Goal: Information Seeking & Learning: Learn about a topic

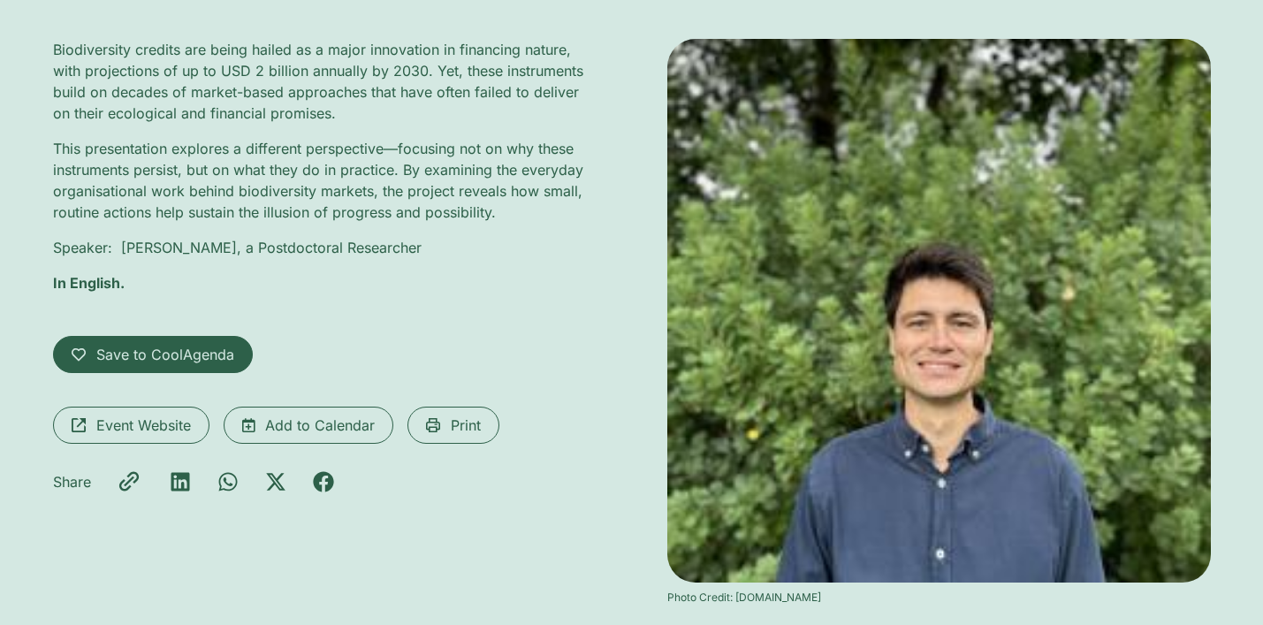
scroll to position [438, 0]
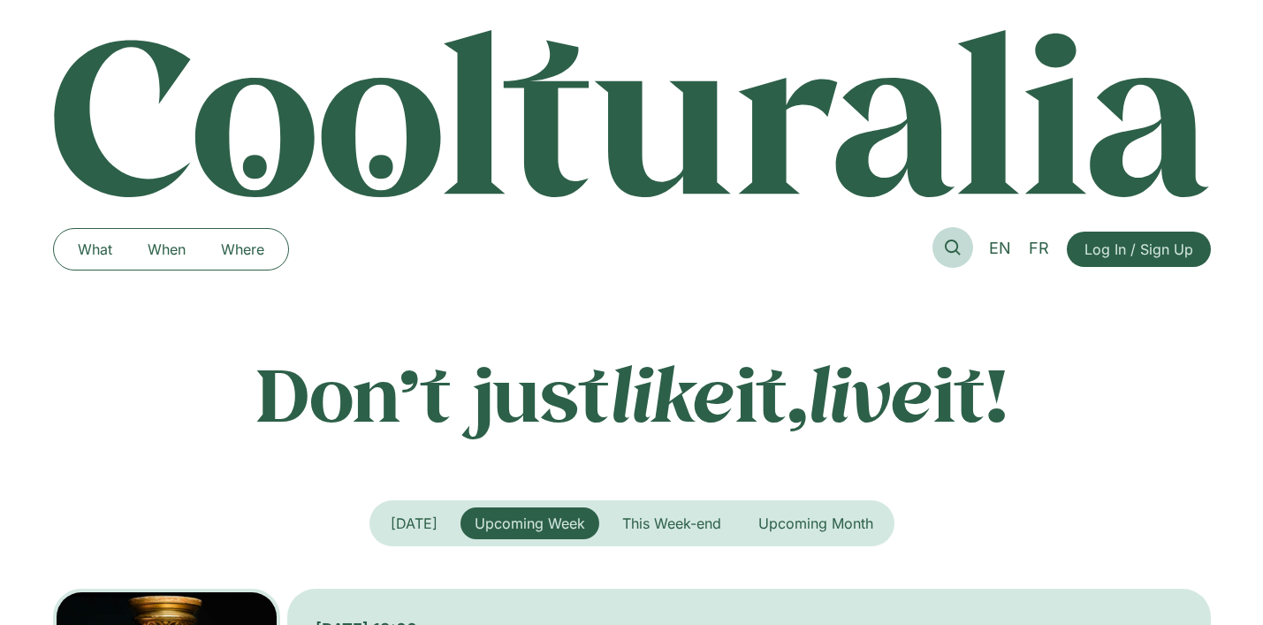
click at [955, 244] on icon at bounding box center [953, 248] width 16 height 16
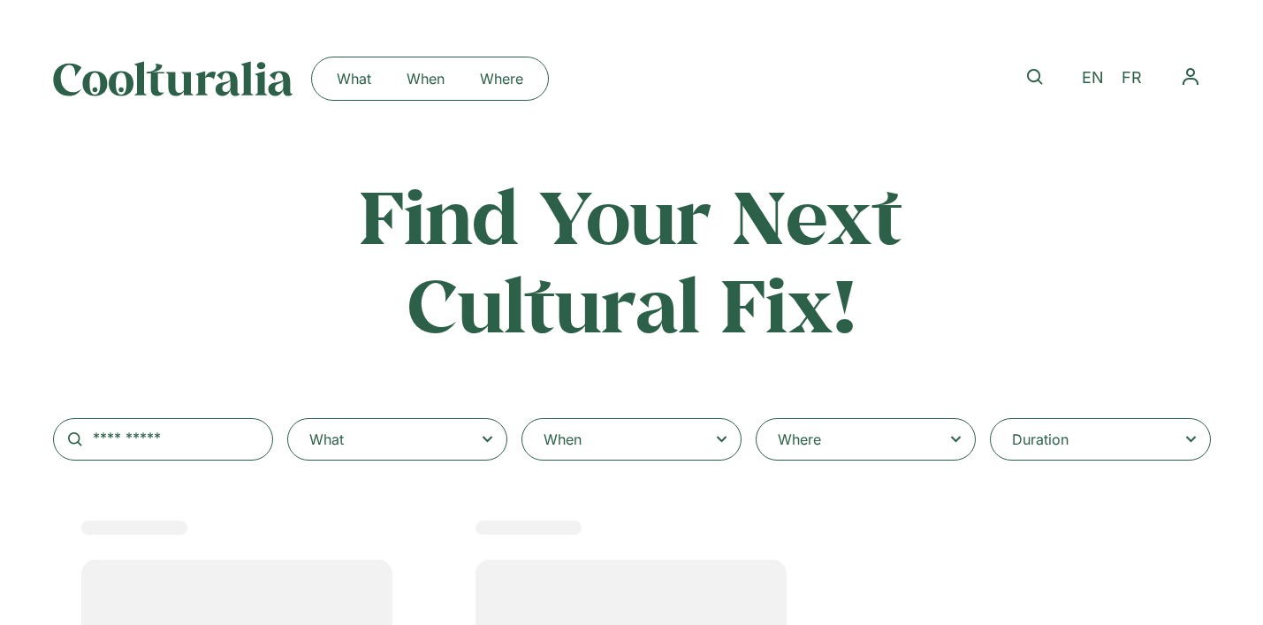
select select
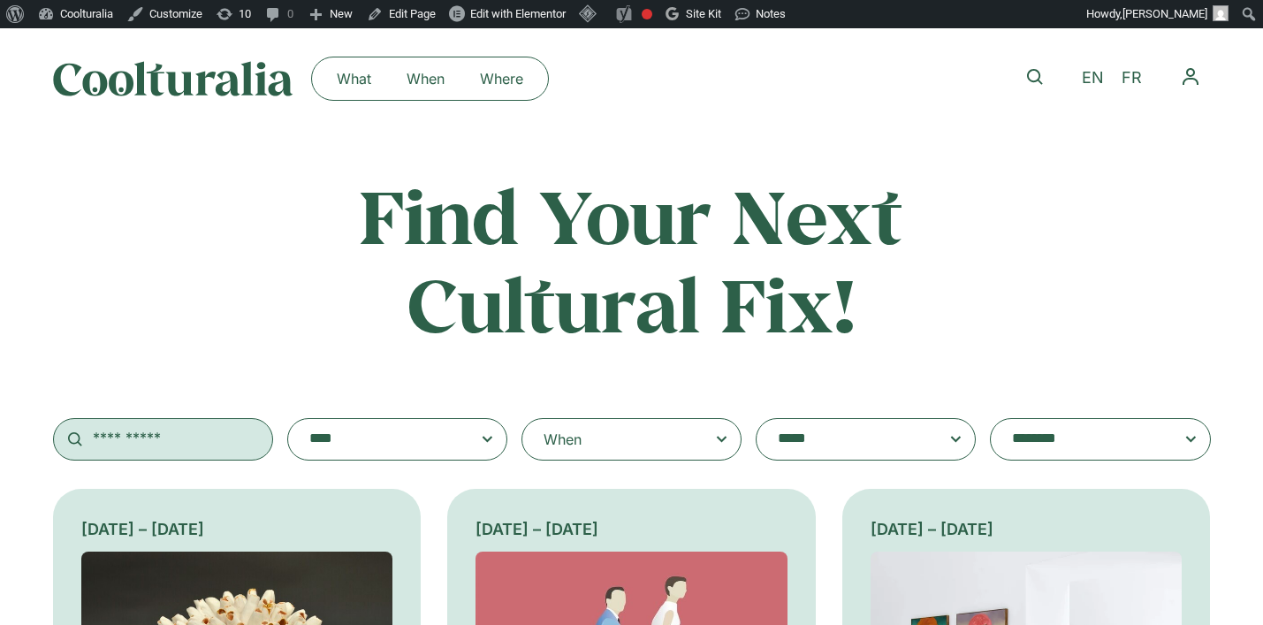
click at [217, 440] on input "text" at bounding box center [163, 439] width 220 height 42
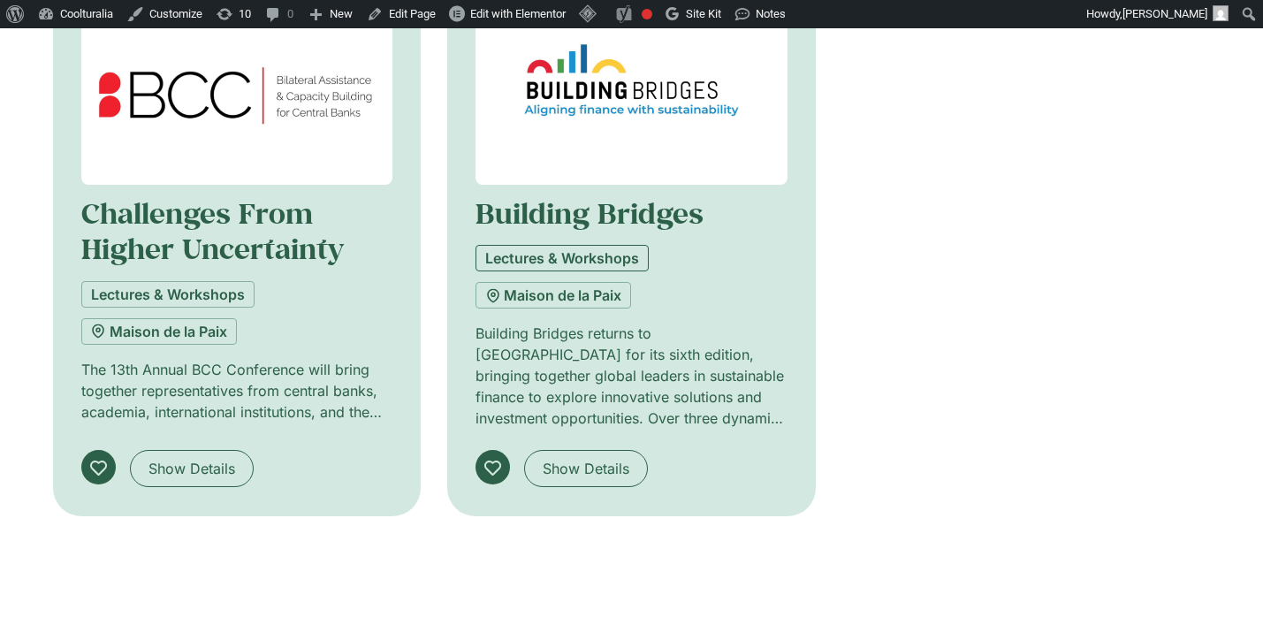
scroll to position [578, 0]
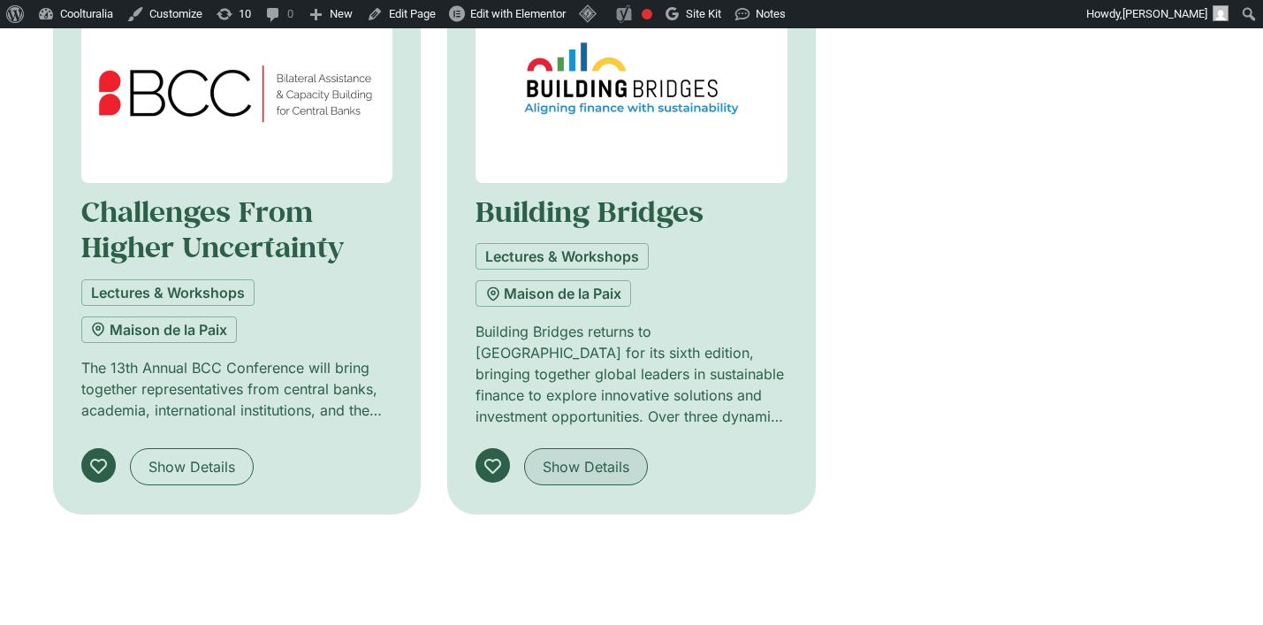
type input "**********"
click at [587, 477] on link "Show Details" at bounding box center [586, 466] width 124 height 37
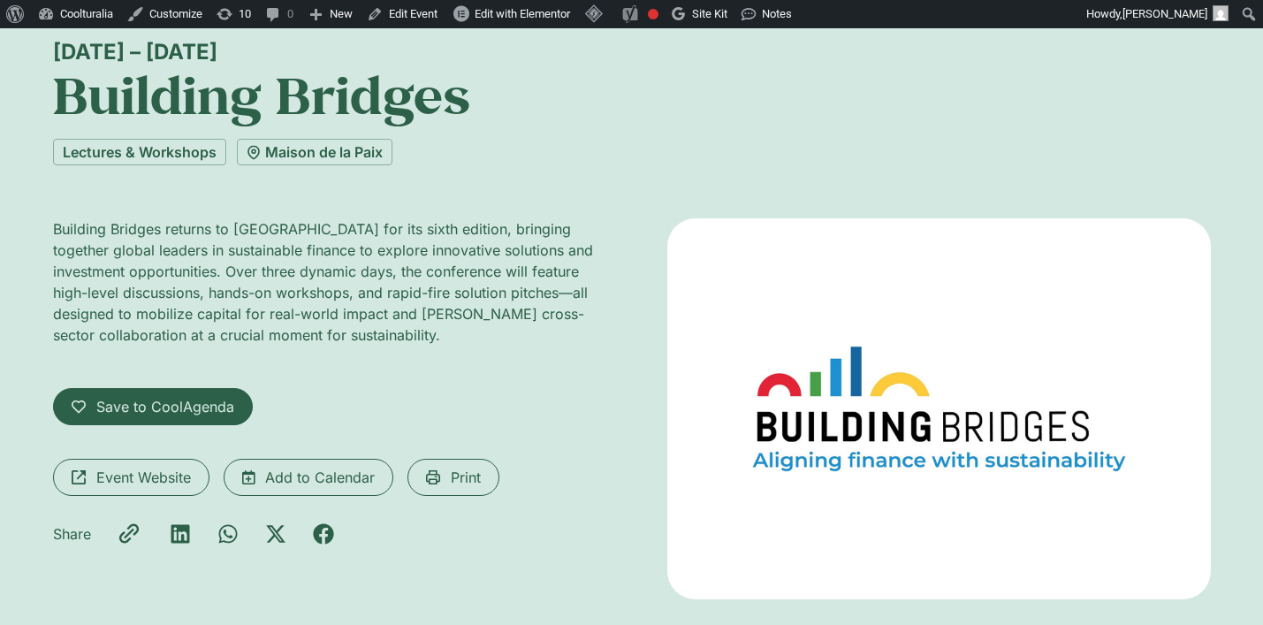
scroll to position [143, 0]
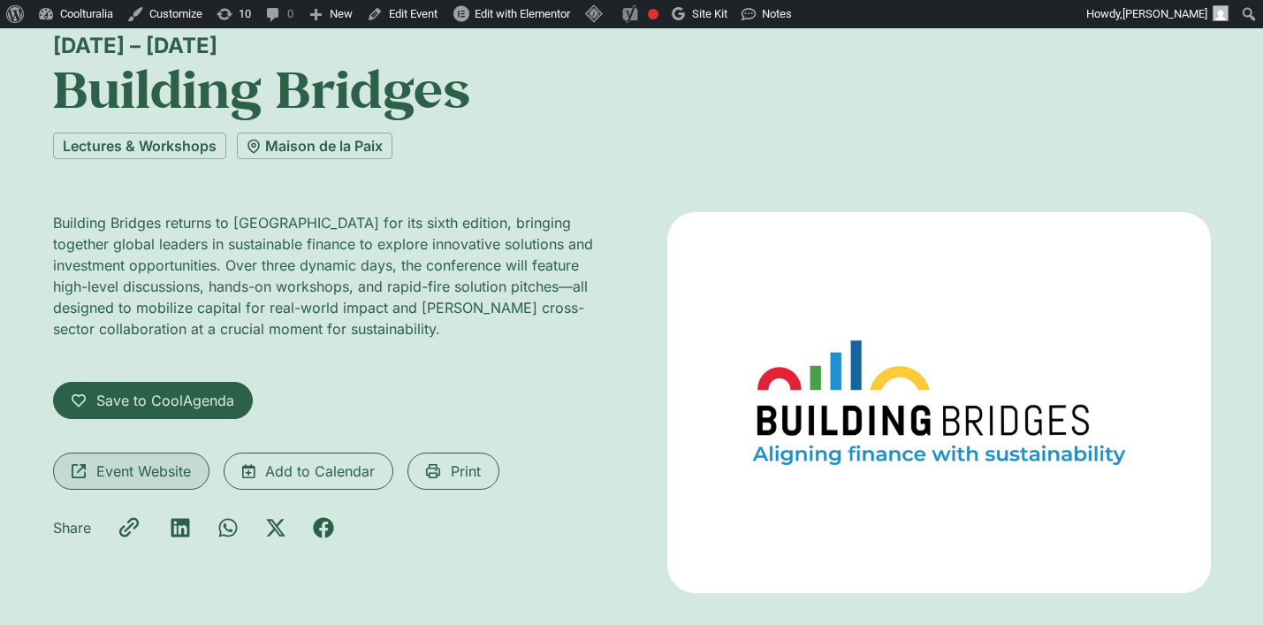
click at [143, 482] on span "Event Website" at bounding box center [143, 471] width 95 height 21
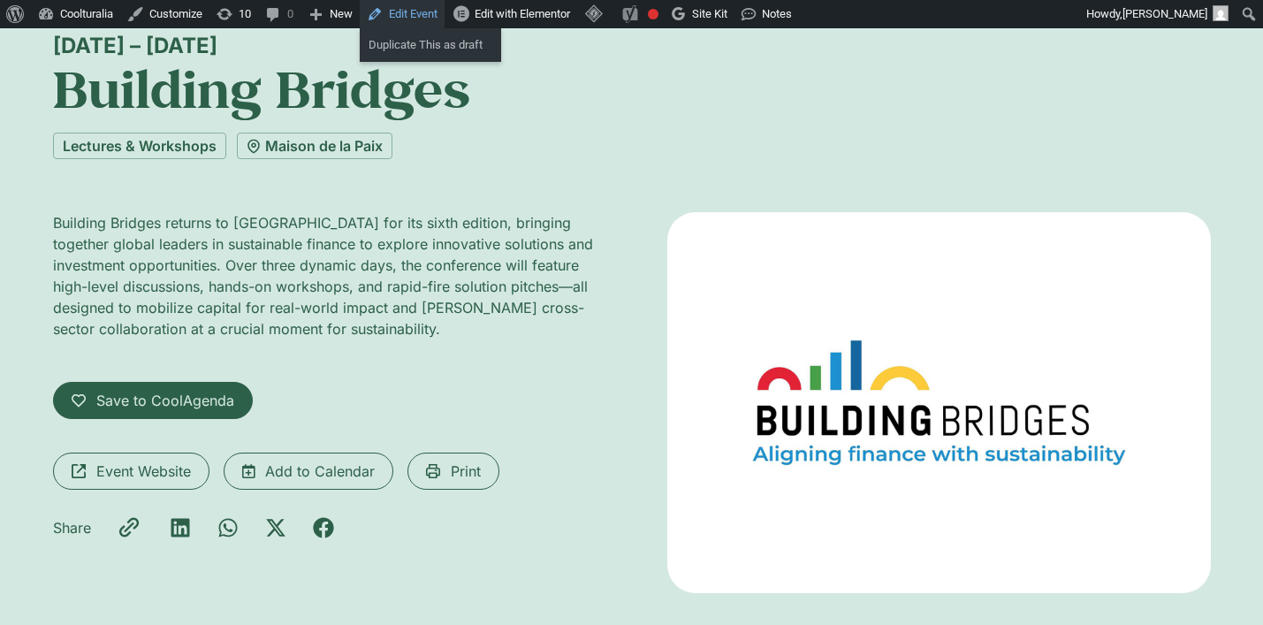
click at [403, 10] on link "Edit Event" at bounding box center [402, 14] width 85 height 28
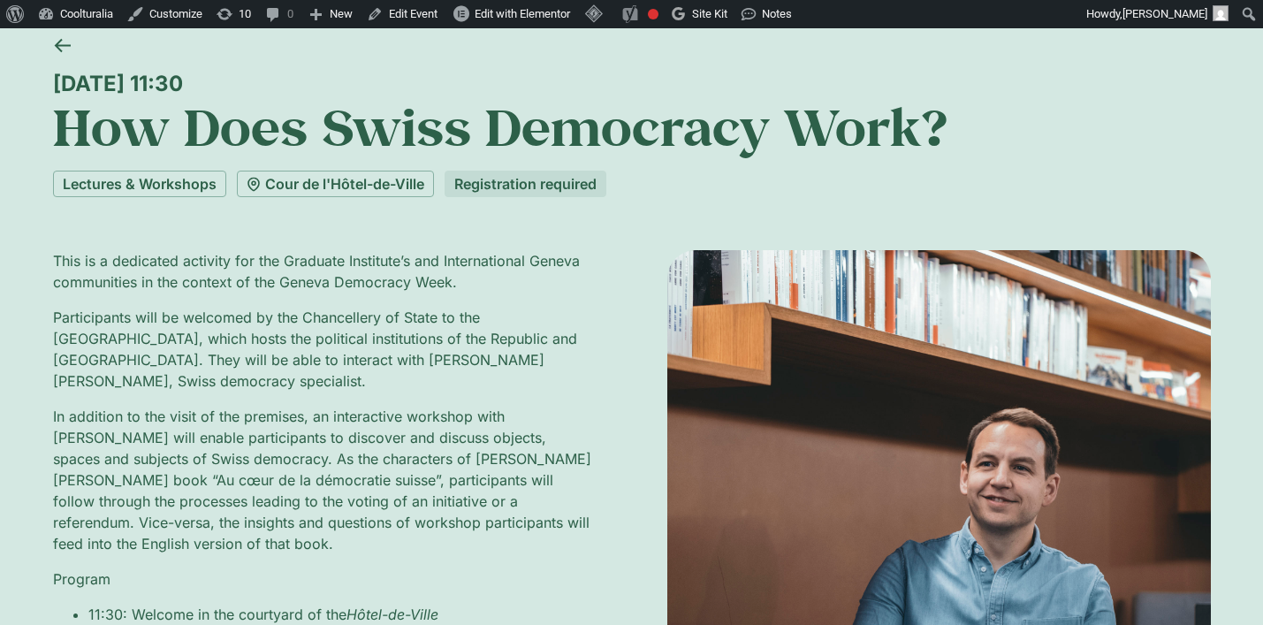
scroll to position [107, 0]
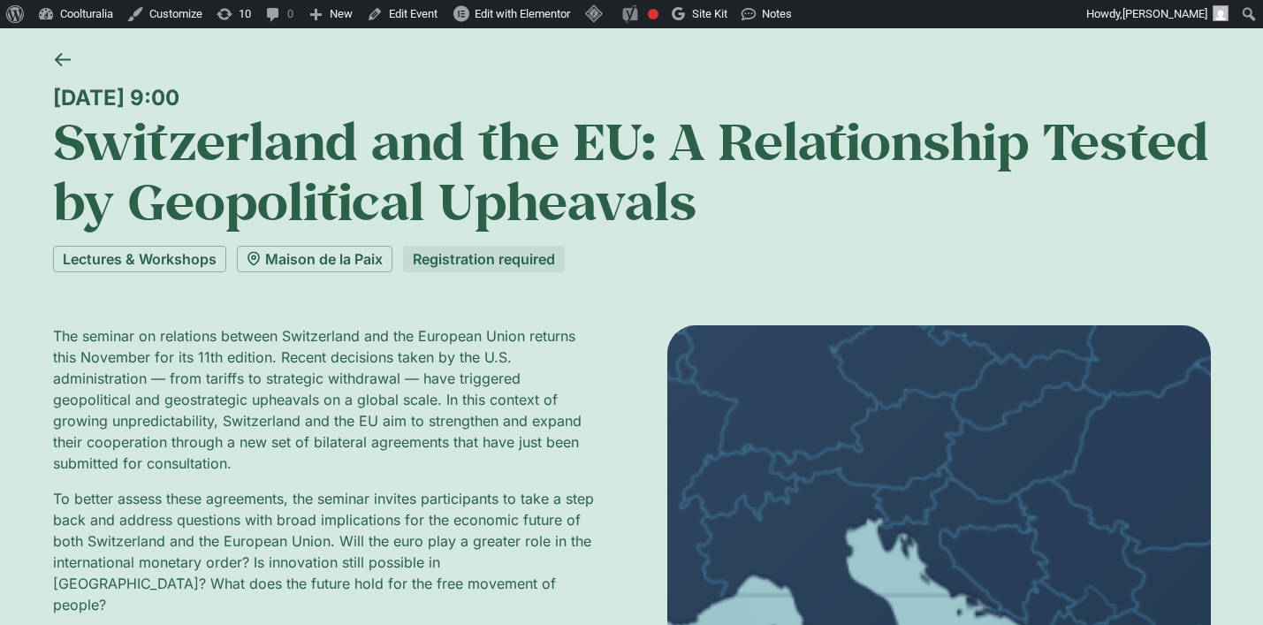
scroll to position [88, 0]
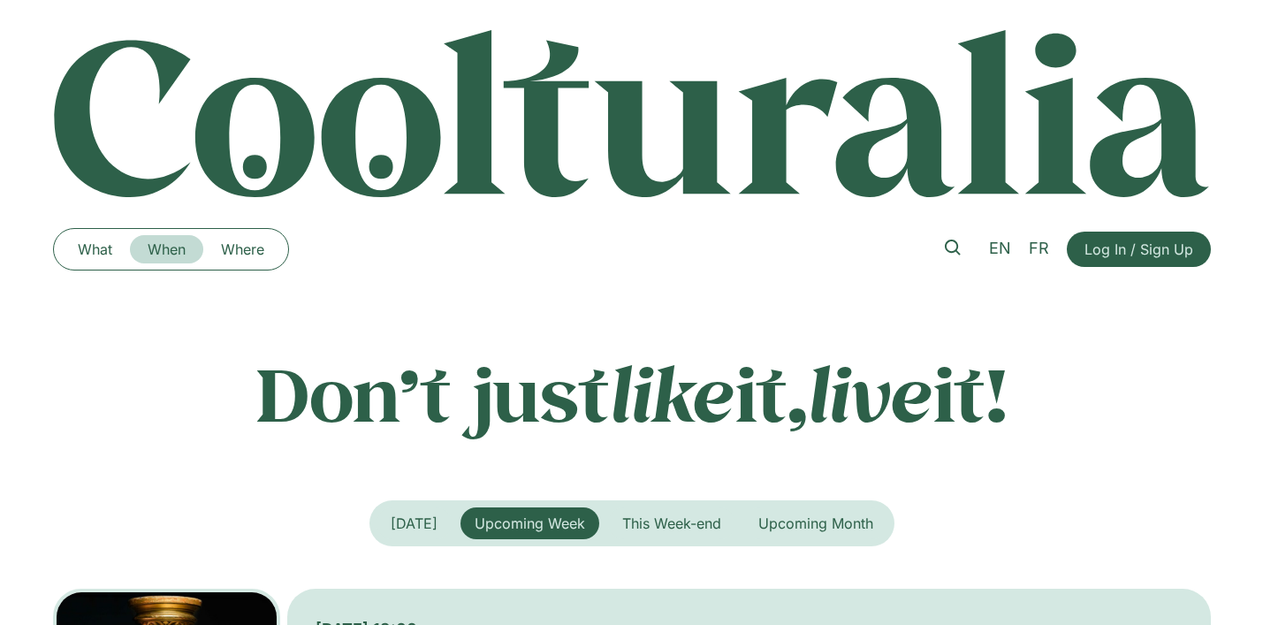
click at [171, 248] on link "When" at bounding box center [166, 249] width 73 height 28
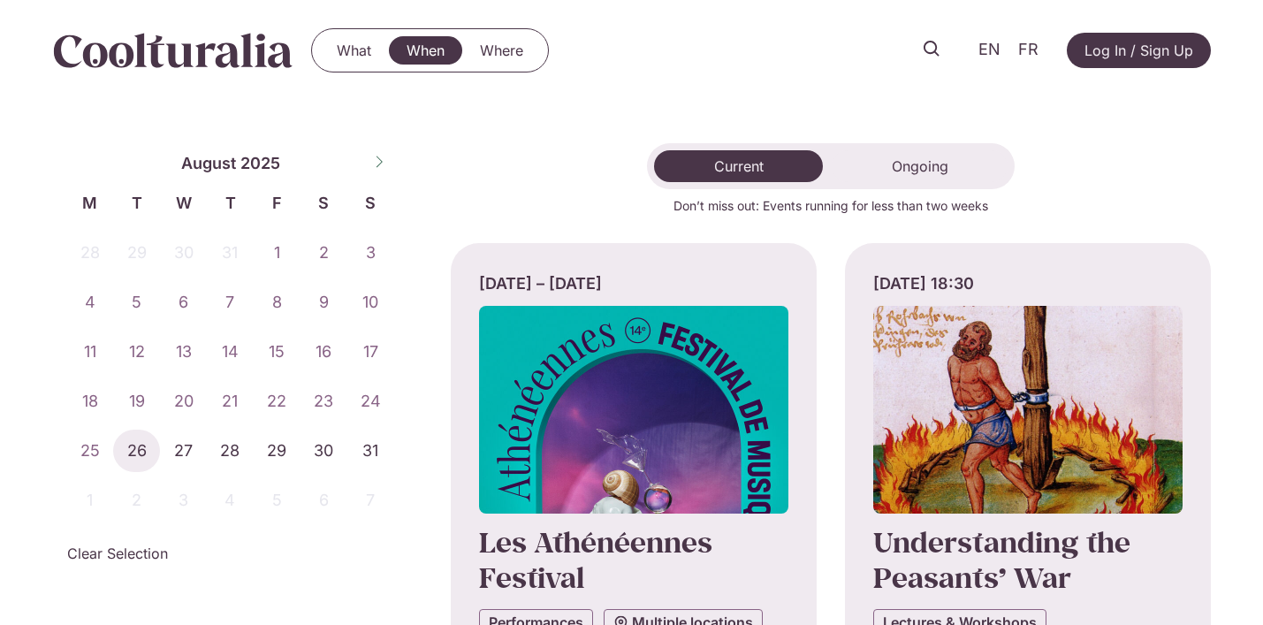
click at [382, 164] on icon at bounding box center [379, 162] width 12 height 12
select select "*"
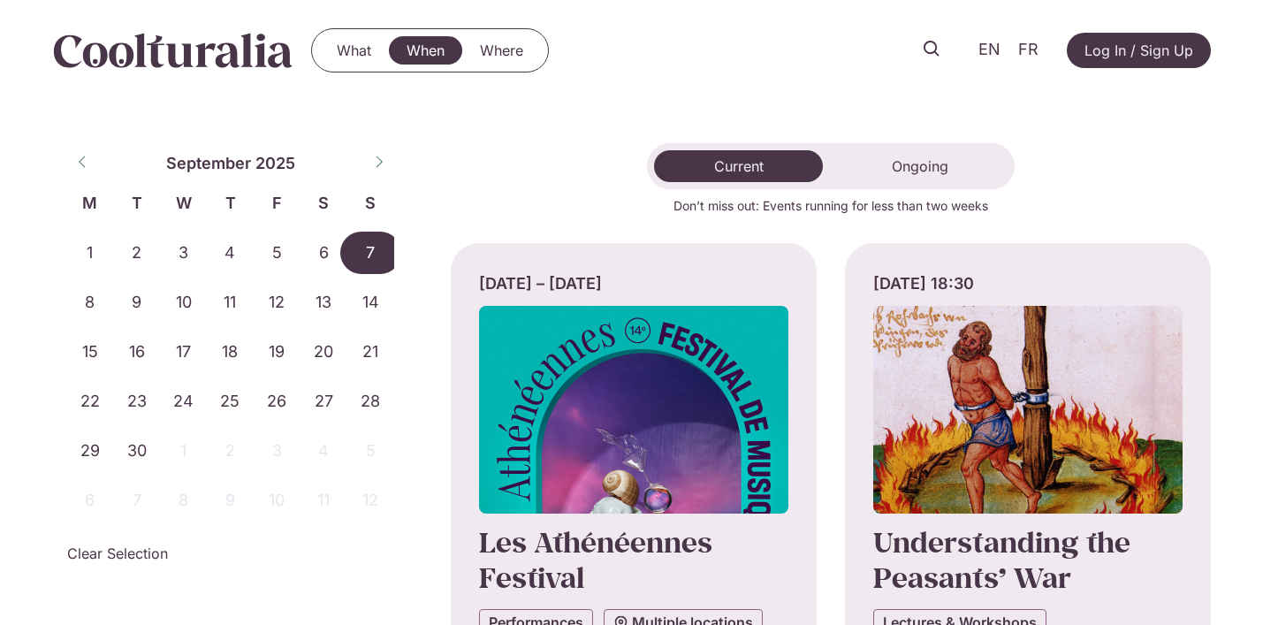
click at [369, 253] on span "7" at bounding box center [370, 253] width 47 height 42
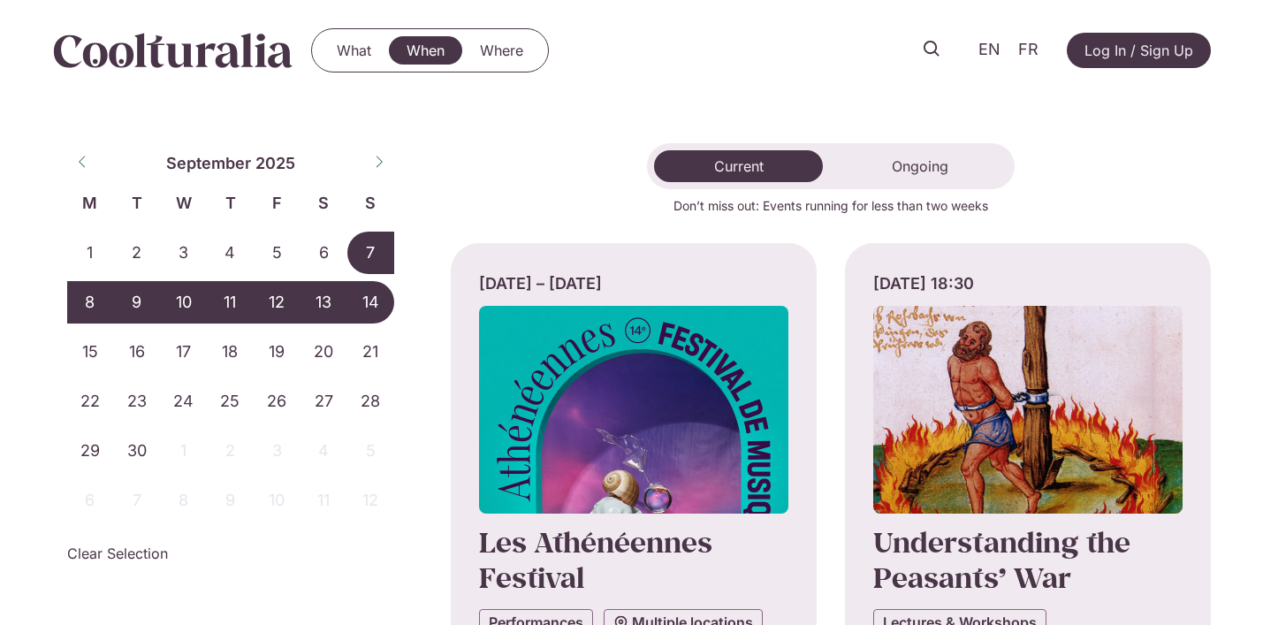
click at [369, 295] on span "14" at bounding box center [370, 302] width 47 height 42
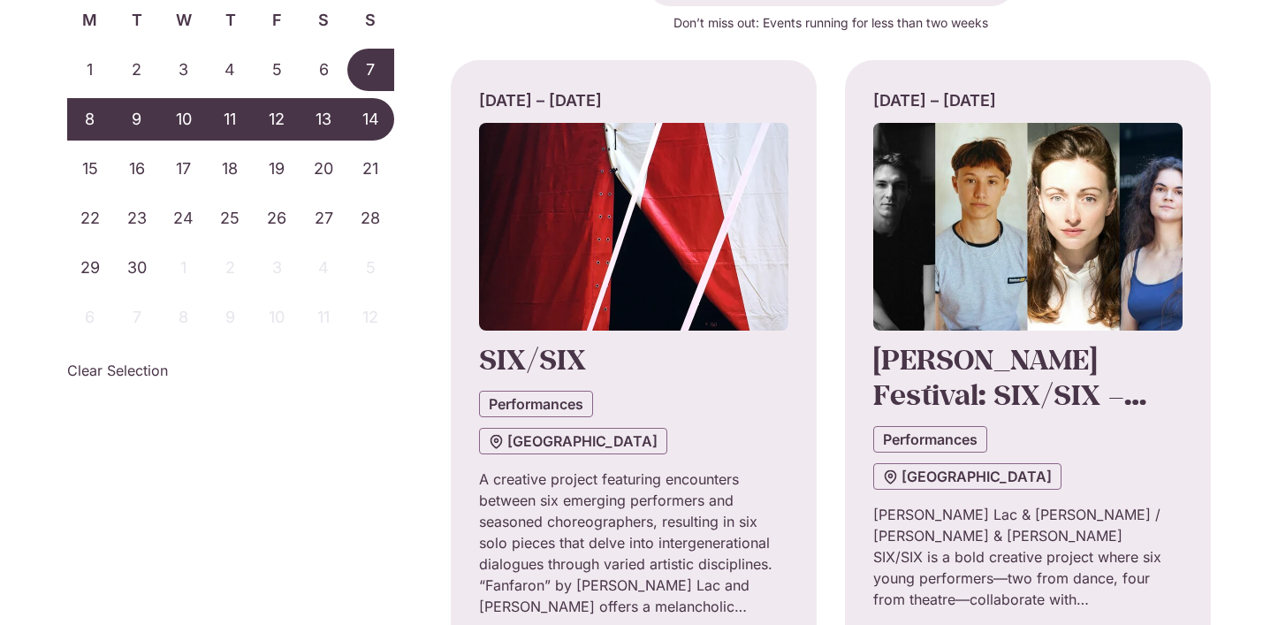
scroll to position [189, 0]
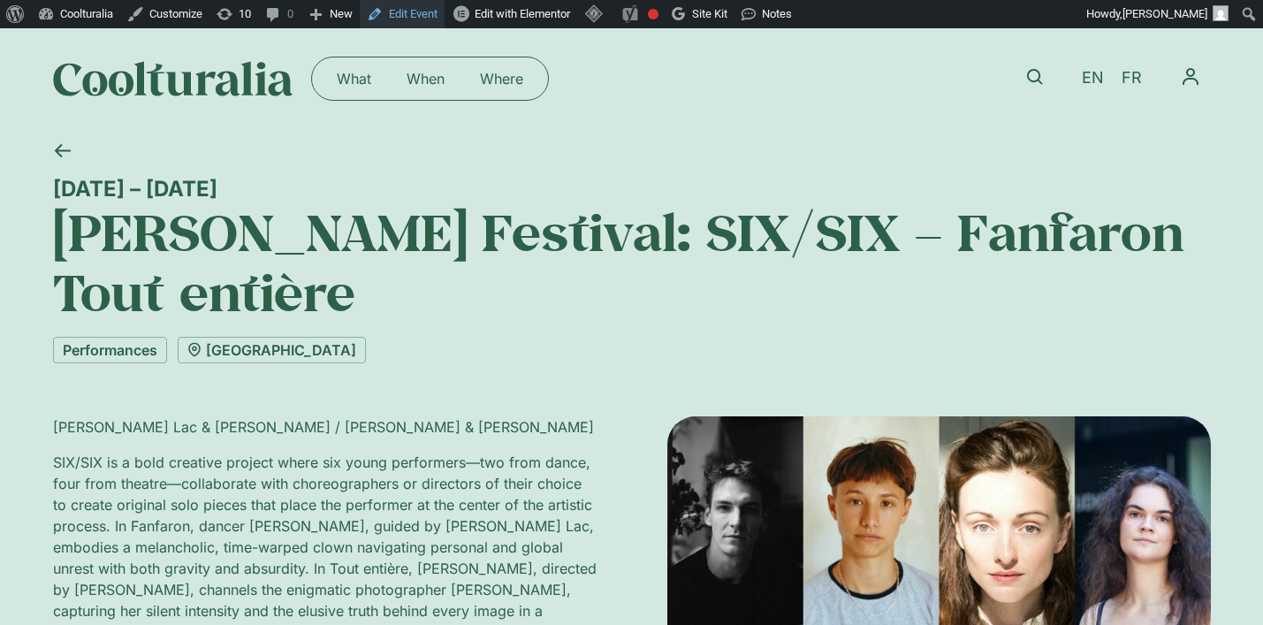
click at [442, 14] on link "Edit Event" at bounding box center [402, 14] width 85 height 28
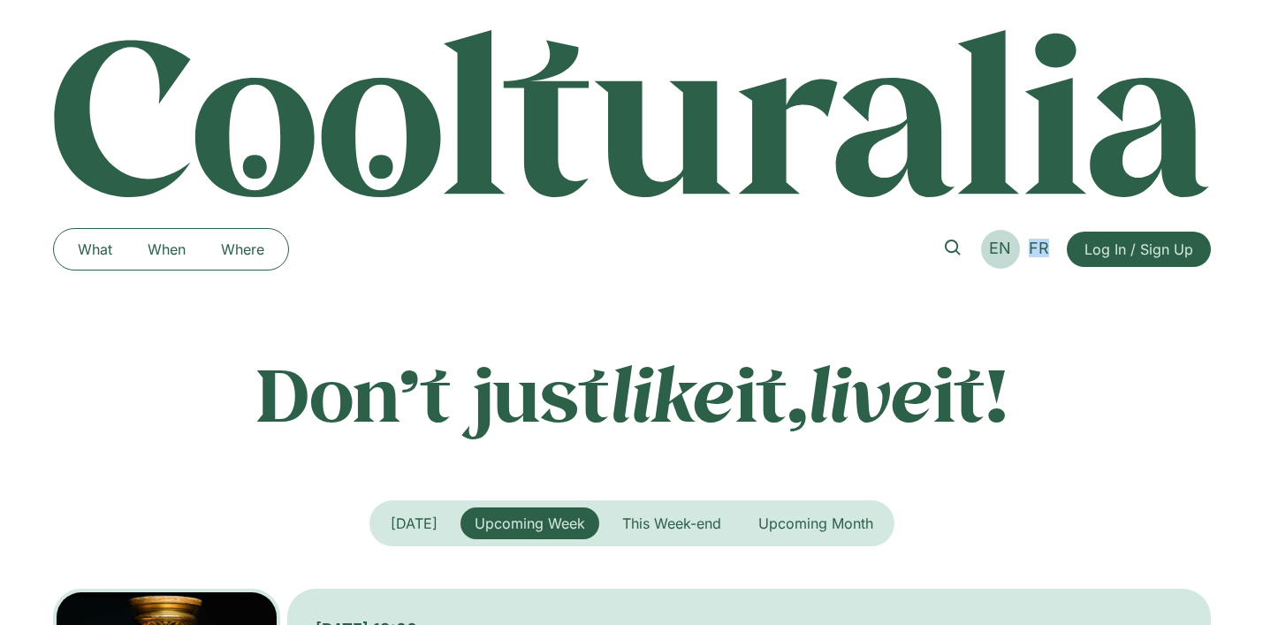
click at [993, 252] on span "EN" at bounding box center [1000, 248] width 22 height 19
click at [183, 248] on link "When" at bounding box center [166, 249] width 73 height 28
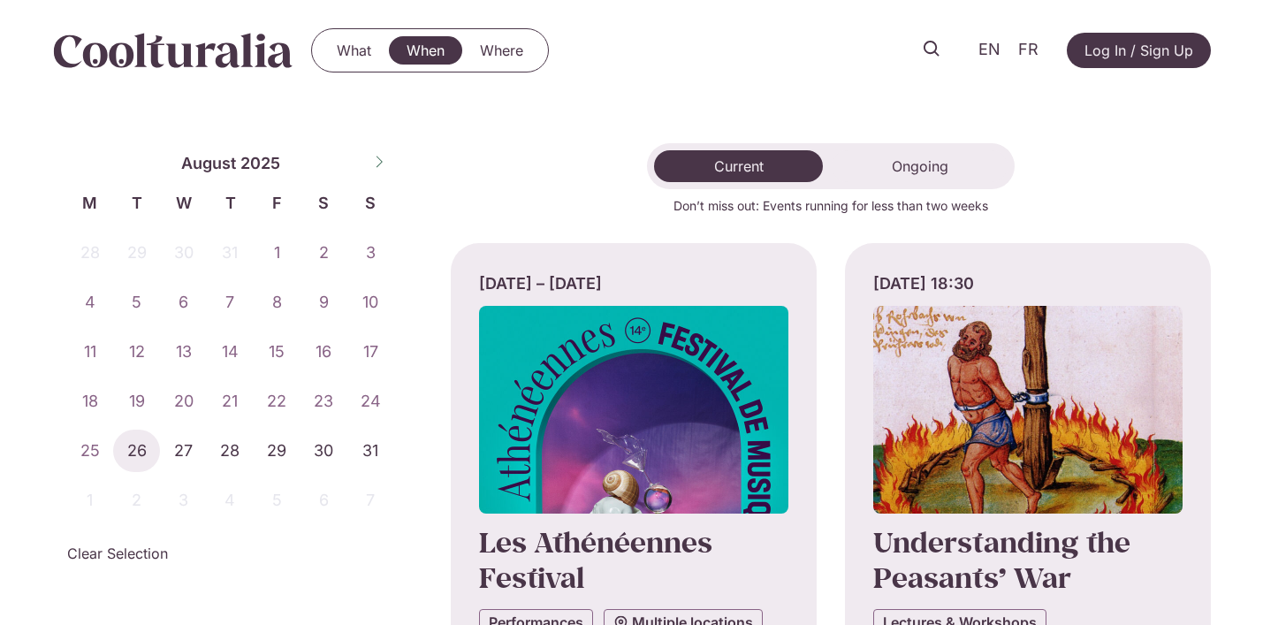
click at [373, 168] on icon at bounding box center [379, 162] width 12 height 12
select select "*"
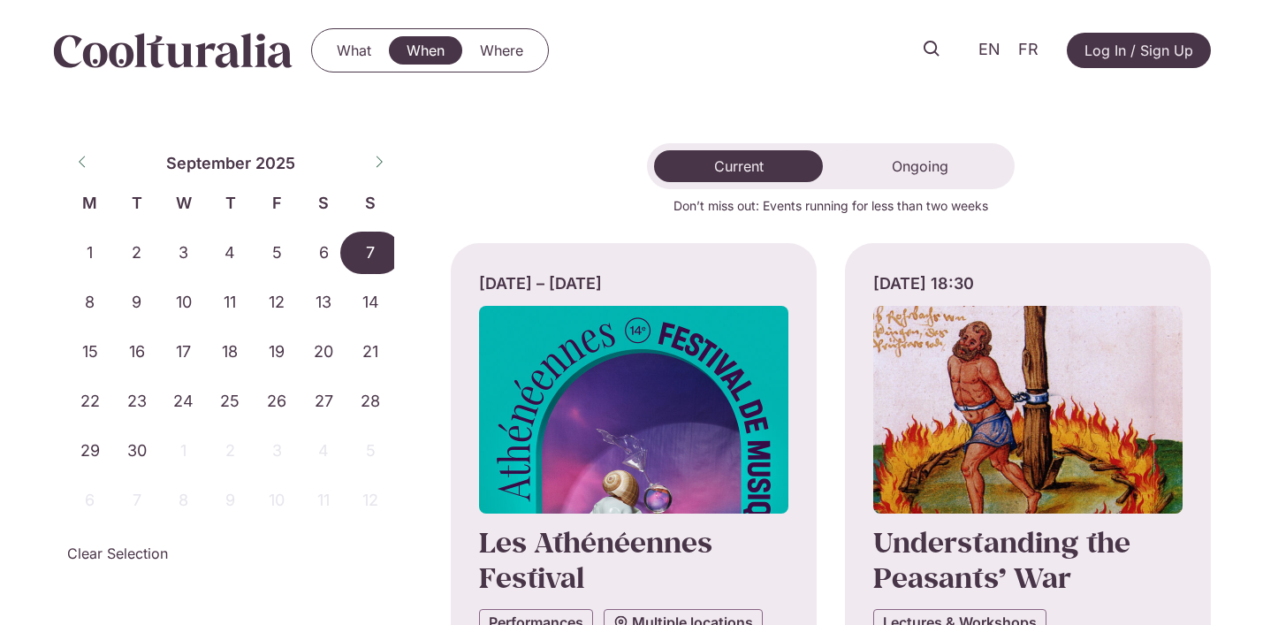
click at [369, 247] on span "7" at bounding box center [370, 253] width 47 height 42
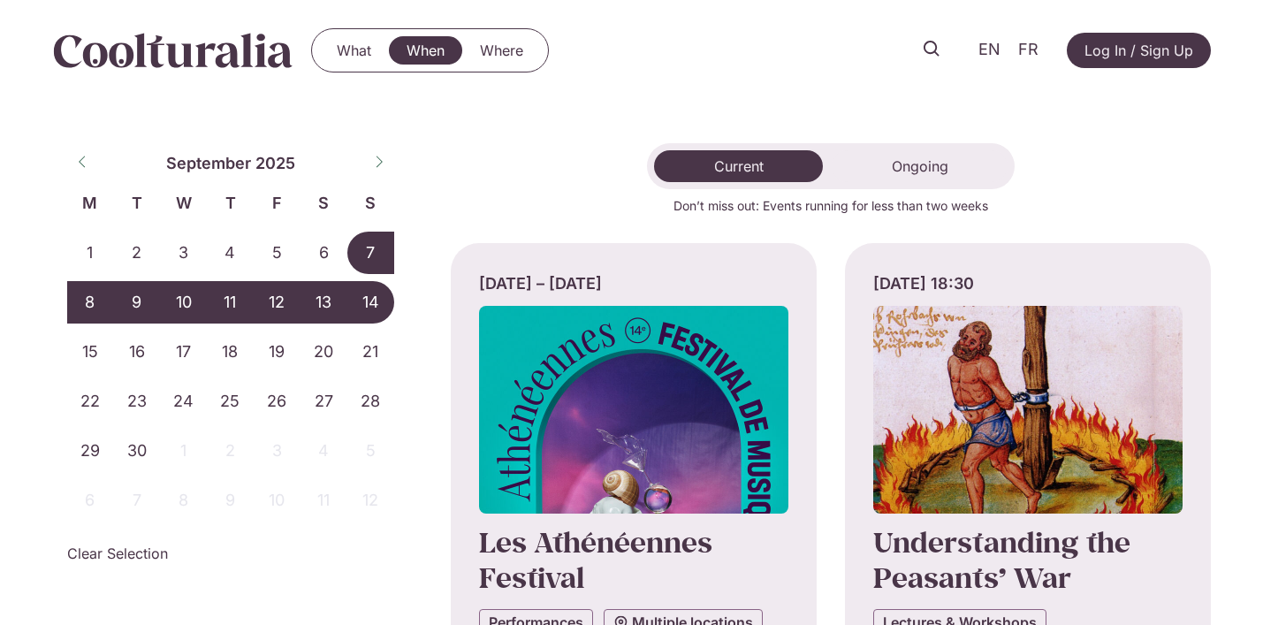
click at [370, 299] on span "14" at bounding box center [370, 302] width 47 height 42
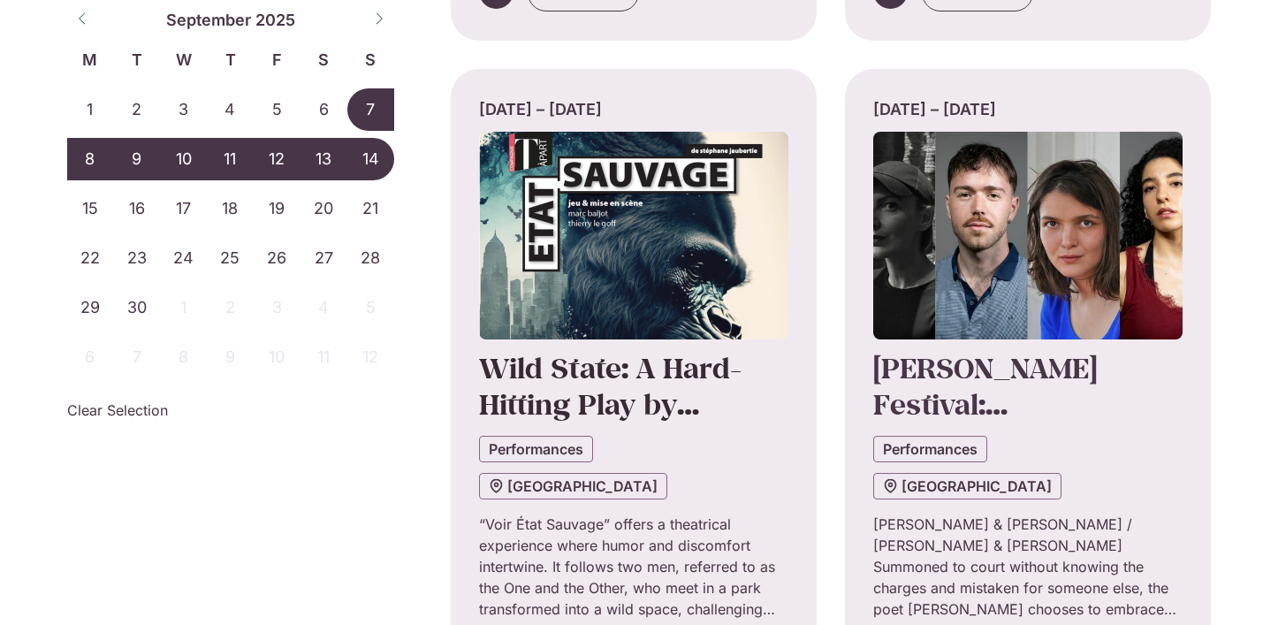
scroll to position [1525, 0]
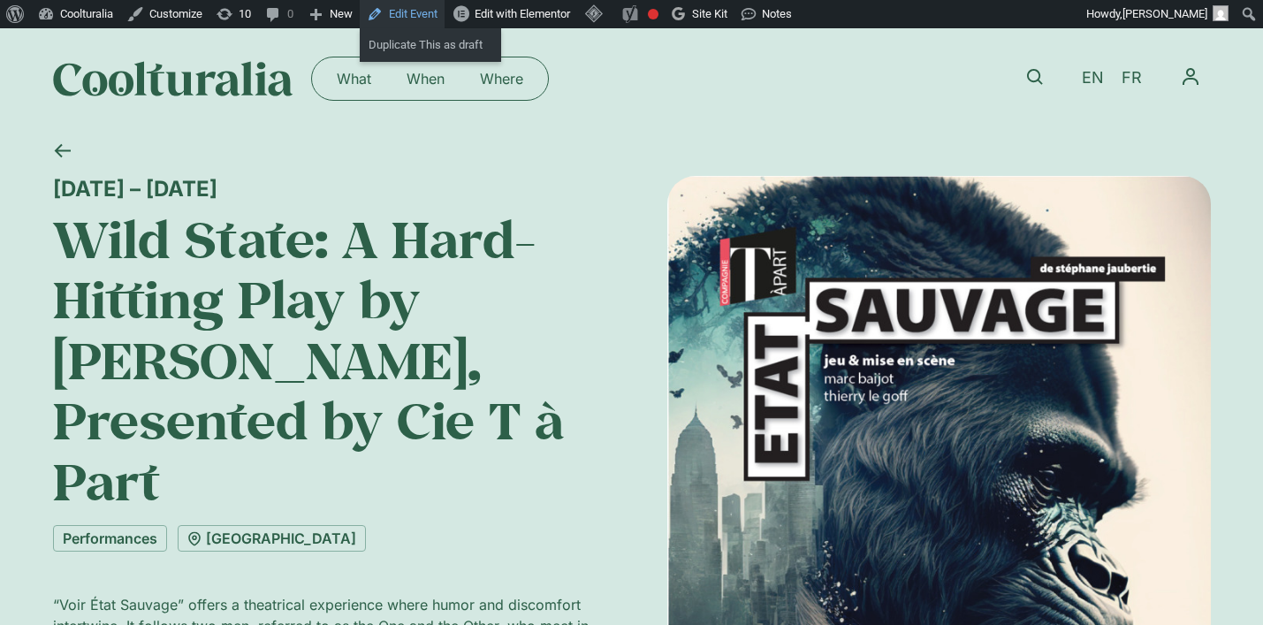
click at [419, 10] on link "Edit Event" at bounding box center [402, 14] width 85 height 28
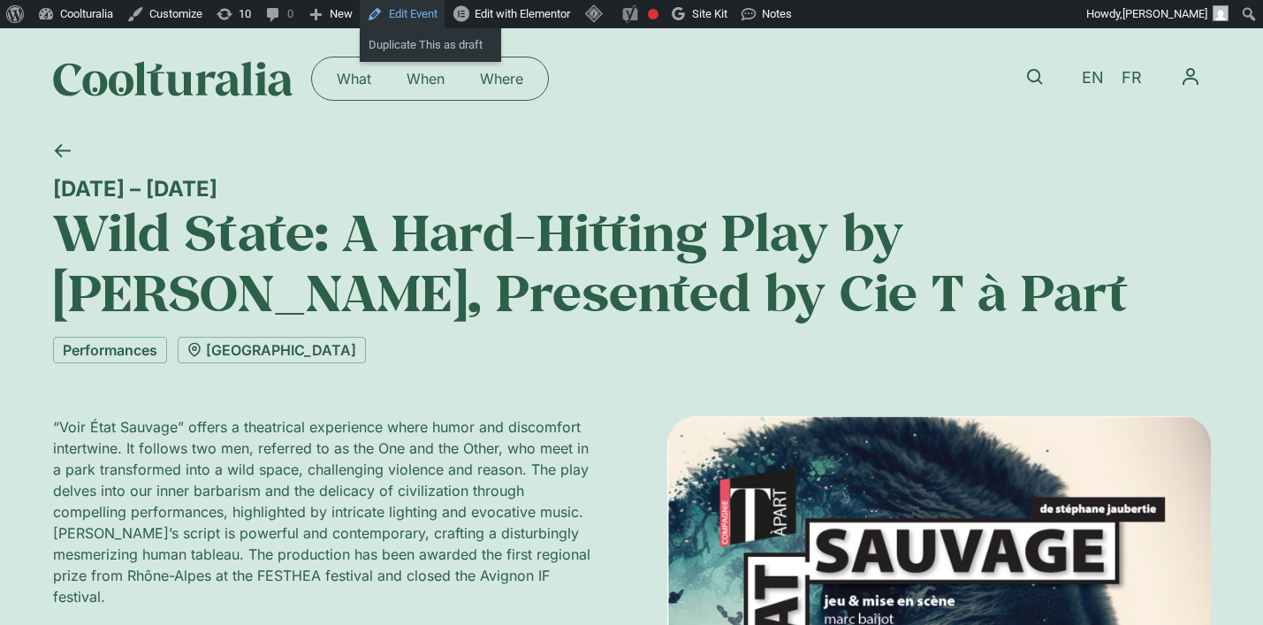
click at [413, 10] on link "Edit Event" at bounding box center [402, 14] width 85 height 28
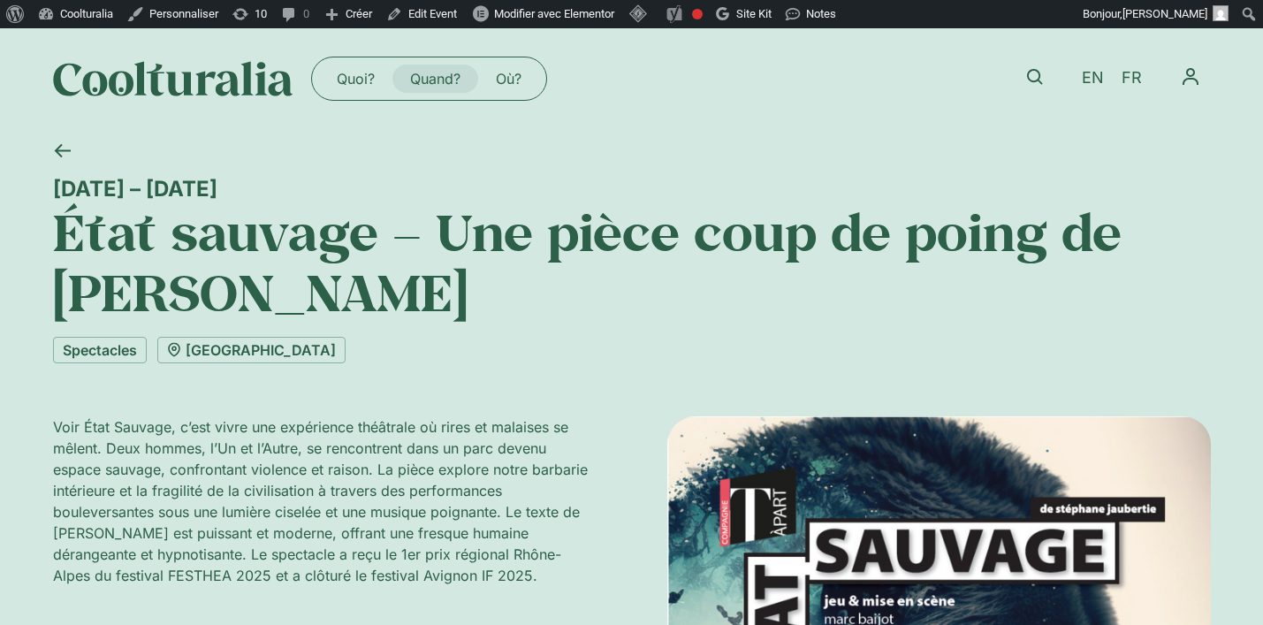
click at [430, 77] on link "Quand?" at bounding box center [435, 79] width 86 height 28
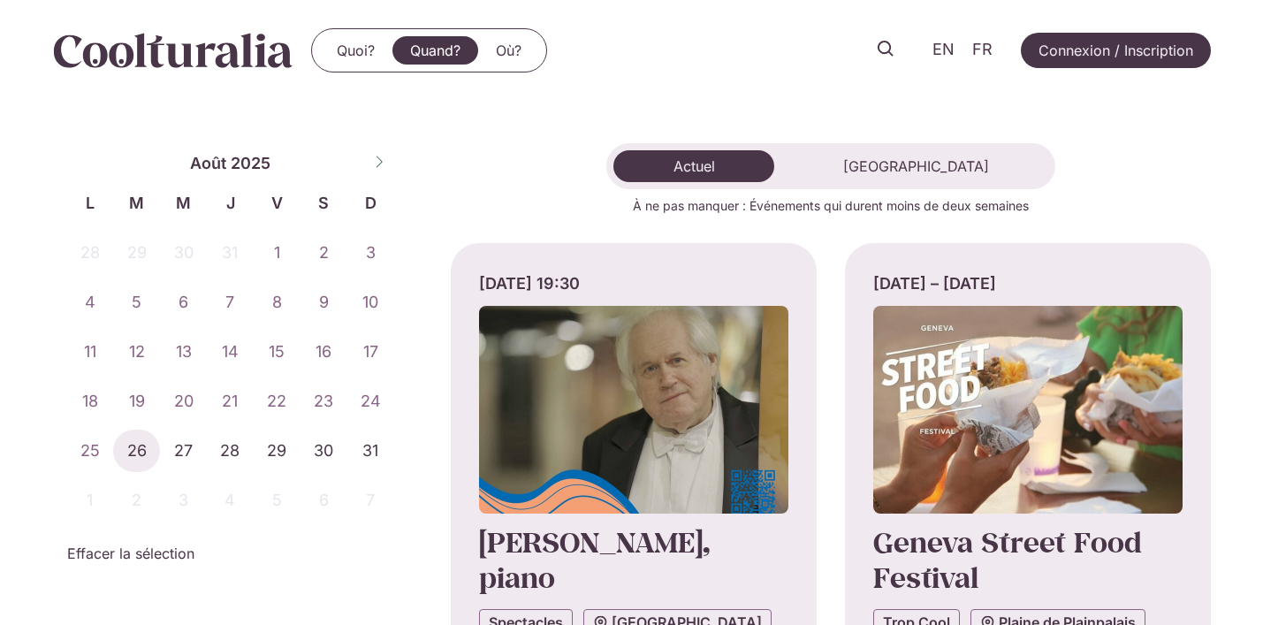
click at [379, 161] on icon at bounding box center [379, 162] width 12 height 12
select select "*"
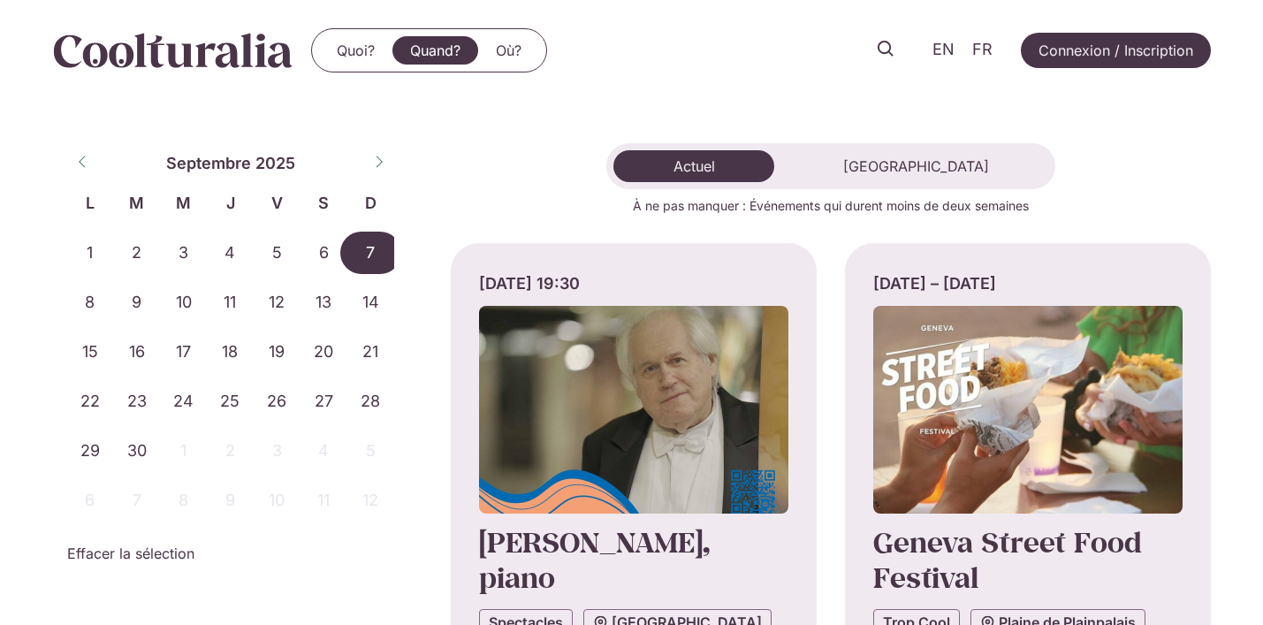
click at [373, 254] on span "7" at bounding box center [370, 253] width 47 height 42
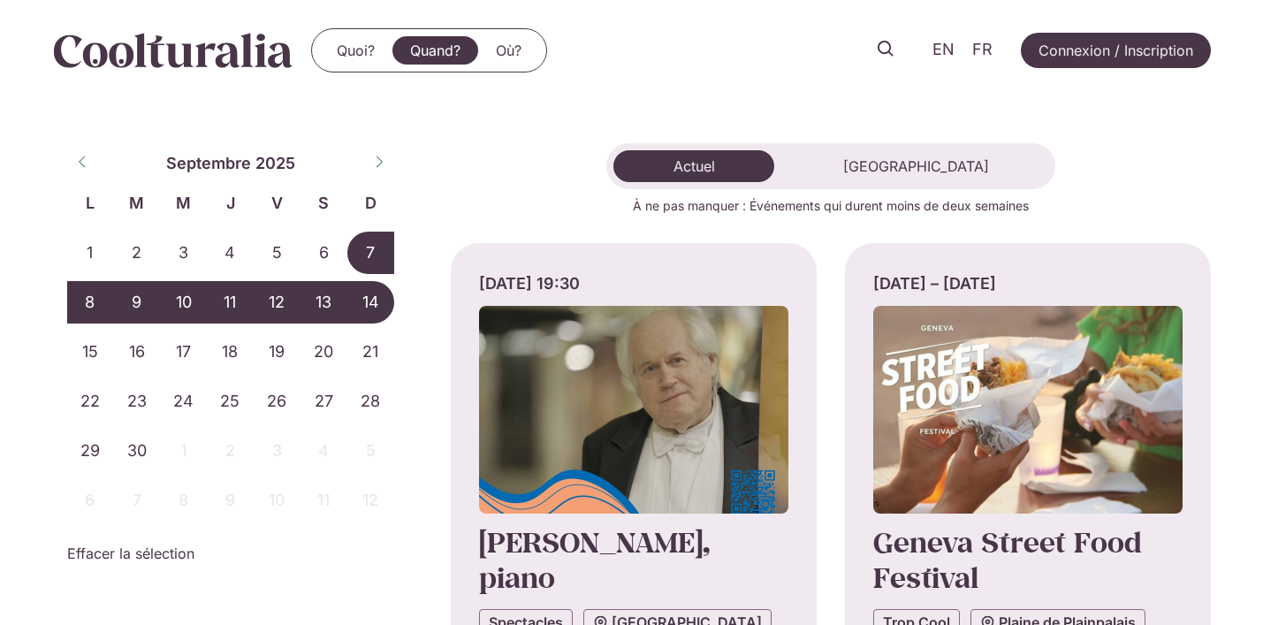
click at [373, 293] on span "14" at bounding box center [370, 302] width 47 height 42
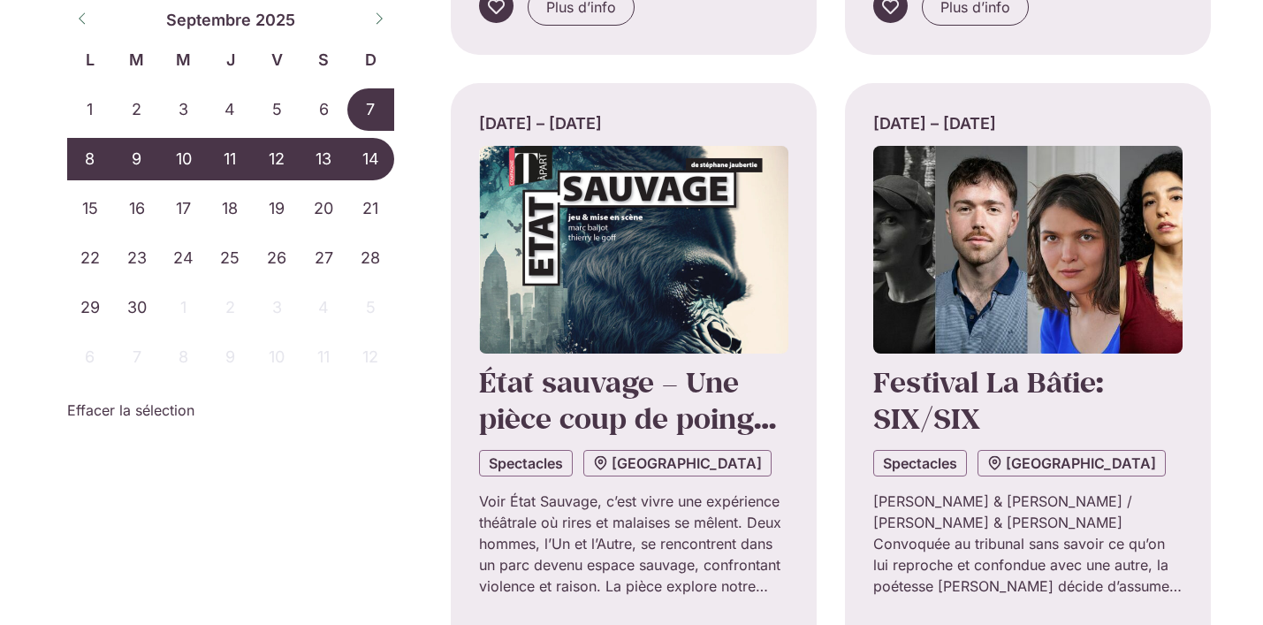
scroll to position [1434, 0]
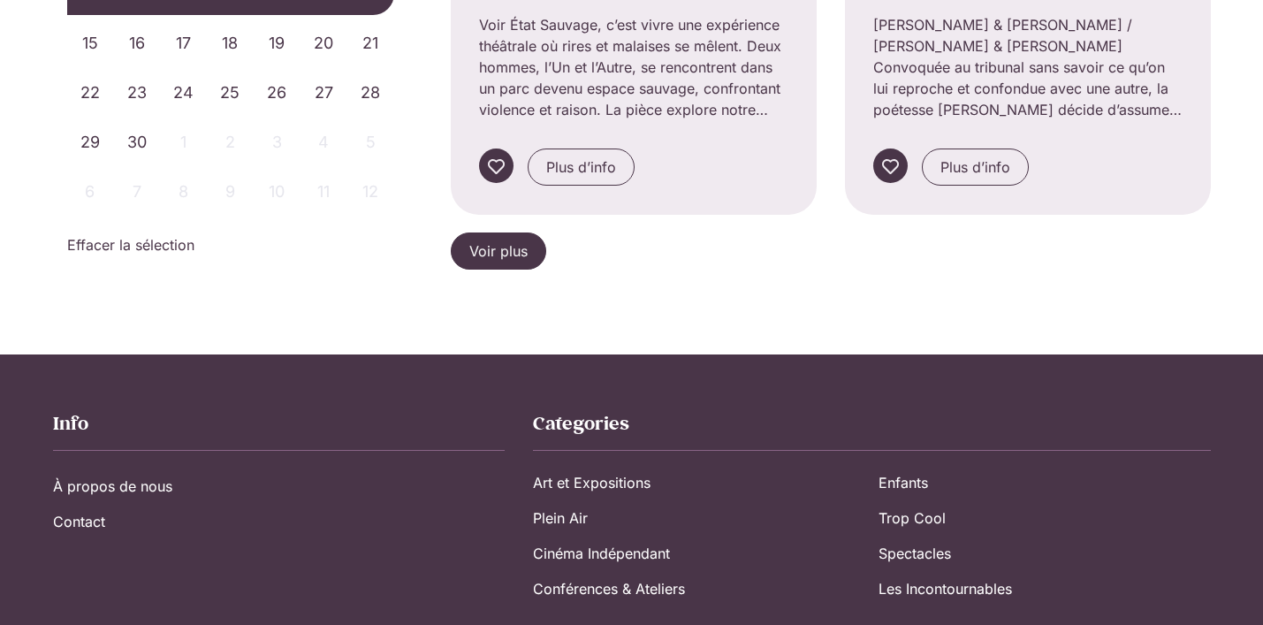
click at [522, 251] on span "Voir plus" at bounding box center [498, 250] width 58 height 21
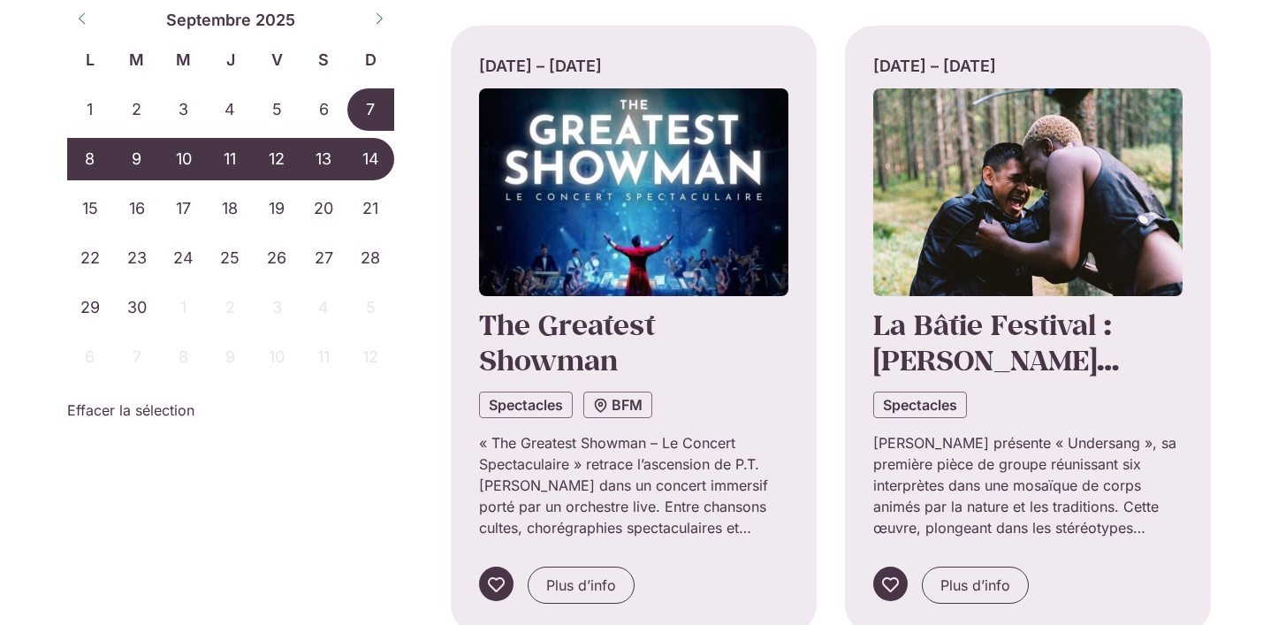
scroll to position [3414, 0]
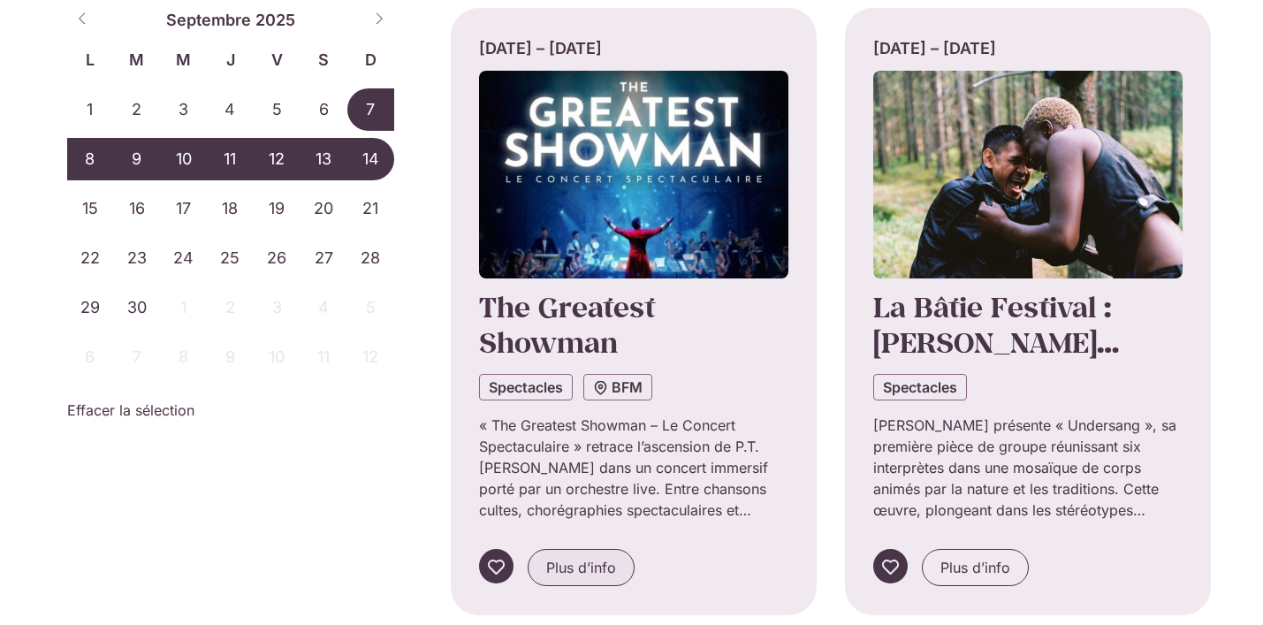
click at [598, 576] on link "Plus d’info" at bounding box center [581, 567] width 107 height 37
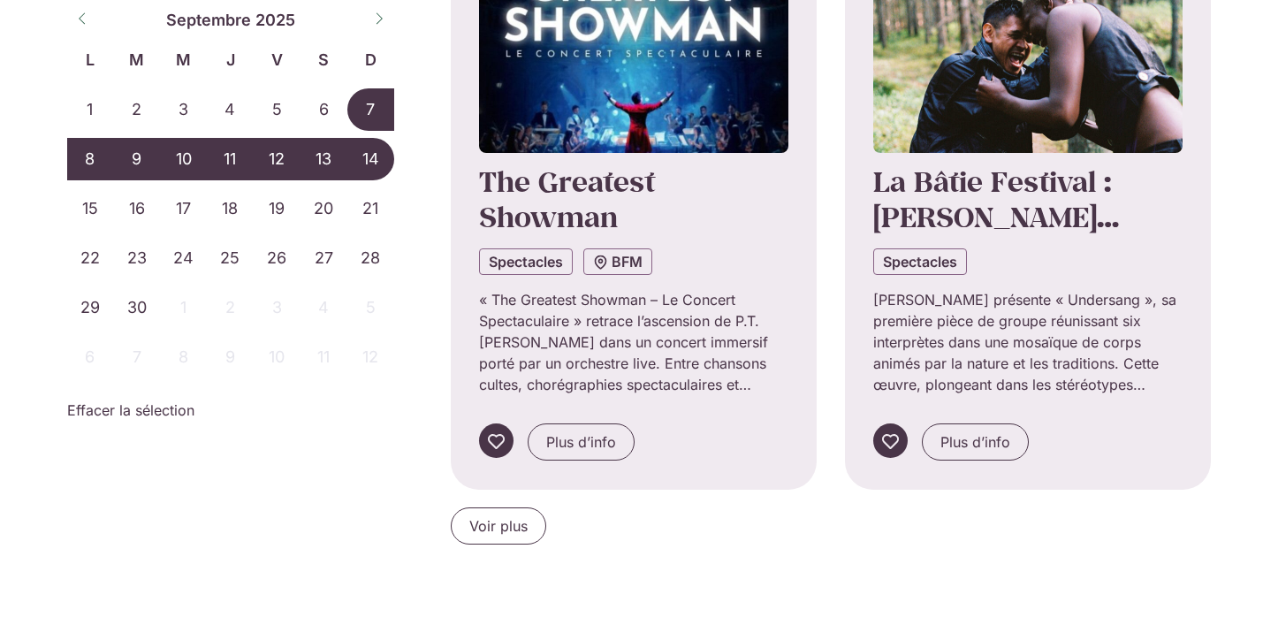
scroll to position [3581, 0]
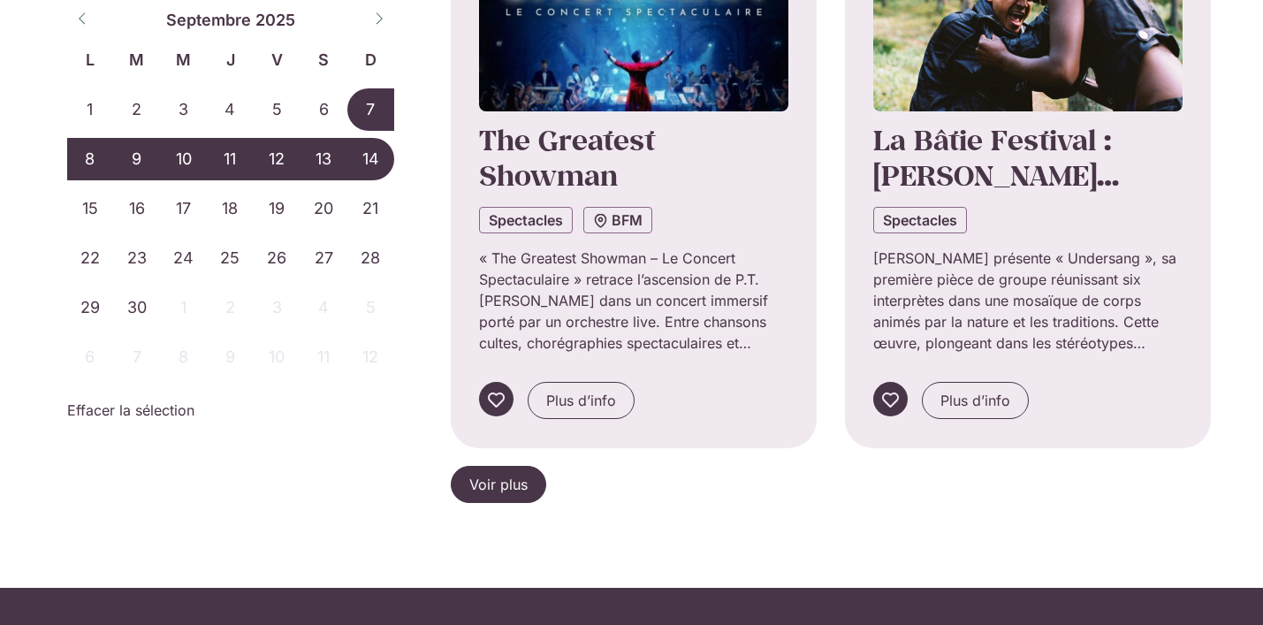
click at [510, 487] on span "Voir plus" at bounding box center [498, 484] width 58 height 21
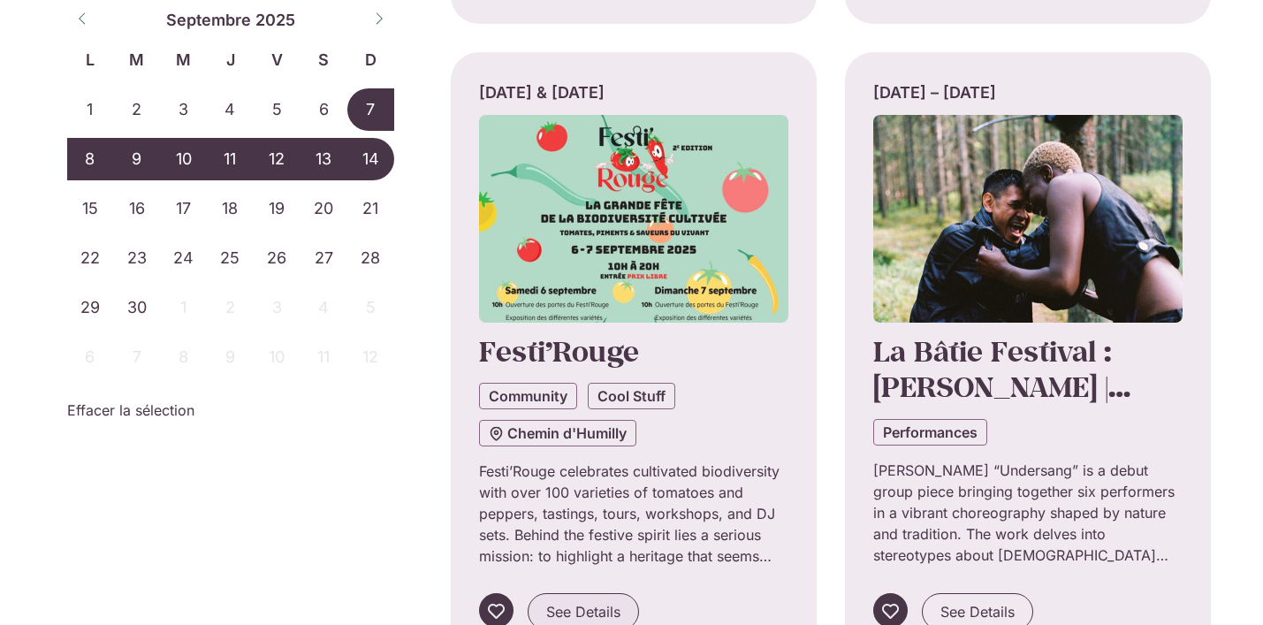
scroll to position [4008, 0]
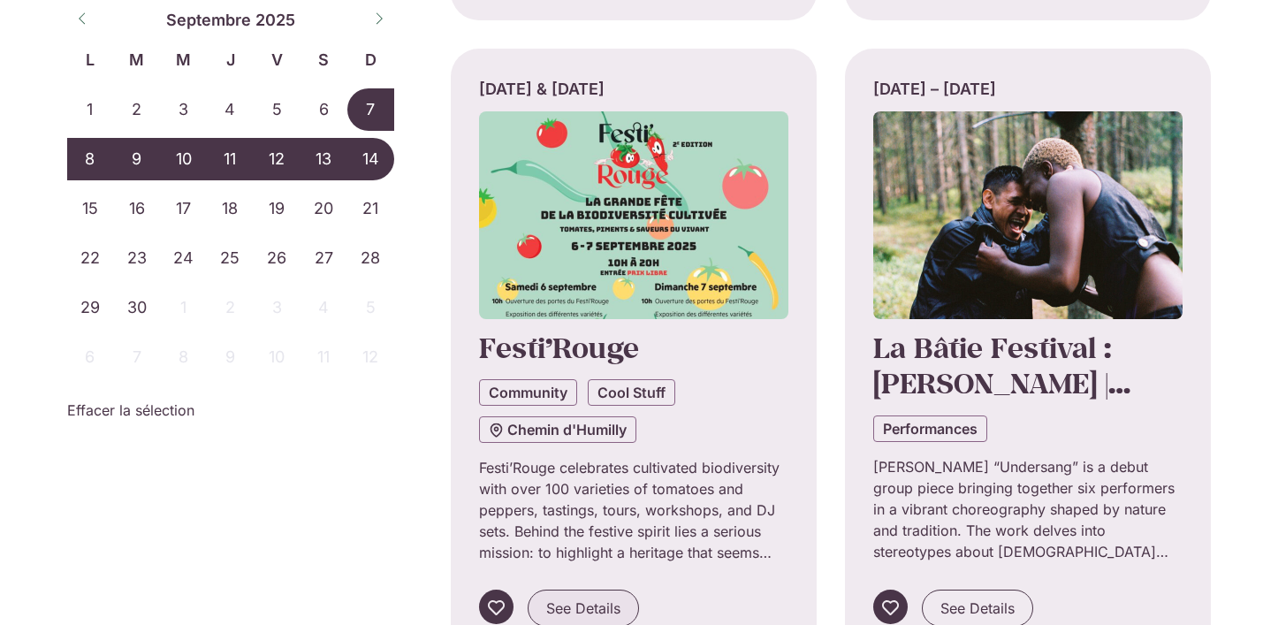
click at [579, 613] on span "See Details" at bounding box center [583, 608] width 74 height 21
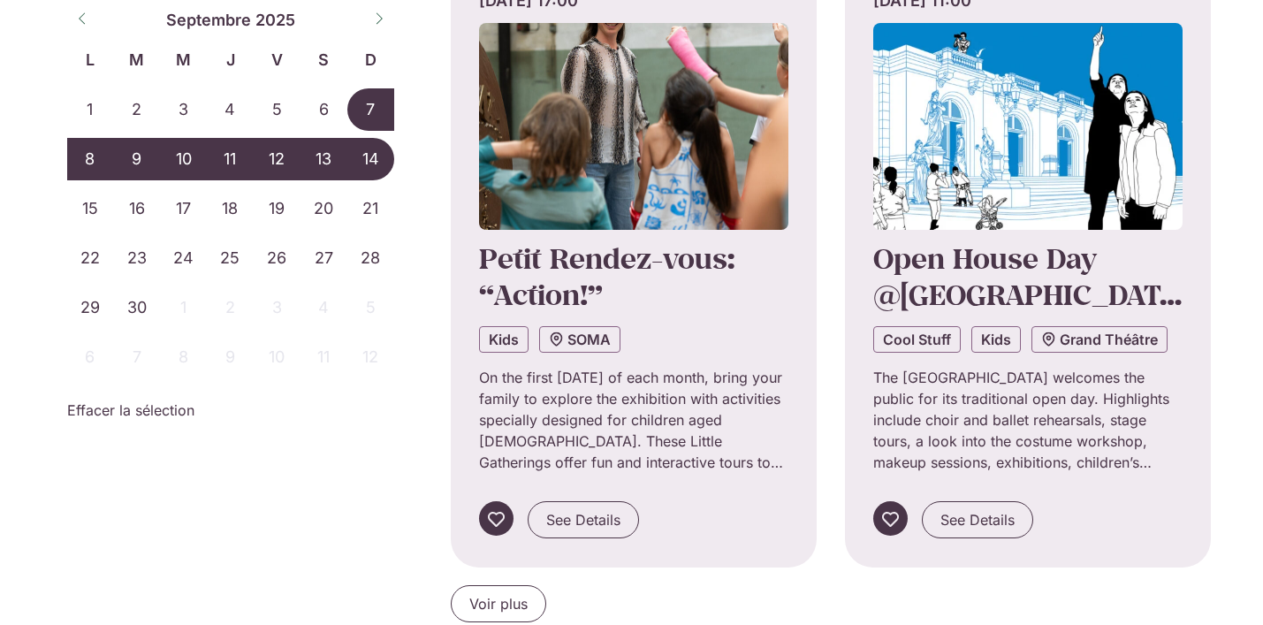
scroll to position [5606, 0]
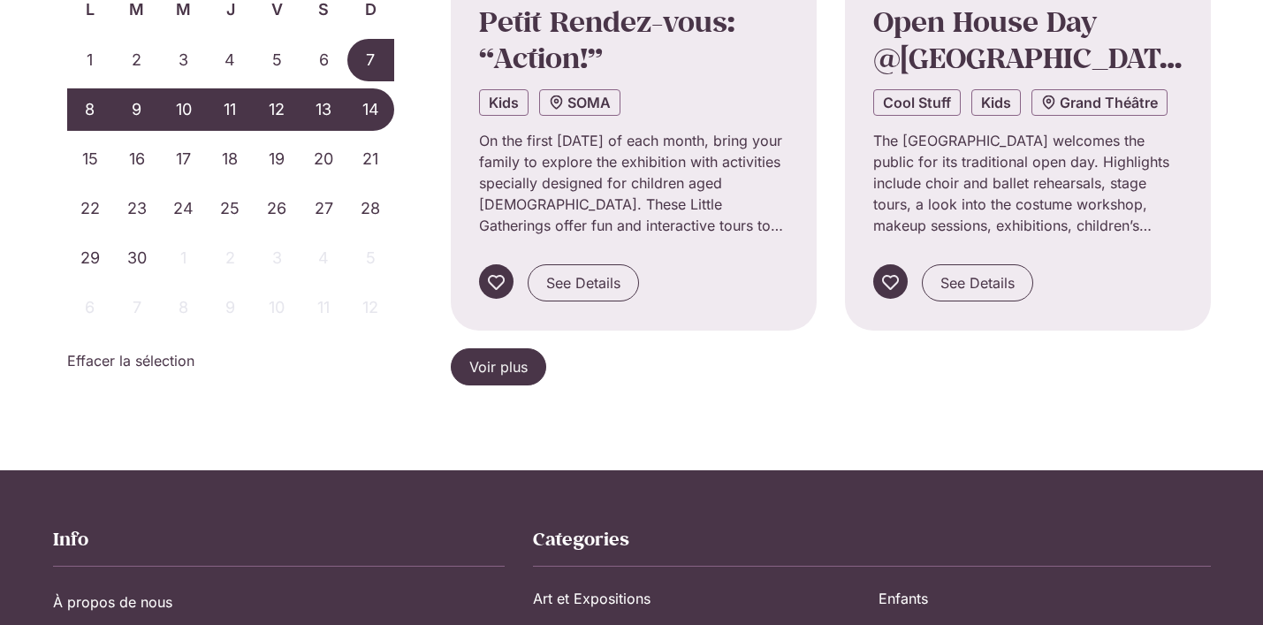
click at [499, 370] on span "Voir plus" at bounding box center [498, 366] width 58 height 21
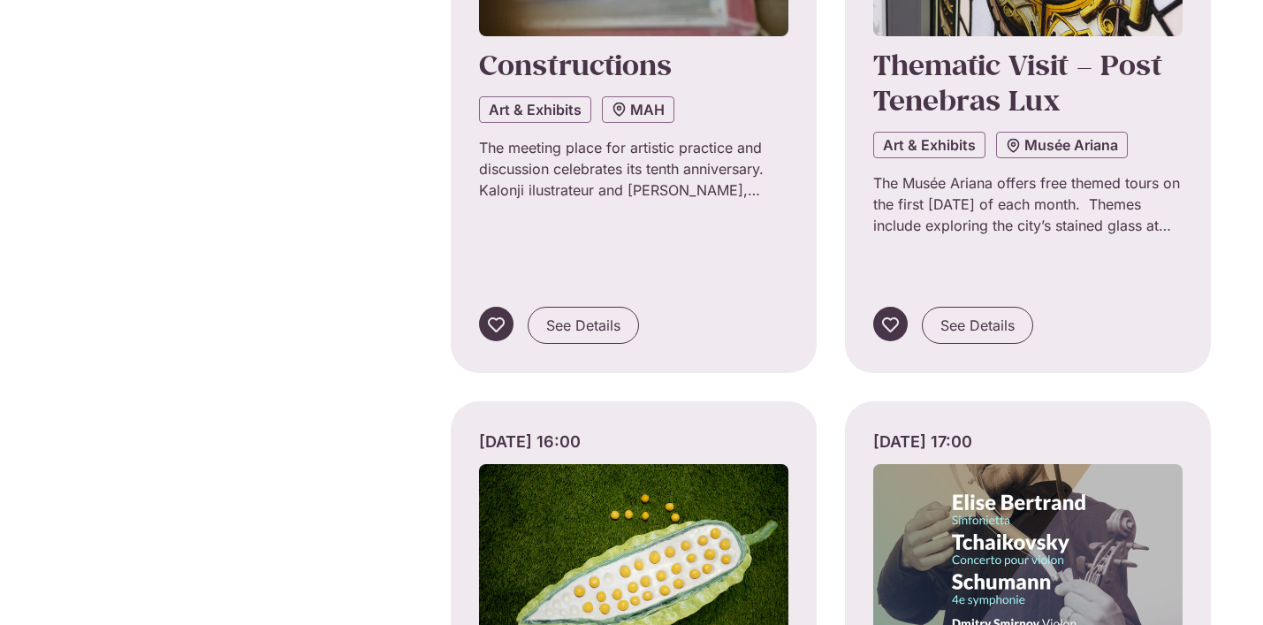
scroll to position [7511, 0]
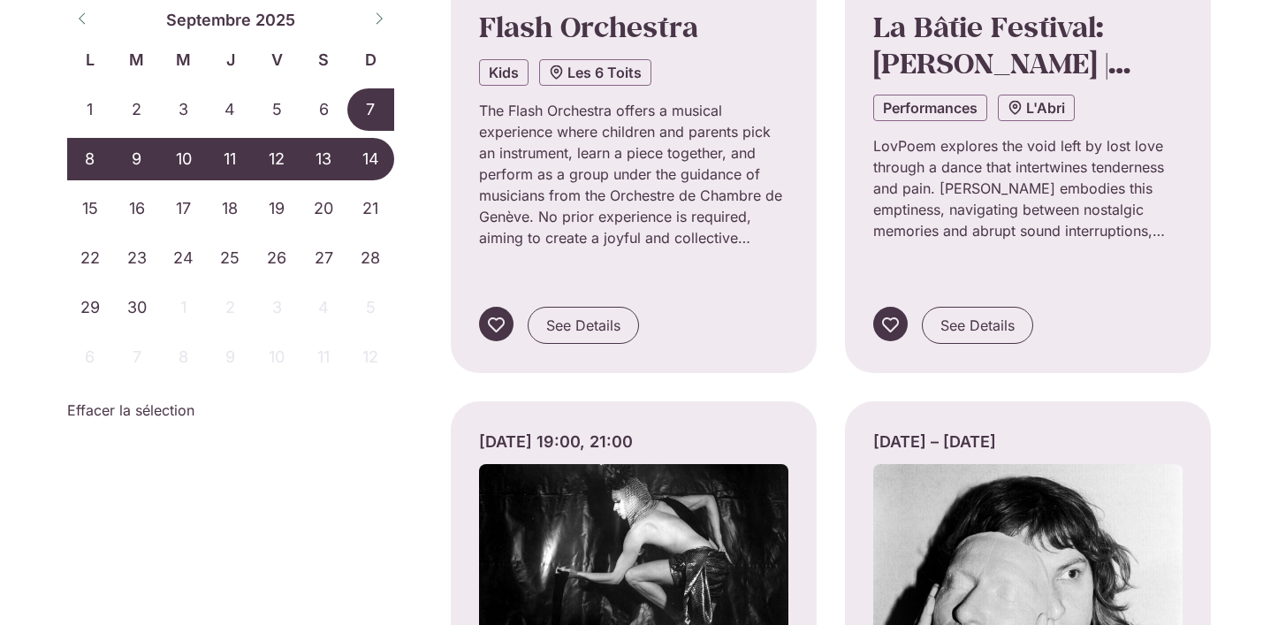
scroll to position [9259, 0]
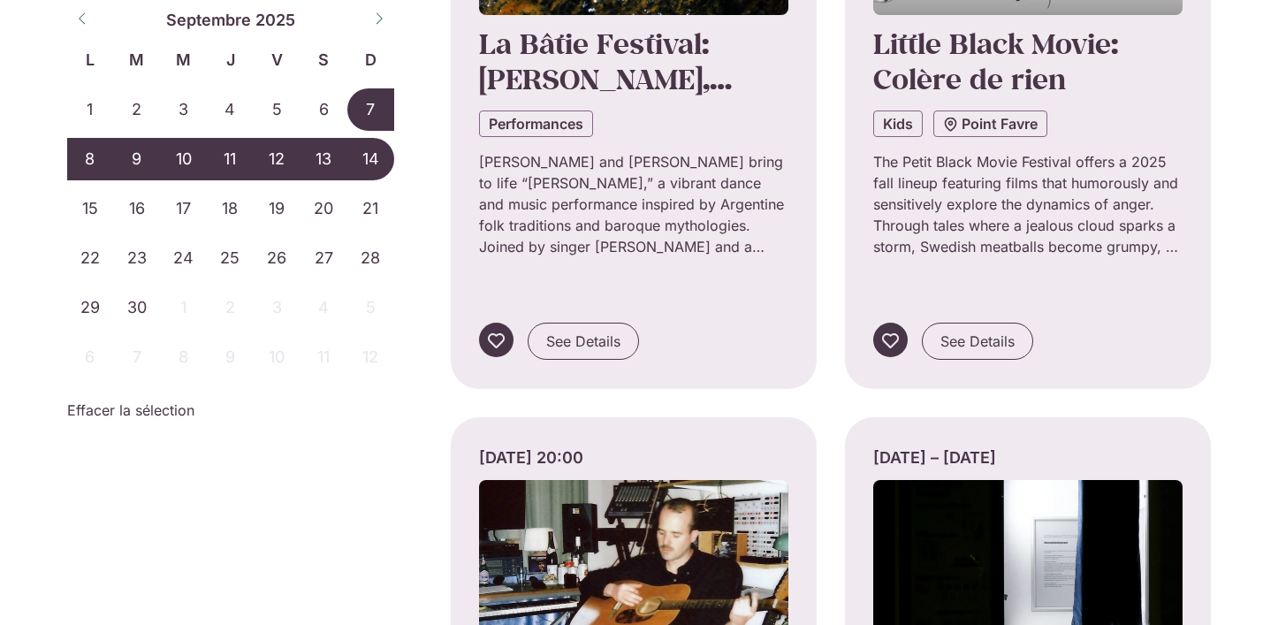
scroll to position [11635, 0]
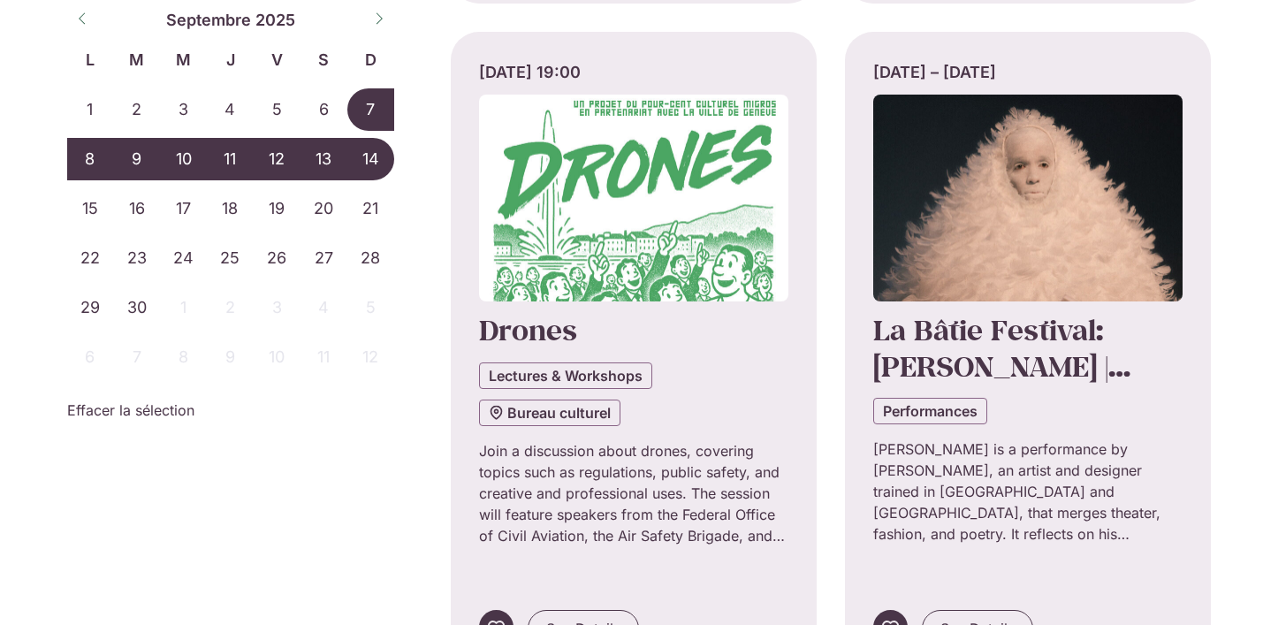
scroll to position [13004, 0]
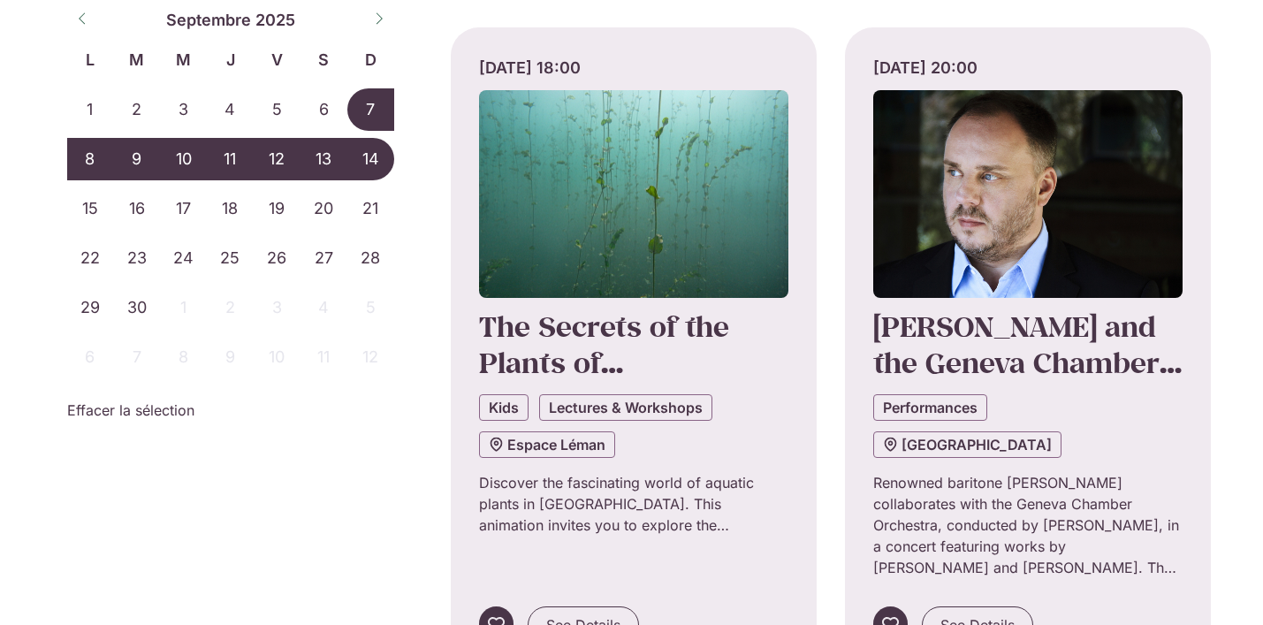
scroll to position [12320, 0]
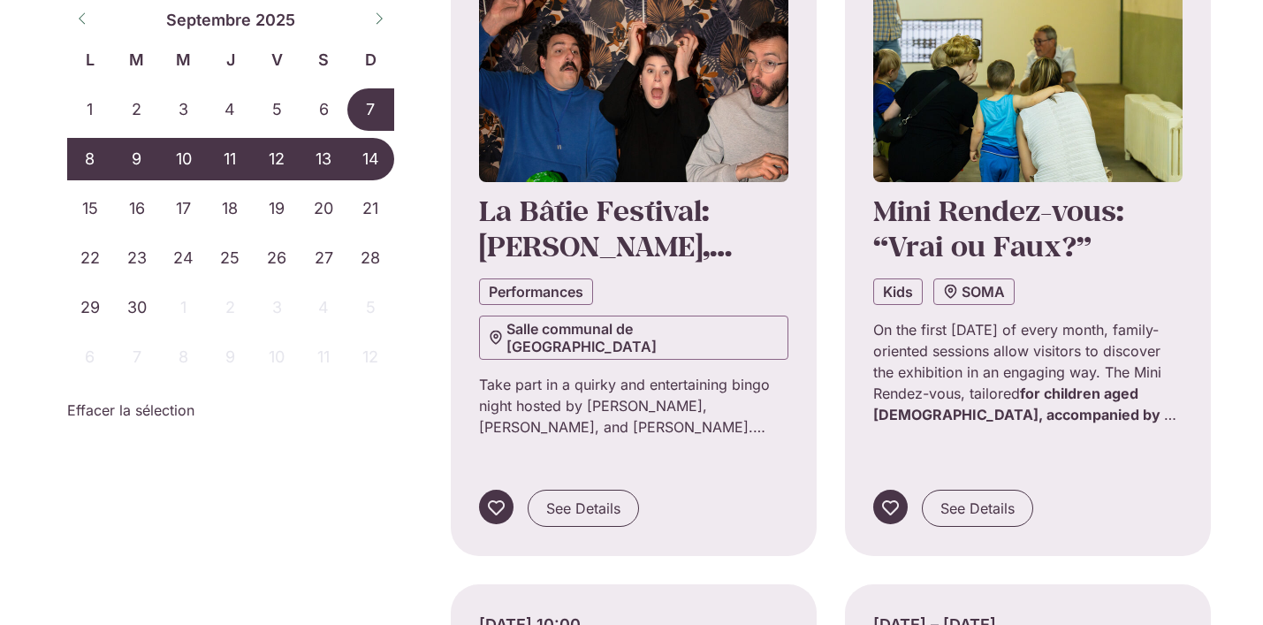
scroll to position [8446, 0]
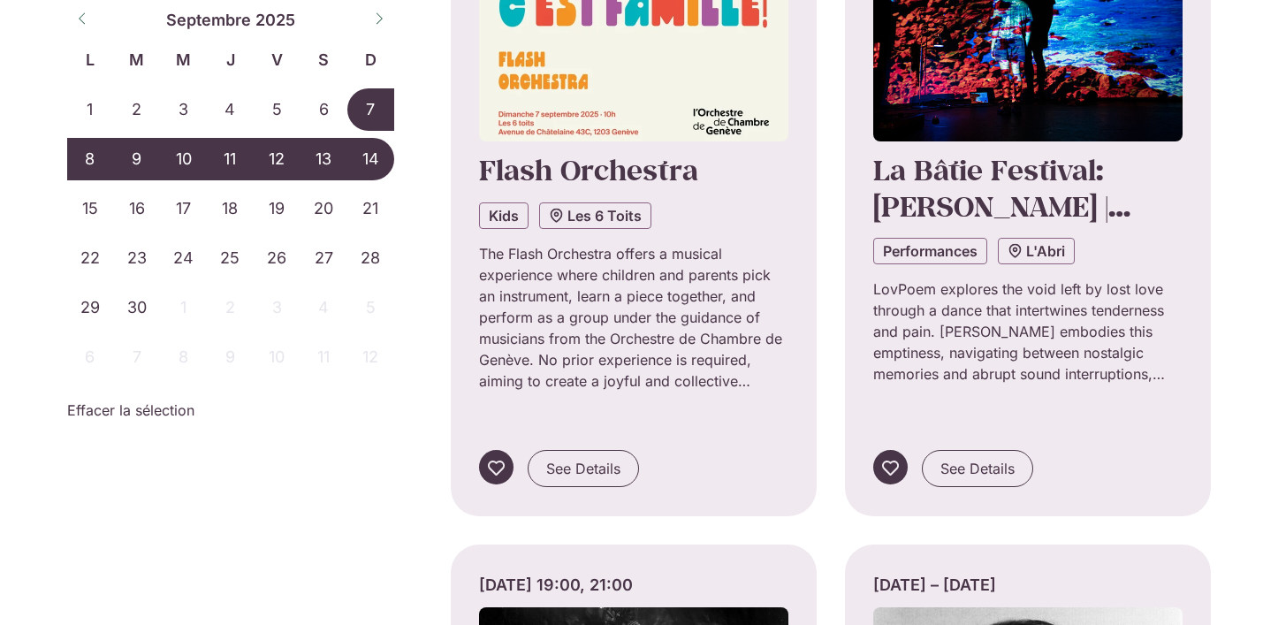
scroll to position [9120, 0]
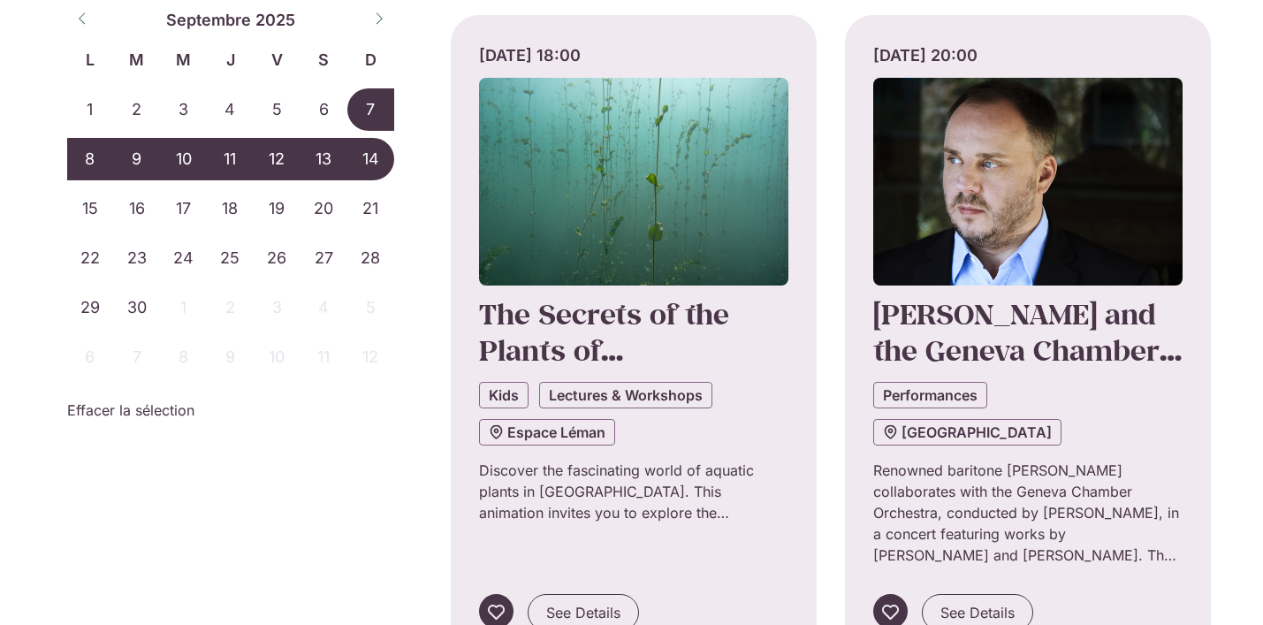
scroll to position [12339, 0]
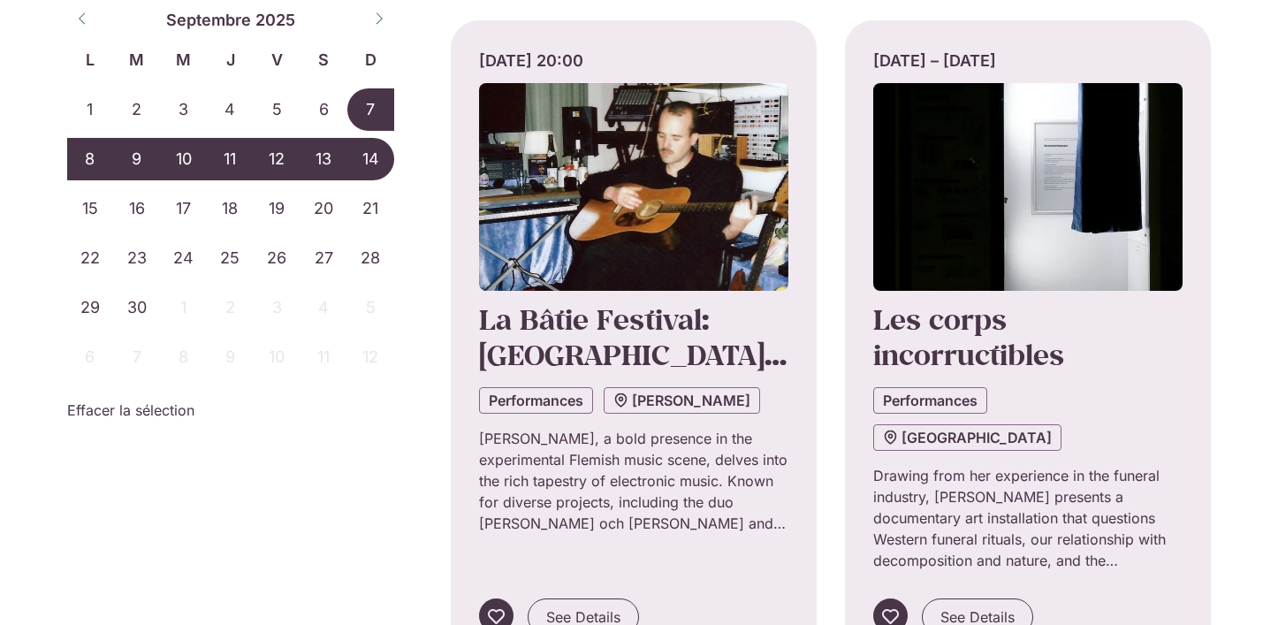
scroll to position [11669, 0]
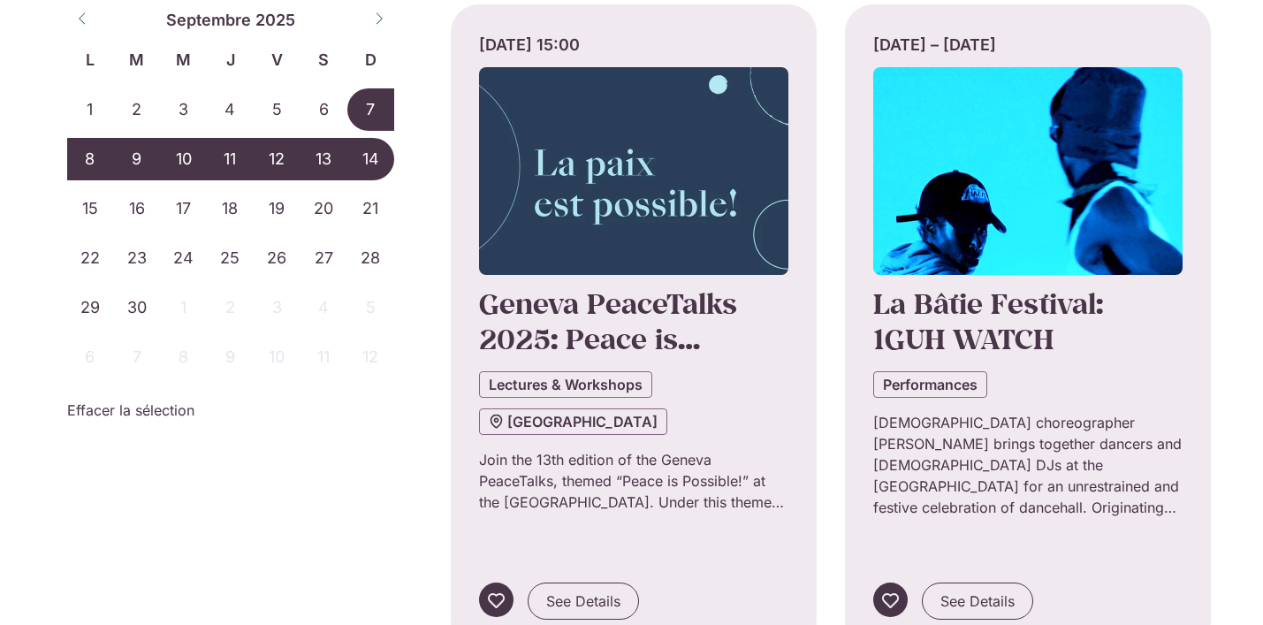
scroll to position [15057, 0]
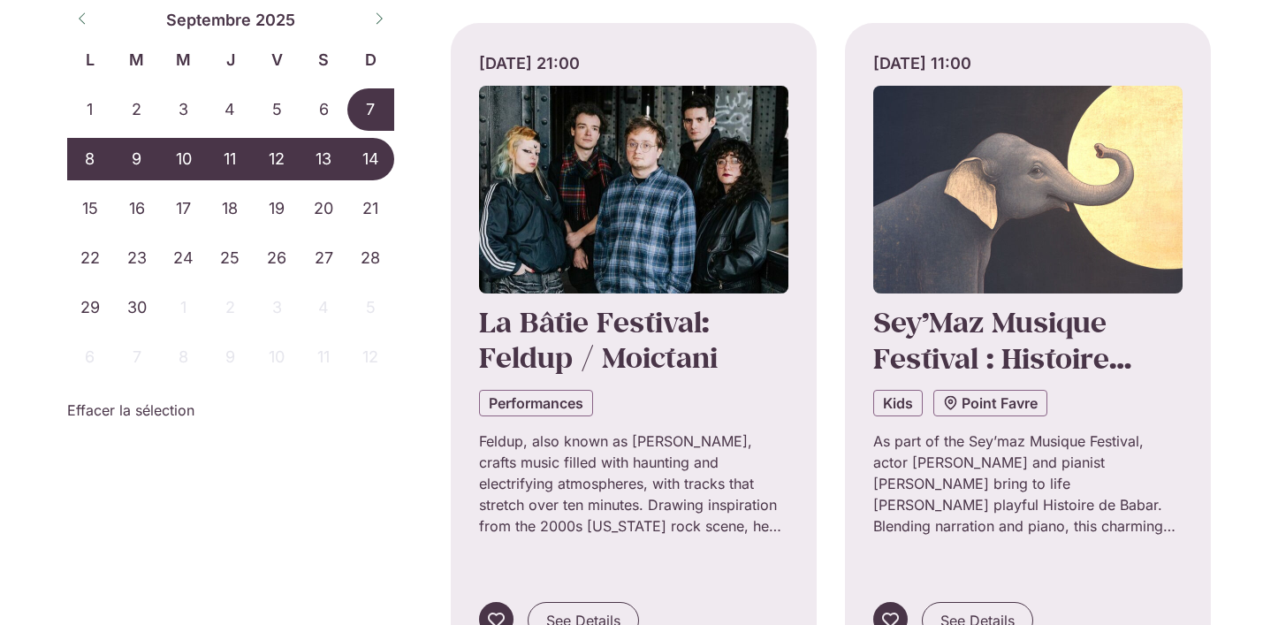
scroll to position [15693, 0]
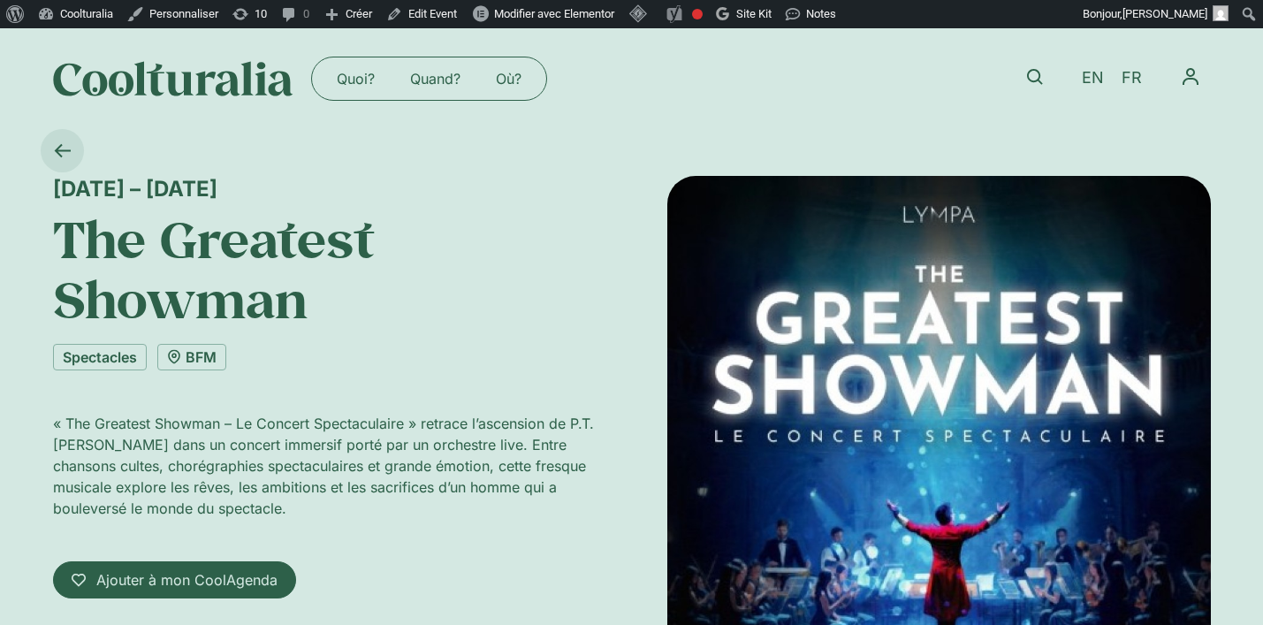
click at [71, 148] on link at bounding box center [62, 150] width 43 height 43
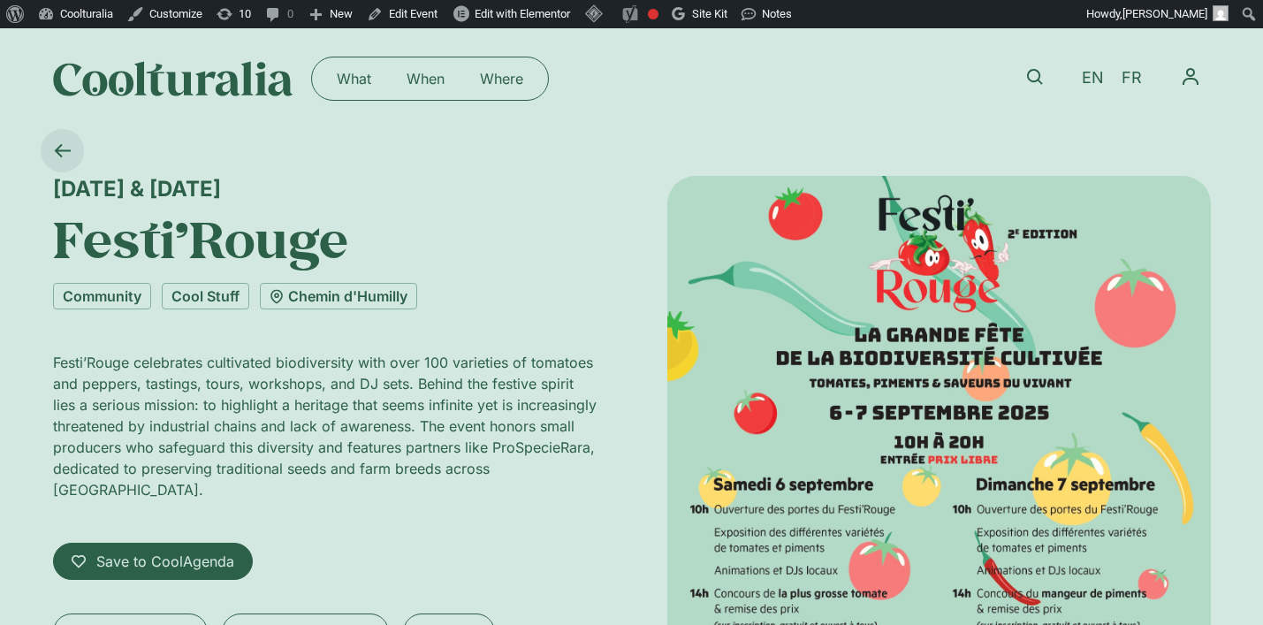
click at [60, 145] on icon at bounding box center [62, 150] width 16 height 13
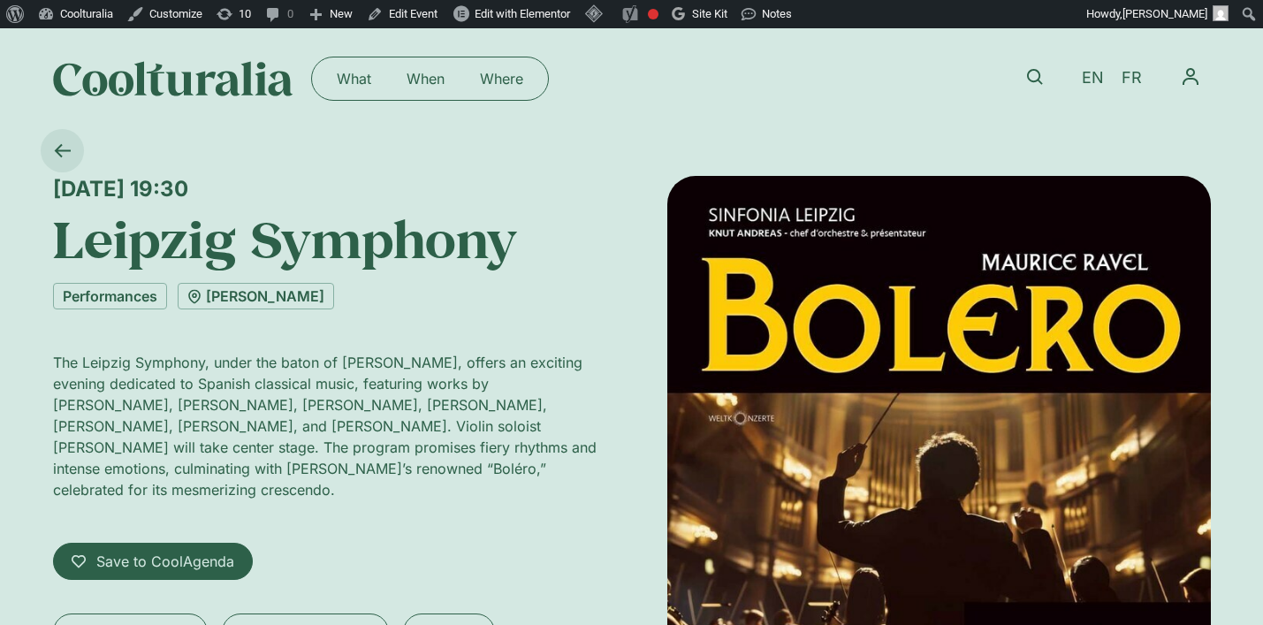
click at [55, 146] on icon at bounding box center [62, 150] width 17 height 17
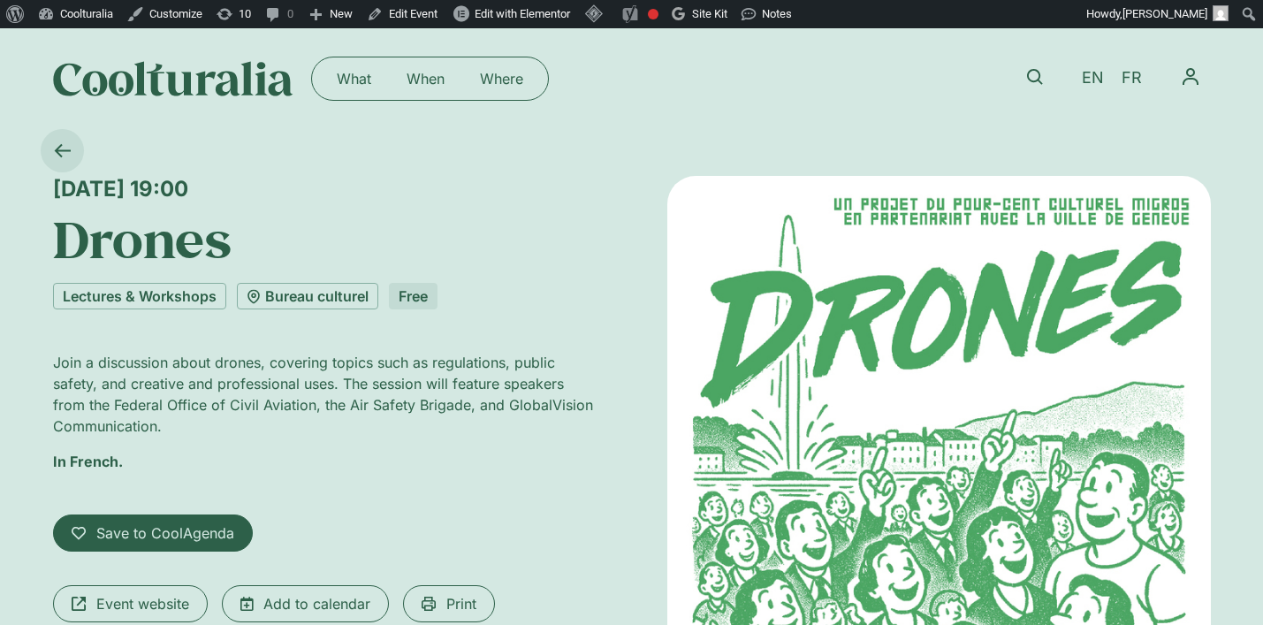
click at [63, 144] on icon at bounding box center [62, 150] width 17 height 17
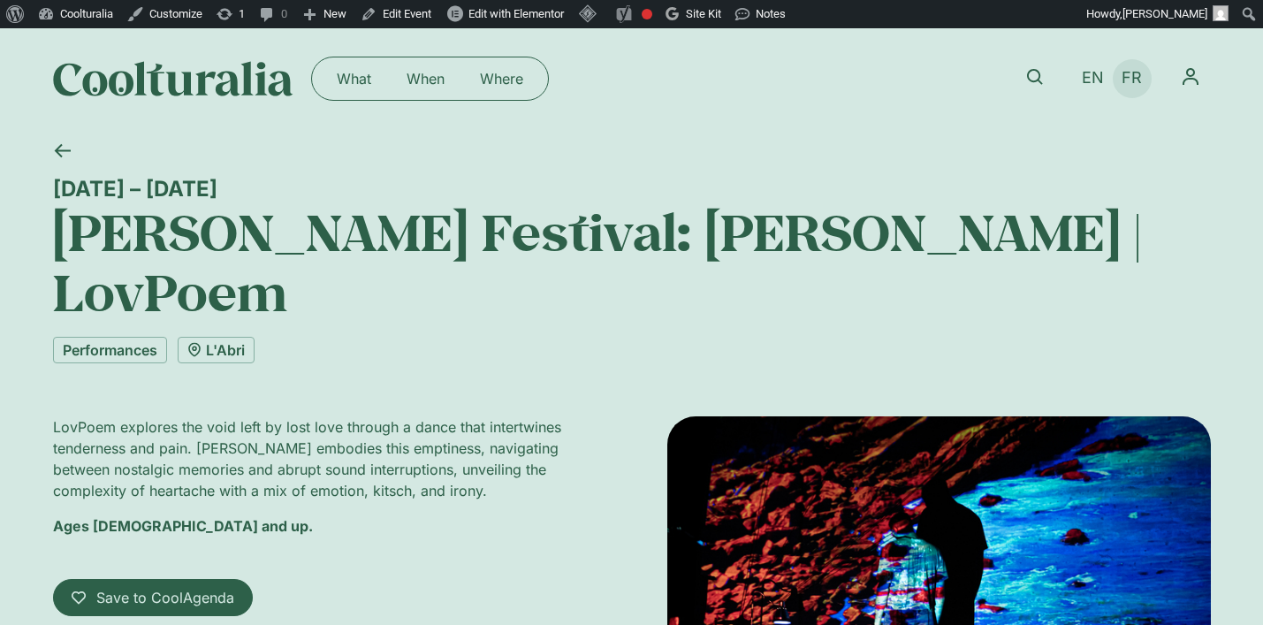
click at [1141, 73] on span "FR" at bounding box center [1132, 78] width 20 height 19
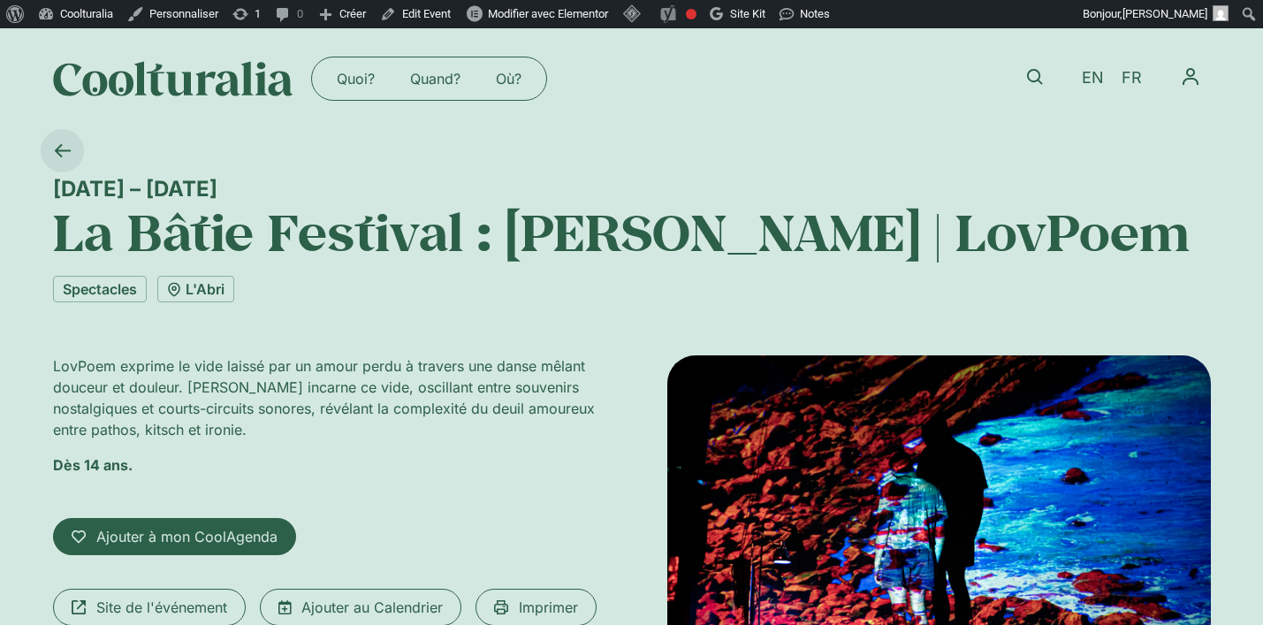
click at [65, 149] on icon at bounding box center [62, 150] width 17 height 17
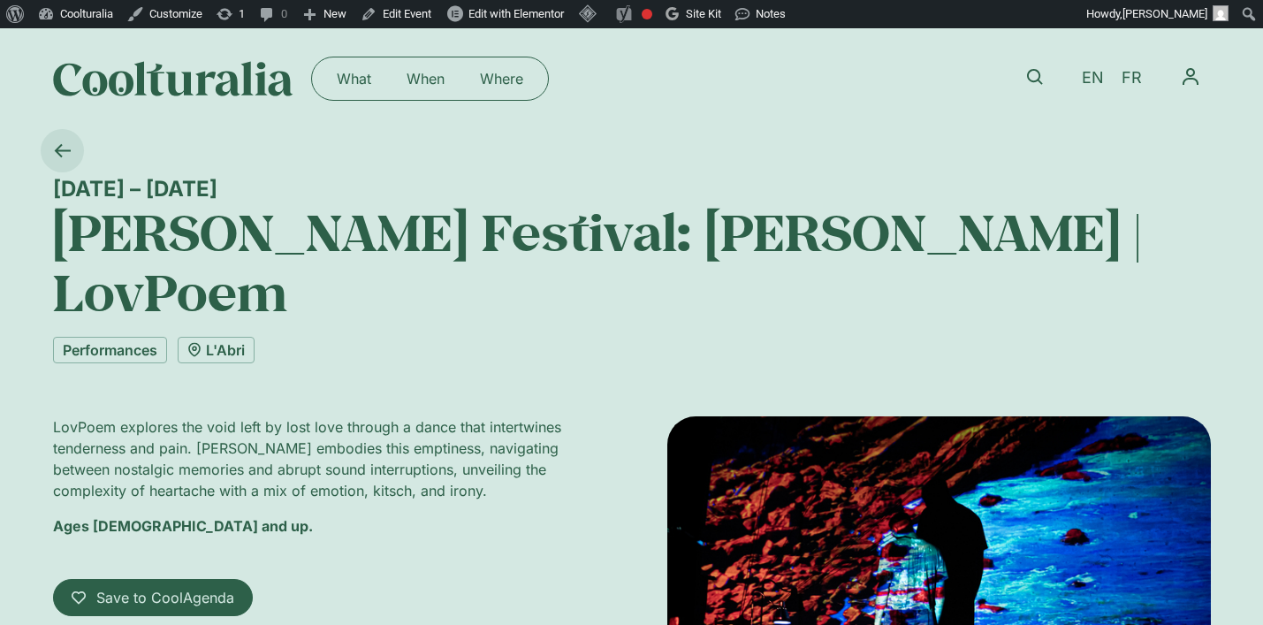
click at [52, 157] on link at bounding box center [62, 150] width 43 height 43
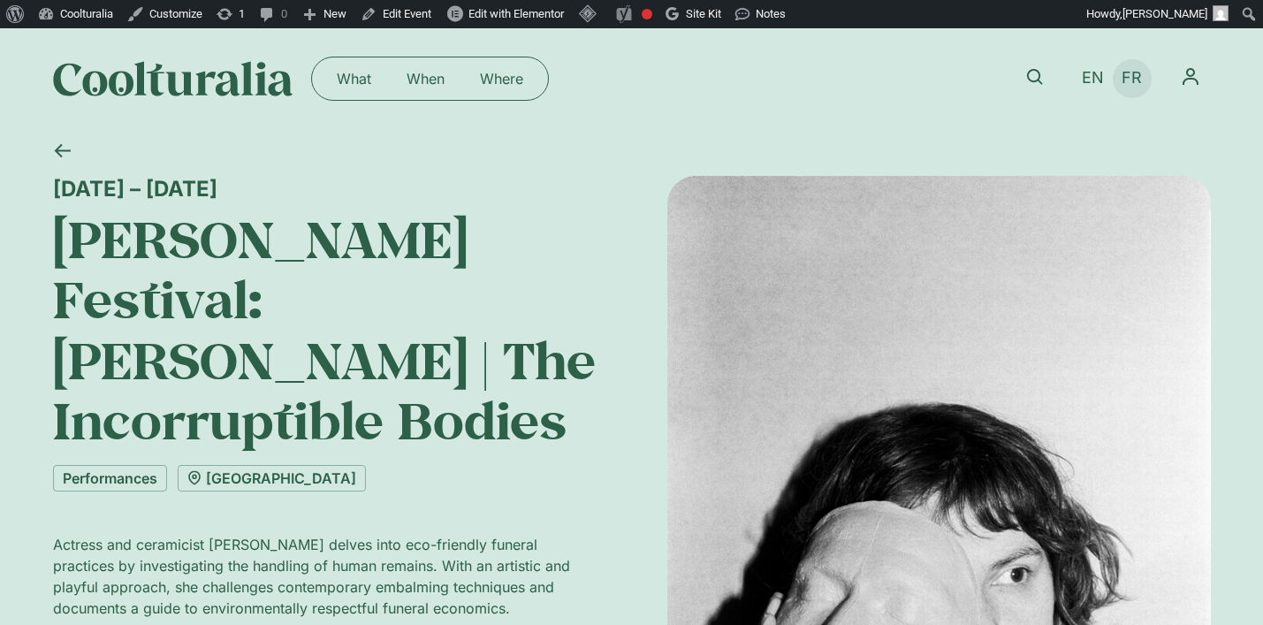
click at [1136, 84] on span "FR" at bounding box center [1132, 78] width 20 height 19
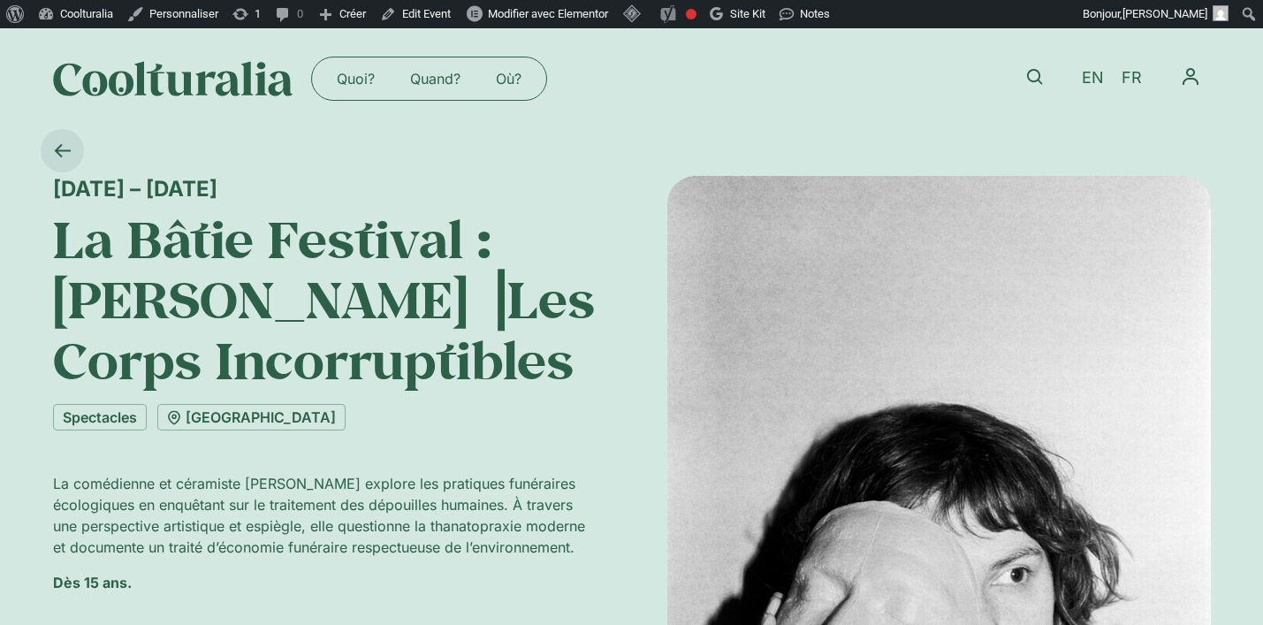
click at [54, 145] on icon at bounding box center [62, 150] width 17 height 17
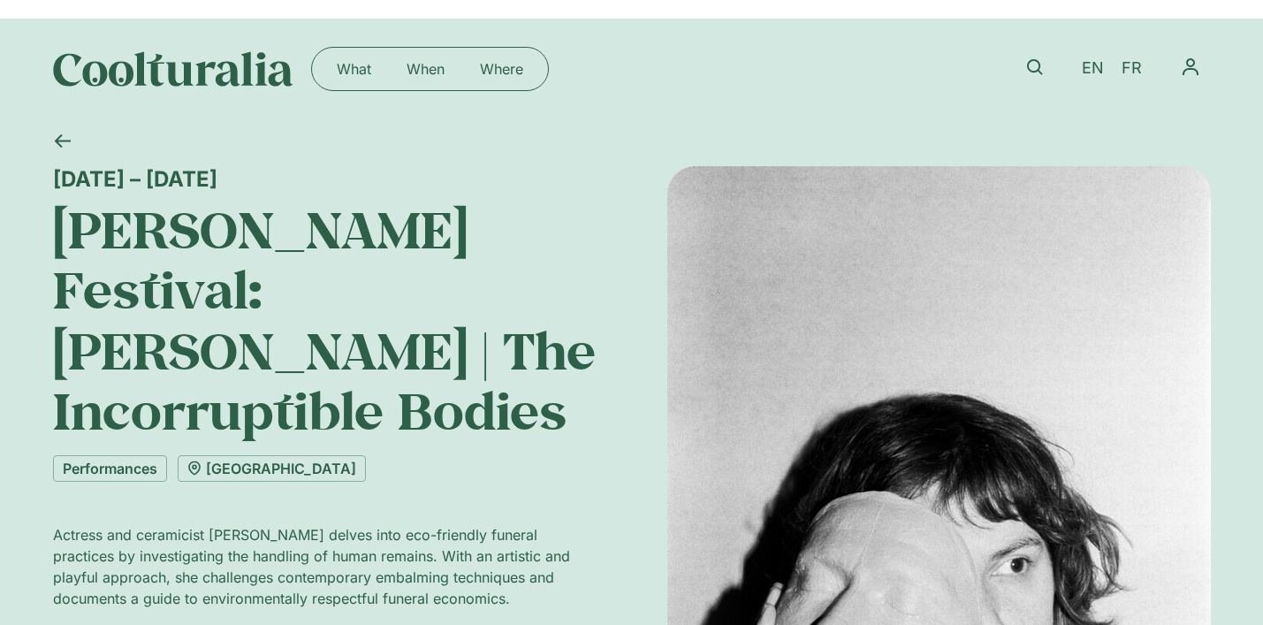
scroll to position [11, 0]
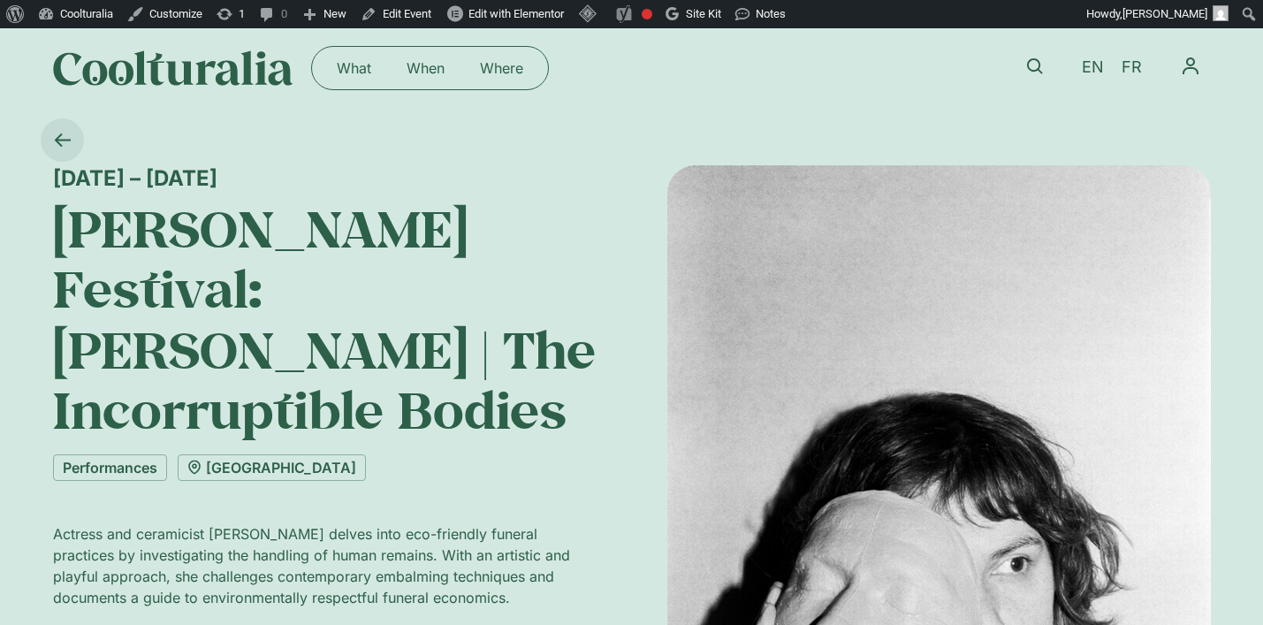
click at [65, 141] on icon at bounding box center [62, 140] width 17 height 17
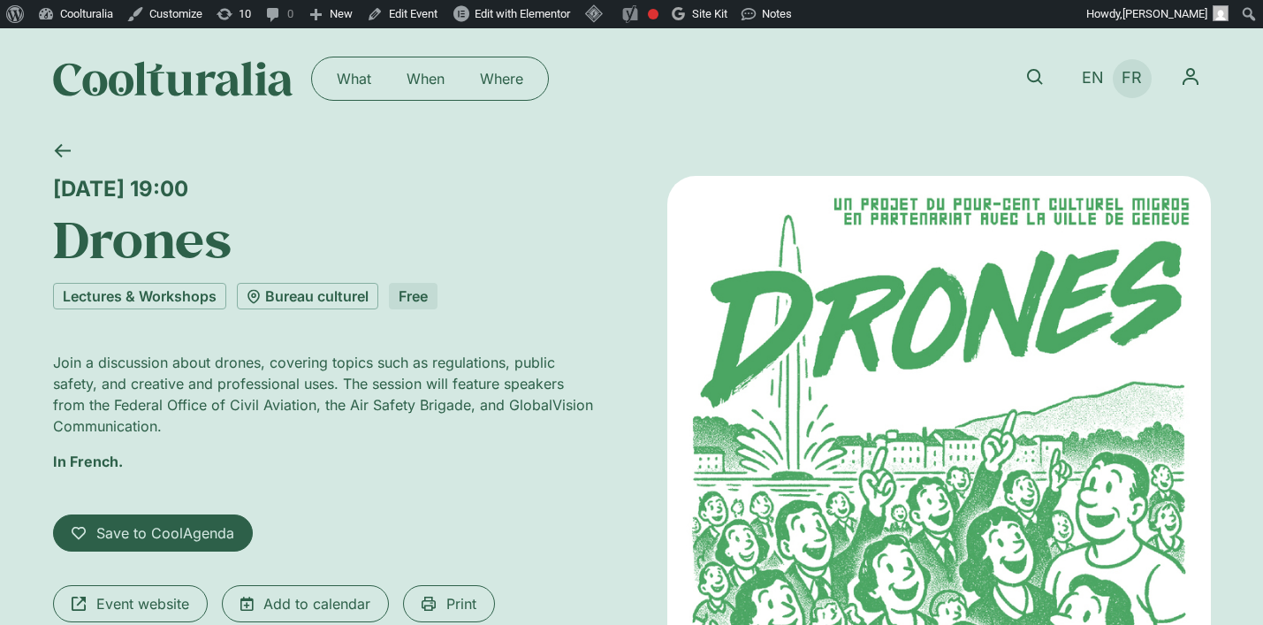
click at [1129, 84] on span "FR" at bounding box center [1132, 78] width 20 height 19
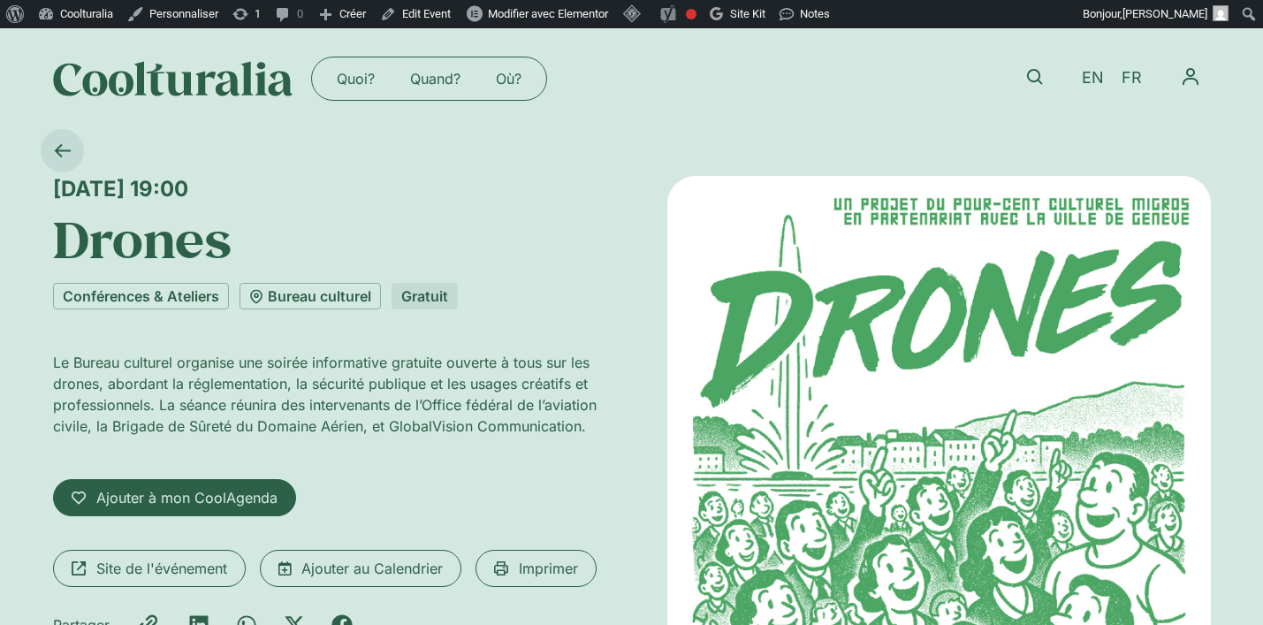
click at [63, 154] on icon at bounding box center [62, 150] width 17 height 17
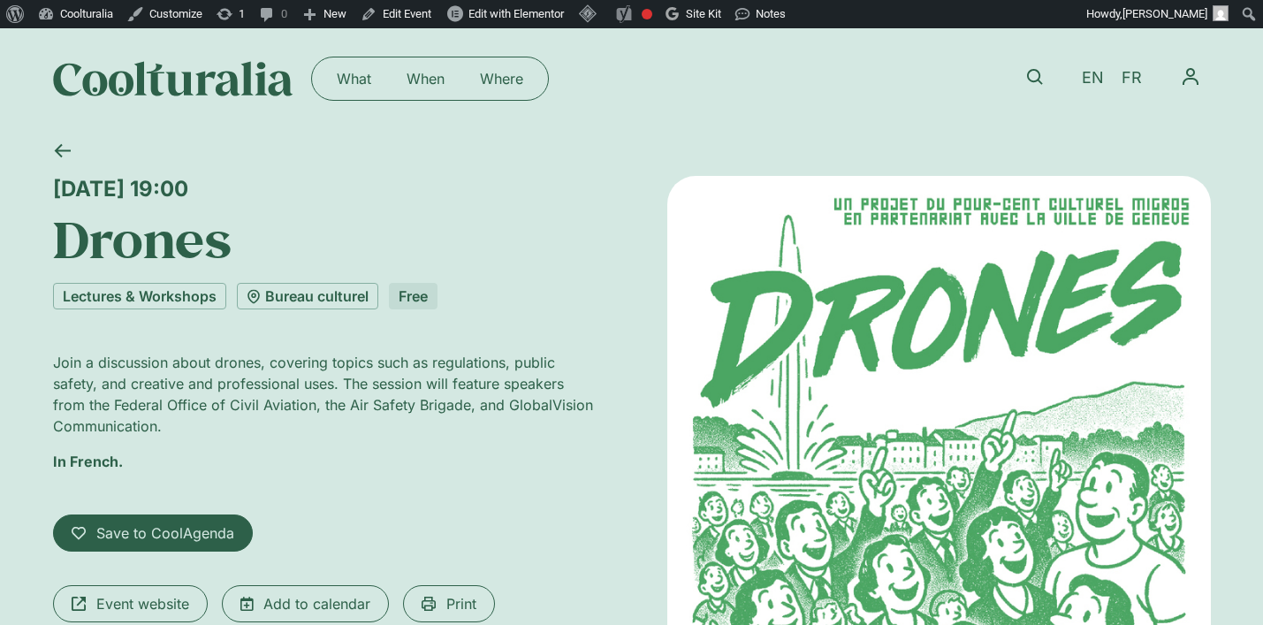
click at [63, 154] on icon at bounding box center [62, 150] width 17 height 17
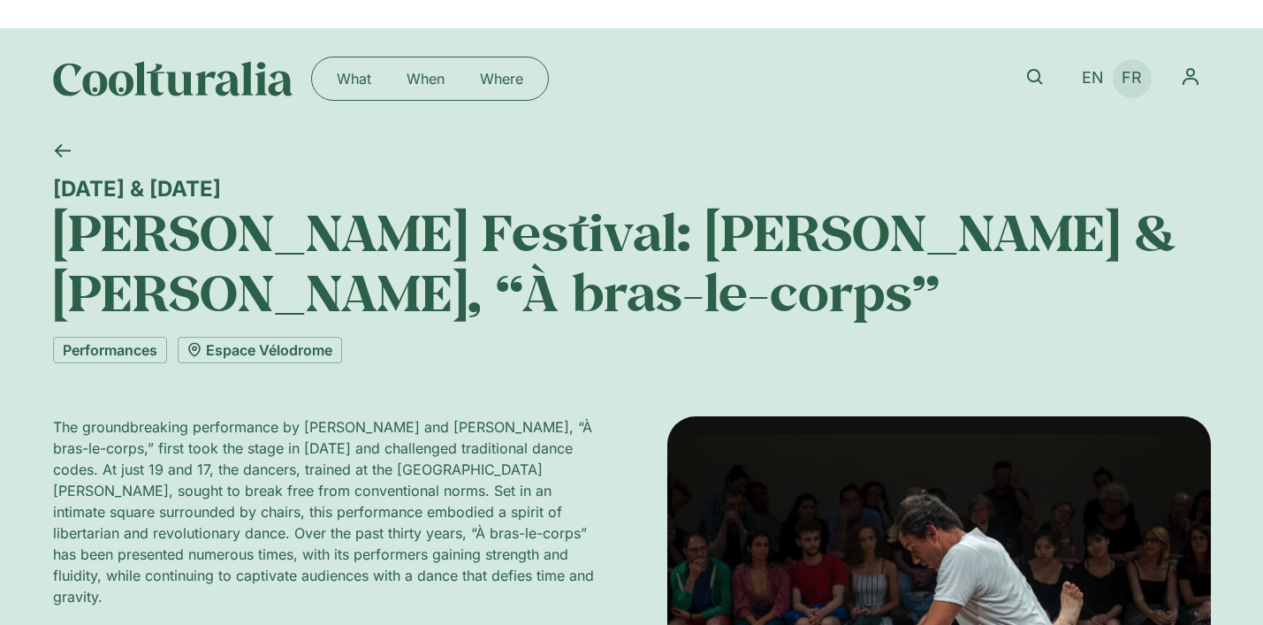
click at [1130, 77] on span "FR" at bounding box center [1132, 78] width 20 height 19
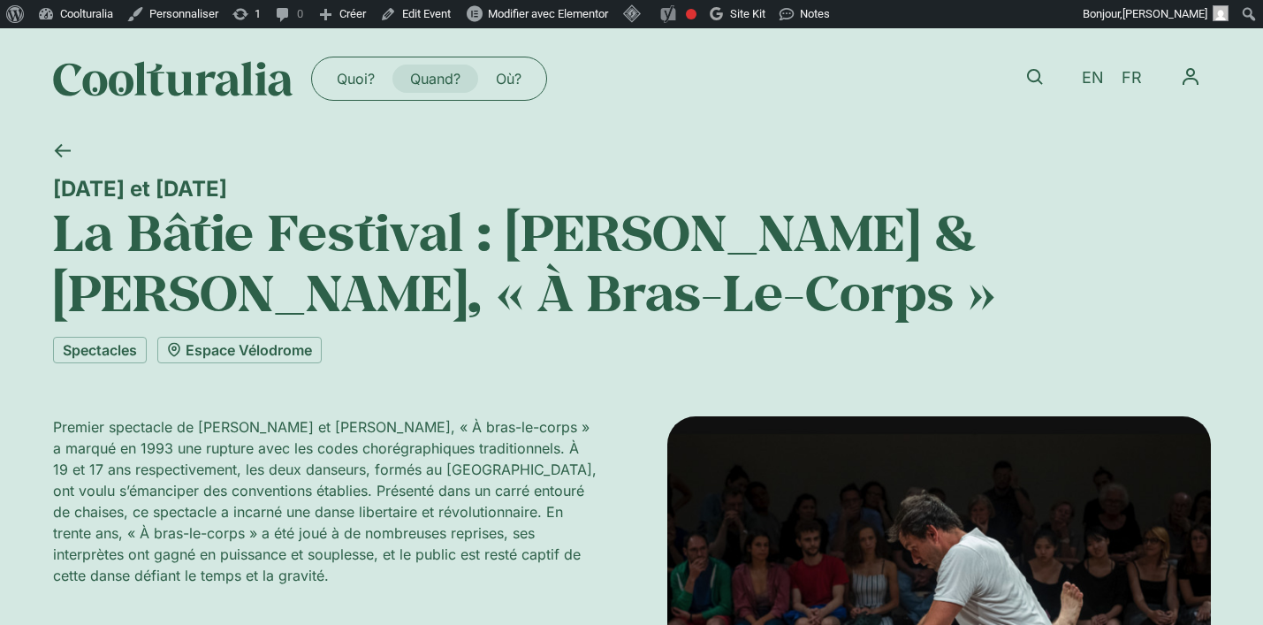
click at [431, 79] on link "Quand?" at bounding box center [435, 79] width 86 height 28
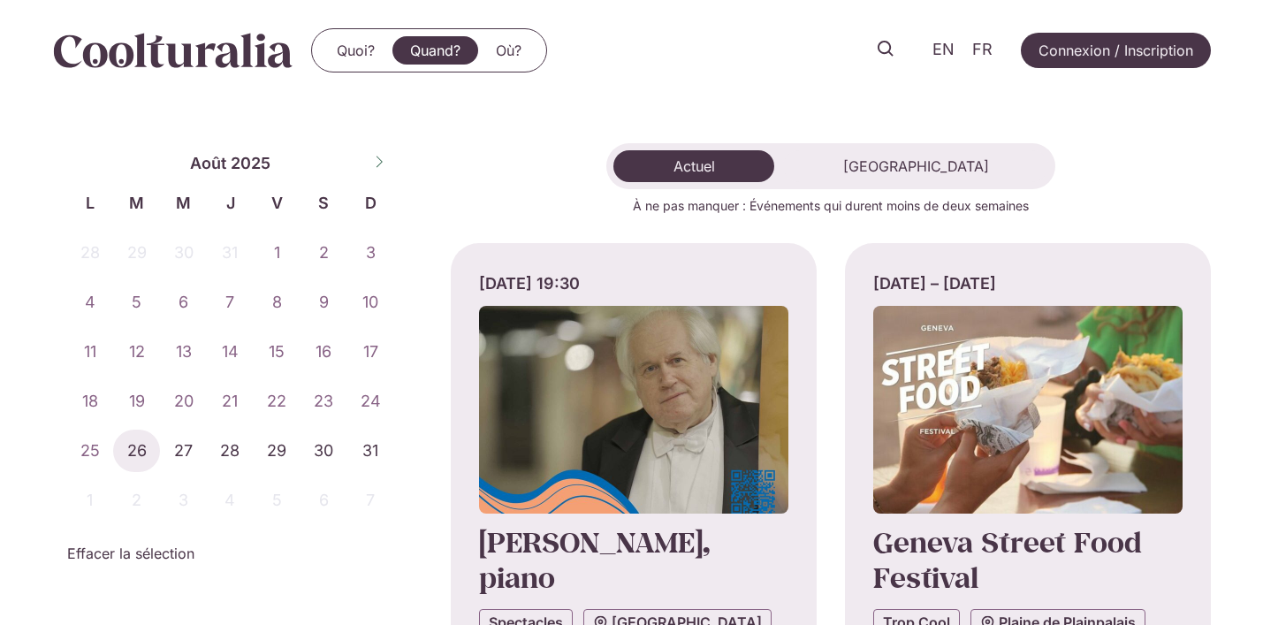
click at [377, 164] on icon at bounding box center [379, 162] width 12 height 12
select select "*"
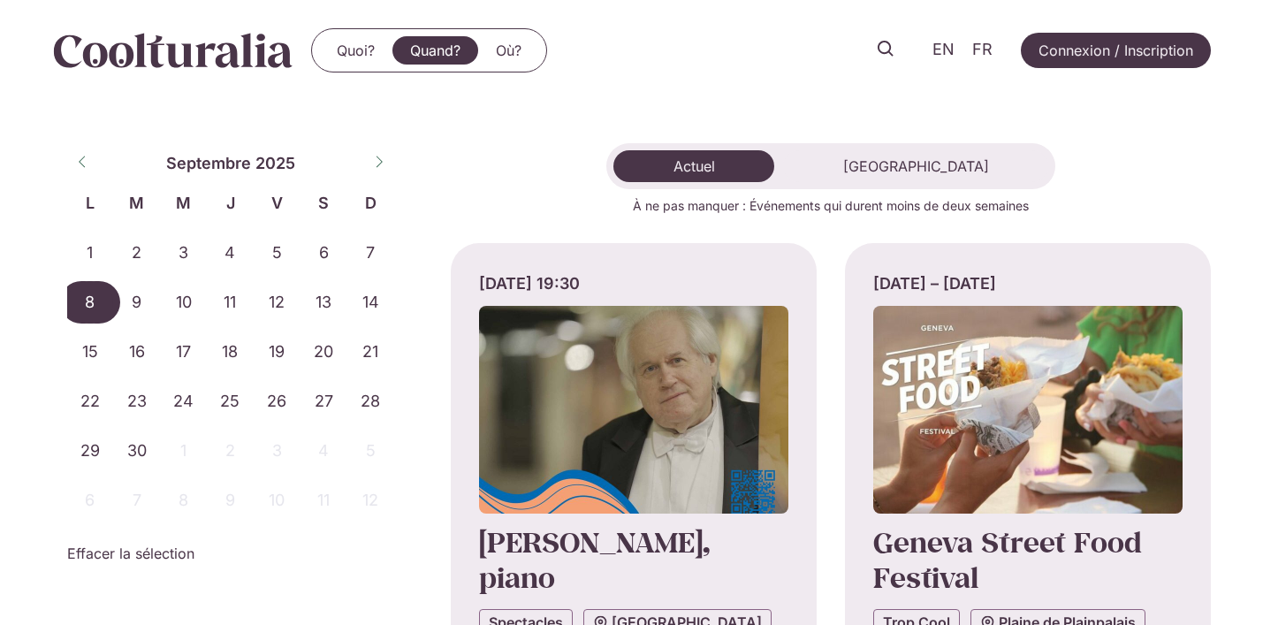
click at [80, 303] on span "8" at bounding box center [90, 302] width 47 height 42
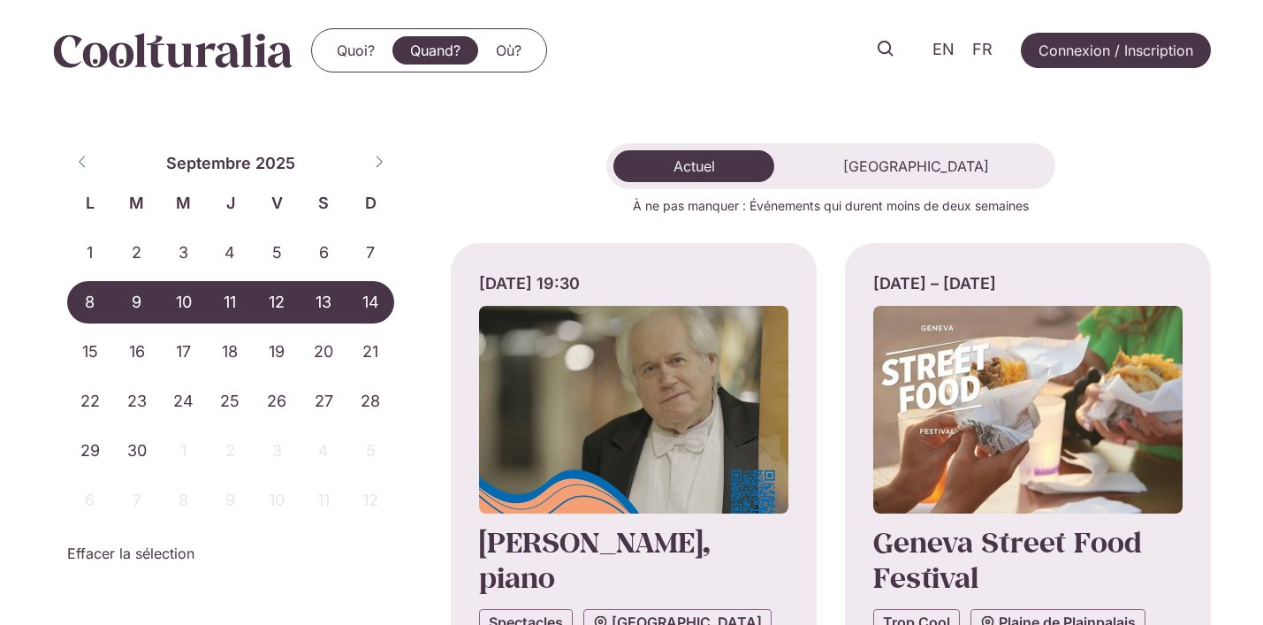
click at [379, 297] on span "14" at bounding box center [370, 302] width 47 height 42
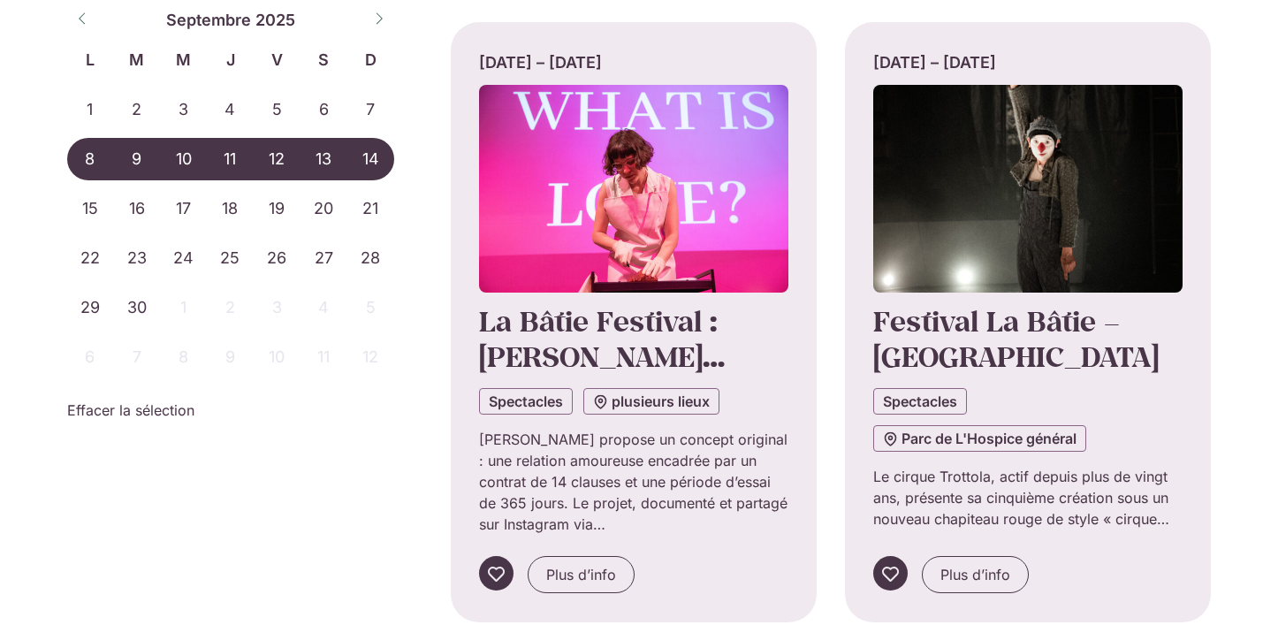
scroll to position [230, 0]
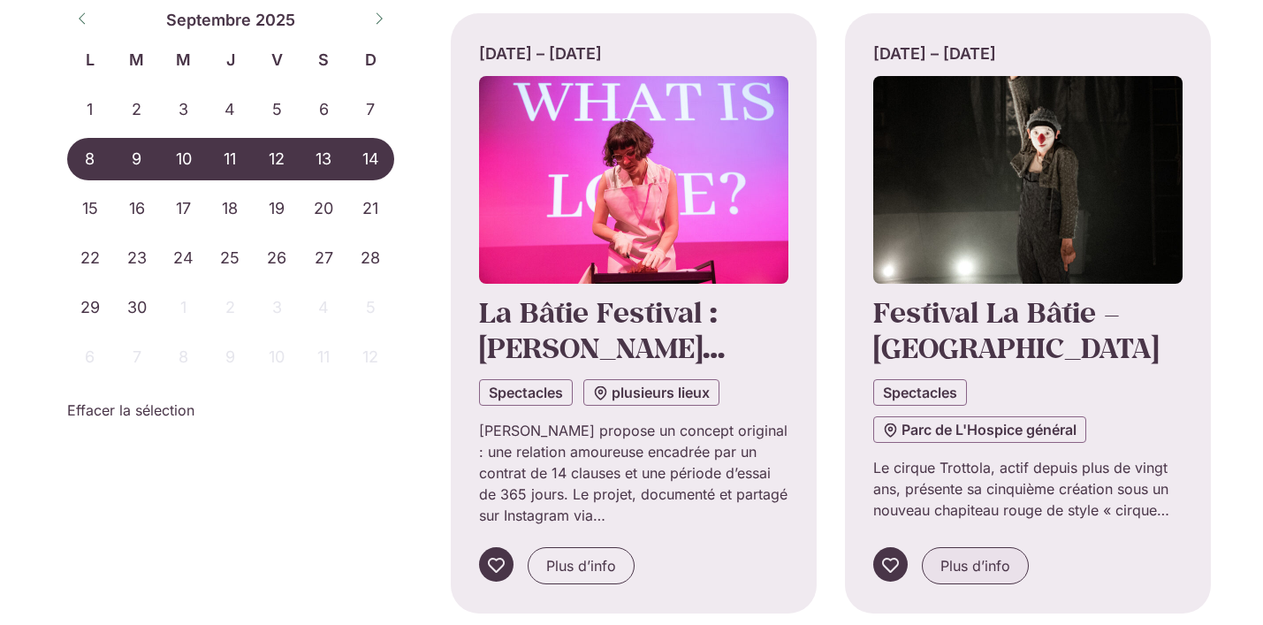
click at [950, 562] on span "Plus d’info" at bounding box center [975, 565] width 70 height 21
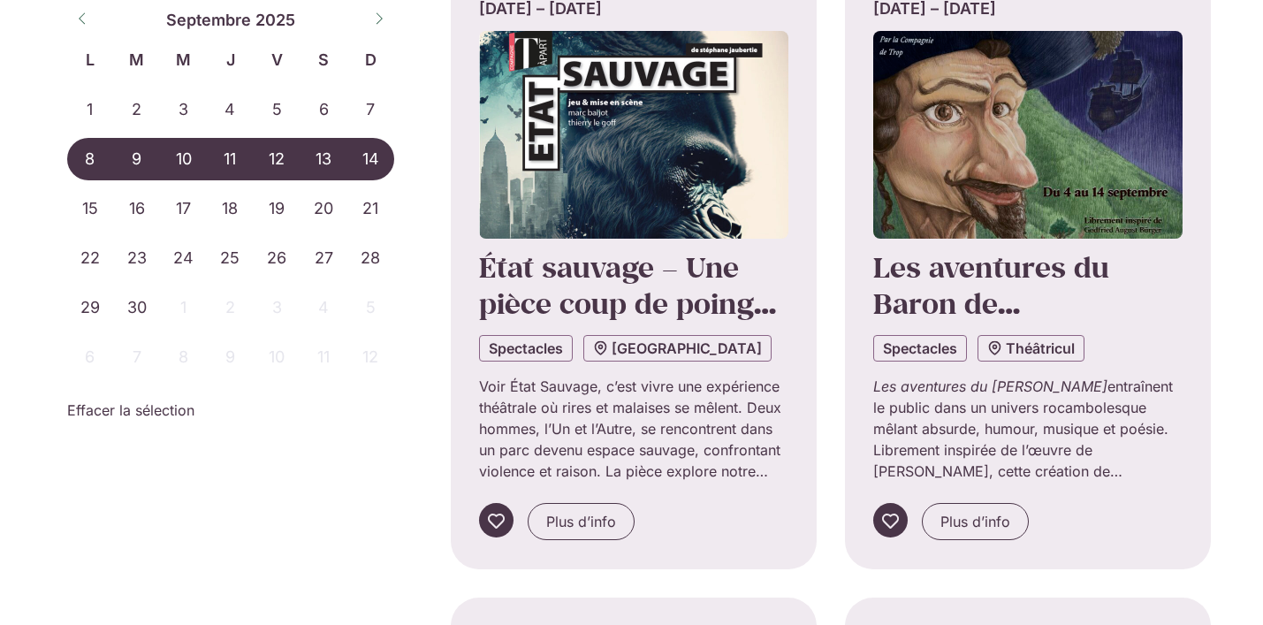
scroll to position [902, 0]
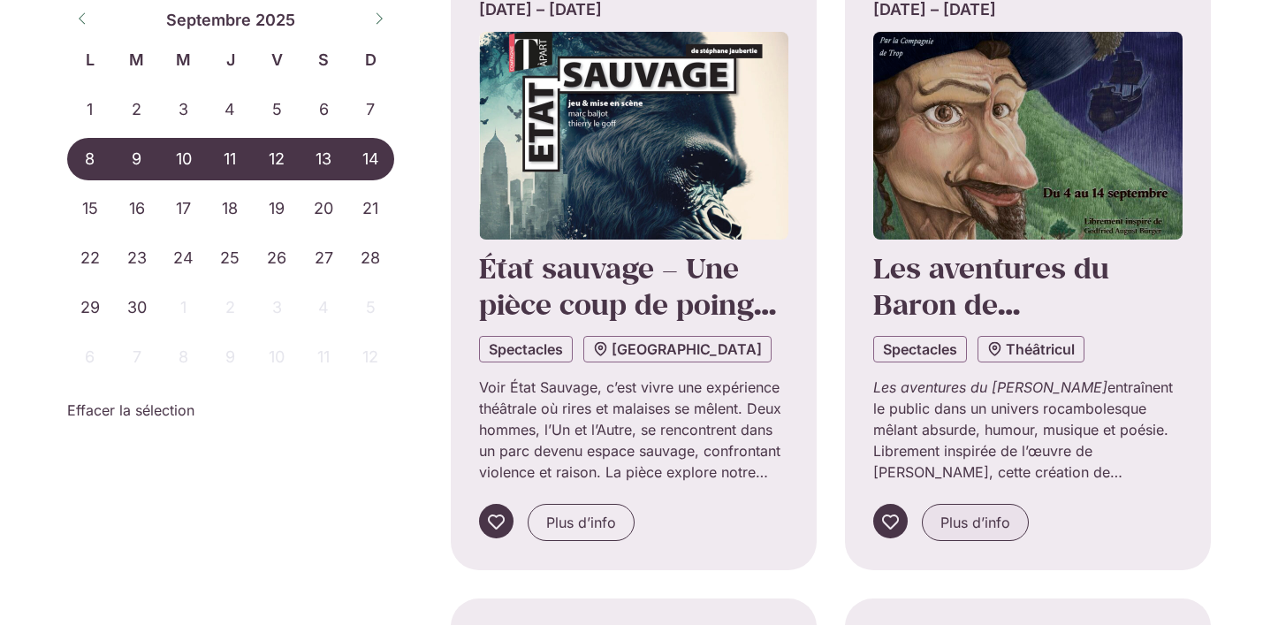
click at [976, 514] on span "Plus d’info" at bounding box center [975, 522] width 70 height 21
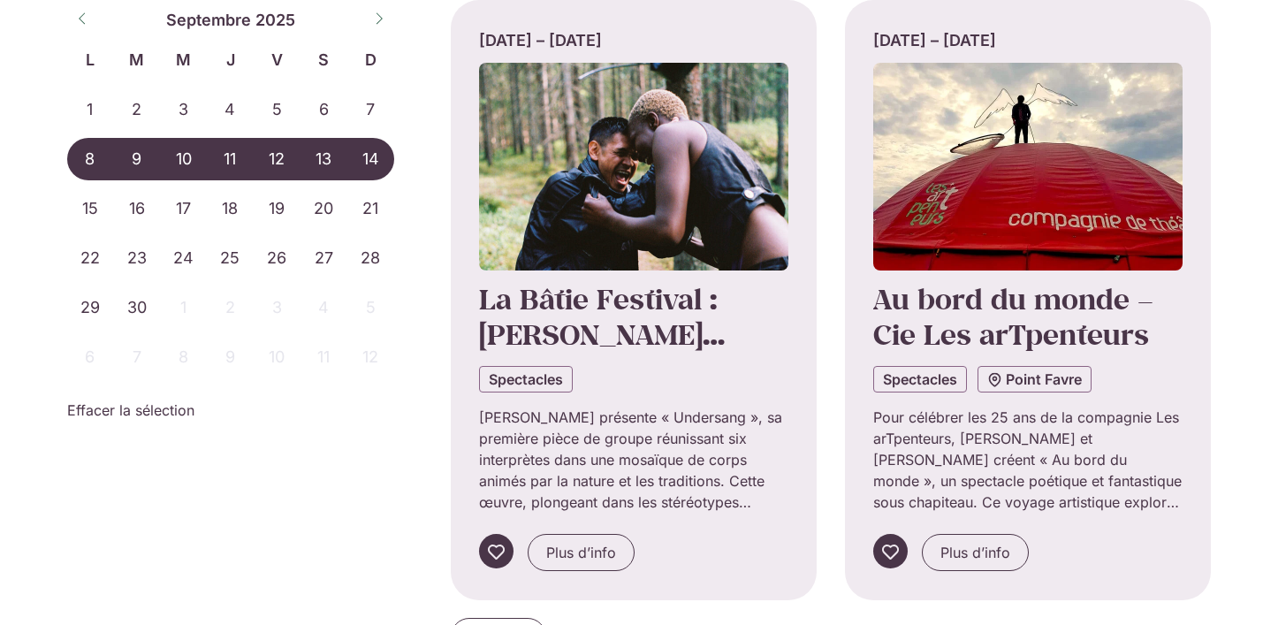
scroll to position [1499, 0]
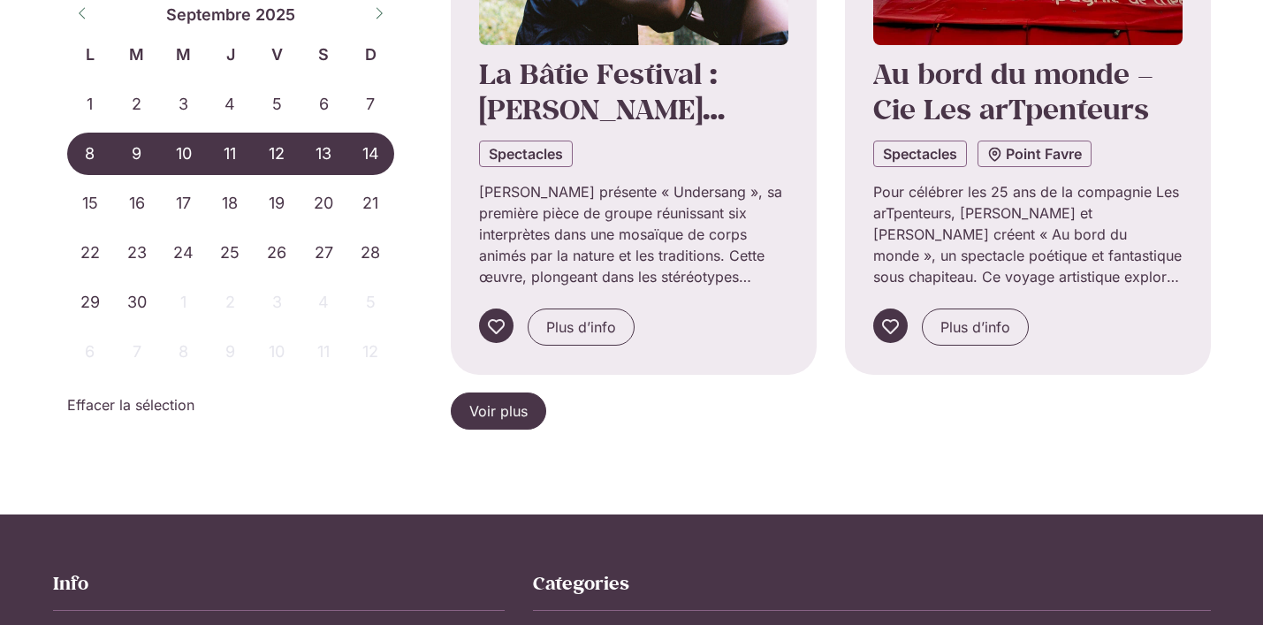
click at [499, 412] on span "Voir plus" at bounding box center [498, 410] width 58 height 21
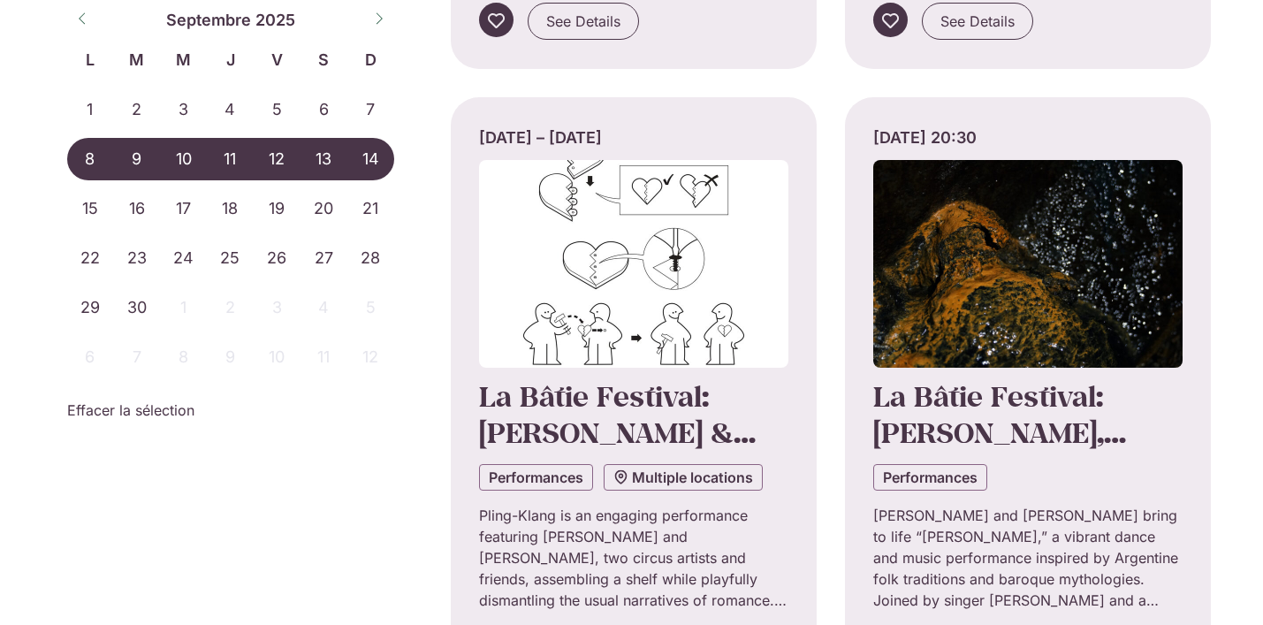
scroll to position [3483, 0]
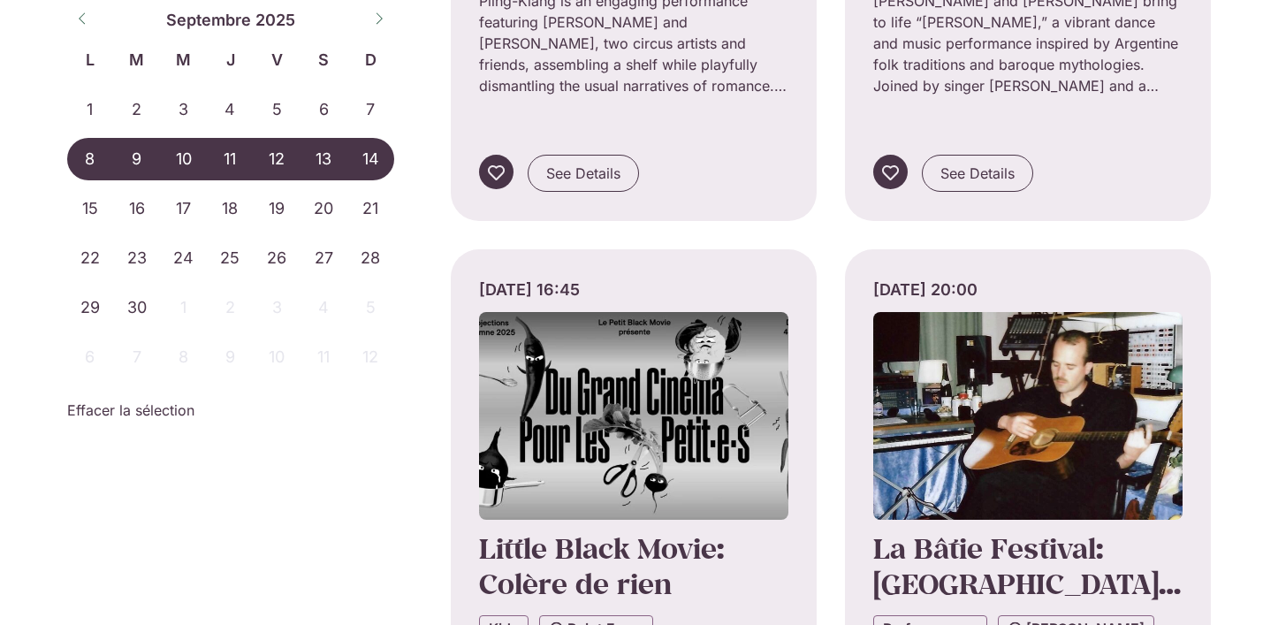
scroll to position [4005, 0]
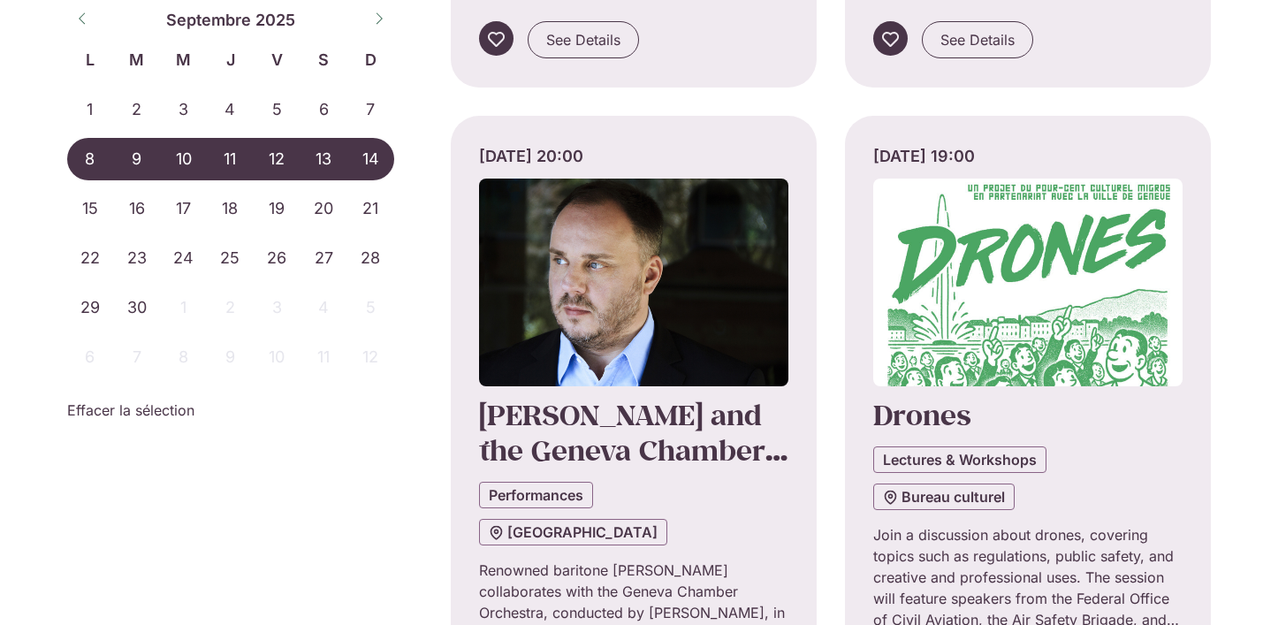
scroll to position [5469, 0]
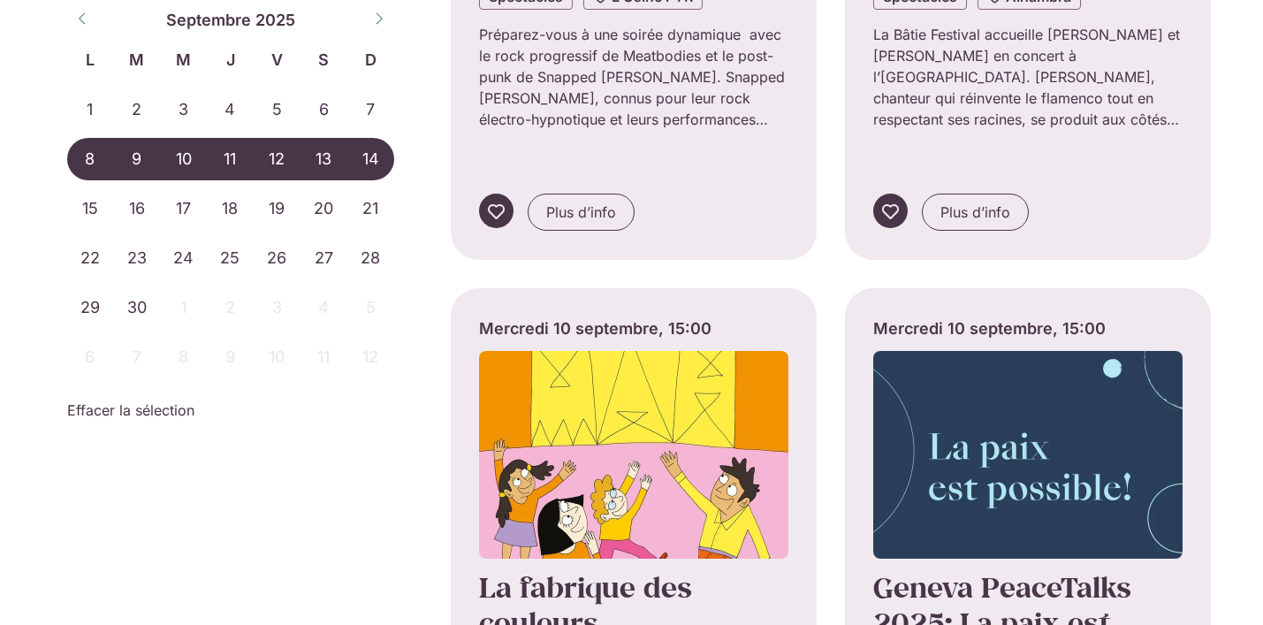
scroll to position [6667, 0]
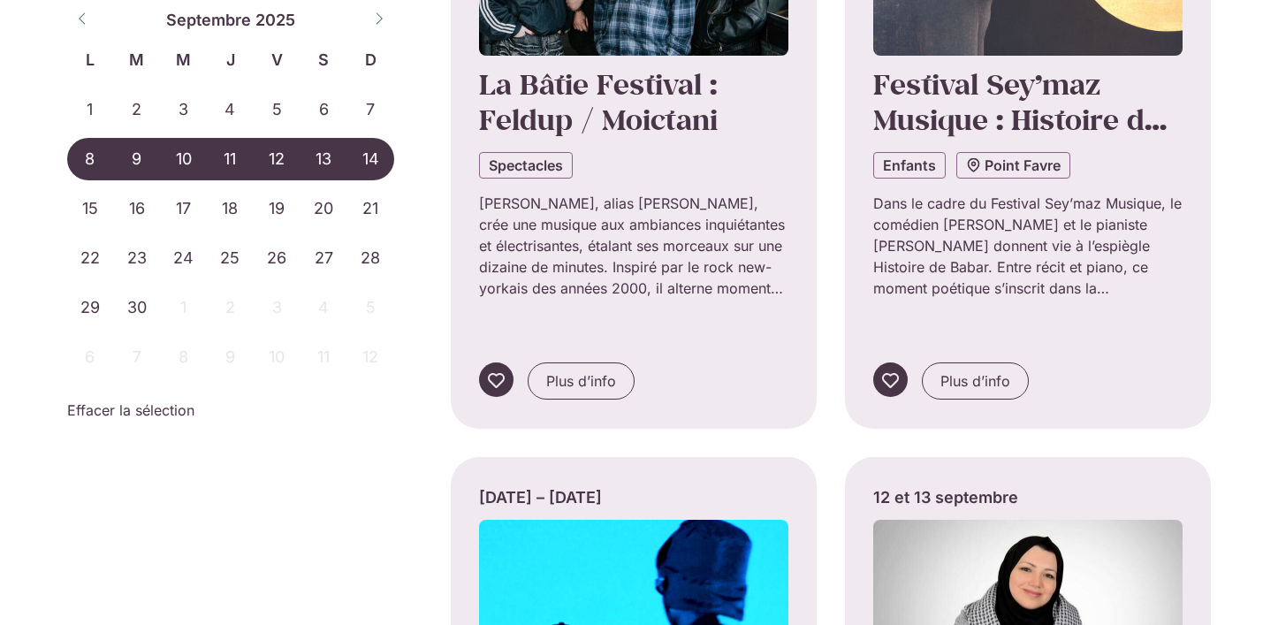
scroll to position [9183, 0]
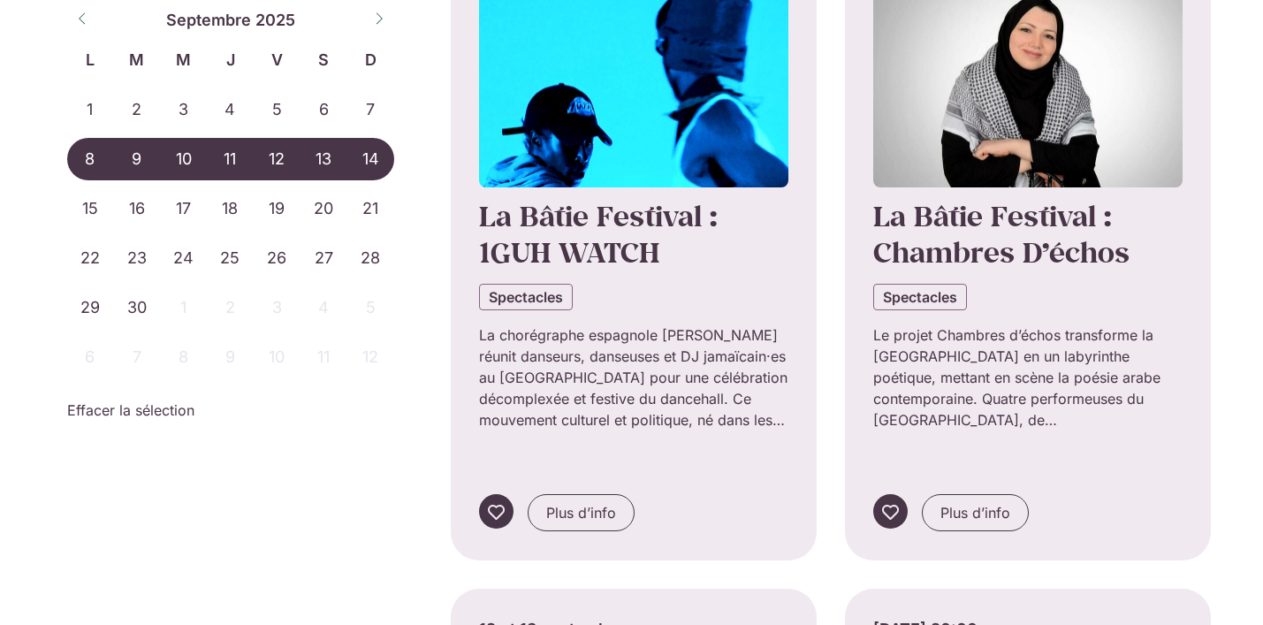
scroll to position [9723, 0]
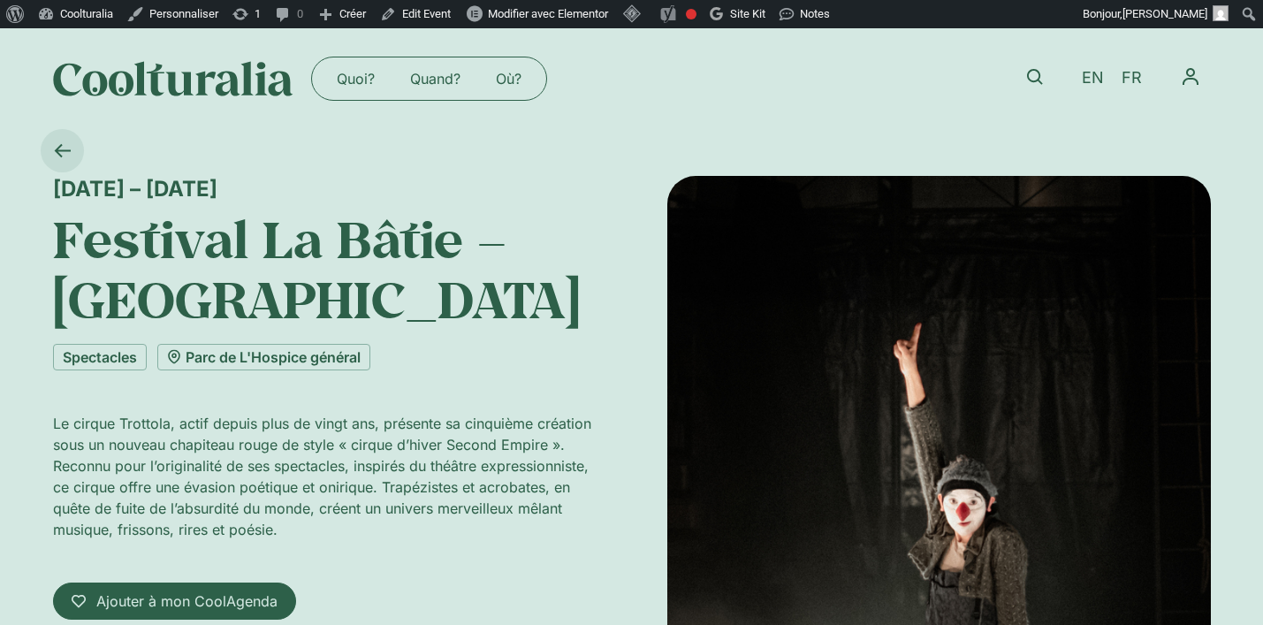
click at [61, 142] on icon at bounding box center [62, 150] width 17 height 17
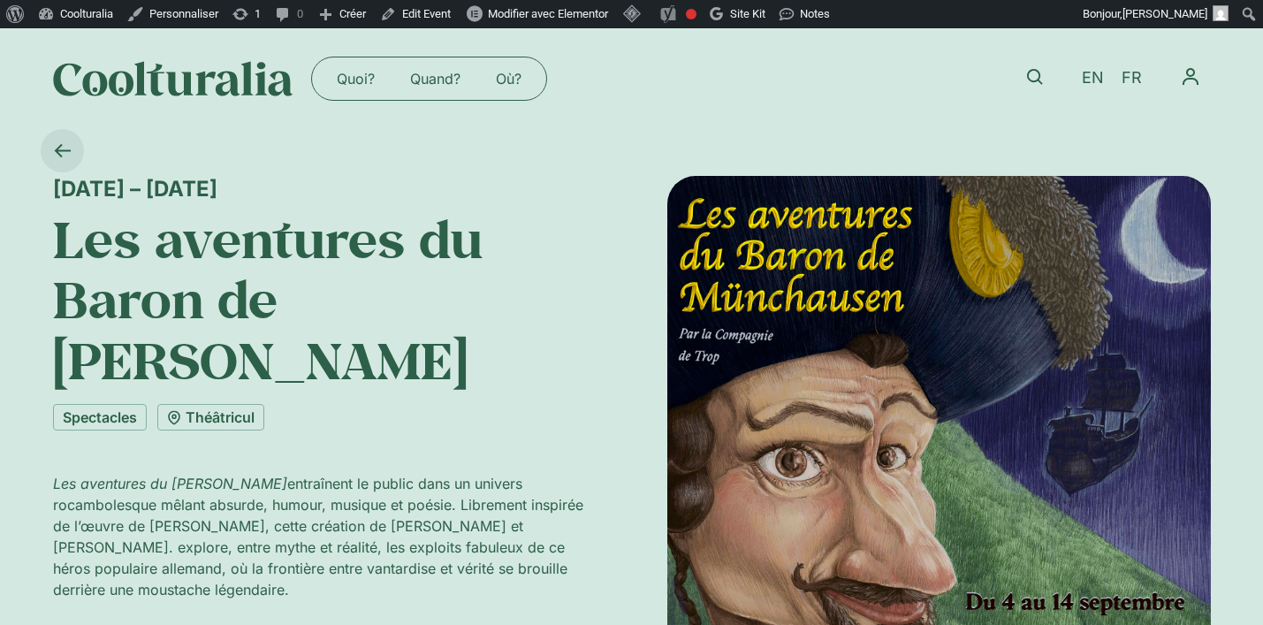
click at [63, 147] on icon at bounding box center [62, 150] width 17 height 17
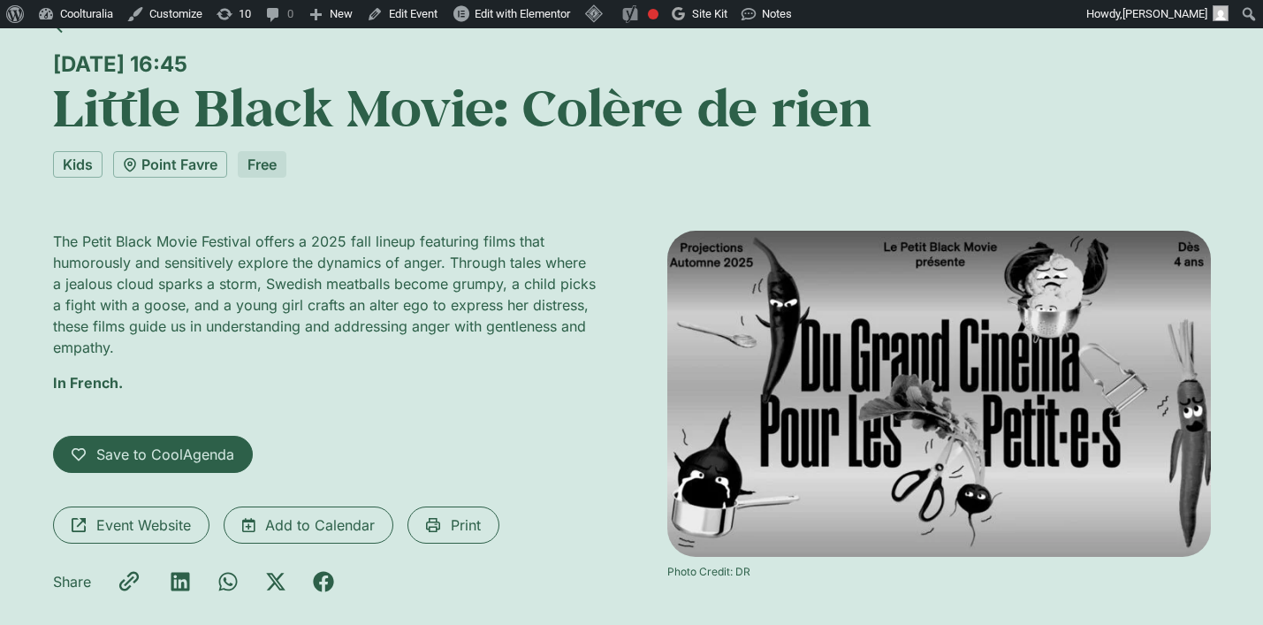
scroll to position [129, 0]
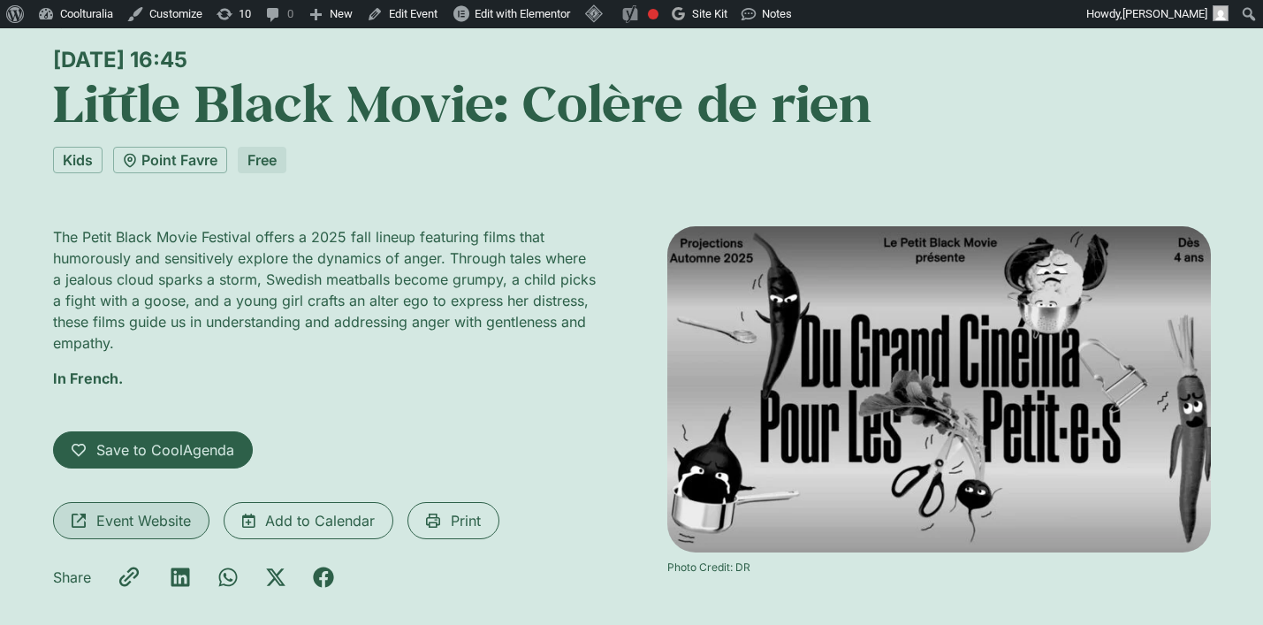
click at [132, 527] on span "Event Website" at bounding box center [143, 520] width 95 height 21
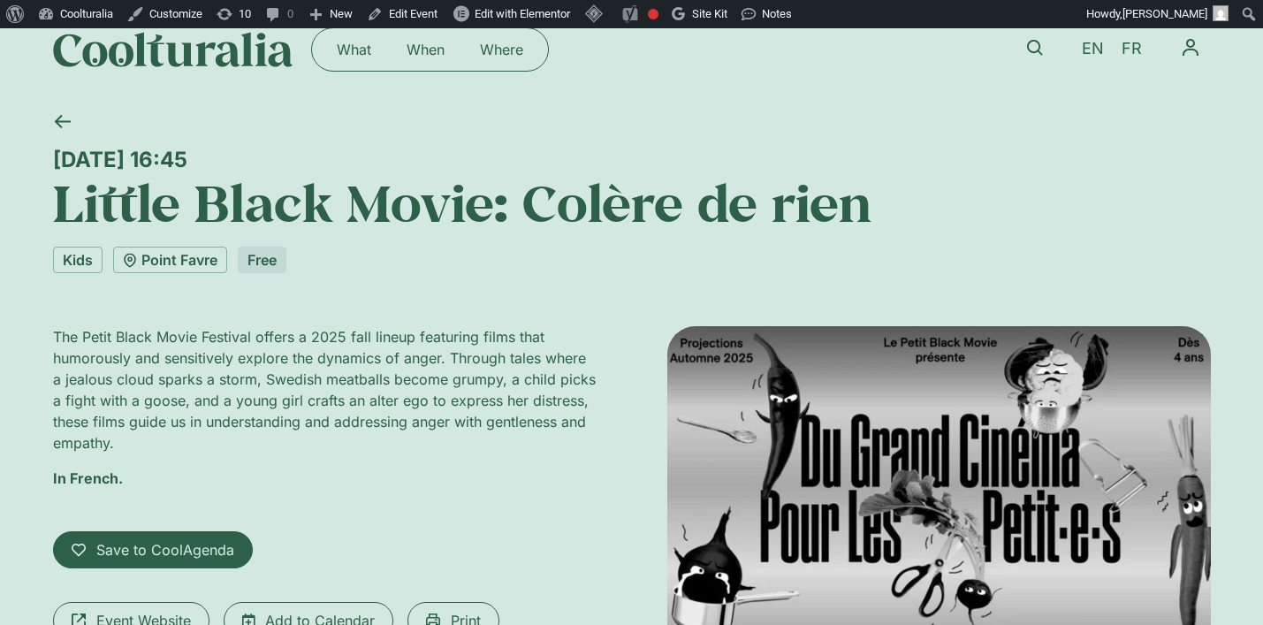
scroll to position [0, 0]
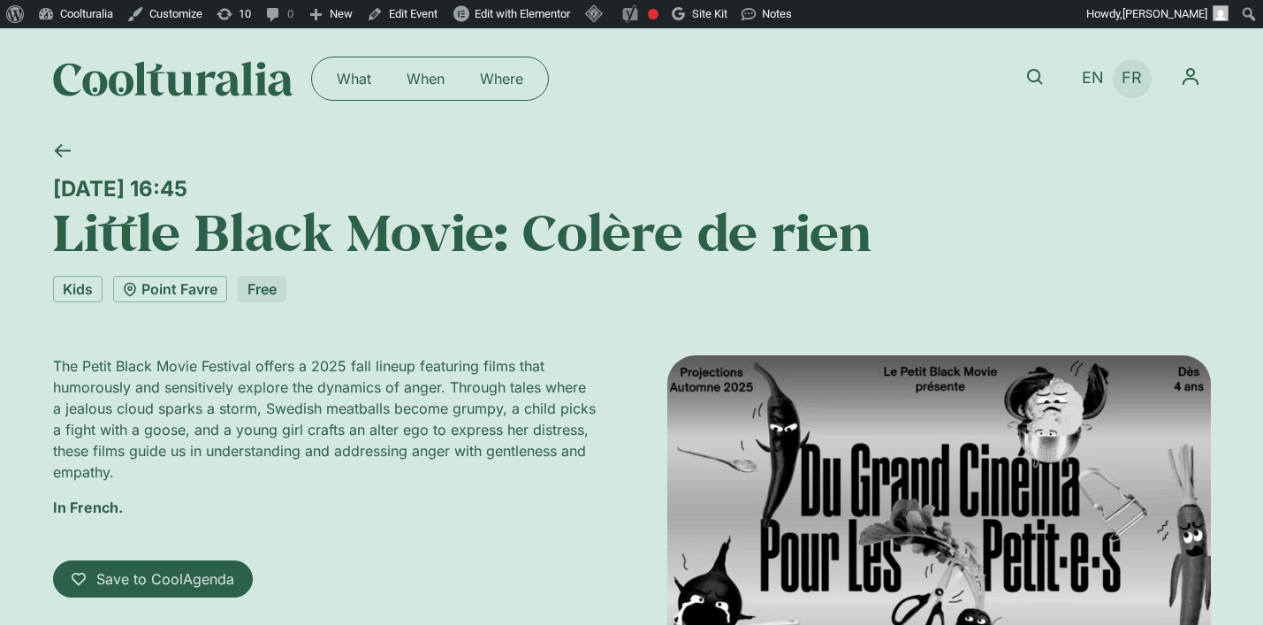
click at [1133, 78] on span "FR" at bounding box center [1132, 78] width 20 height 19
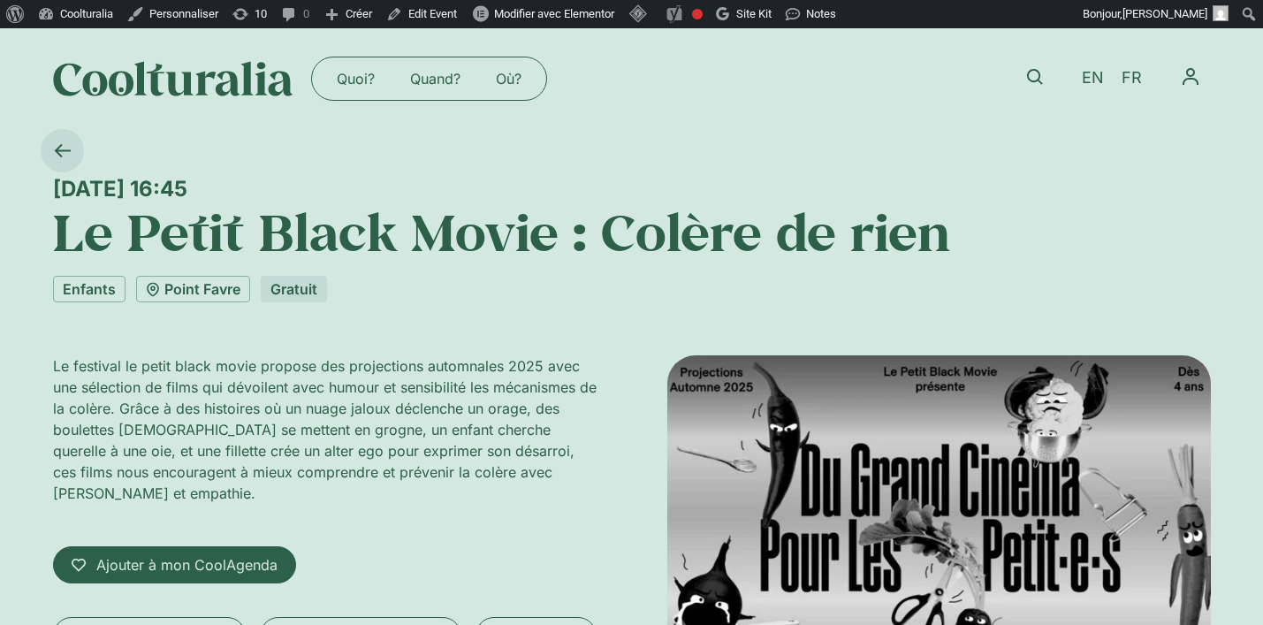
click at [64, 154] on icon at bounding box center [62, 150] width 17 height 17
click at [56, 150] on icon at bounding box center [62, 150] width 16 height 13
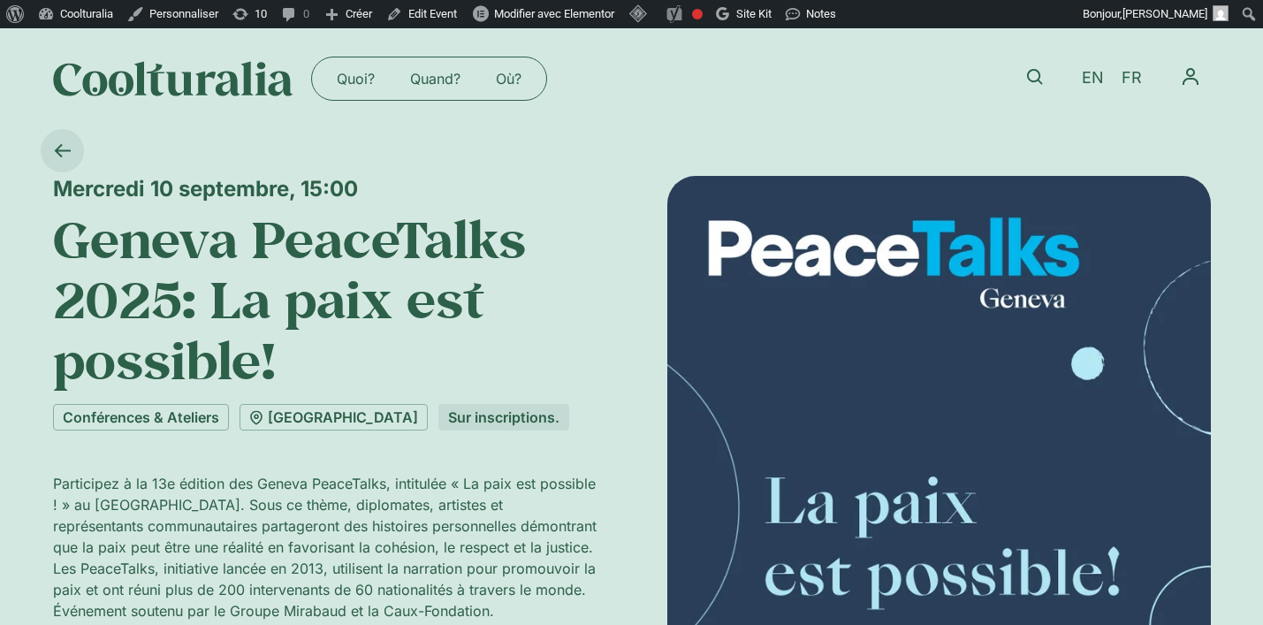
click at [71, 144] on link at bounding box center [62, 150] width 43 height 43
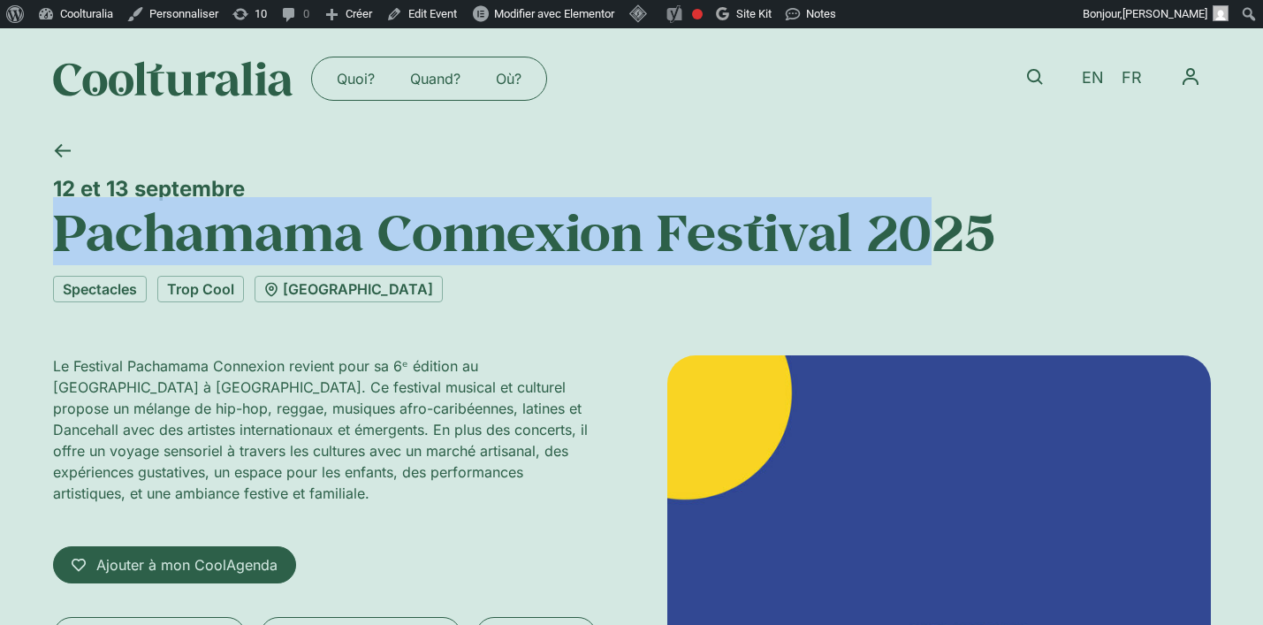
drag, startPoint x: 61, startPoint y: 229, endPoint x: 937, endPoint y: 254, distance: 876.3
click at [937, 254] on h1 "Pachamama Connexion Festival 2025" at bounding box center [632, 232] width 1158 height 60
copy h1 "Pachamama Connexion Festival 2025"
click at [456, 11] on link "Edit Event" at bounding box center [421, 14] width 85 height 28
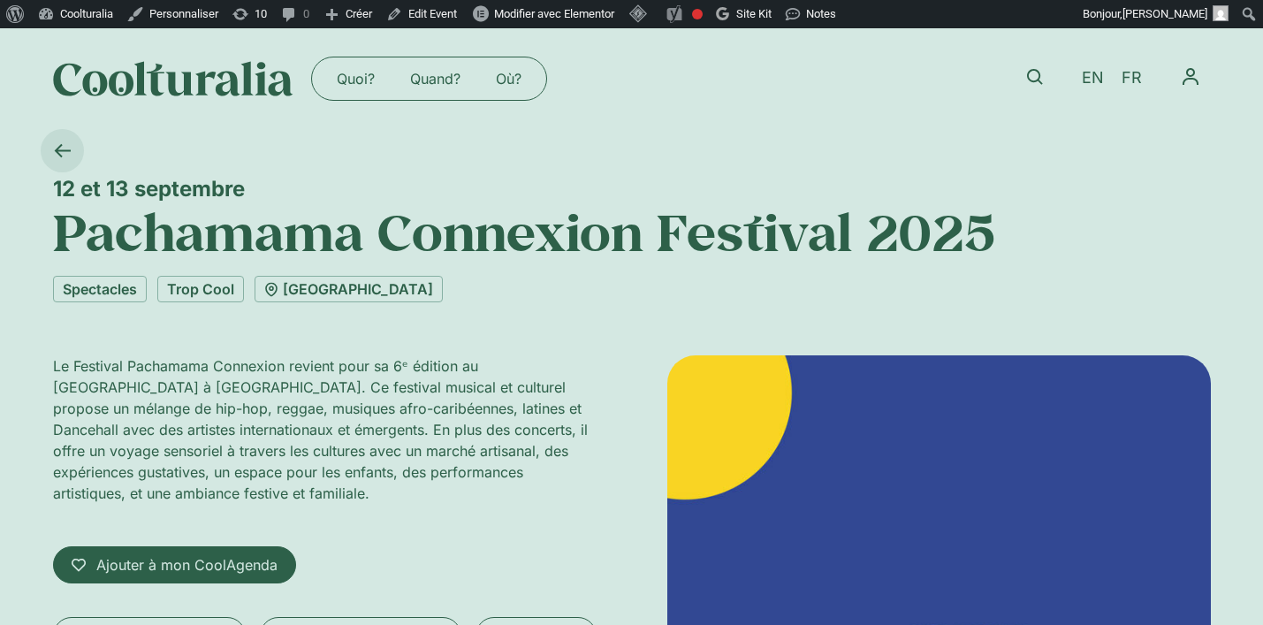
click at [68, 151] on icon at bounding box center [62, 150] width 16 height 13
click at [429, 78] on link "Quand?" at bounding box center [435, 79] width 86 height 28
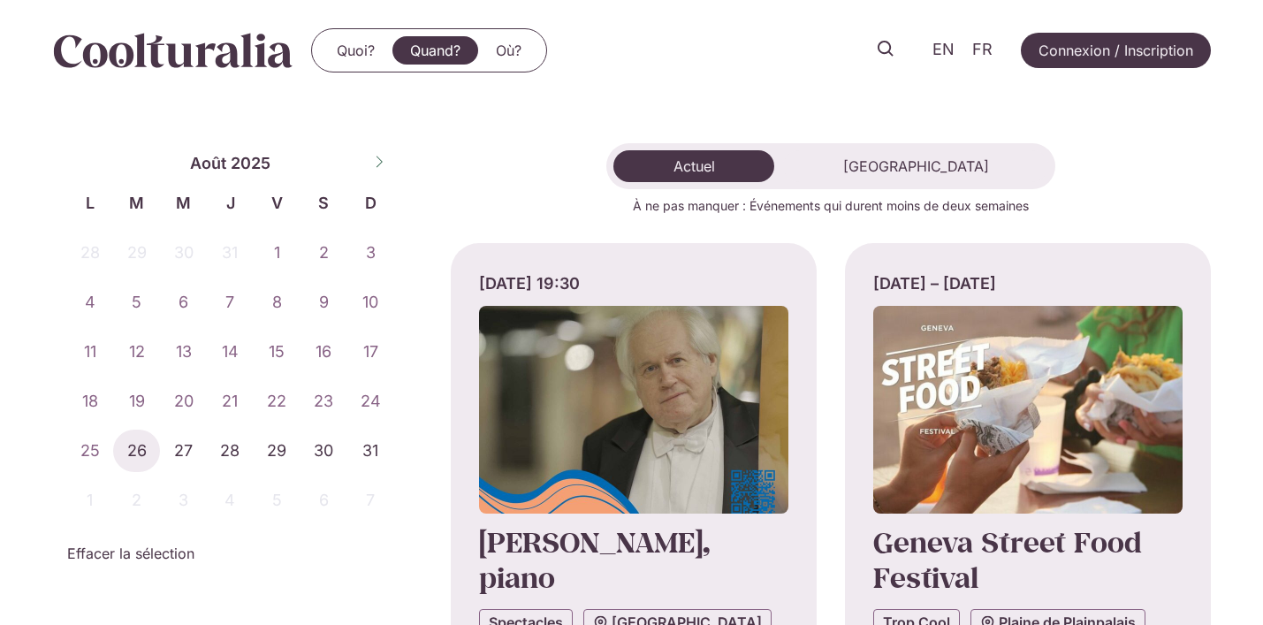
click at [377, 169] on span at bounding box center [379, 160] width 30 height 30
select select "*"
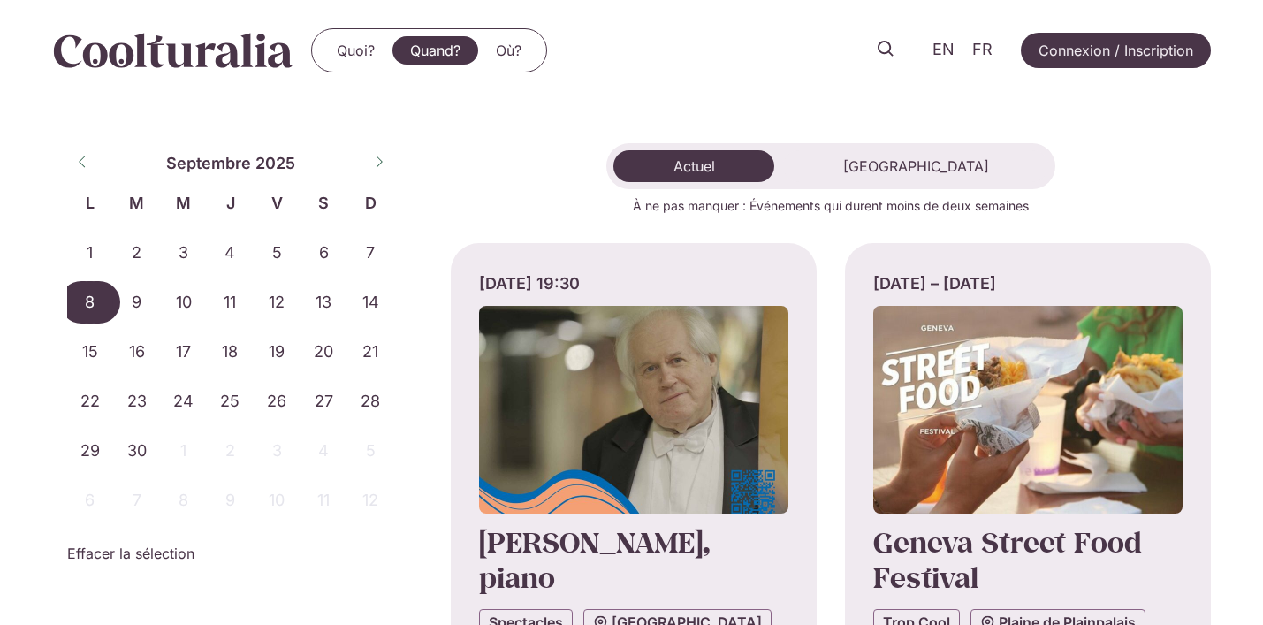
click at [104, 304] on span "8" at bounding box center [90, 302] width 47 height 42
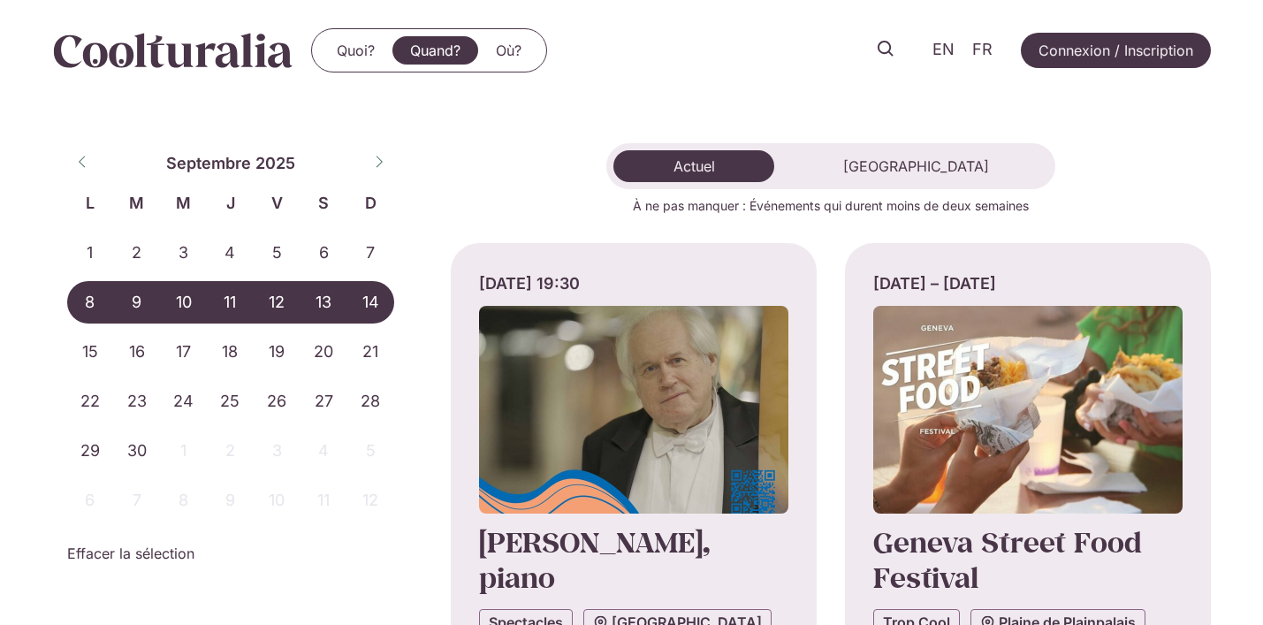
click at [382, 316] on span "14" at bounding box center [370, 302] width 47 height 42
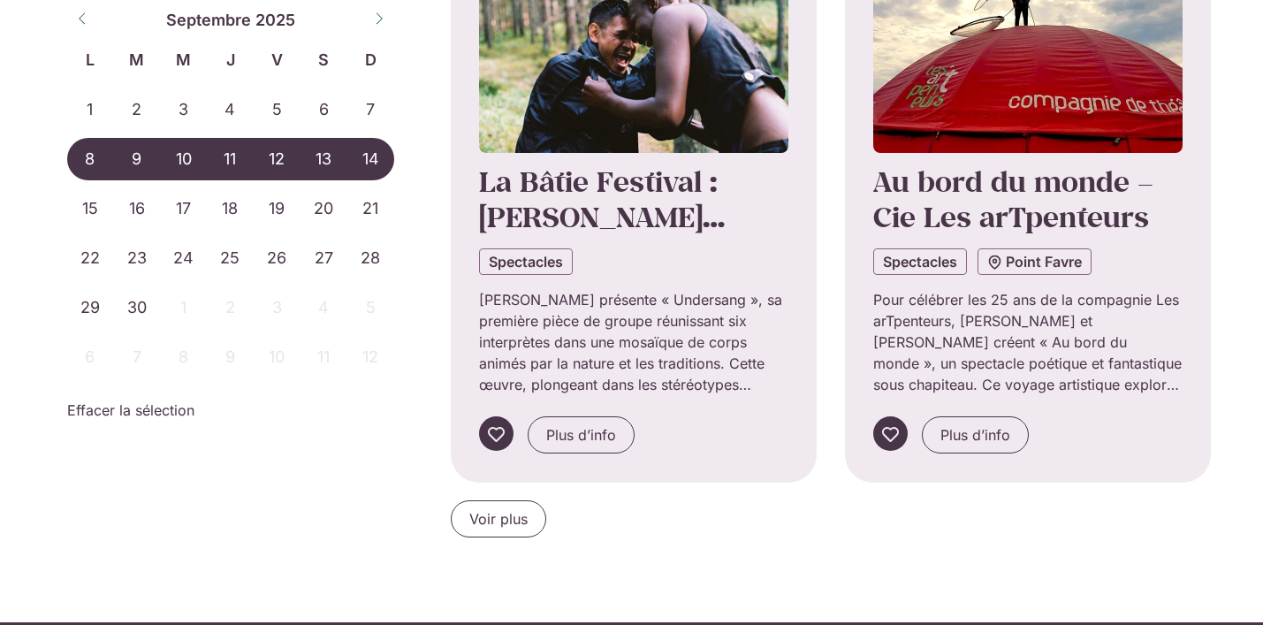
scroll to position [1623, 0]
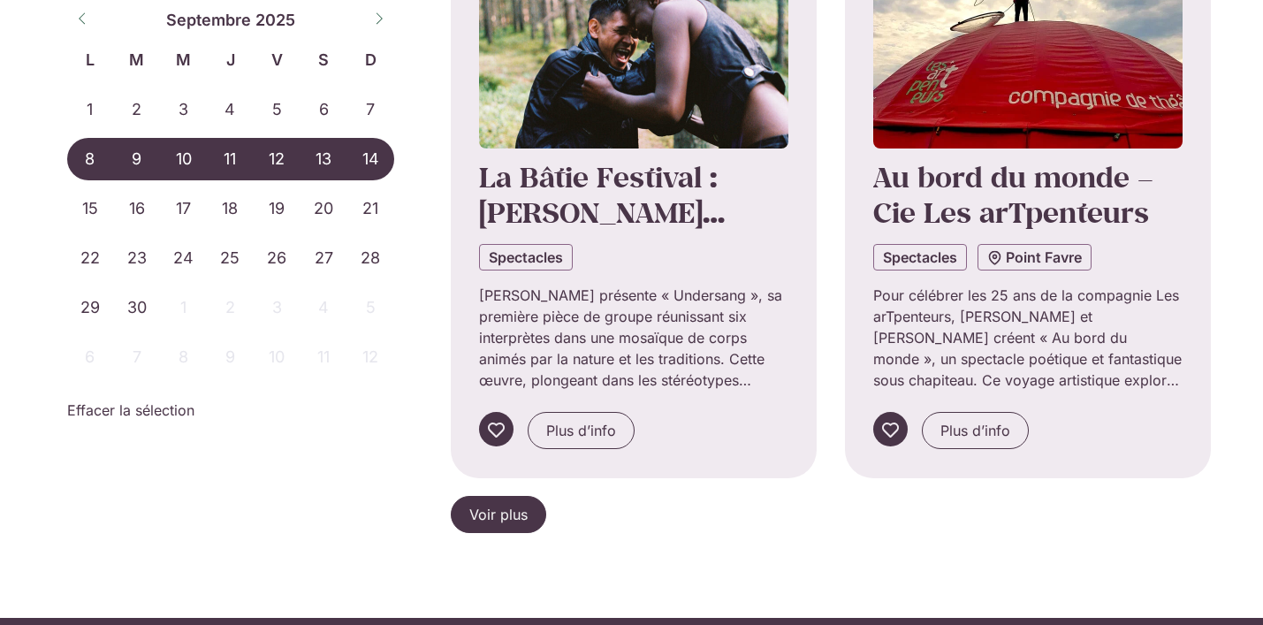
click at [515, 514] on span "Voir plus" at bounding box center [498, 514] width 58 height 21
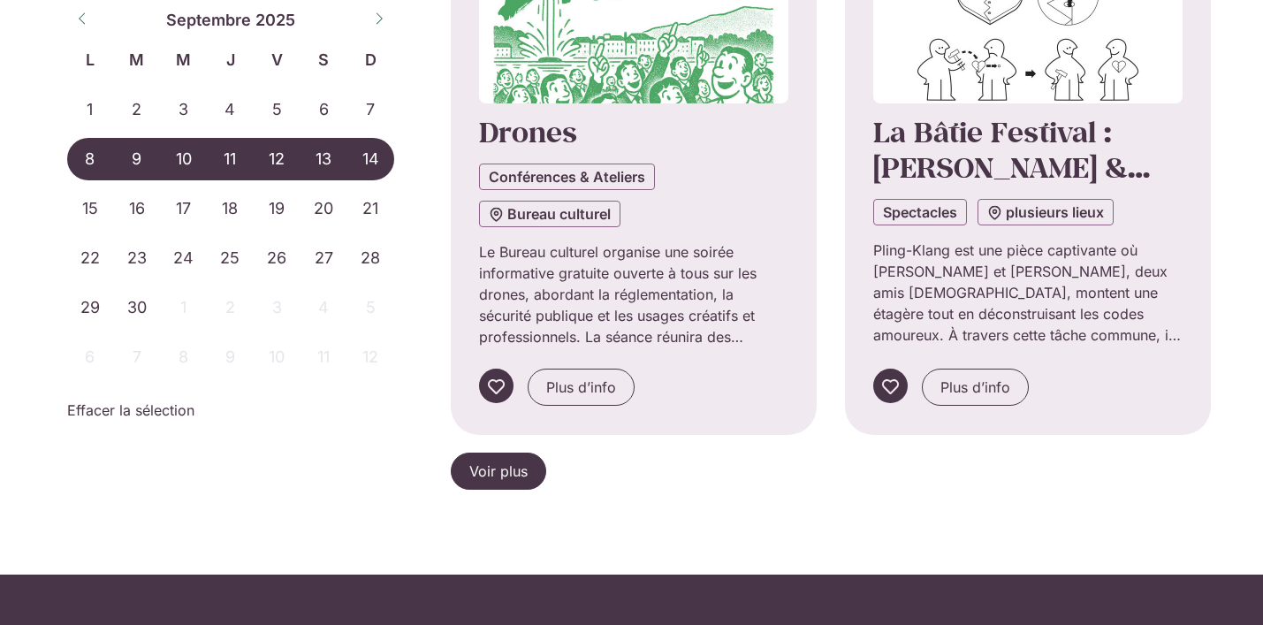
scroll to position [3588, 0]
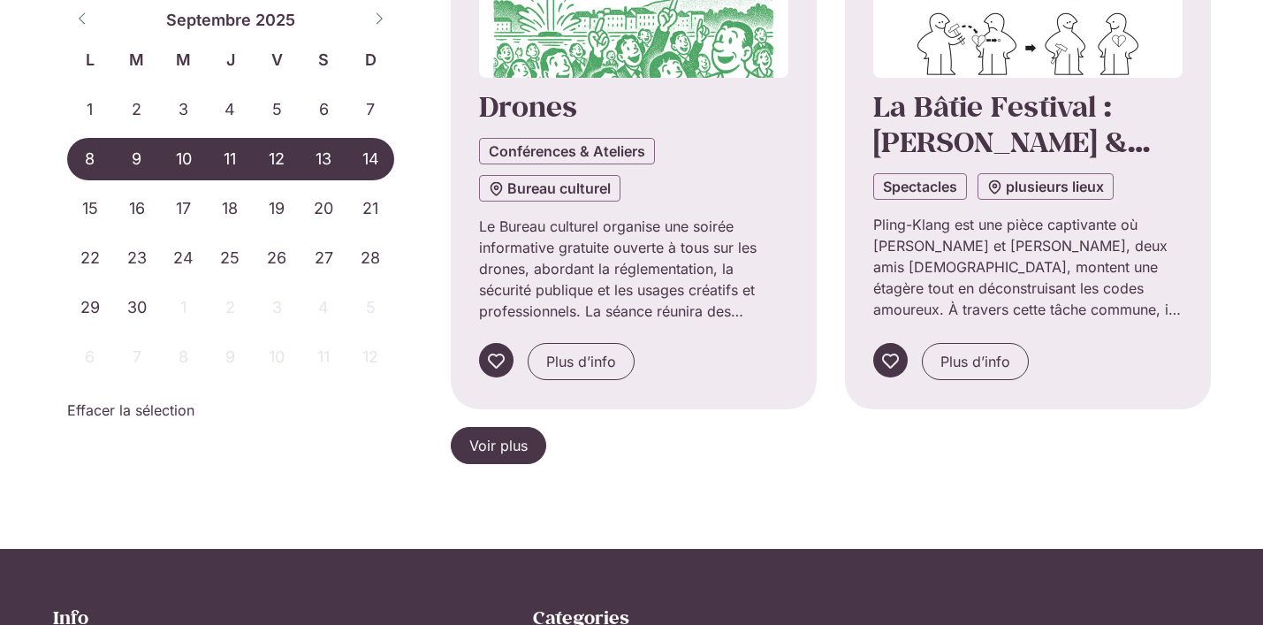
click at [506, 451] on link "Voir plus" at bounding box center [498, 445] width 95 height 37
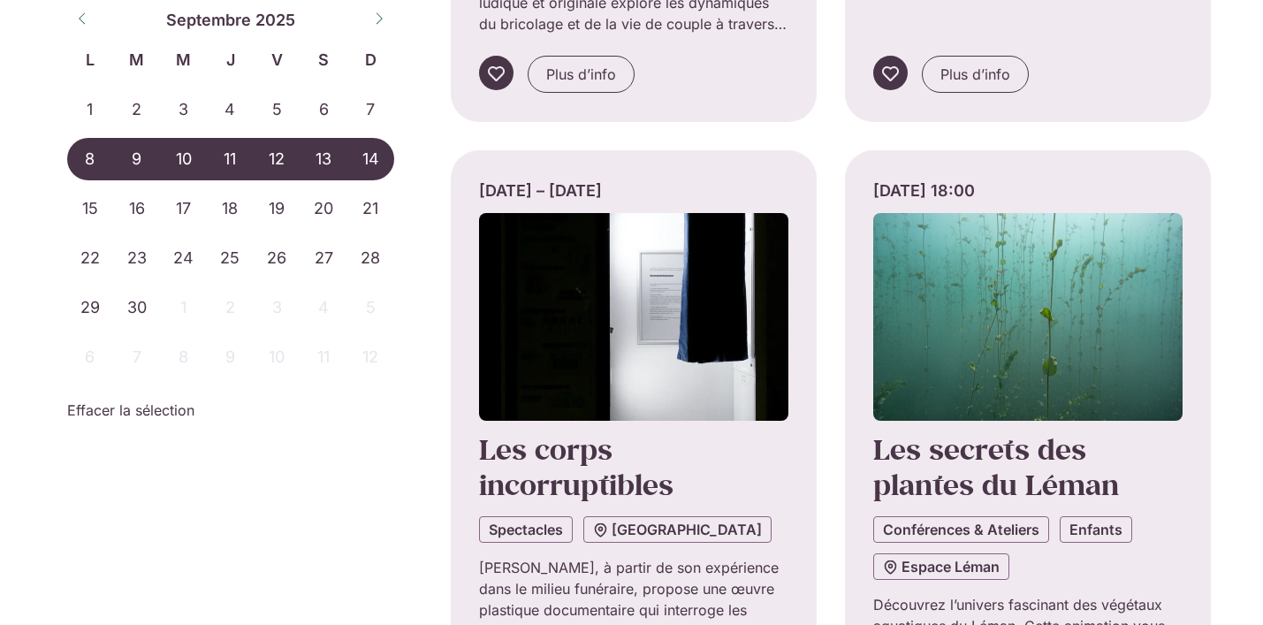
scroll to position [5419, 0]
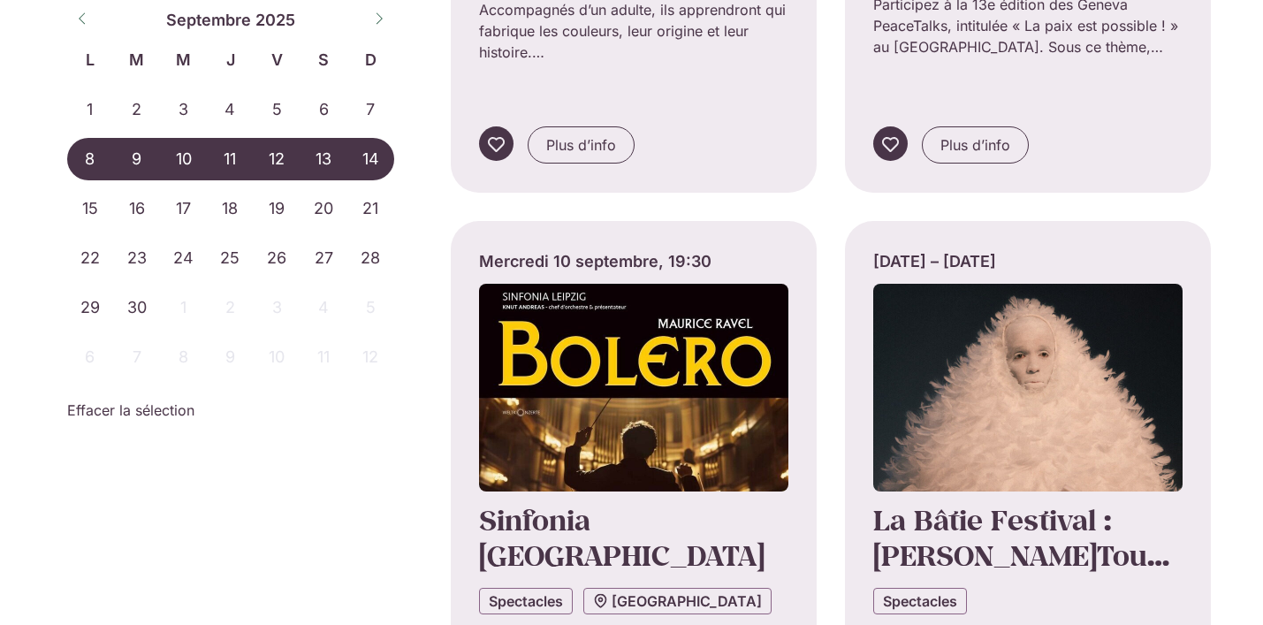
scroll to position [7410, 0]
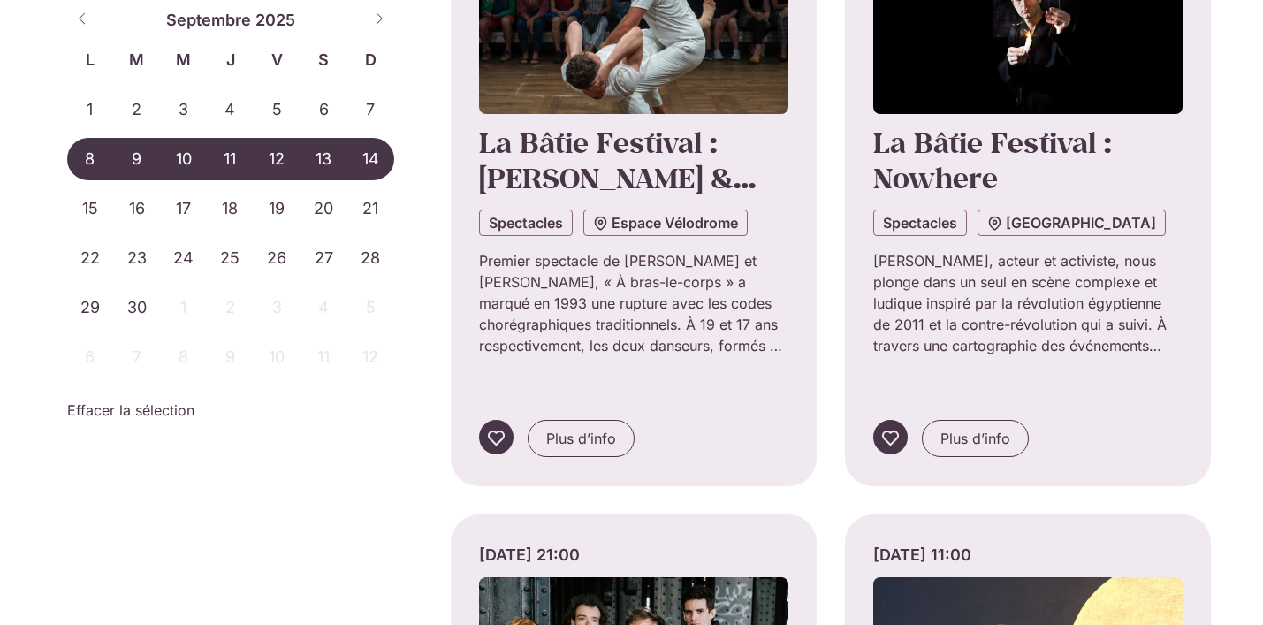
scroll to position [8450, 0]
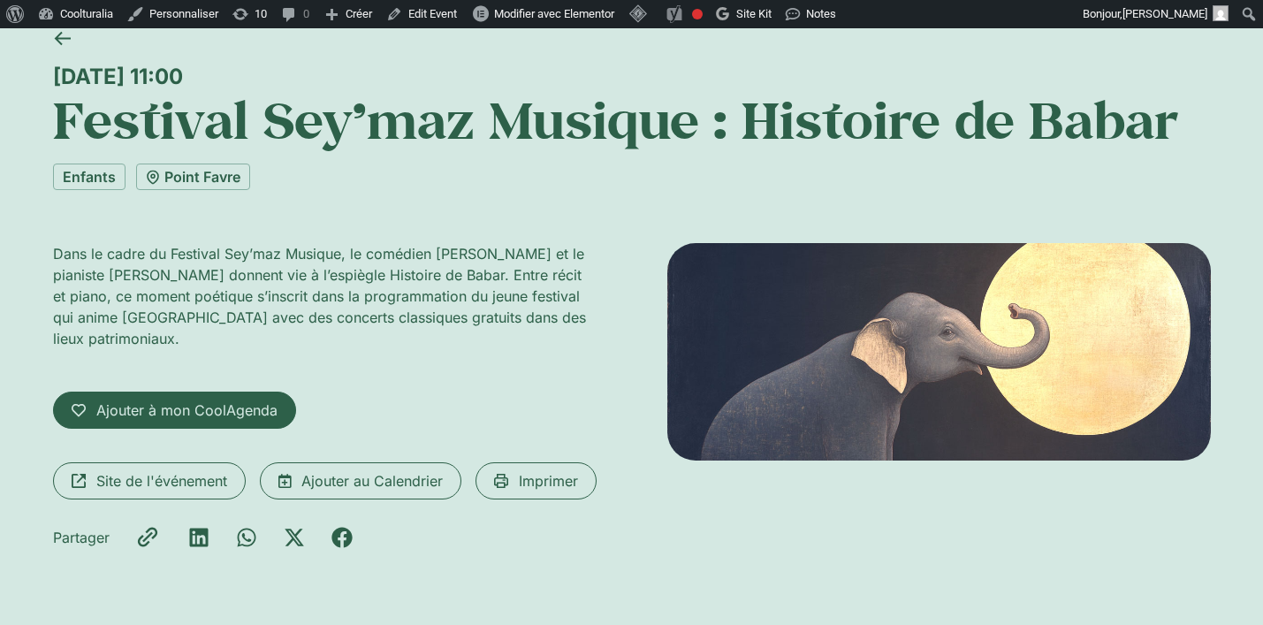
scroll to position [72, 0]
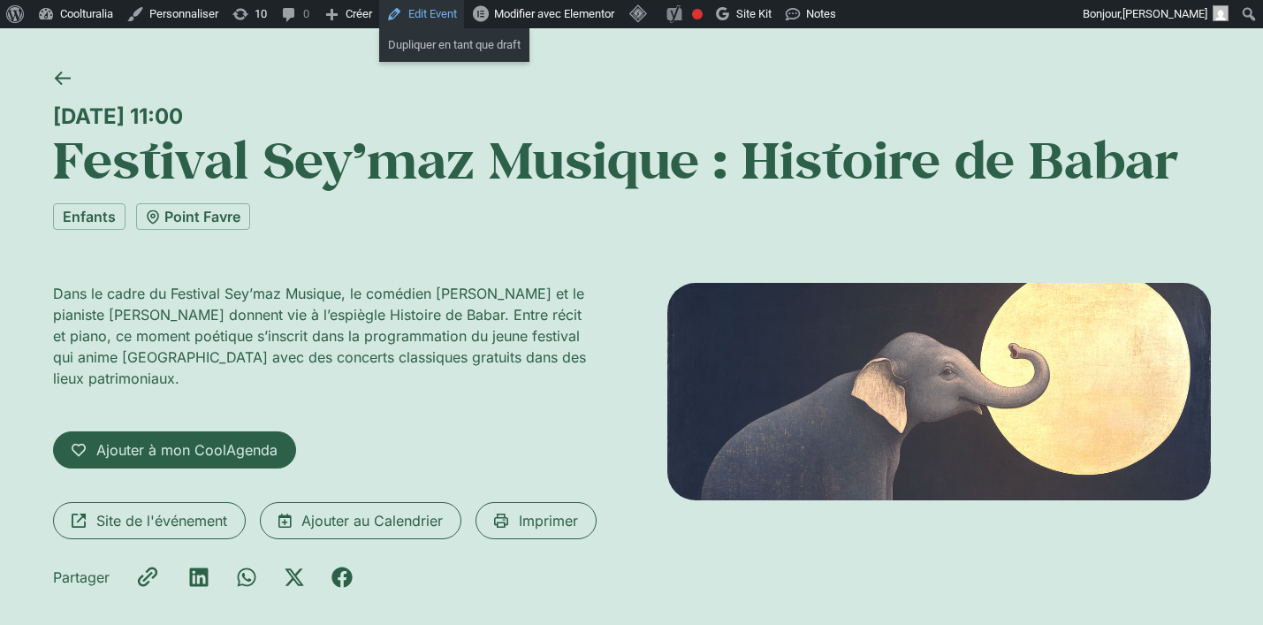
click at [464, 12] on link "Edit Event" at bounding box center [421, 14] width 85 height 28
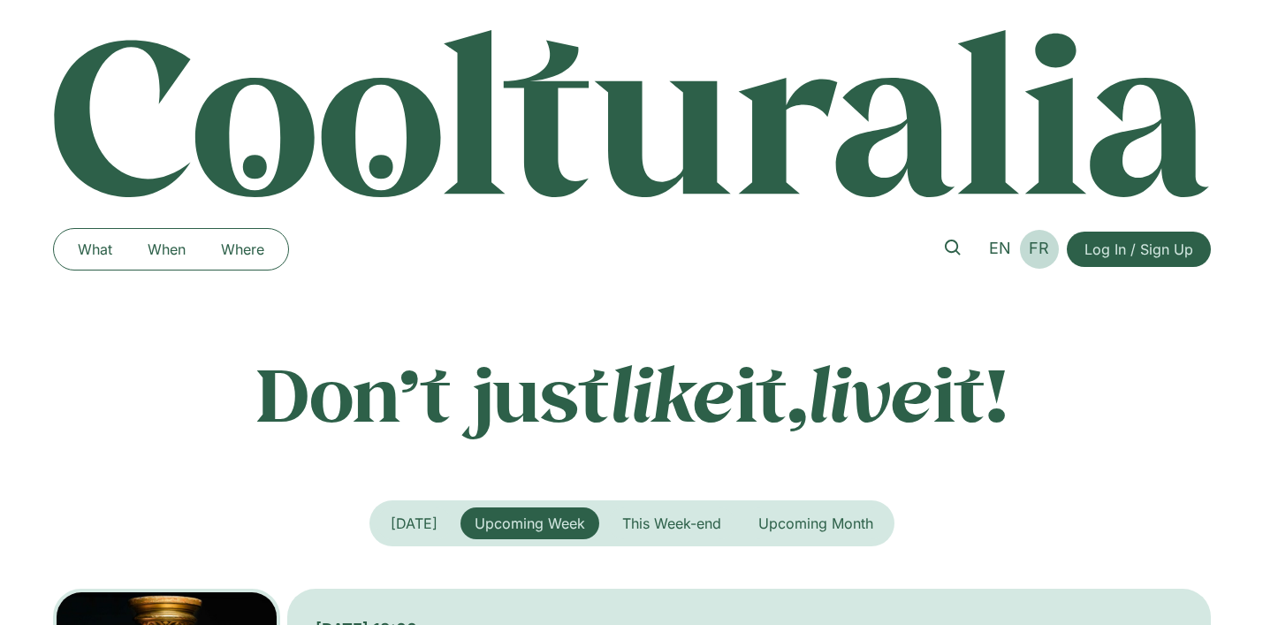
click at [1045, 251] on span "FR" at bounding box center [1039, 248] width 20 height 19
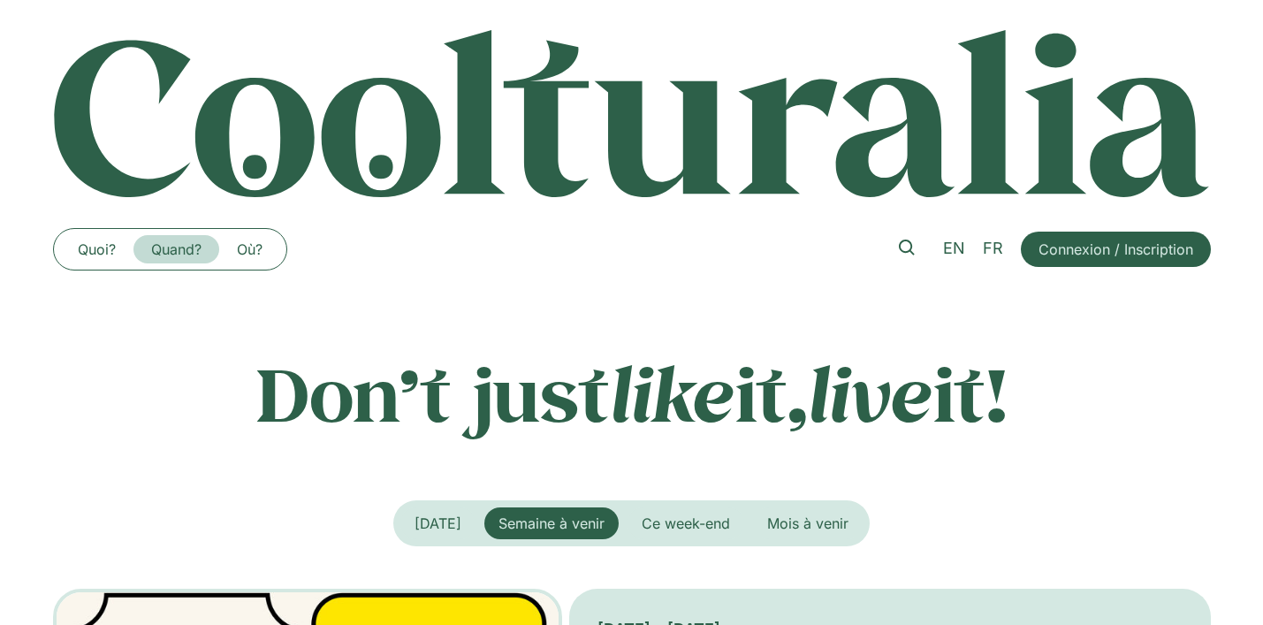
click at [173, 244] on link "Quand?" at bounding box center [176, 249] width 86 height 28
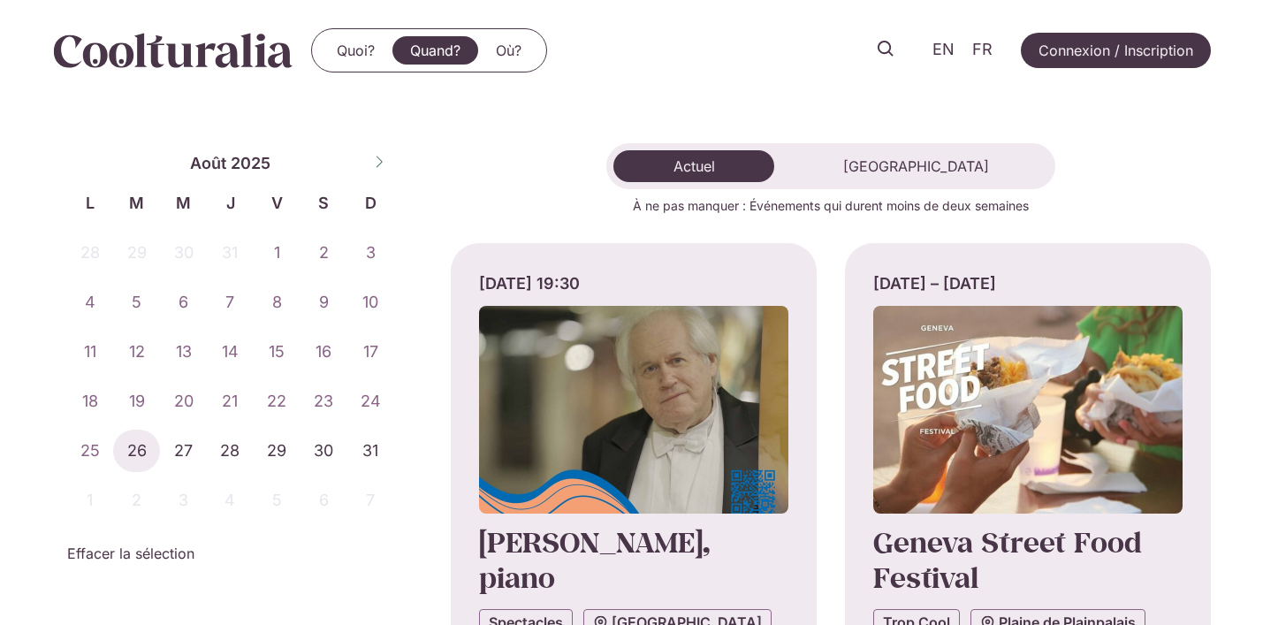
click at [376, 159] on icon at bounding box center [379, 162] width 12 height 12
select select "*"
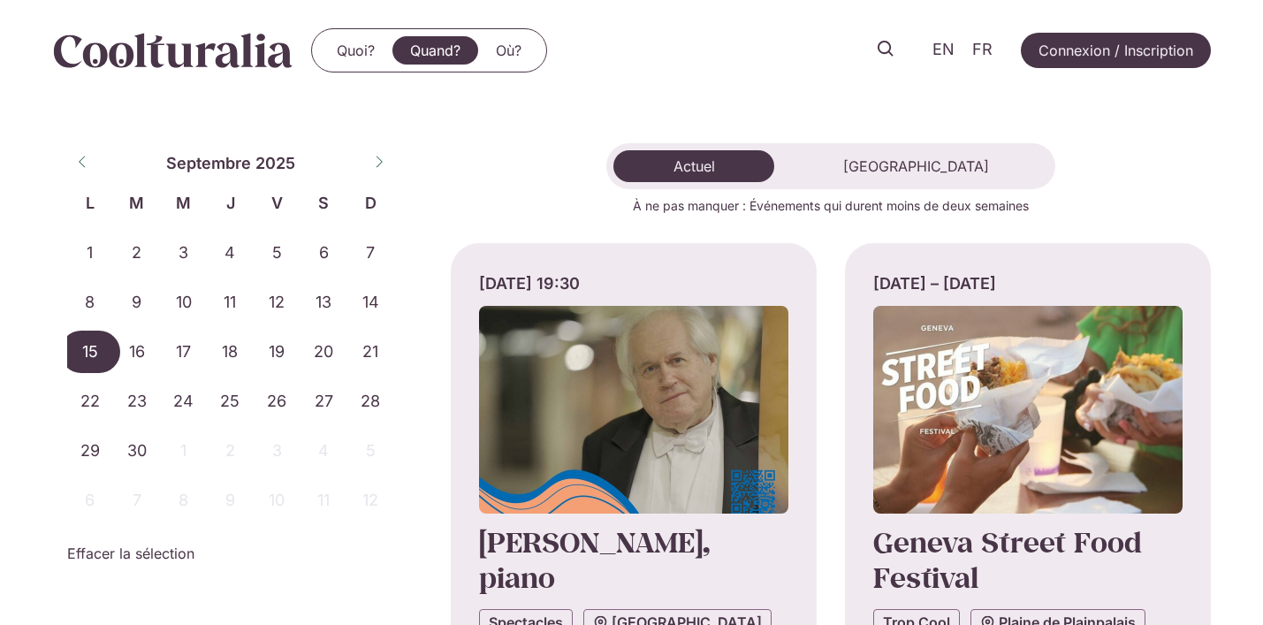
click at [95, 354] on span "15" at bounding box center [90, 352] width 47 height 42
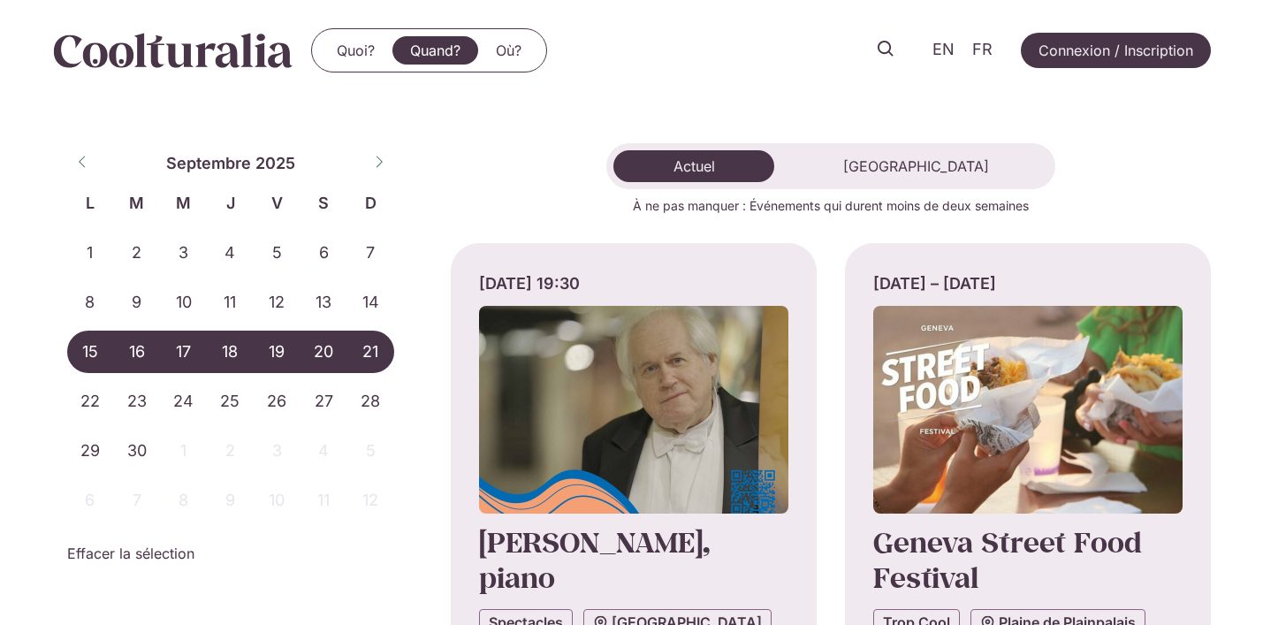
click at [377, 360] on span "21" at bounding box center [370, 352] width 47 height 42
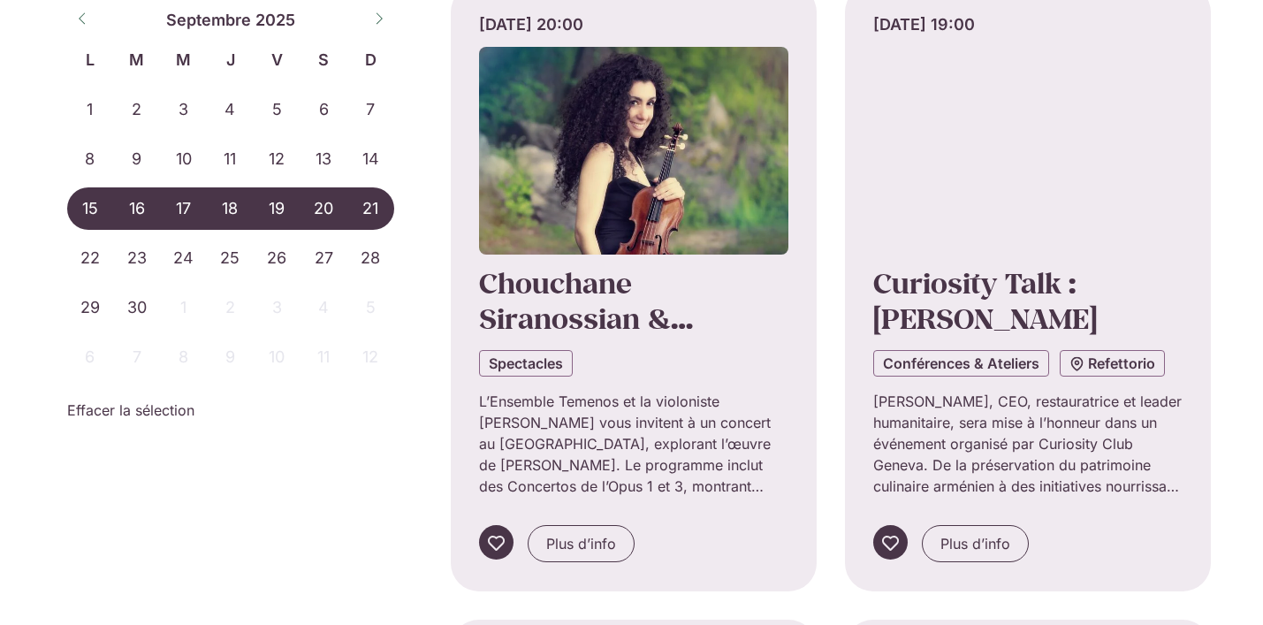
scroll to position [293, 0]
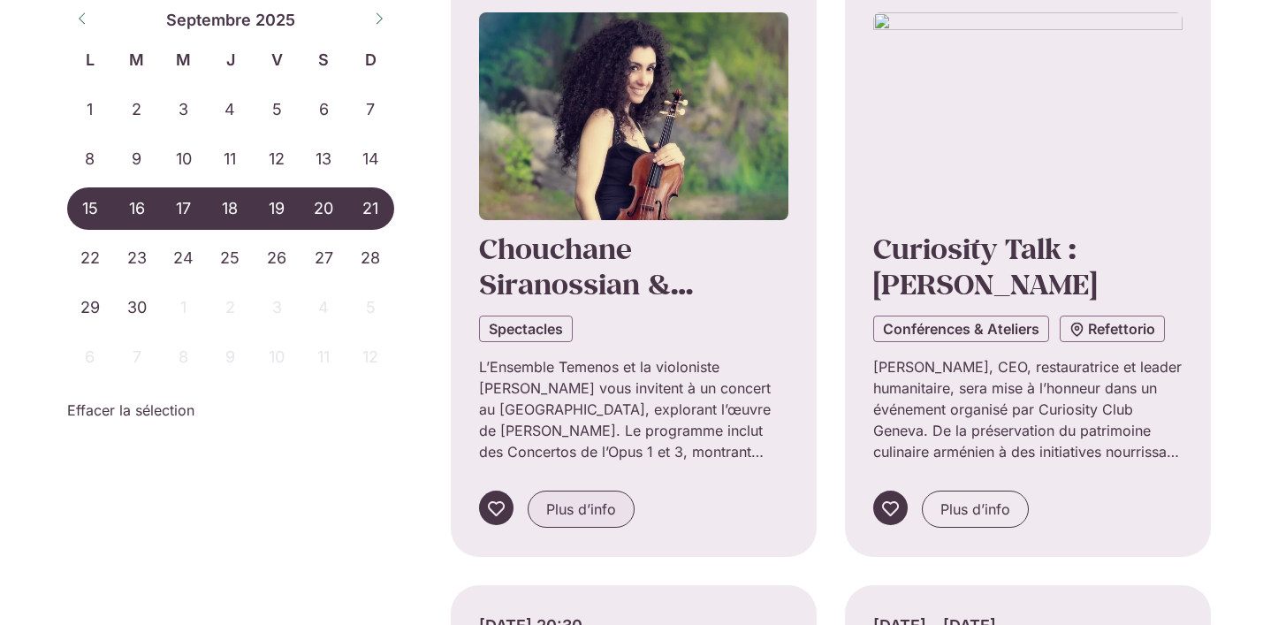
click at [604, 506] on span "Plus d’info" at bounding box center [581, 509] width 70 height 21
click at [956, 514] on span "Plus d’info" at bounding box center [975, 509] width 70 height 21
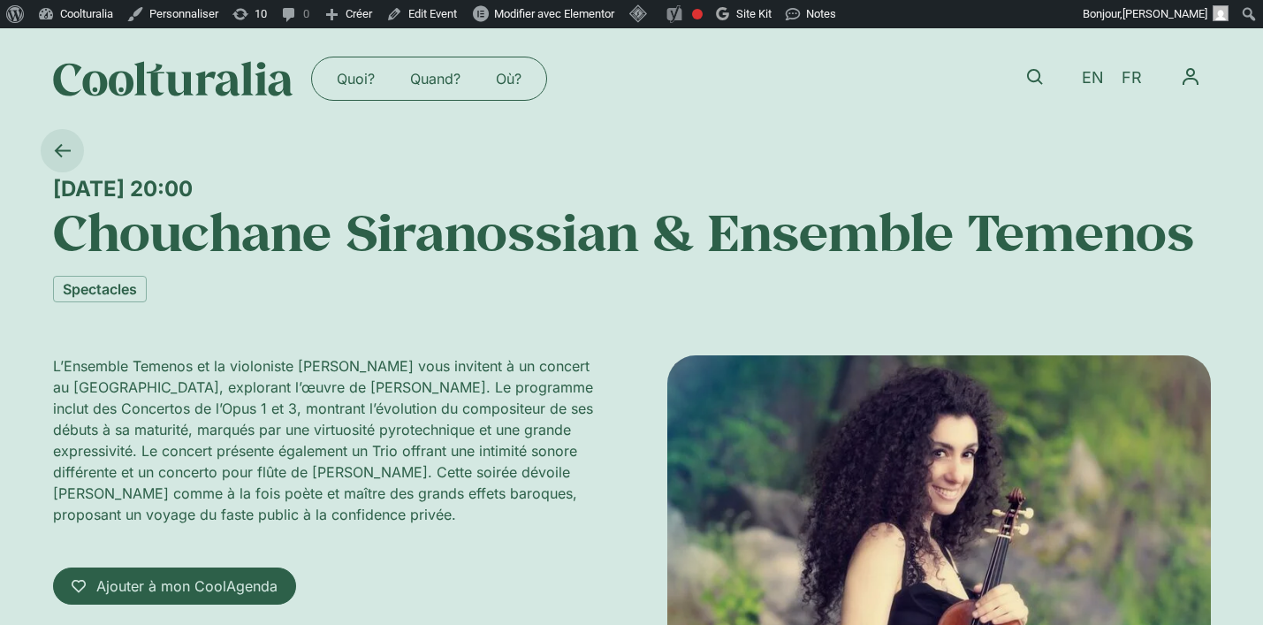
click at [62, 142] on icon at bounding box center [62, 150] width 17 height 17
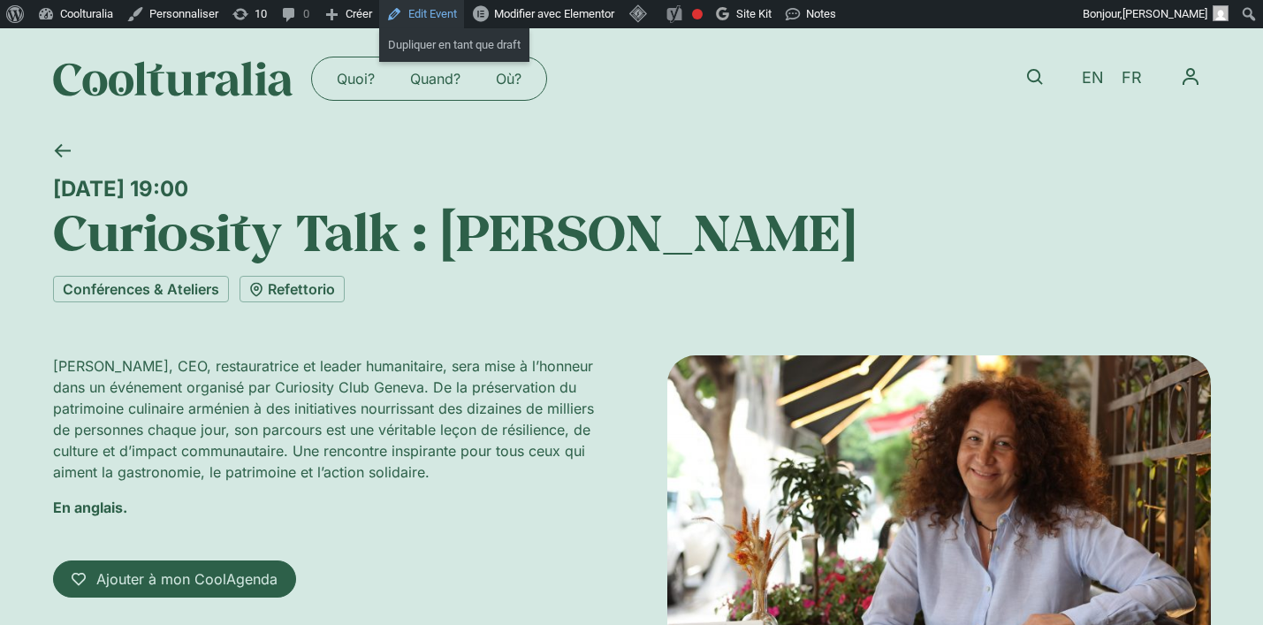
click at [463, 15] on link "Edit Event" at bounding box center [421, 14] width 85 height 28
click at [62, 151] on icon at bounding box center [62, 150] width 17 height 17
click at [462, 79] on link "Quand?" at bounding box center [435, 79] width 86 height 28
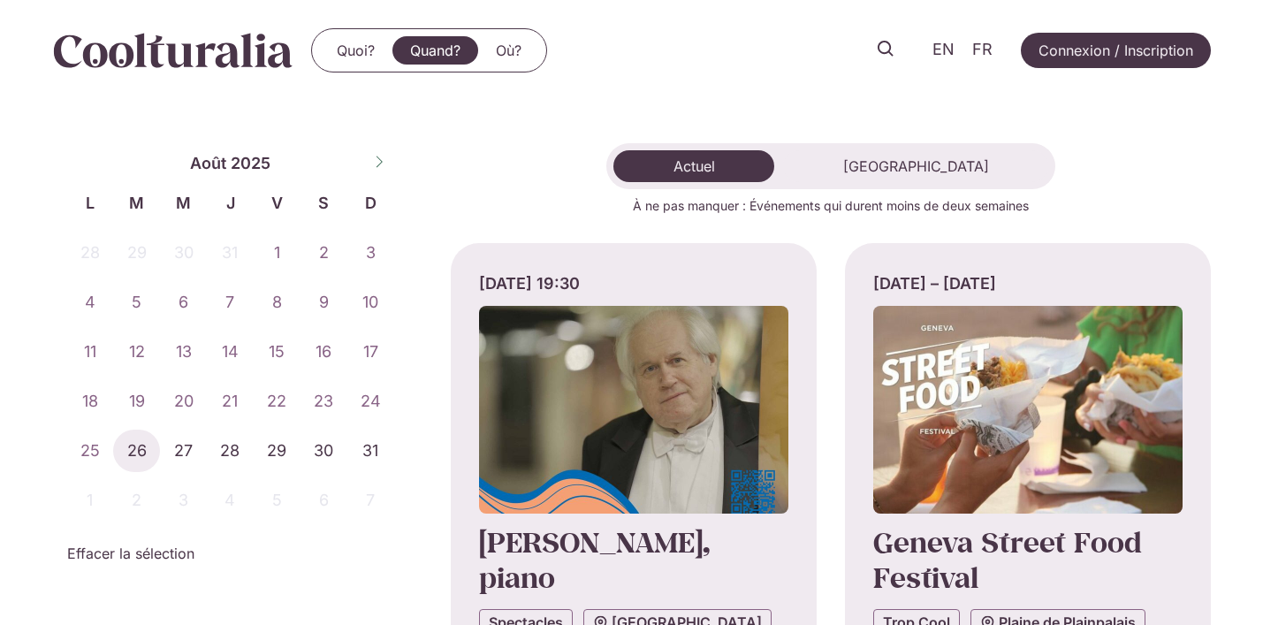
click at [372, 154] on span at bounding box center [379, 160] width 30 height 30
select select "*"
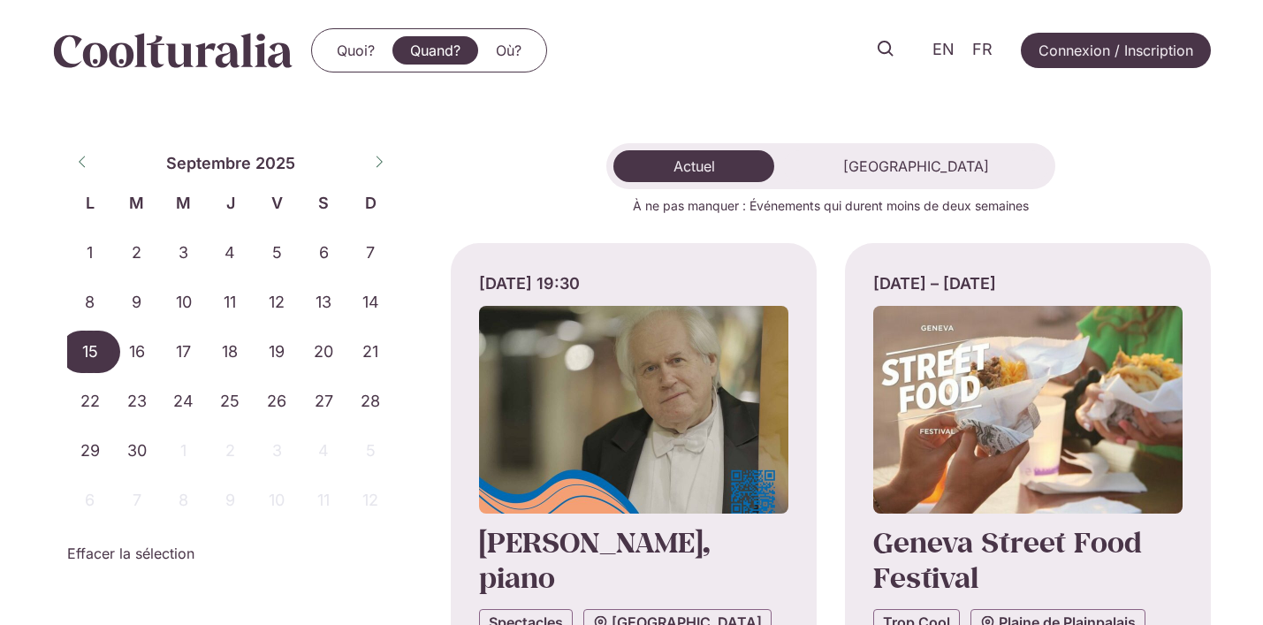
click at [93, 349] on span "15" at bounding box center [90, 352] width 47 height 42
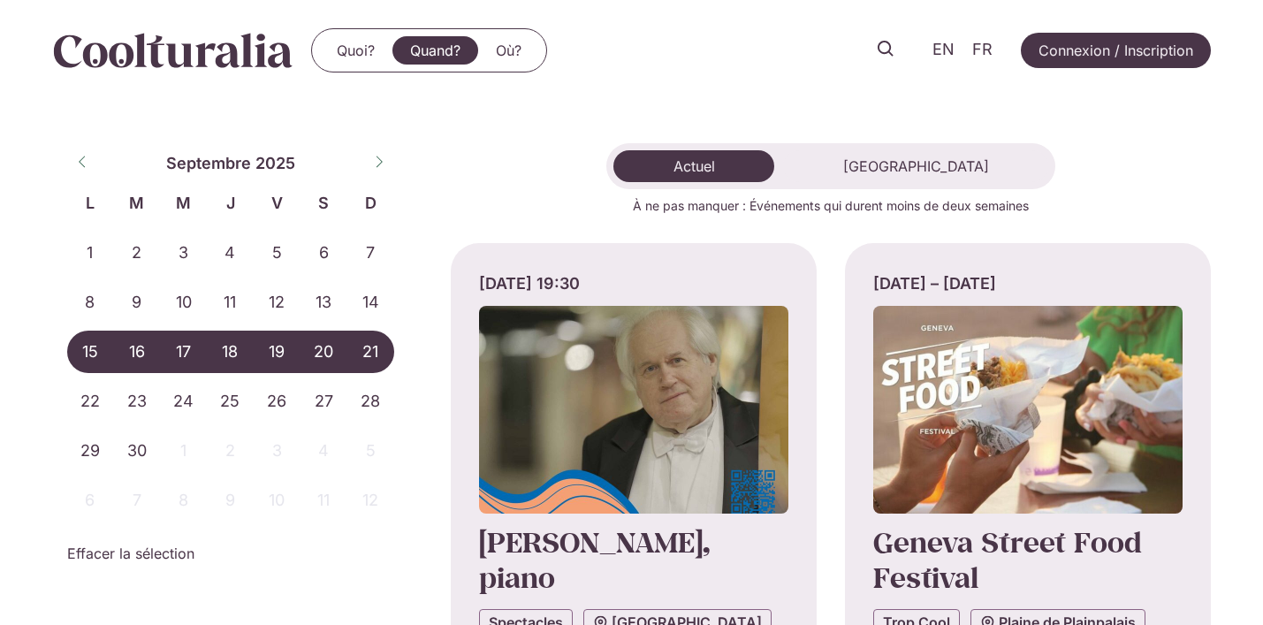
click at [377, 345] on span "21" at bounding box center [370, 352] width 47 height 42
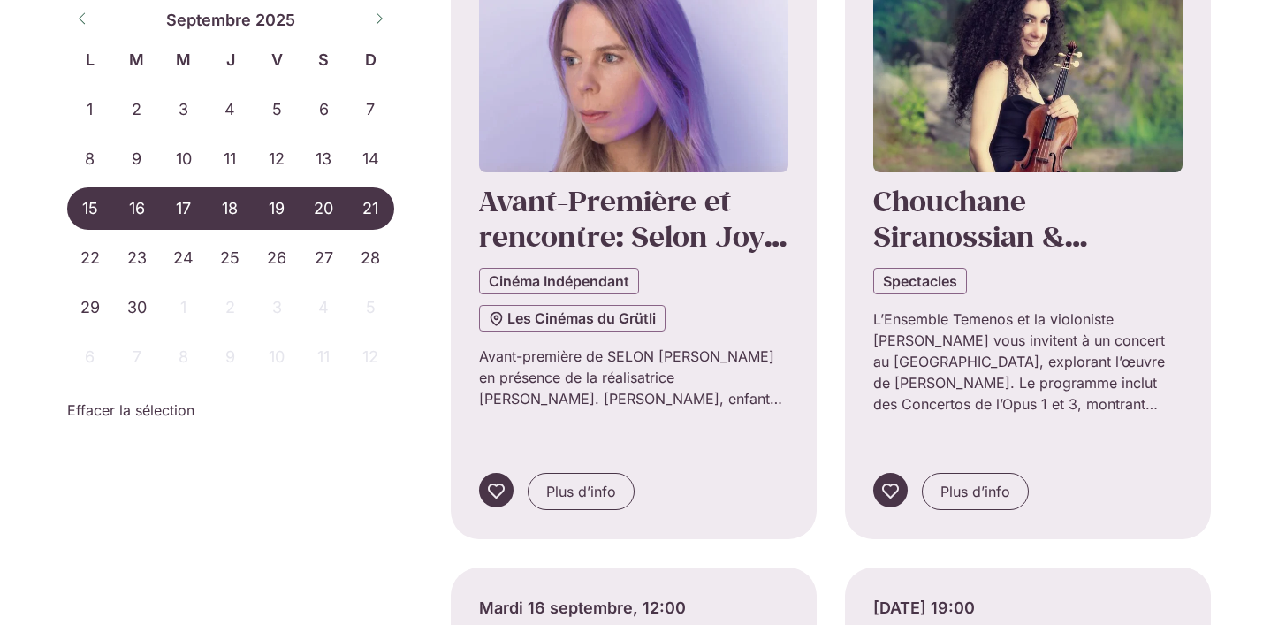
scroll to position [347, 0]
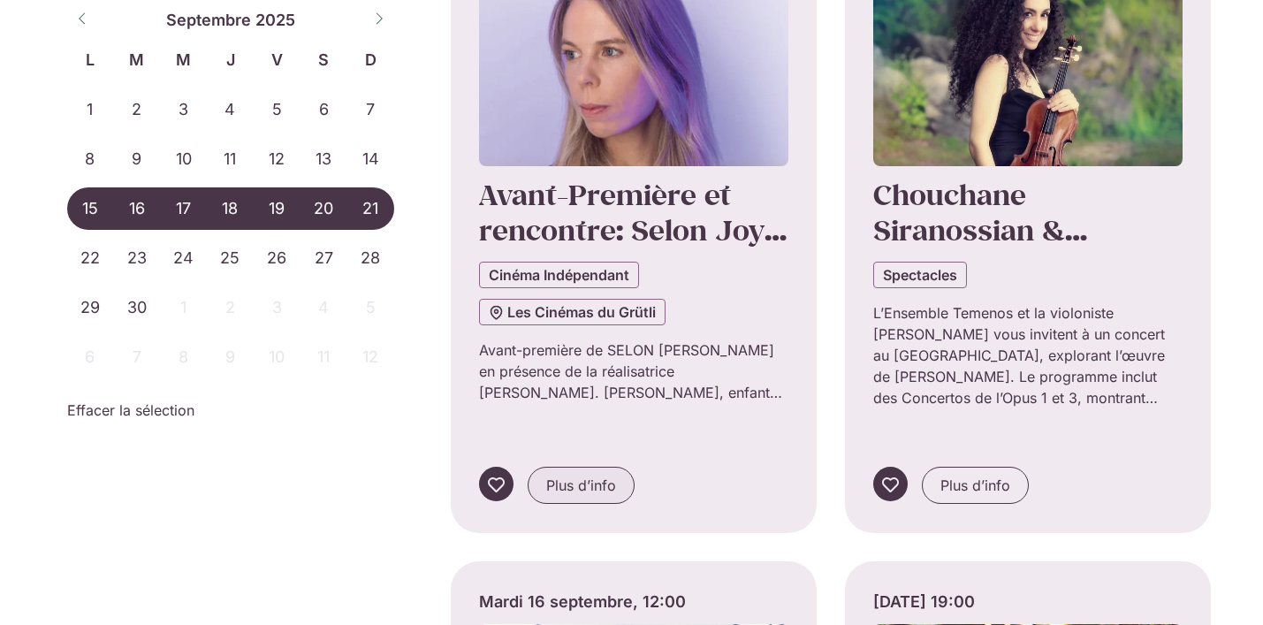
click at [594, 475] on span "Plus d’info" at bounding box center [581, 485] width 70 height 21
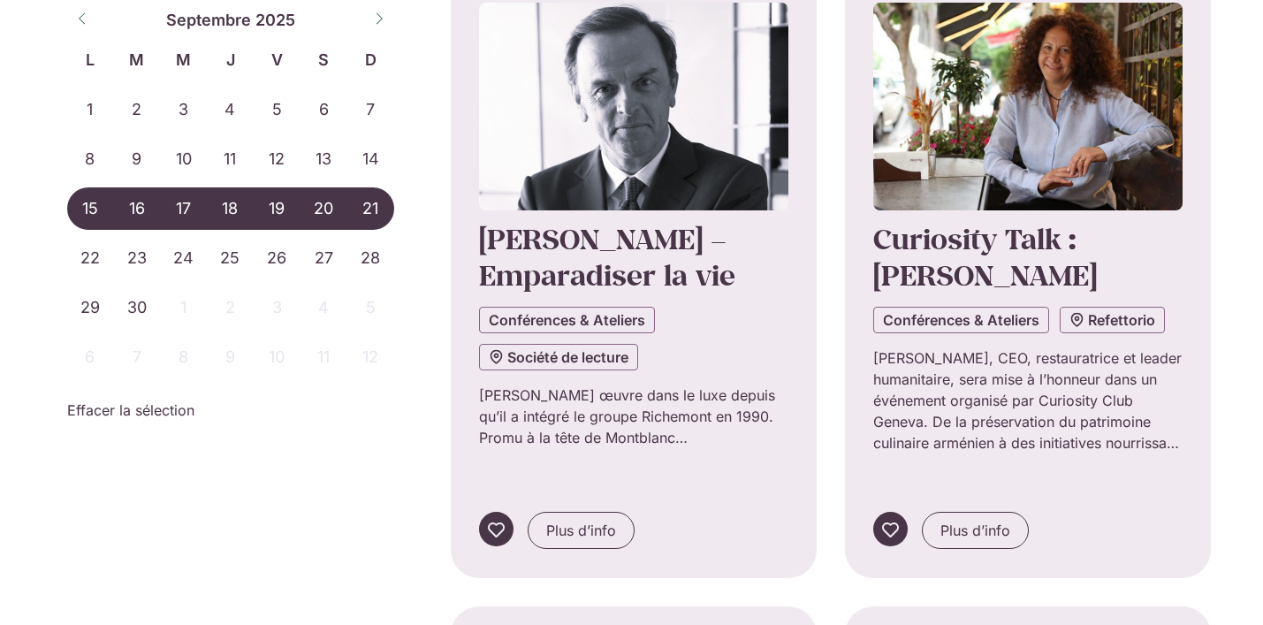
scroll to position [976, 0]
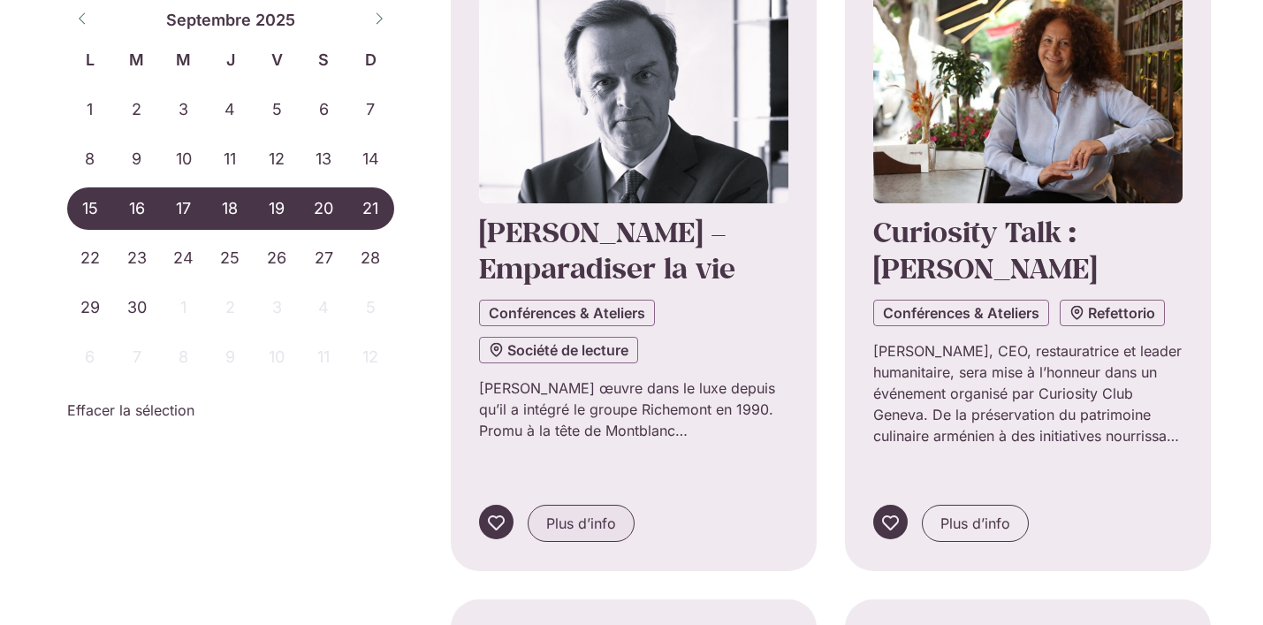
click at [589, 505] on link "Plus d’info" at bounding box center [581, 523] width 107 height 37
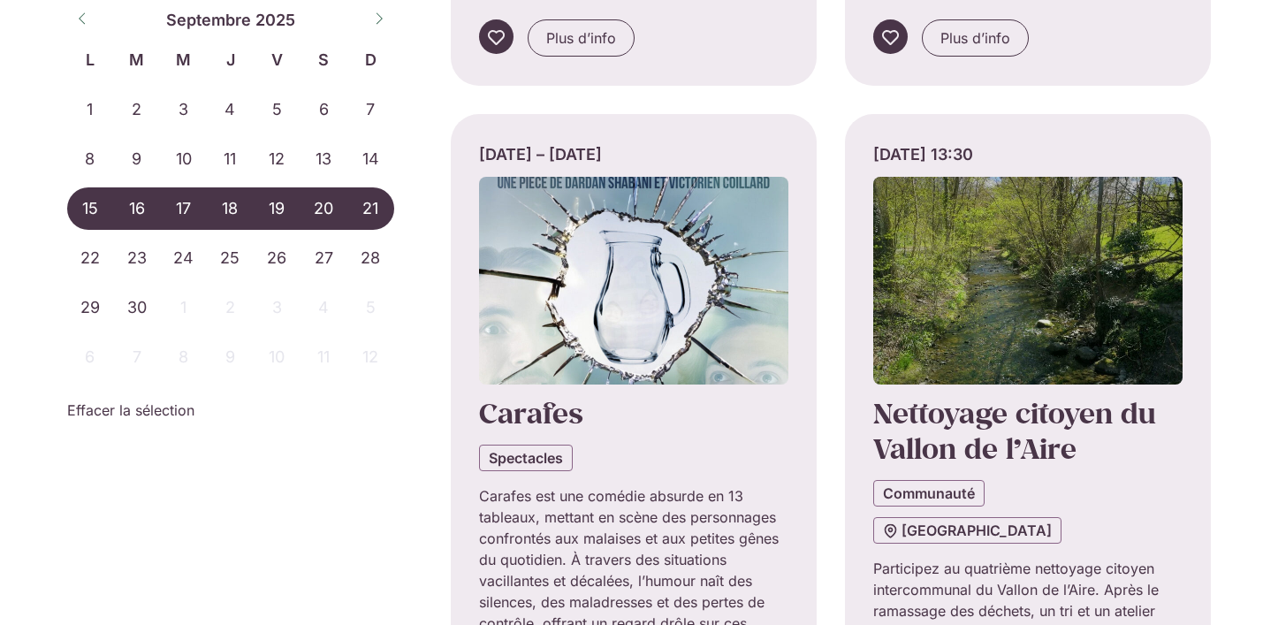
scroll to position [1463, 0]
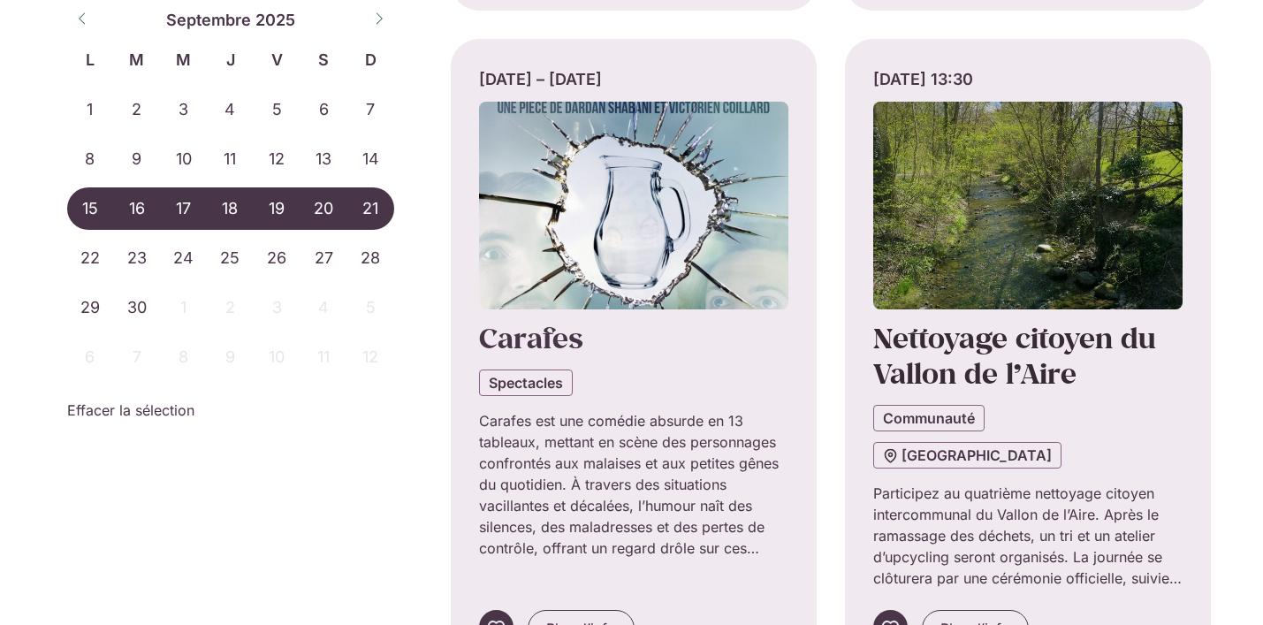
scroll to position [1555, 0]
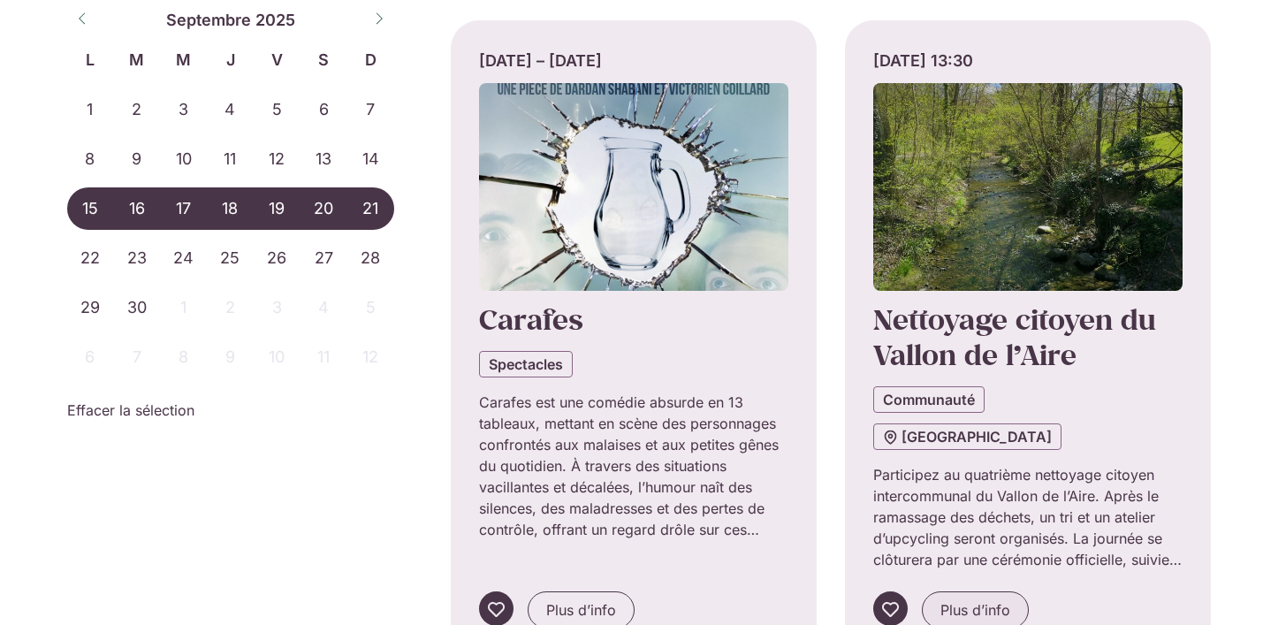
click at [974, 599] on span "Plus d’info" at bounding box center [975, 609] width 70 height 21
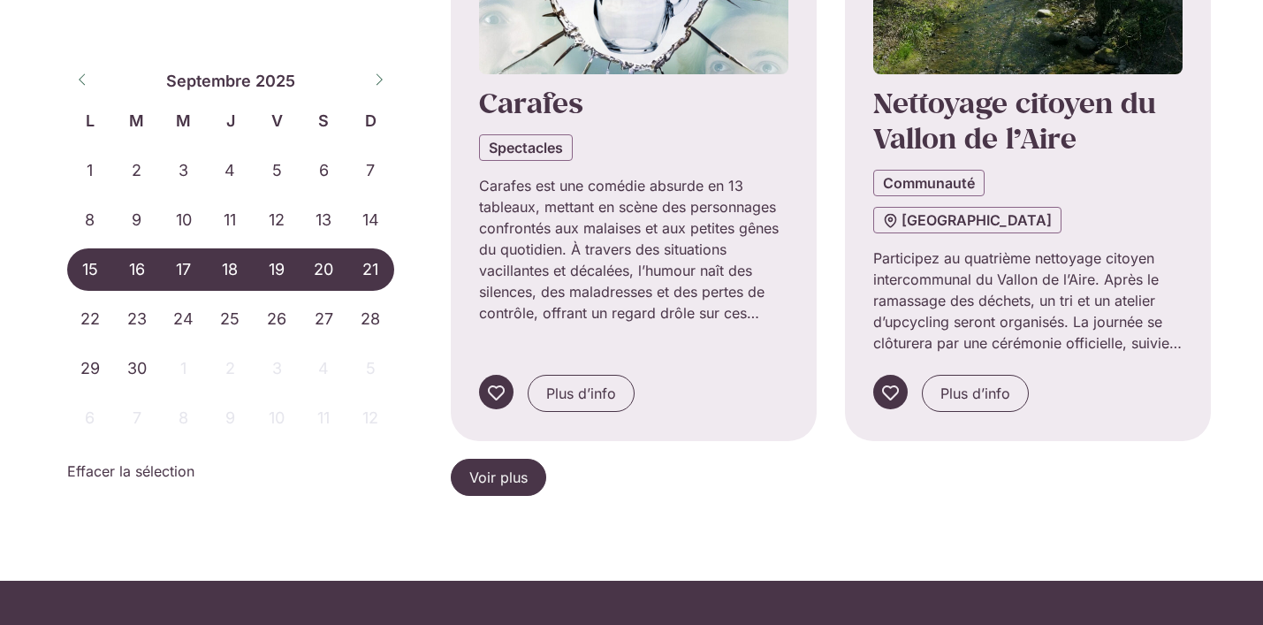
click at [503, 467] on span "Voir plus" at bounding box center [498, 477] width 58 height 21
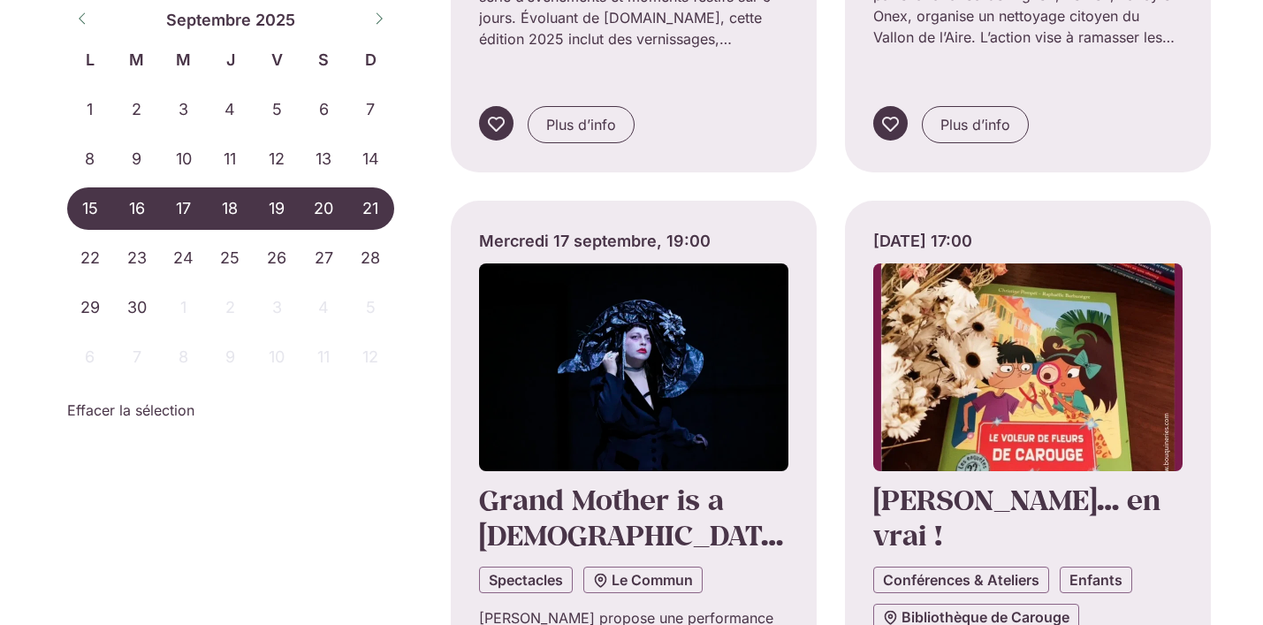
scroll to position [2770, 0]
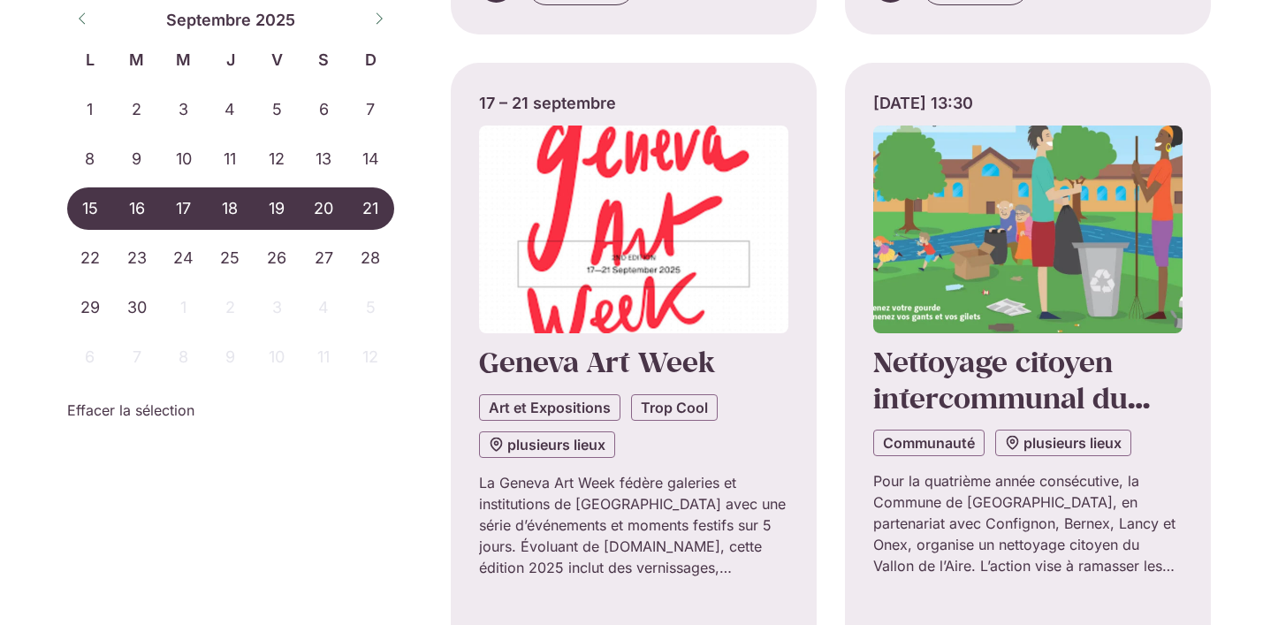
scroll to position [2174, 0]
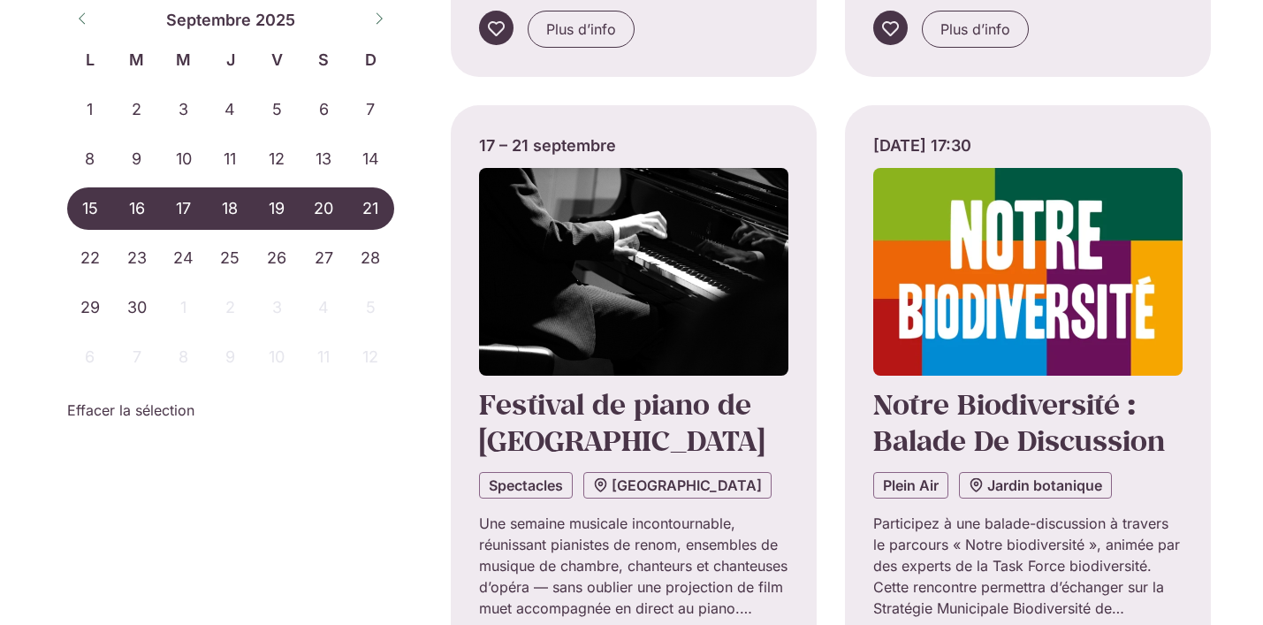
scroll to position [3478, 0]
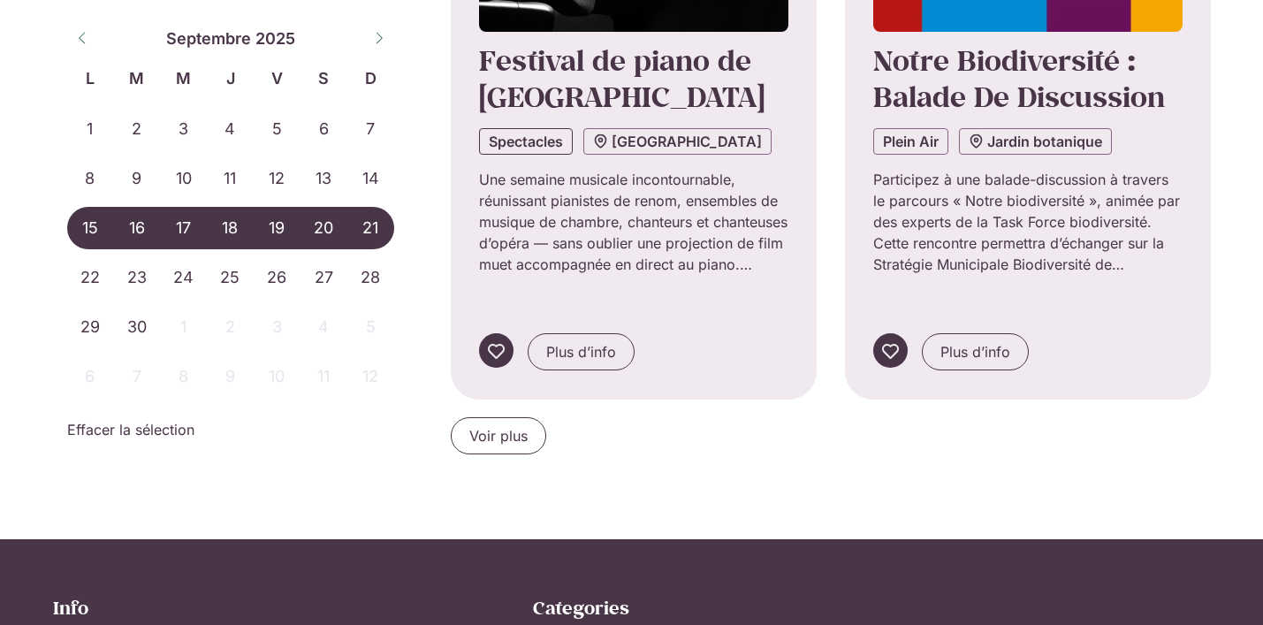
scroll to position [3880, 0]
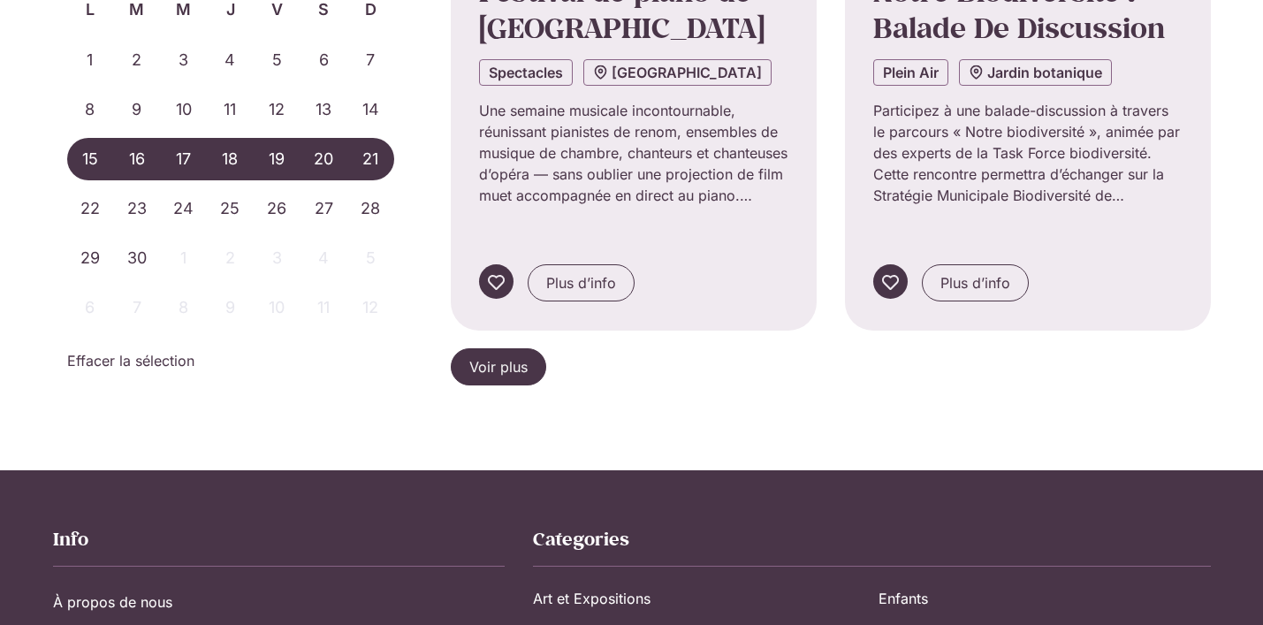
click at [513, 356] on span "Voir plus" at bounding box center [498, 366] width 58 height 21
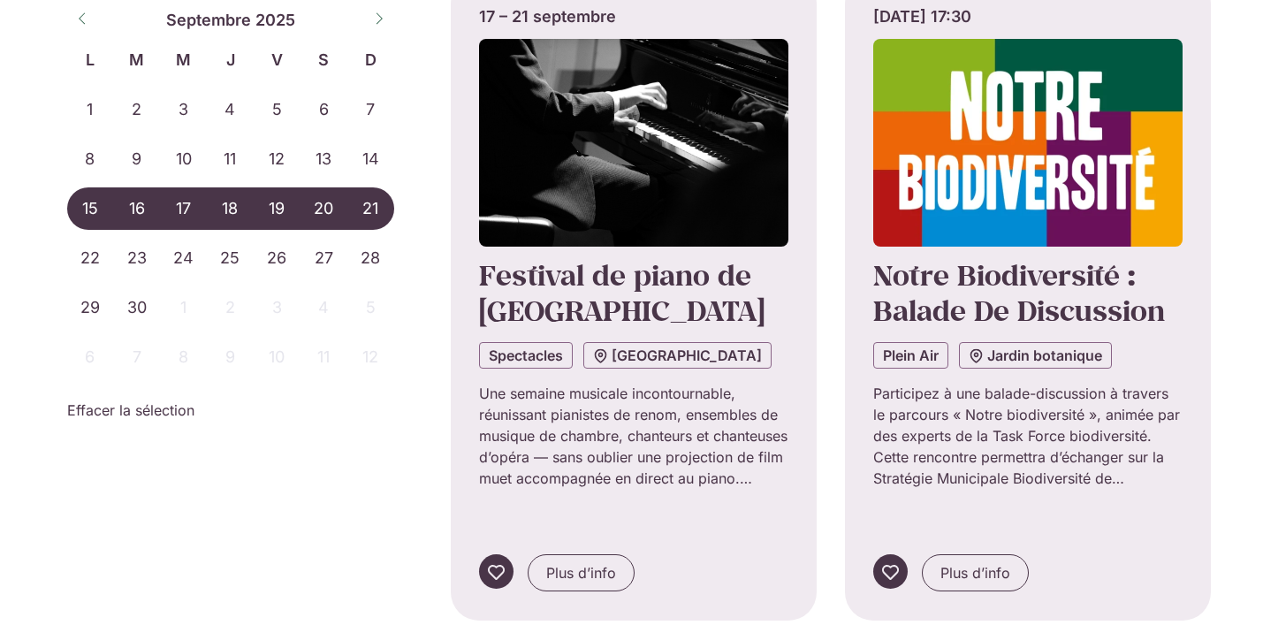
scroll to position [3624, 0]
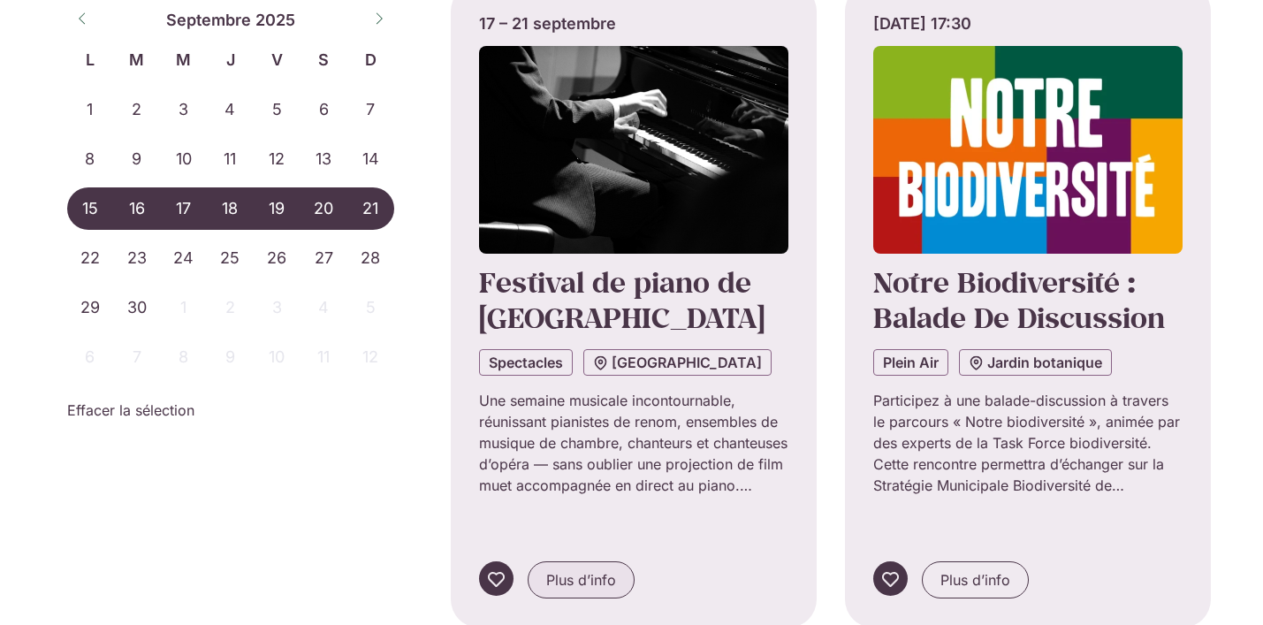
click at [571, 569] on span "Plus d’info" at bounding box center [581, 579] width 70 height 21
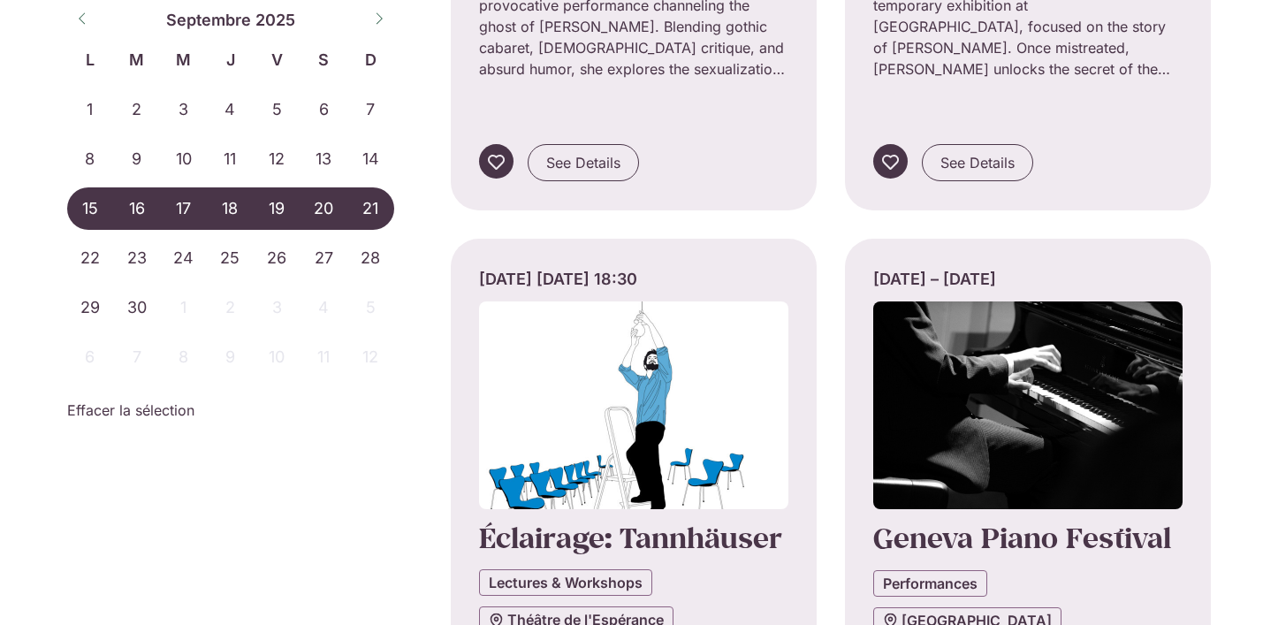
scroll to position [4743, 0]
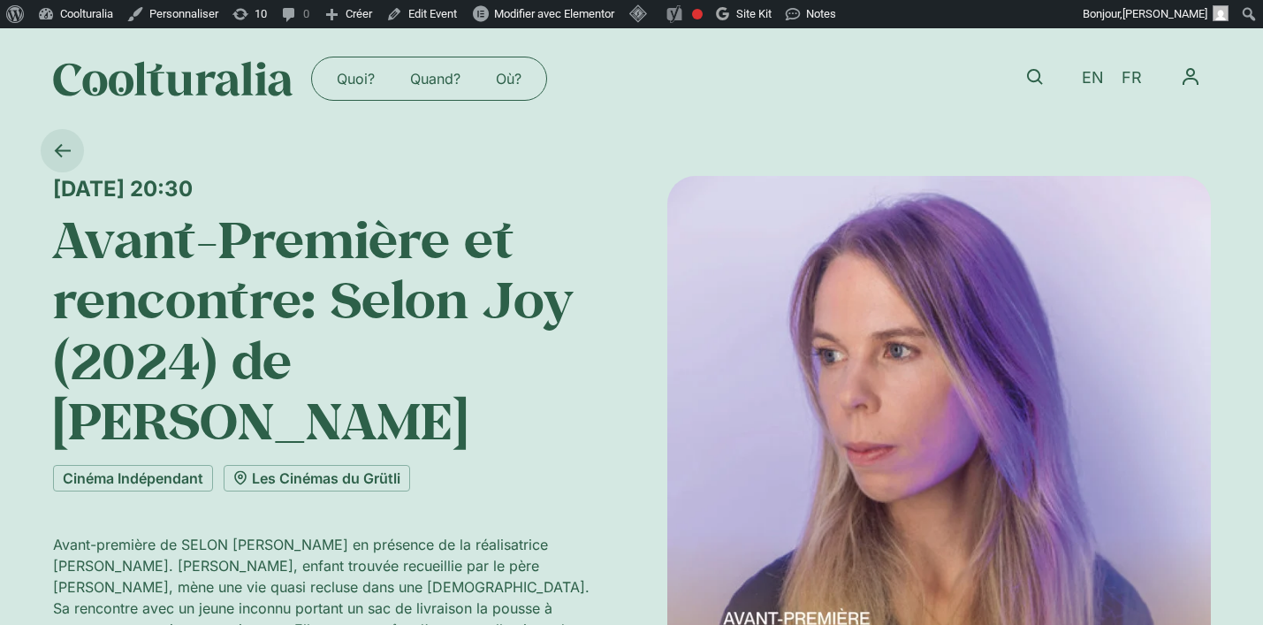
click at [59, 145] on icon at bounding box center [62, 150] width 16 height 13
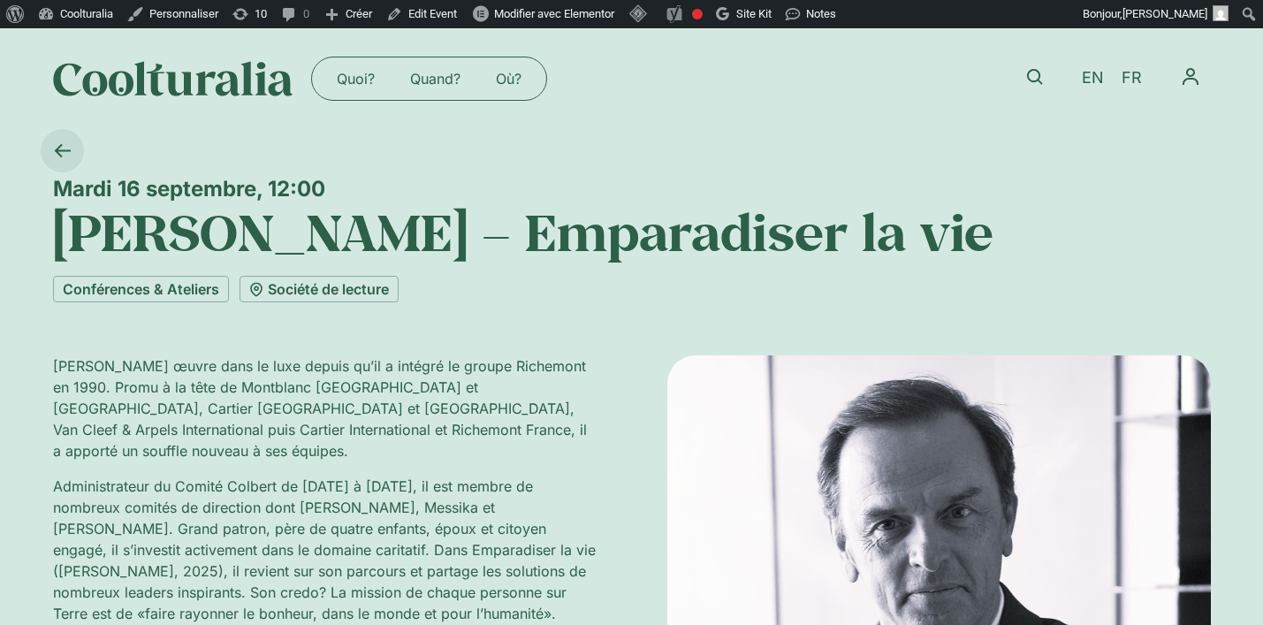
click at [66, 145] on icon at bounding box center [62, 150] width 17 height 17
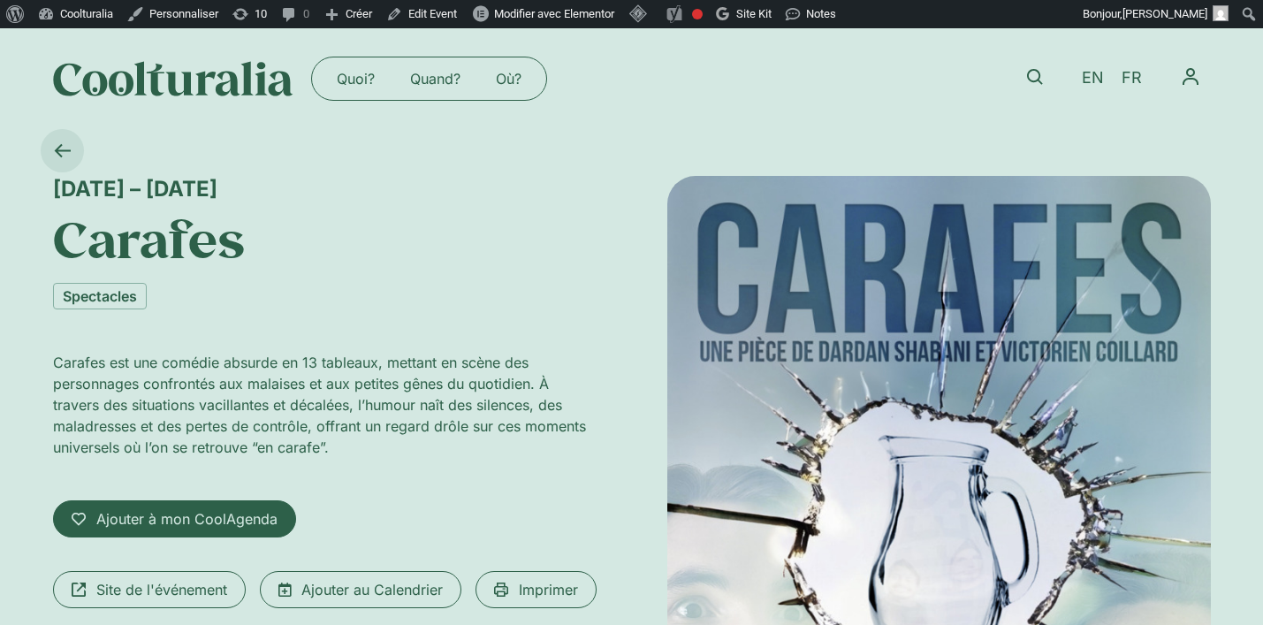
click at [55, 149] on icon at bounding box center [62, 150] width 17 height 17
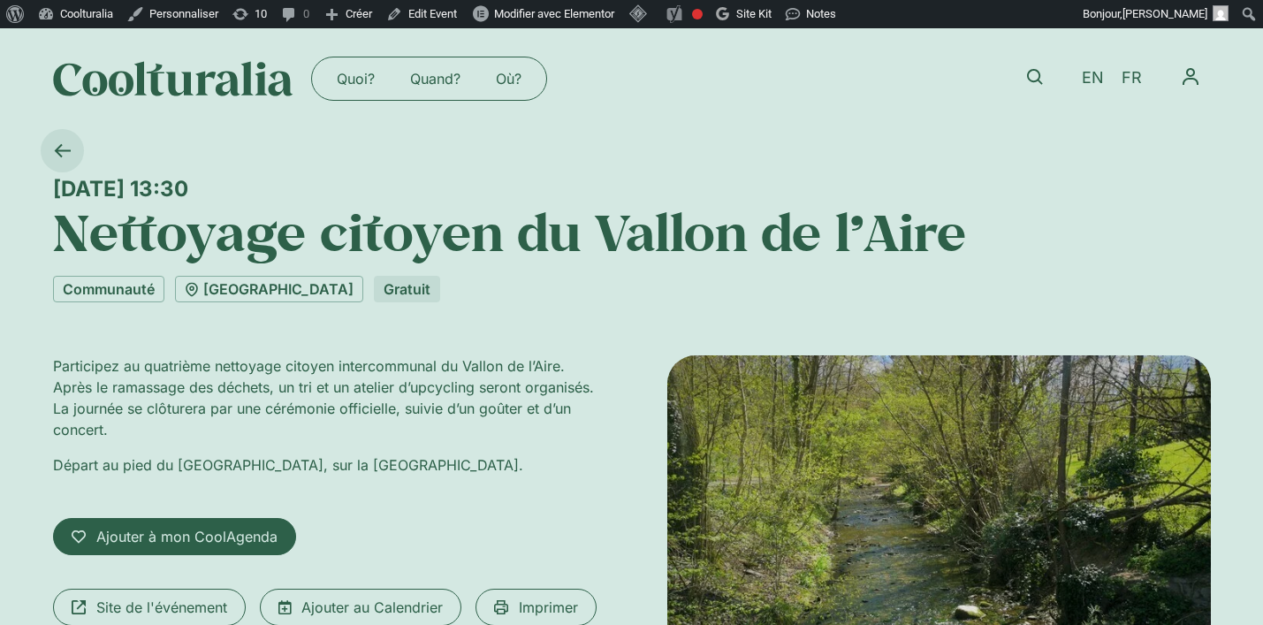
click at [64, 146] on icon at bounding box center [62, 150] width 17 height 17
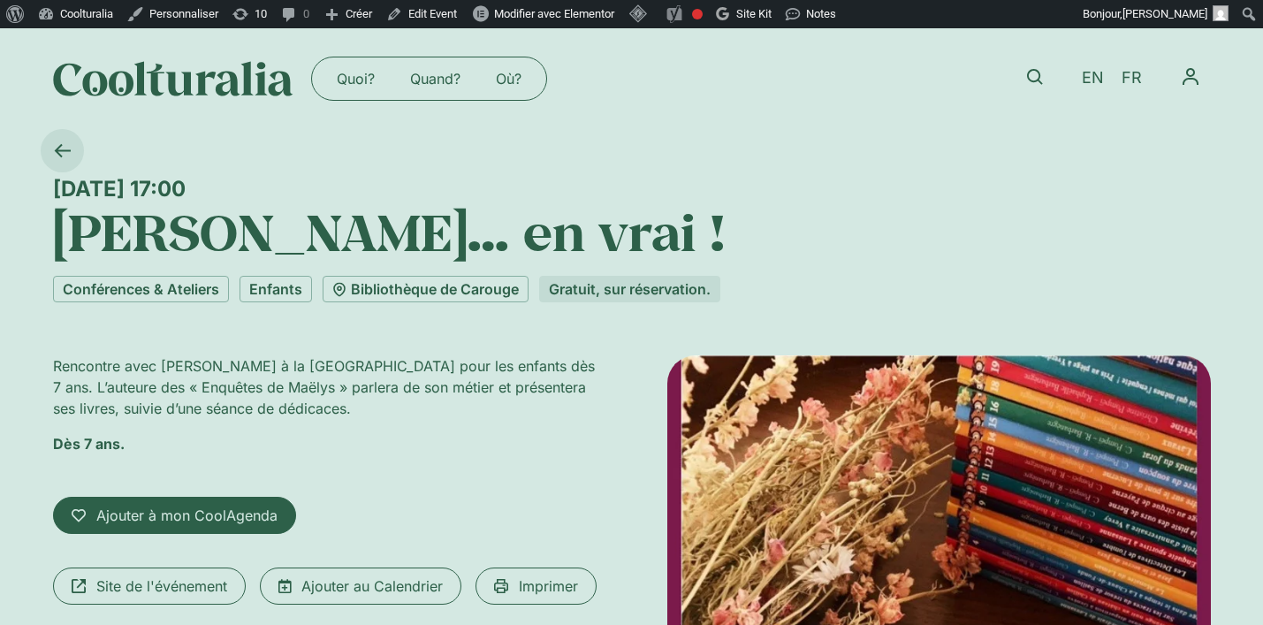
click at [59, 148] on icon at bounding box center [62, 150] width 17 height 17
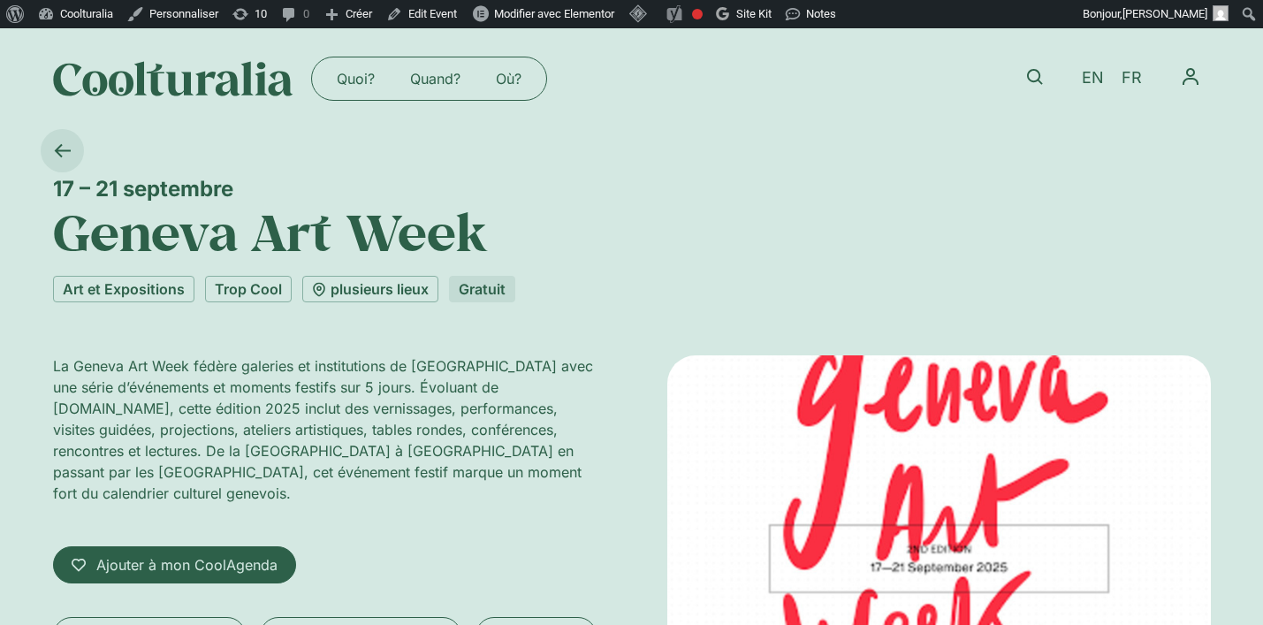
click at [57, 148] on icon at bounding box center [62, 150] width 16 height 13
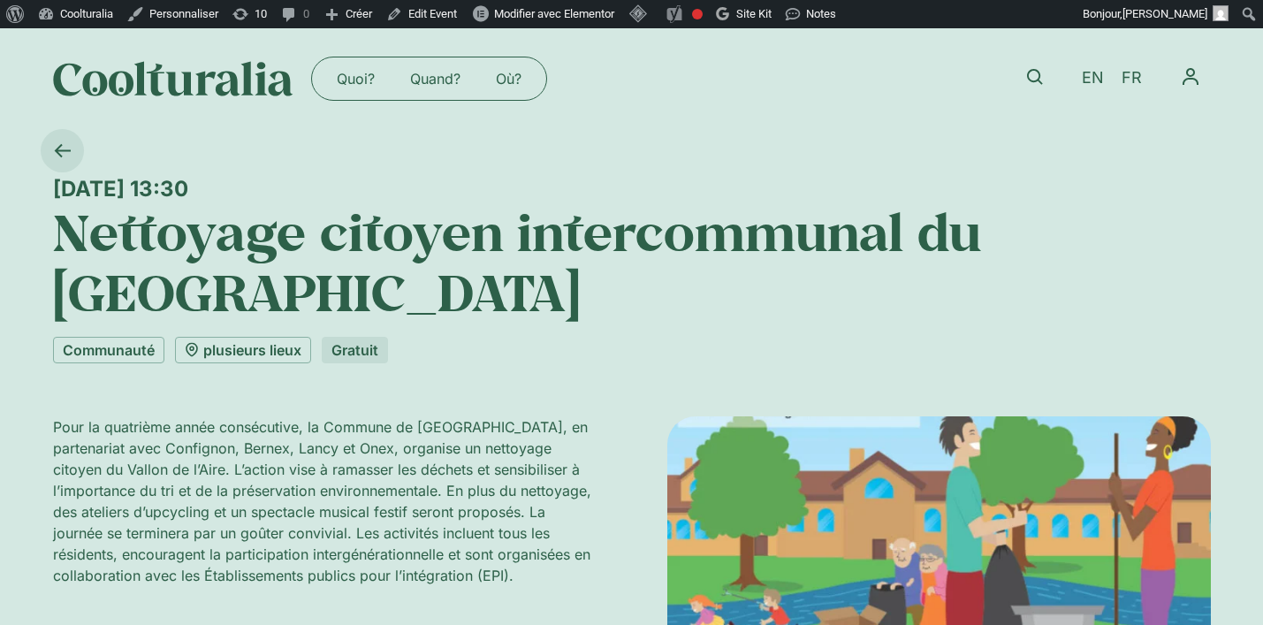
click at [65, 148] on icon at bounding box center [62, 150] width 17 height 17
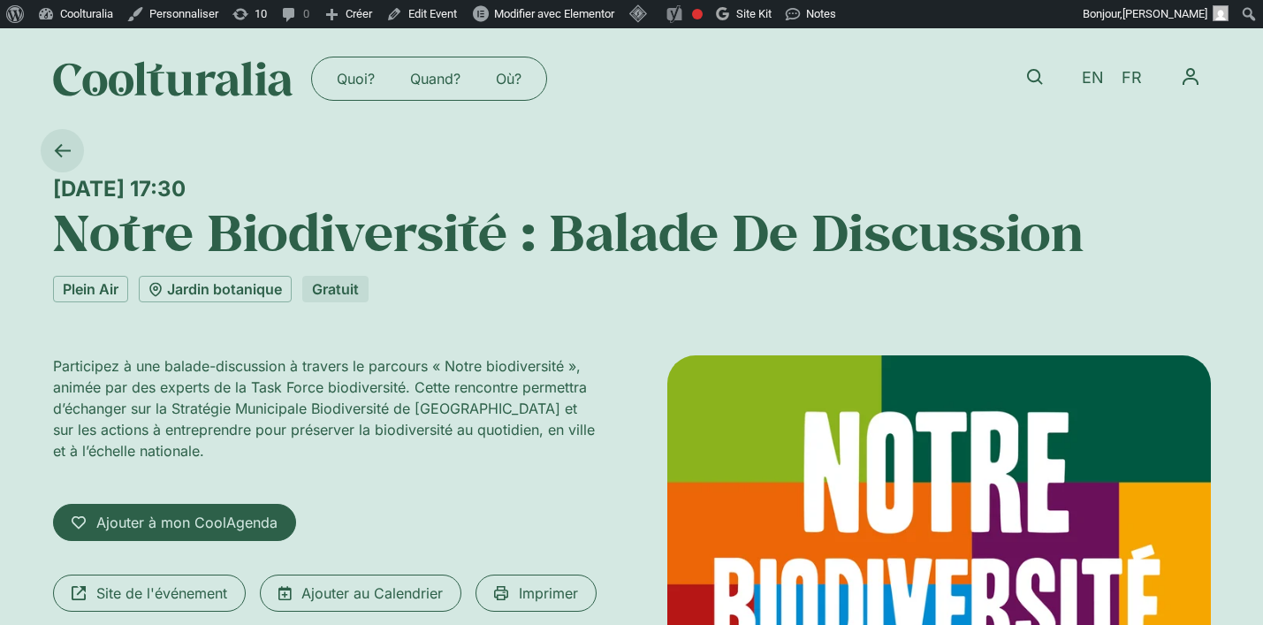
click at [64, 150] on icon at bounding box center [62, 150] width 16 height 13
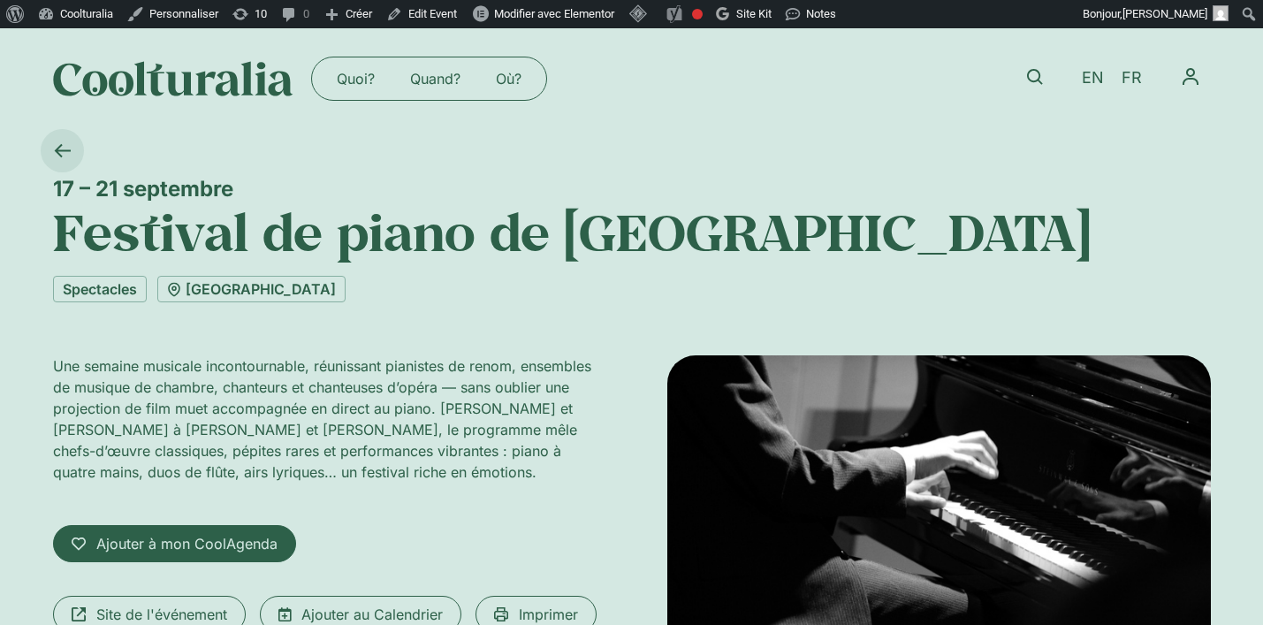
click at [57, 155] on icon at bounding box center [62, 150] width 17 height 17
click at [58, 146] on icon at bounding box center [62, 150] width 17 height 17
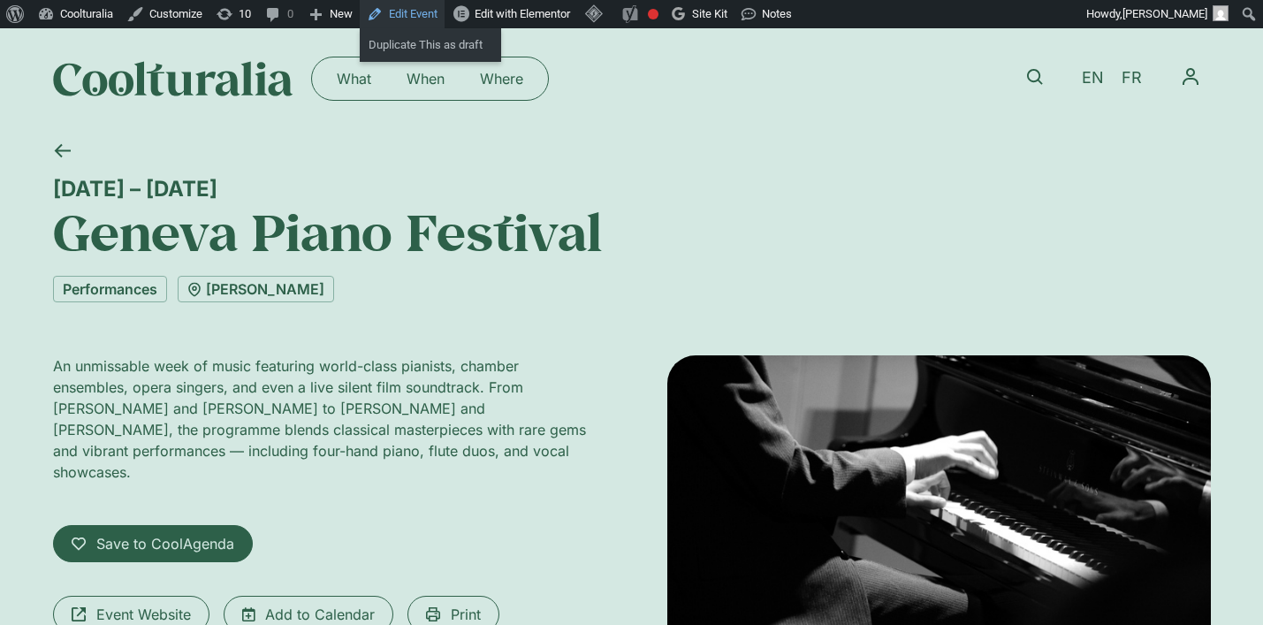
click at [431, 11] on link "Edit Event" at bounding box center [402, 14] width 85 height 28
click at [232, 286] on link "[PERSON_NAME]" at bounding box center [256, 289] width 156 height 27
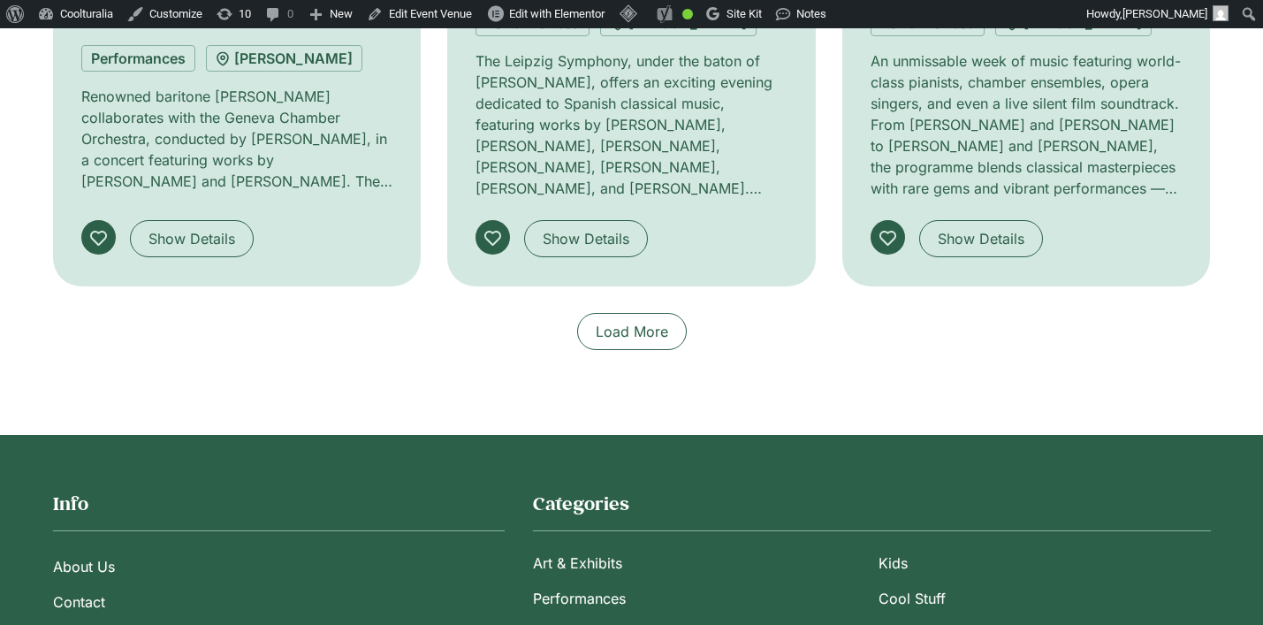
scroll to position [2428, 0]
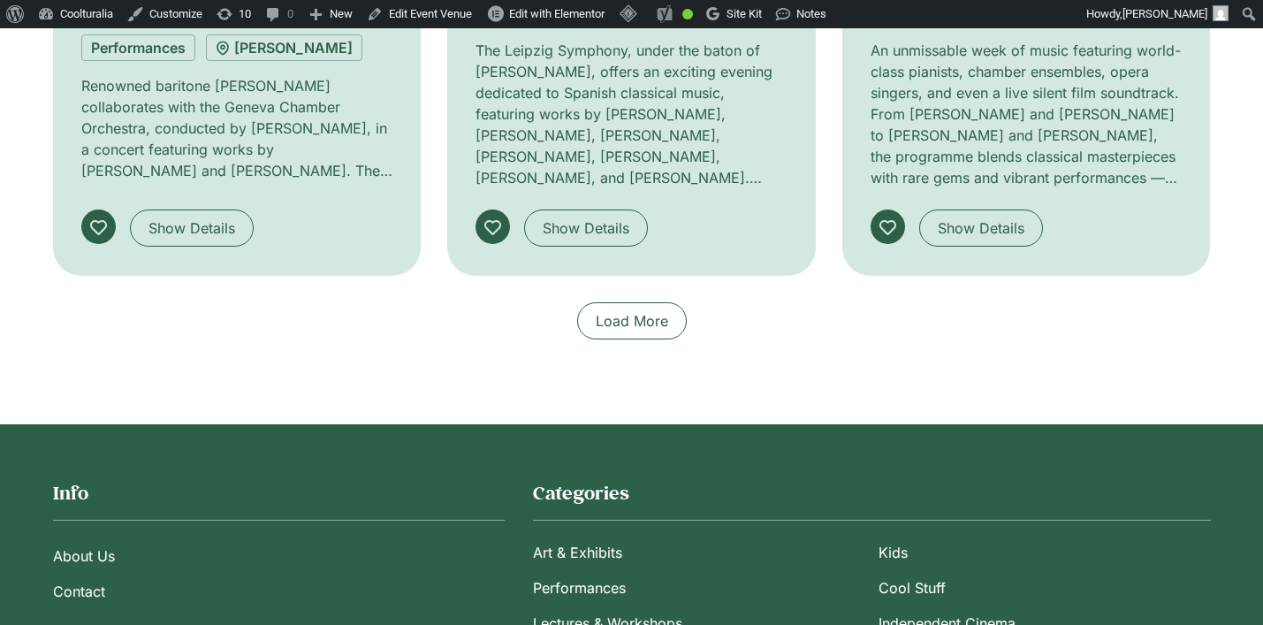
click at [640, 325] on span "Load More" at bounding box center [632, 320] width 72 height 21
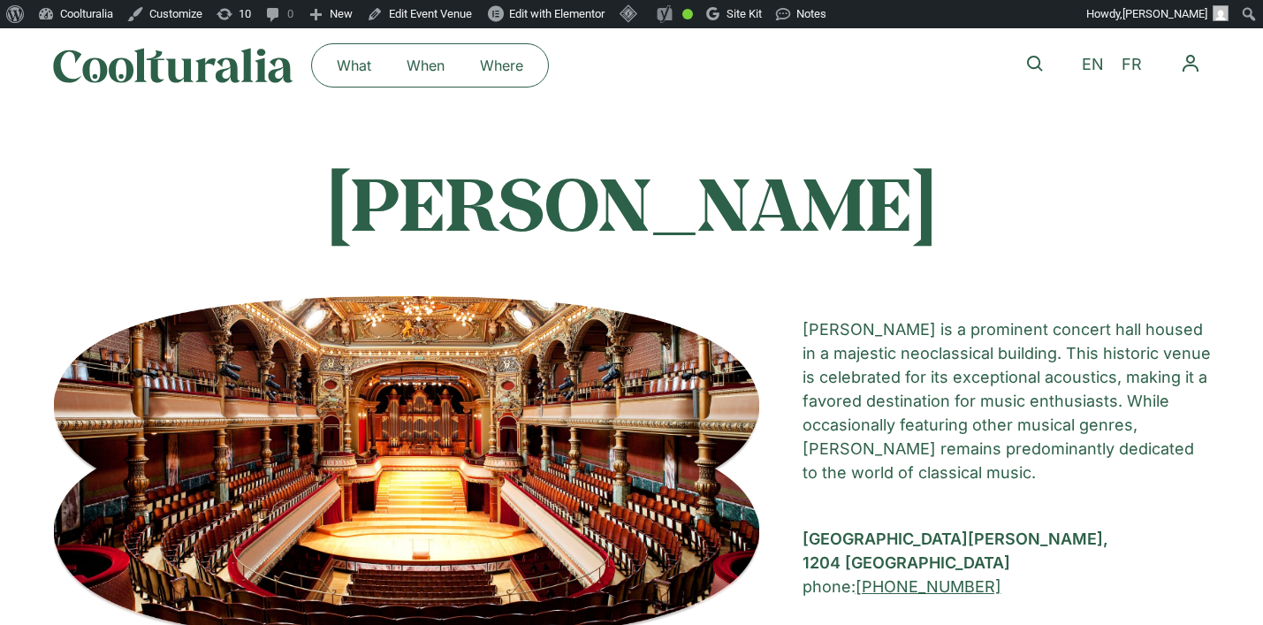
scroll to position [0, 0]
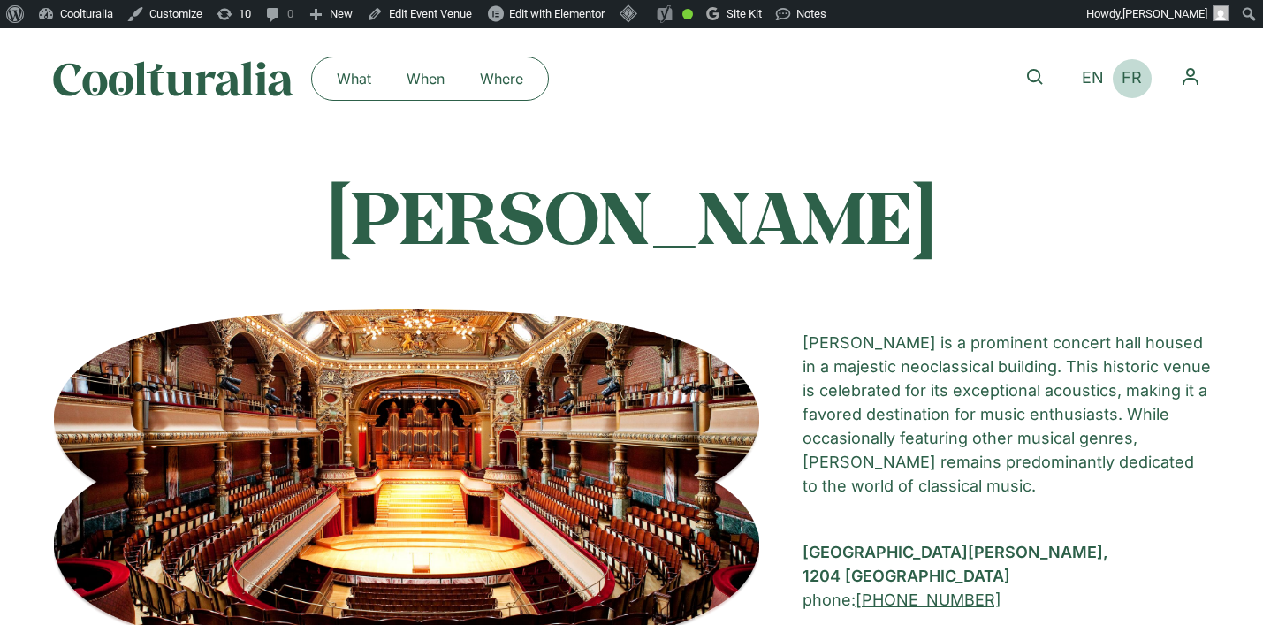
click at [1127, 81] on span "FR" at bounding box center [1132, 78] width 20 height 19
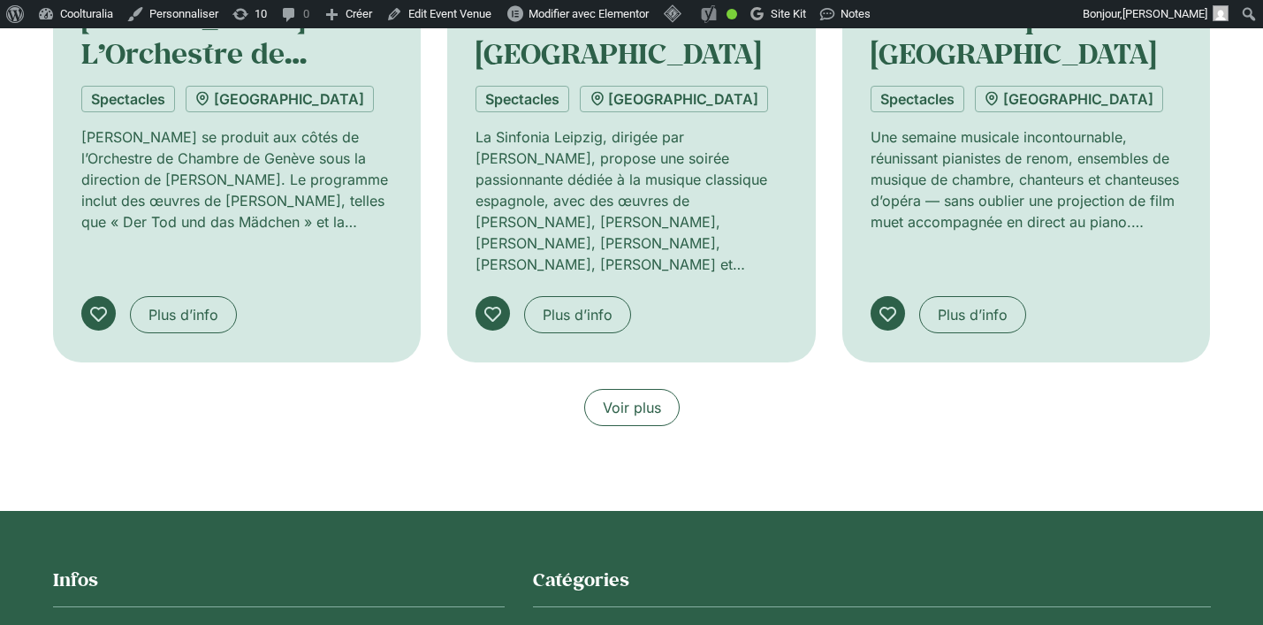
scroll to position [2436, 0]
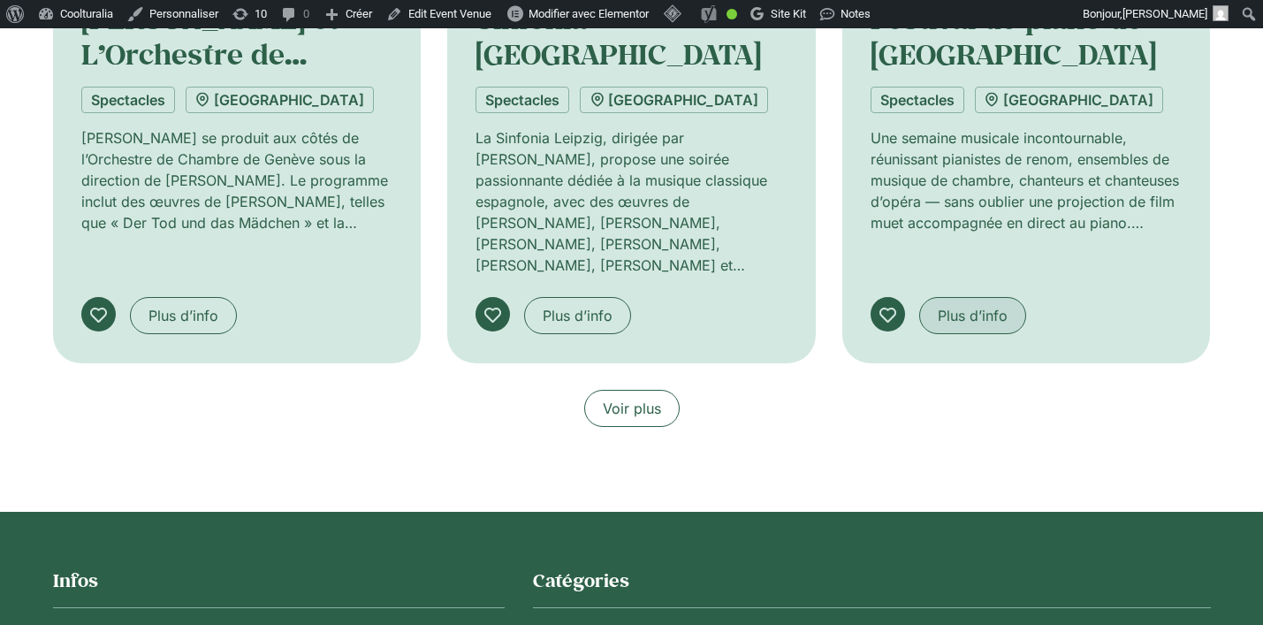
click at [980, 305] on span "Plus d’info" at bounding box center [973, 315] width 70 height 21
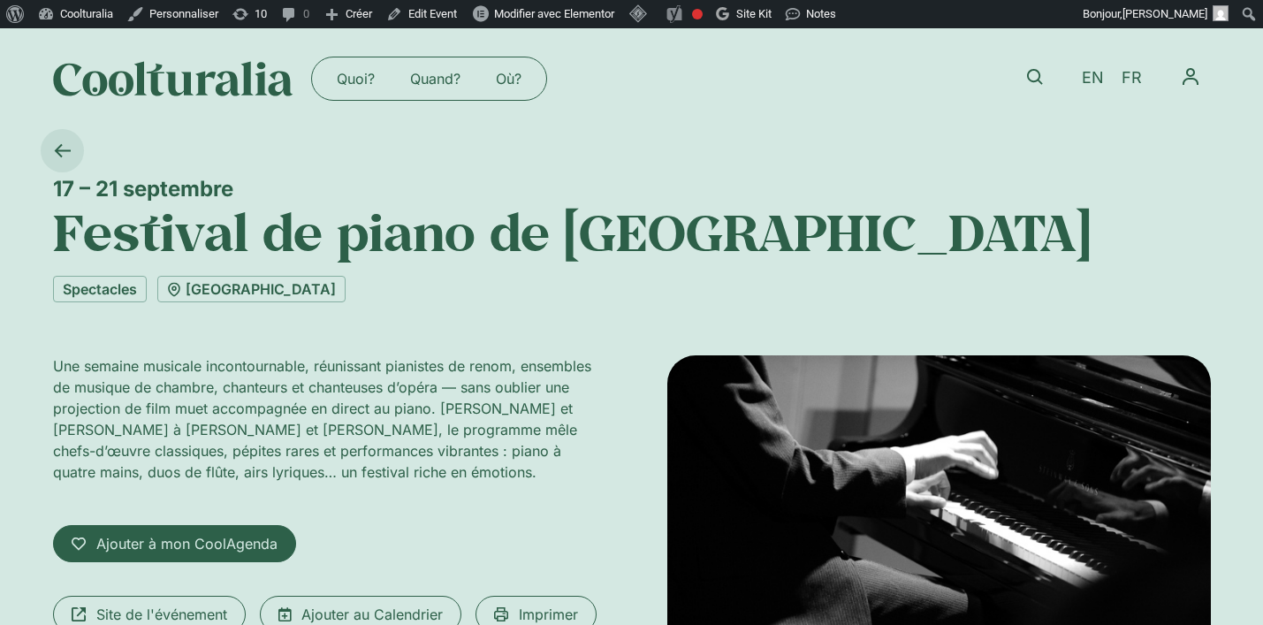
click at [68, 156] on icon at bounding box center [62, 150] width 17 height 17
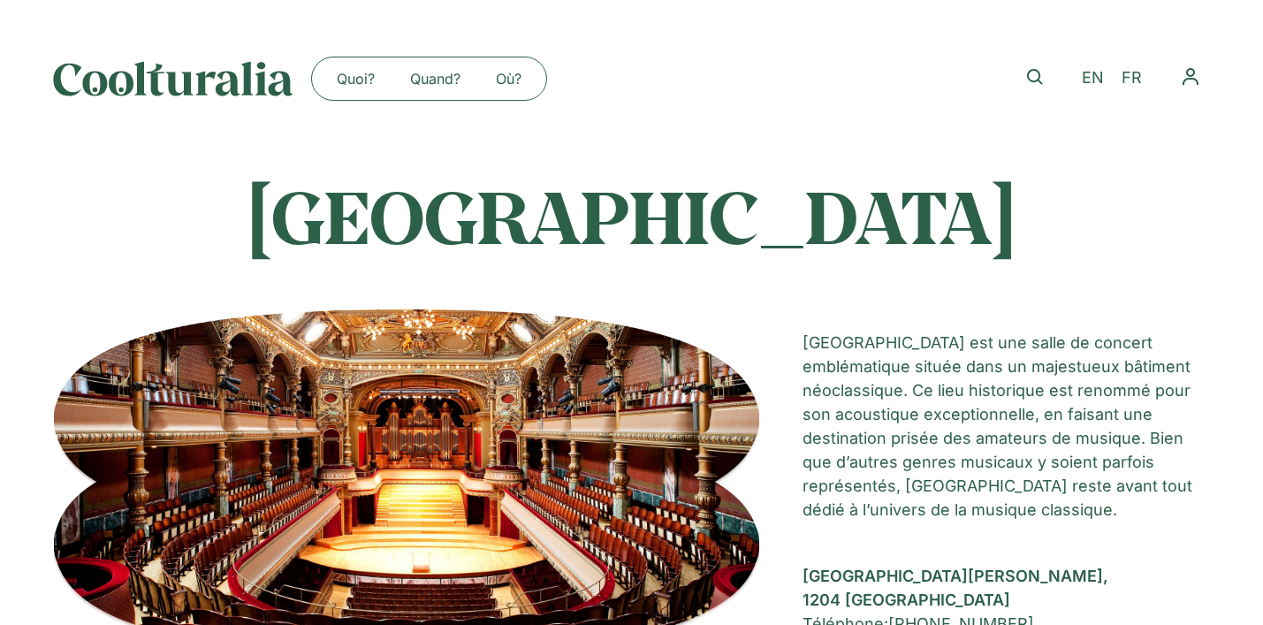
scroll to position [2436, 0]
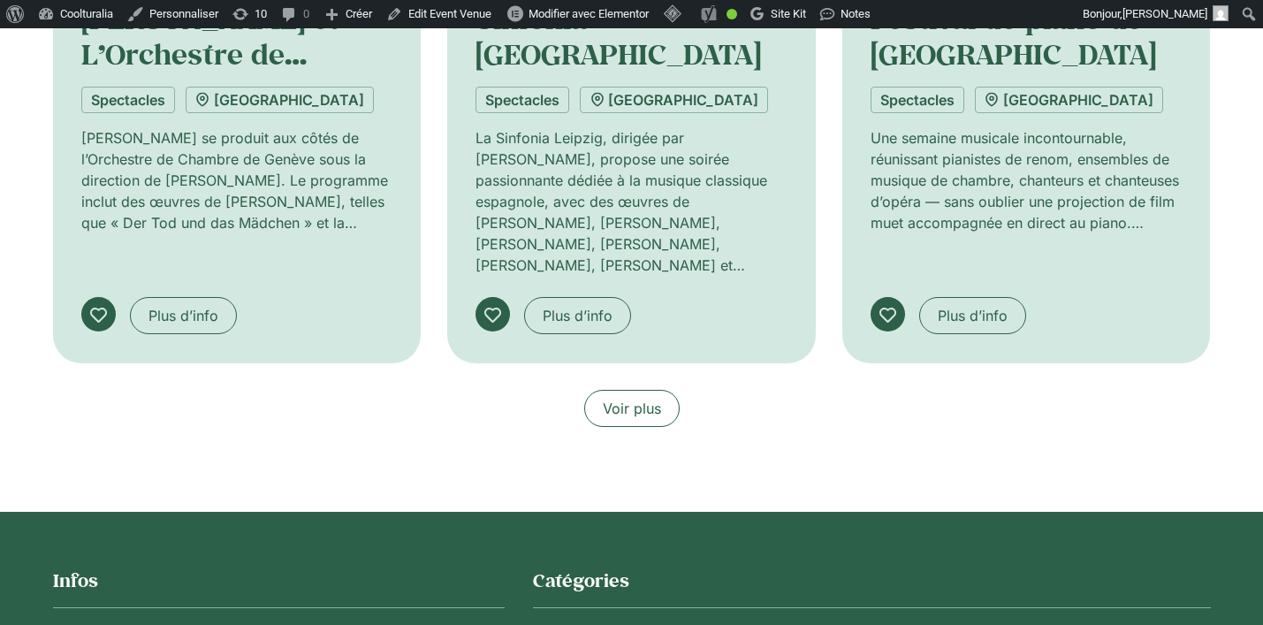
click at [648, 398] on span "Voir plus" at bounding box center [632, 408] width 58 height 21
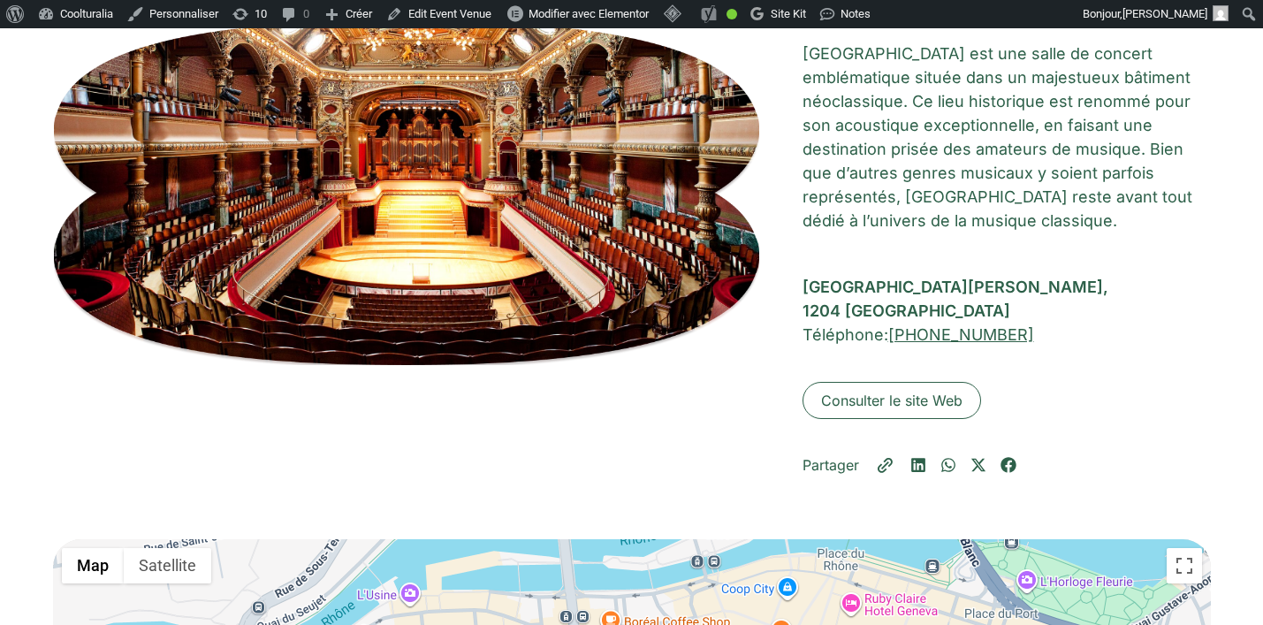
scroll to position [0, 0]
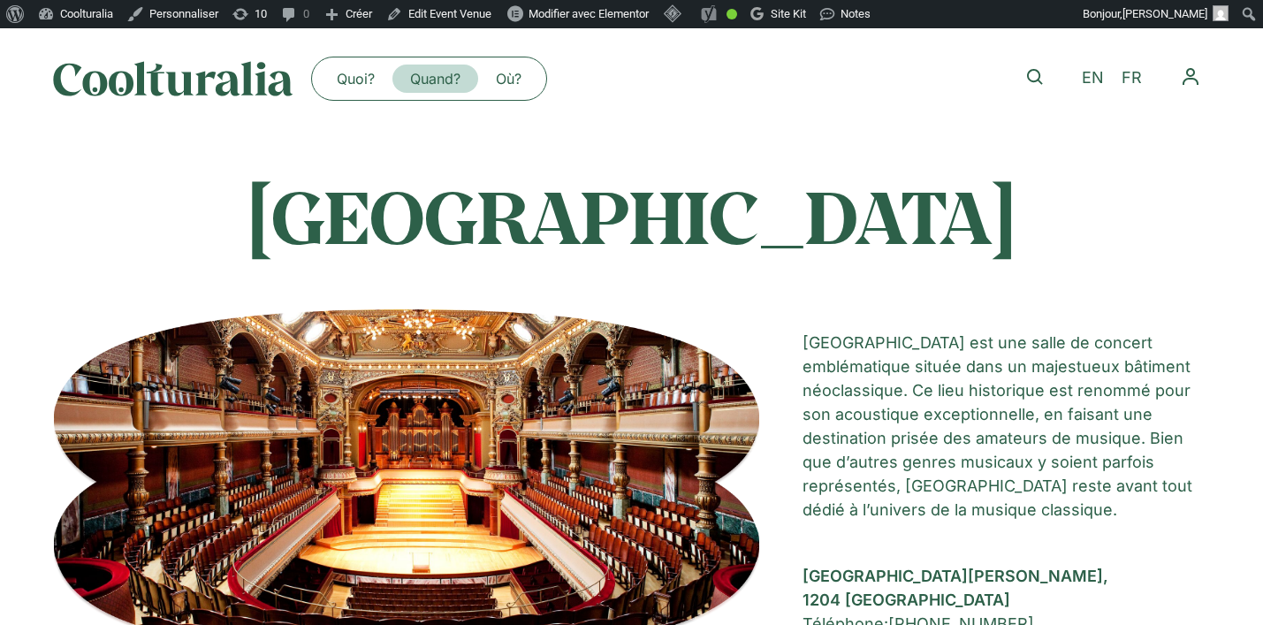
click at [423, 77] on link "Quand?" at bounding box center [435, 79] width 86 height 28
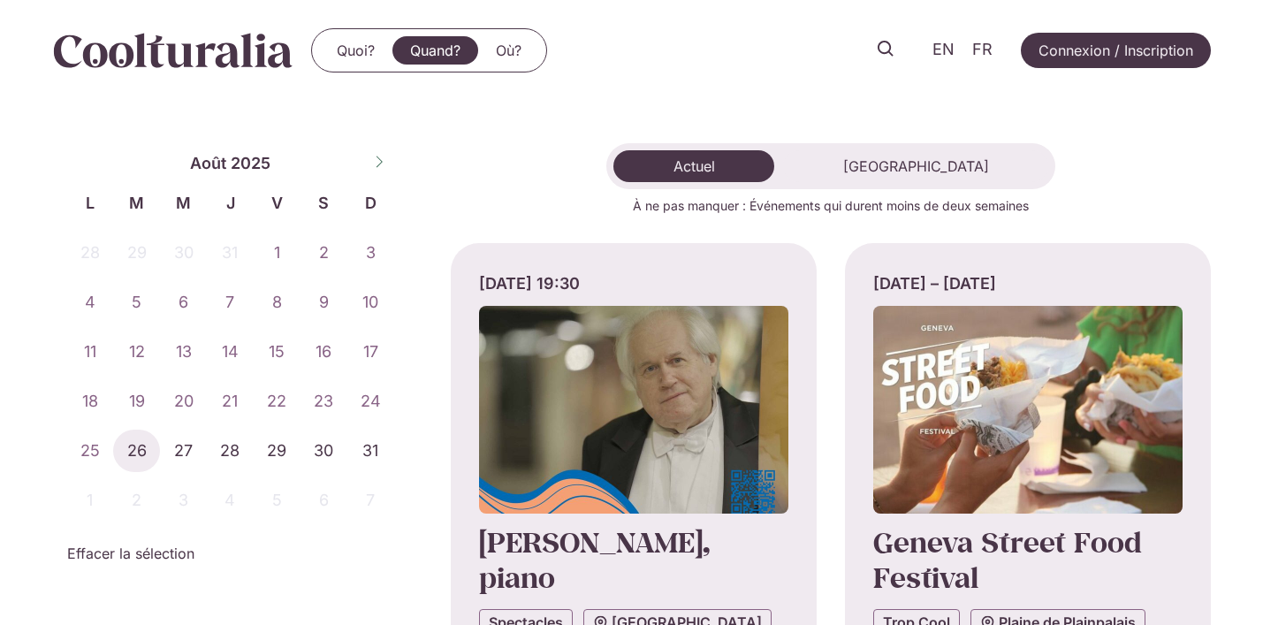
click at [365, 160] on span at bounding box center [379, 160] width 30 height 30
select select "*"
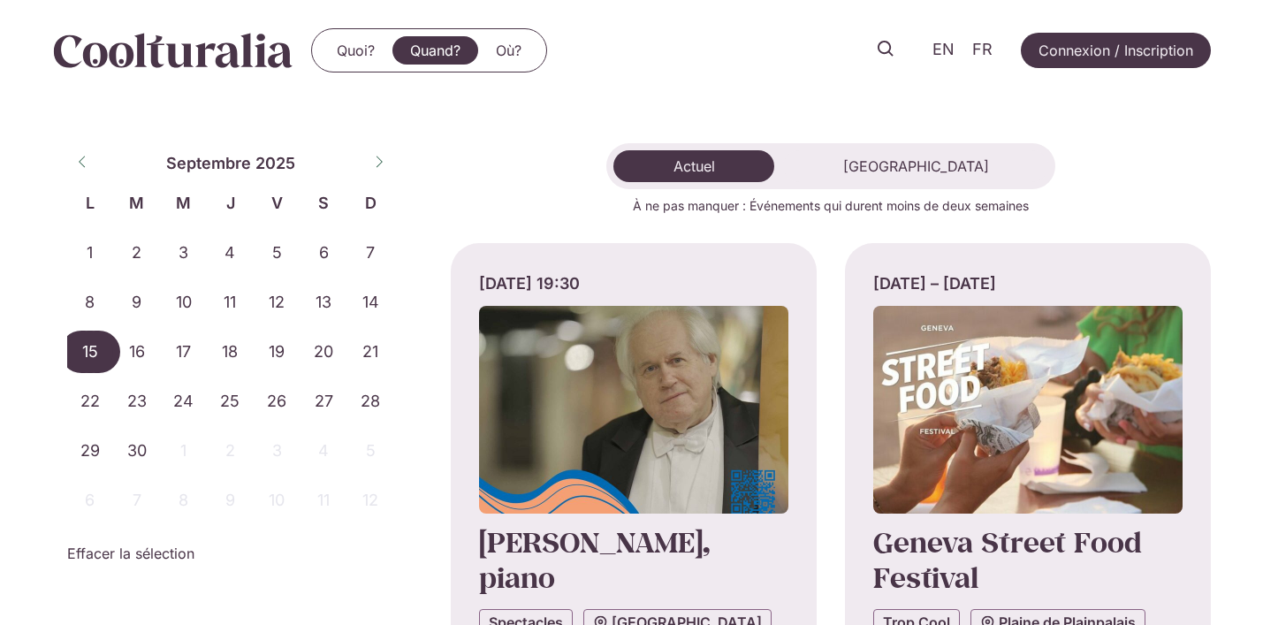
click at [93, 356] on span "15" at bounding box center [90, 352] width 47 height 42
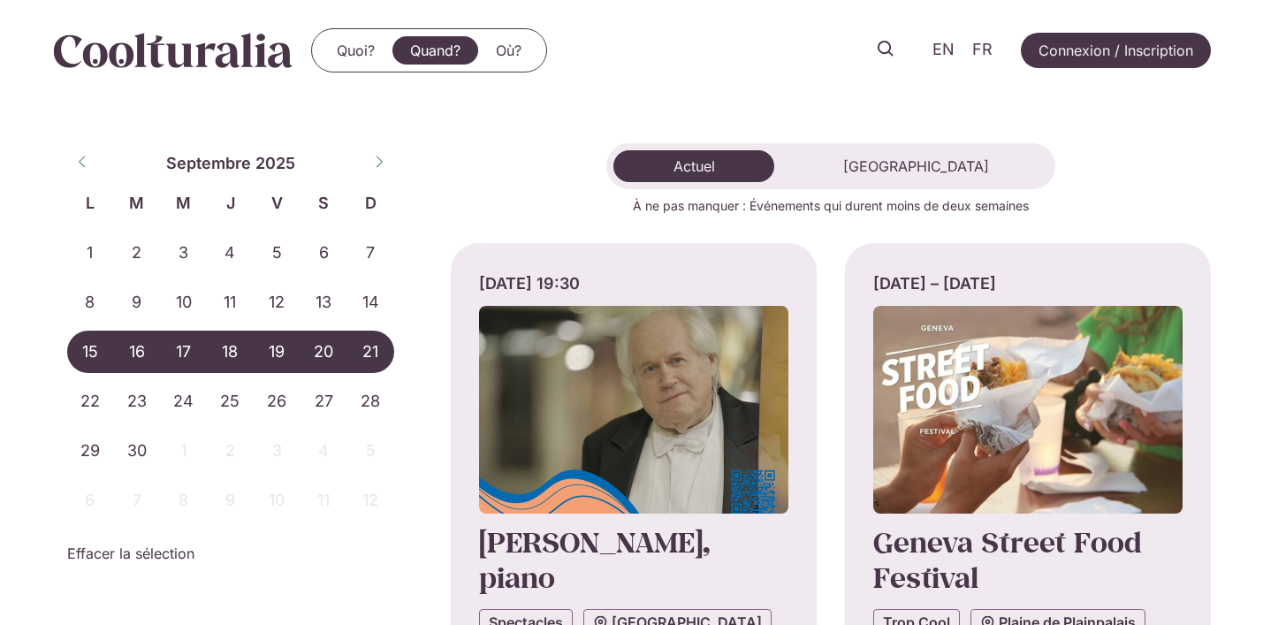
click at [378, 354] on span "21" at bounding box center [370, 352] width 47 height 42
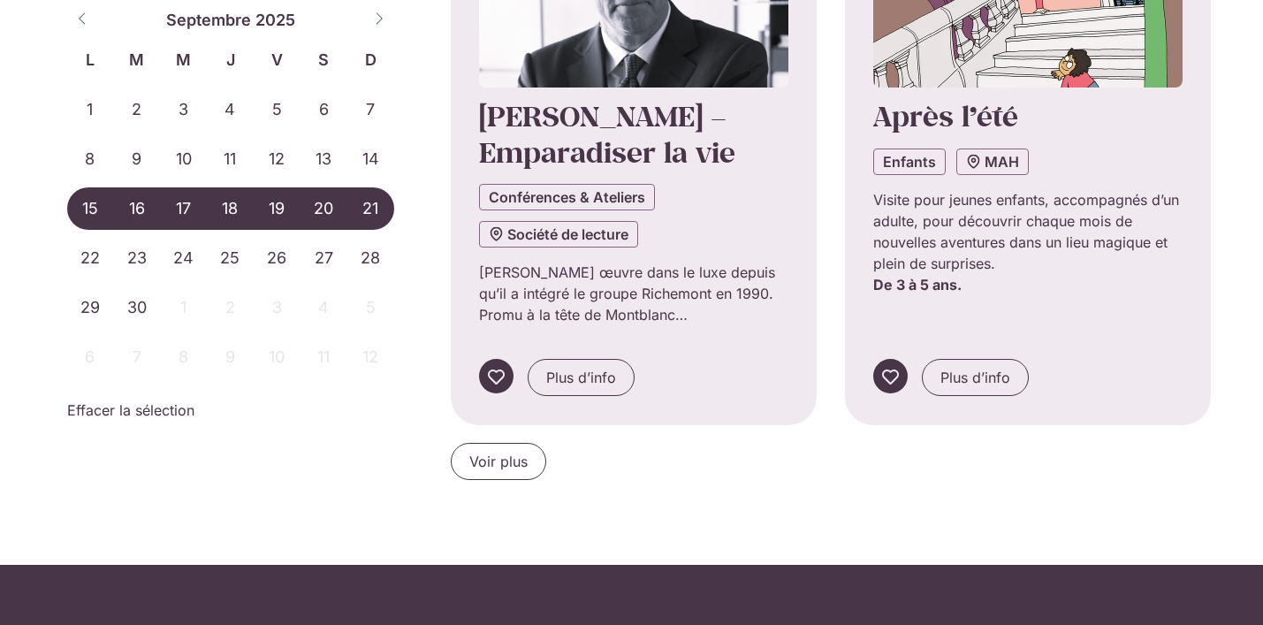
scroll to position [1696, 0]
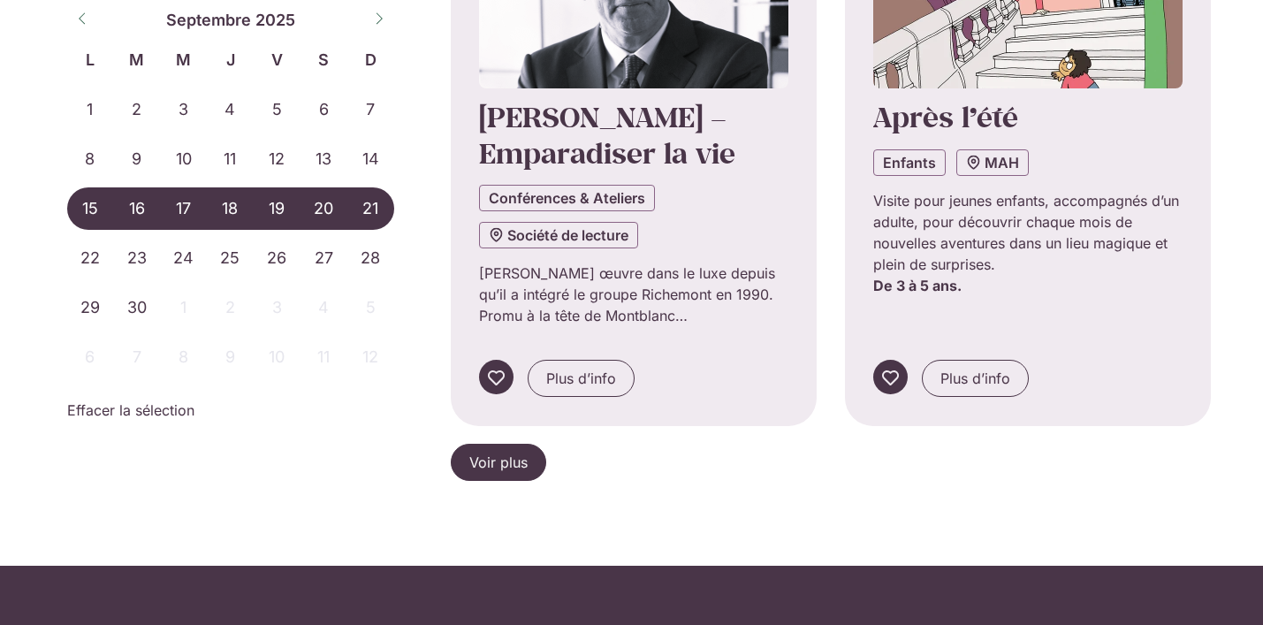
click at [496, 459] on span "Voir plus" at bounding box center [498, 462] width 58 height 21
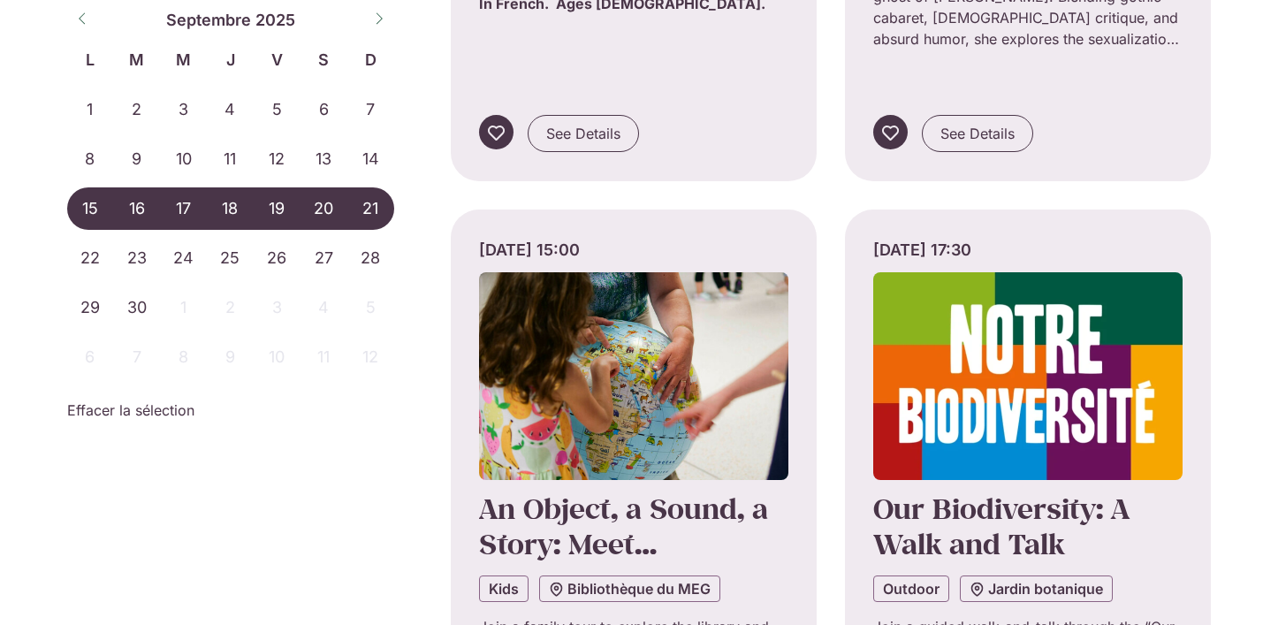
scroll to position [2733, 0]
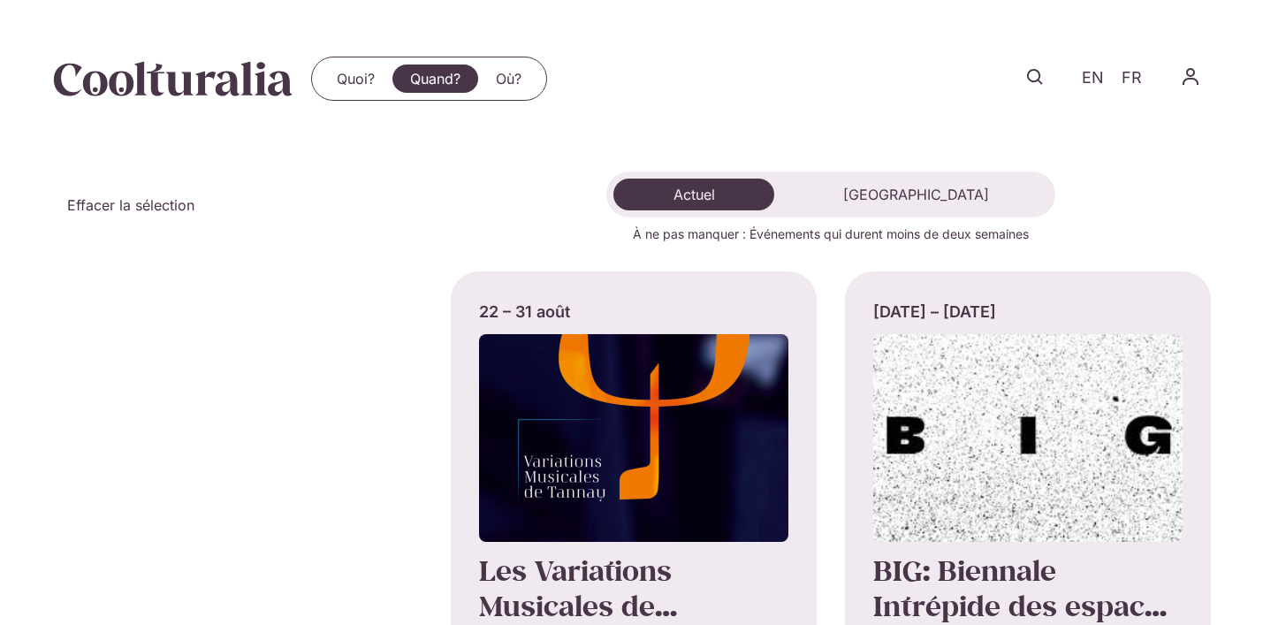
select select "*"
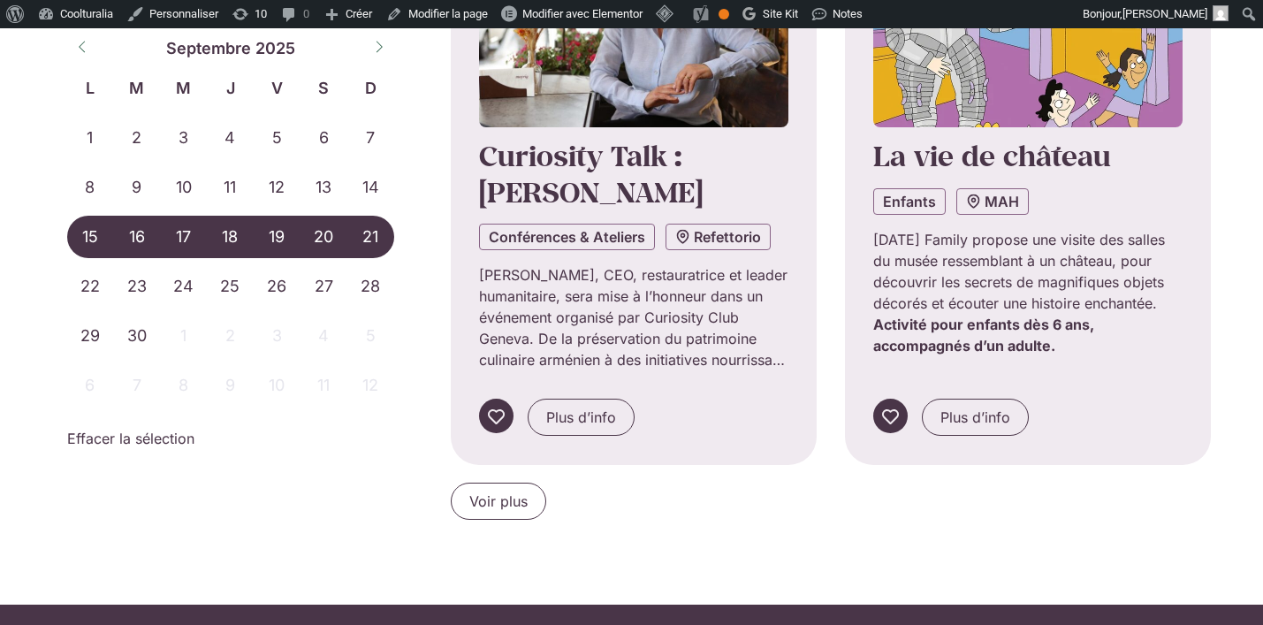
scroll to position [1687, 0]
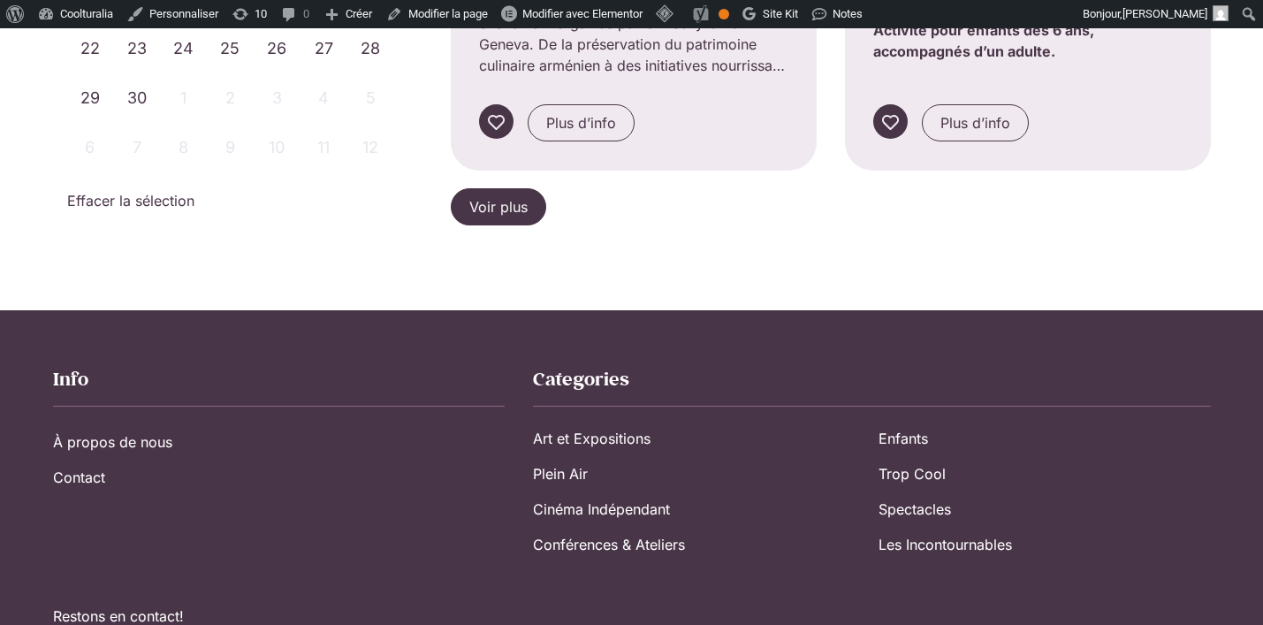
click at [529, 210] on link "Voir plus" at bounding box center [498, 206] width 95 height 37
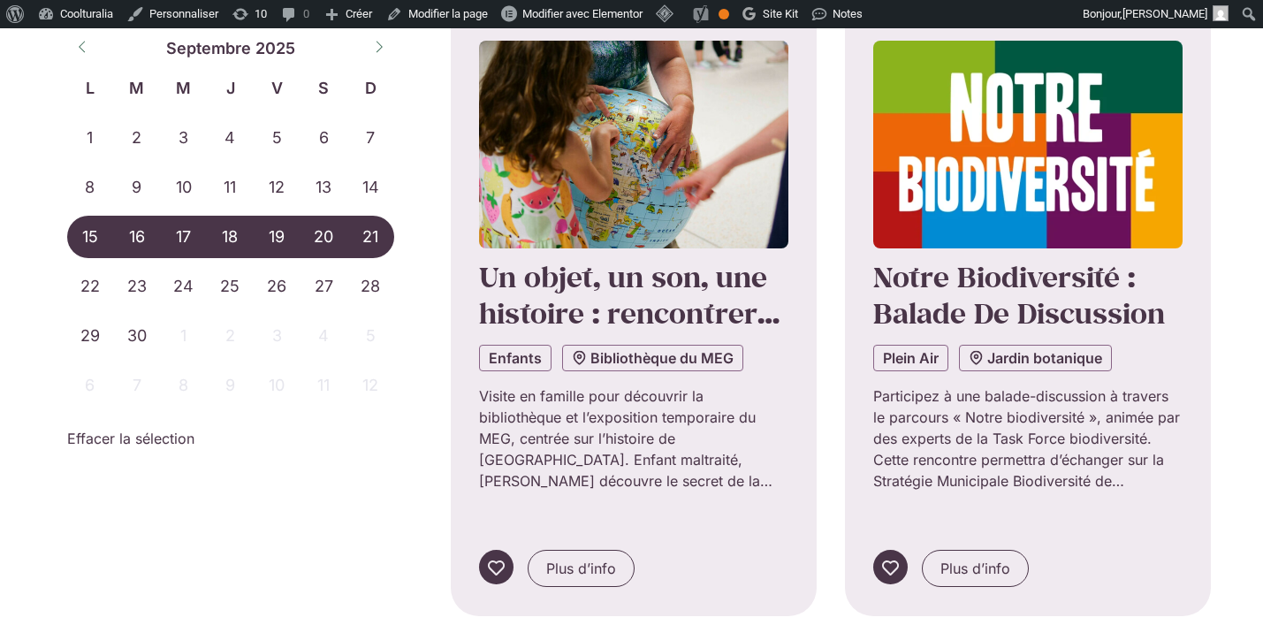
scroll to position [3628, 0]
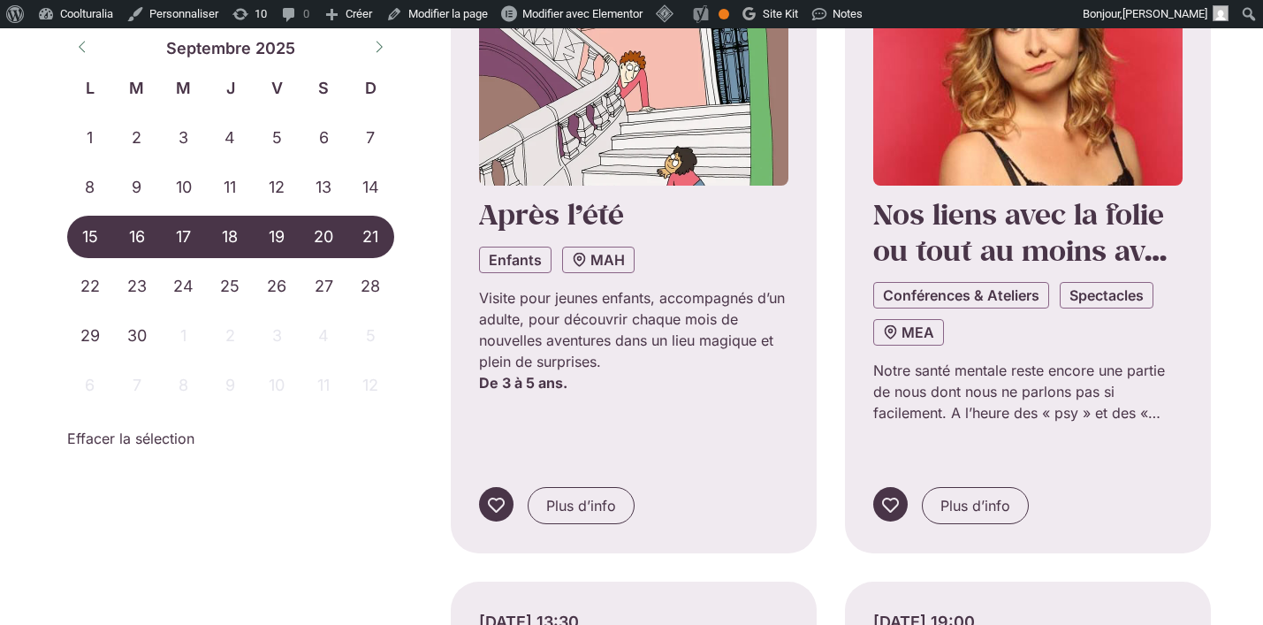
scroll to position [5015, 0]
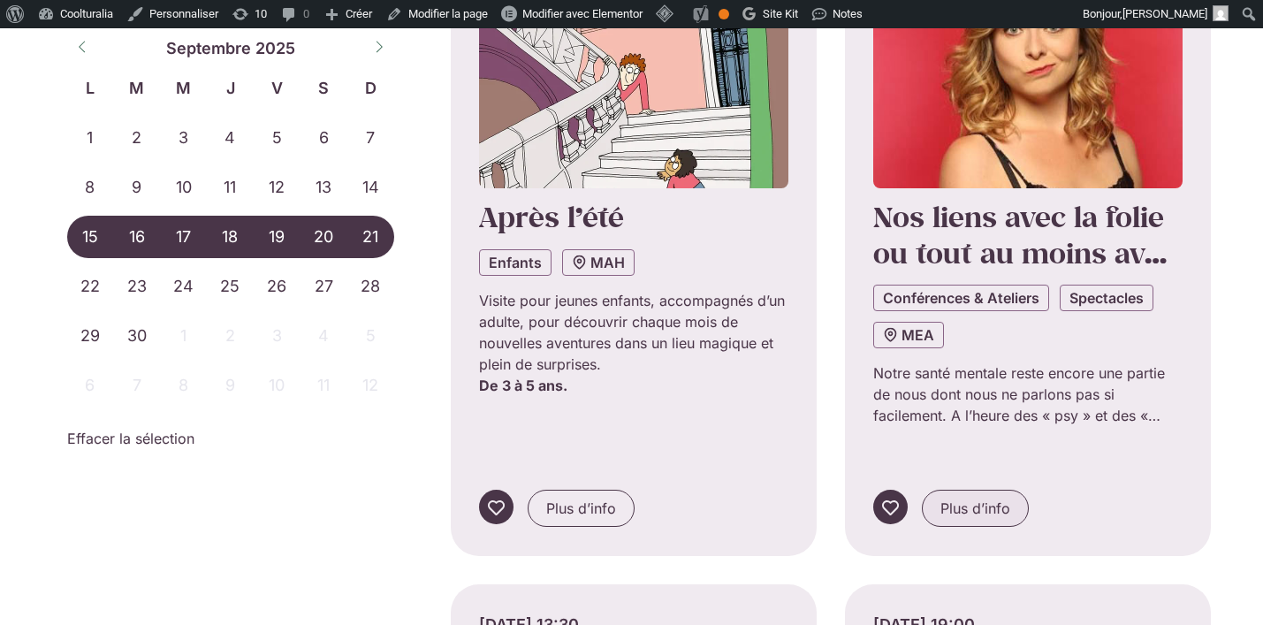
click at [970, 498] on span "Plus d’info" at bounding box center [975, 508] width 70 height 21
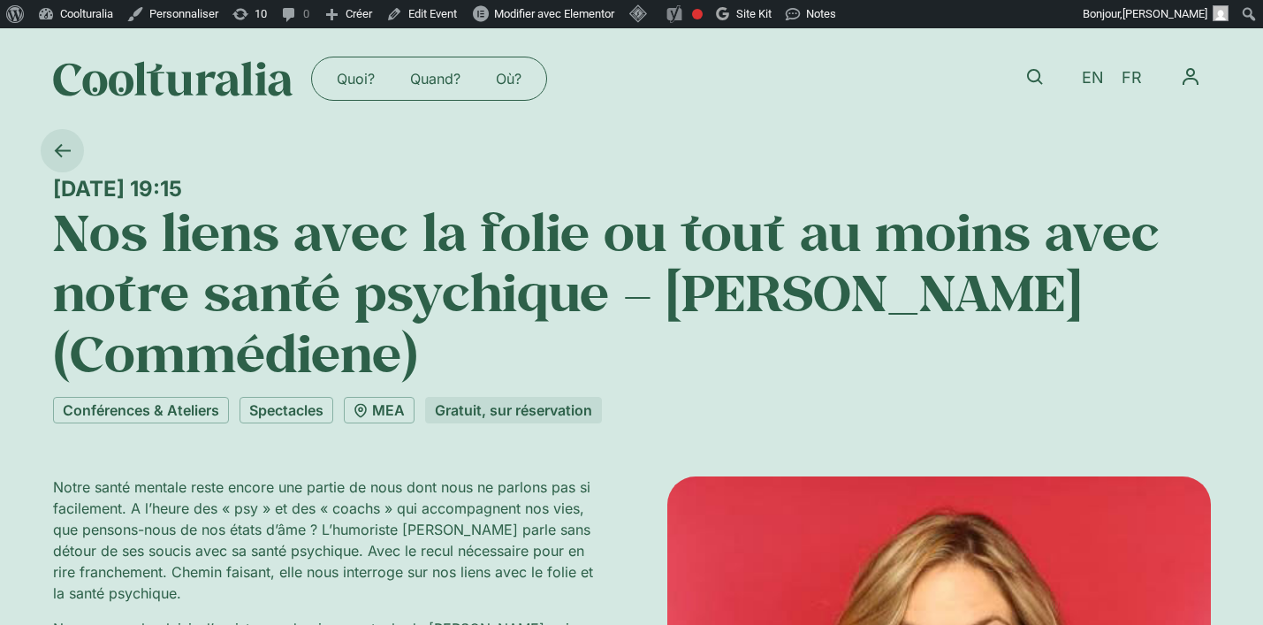
click at [70, 150] on icon at bounding box center [62, 150] width 16 height 13
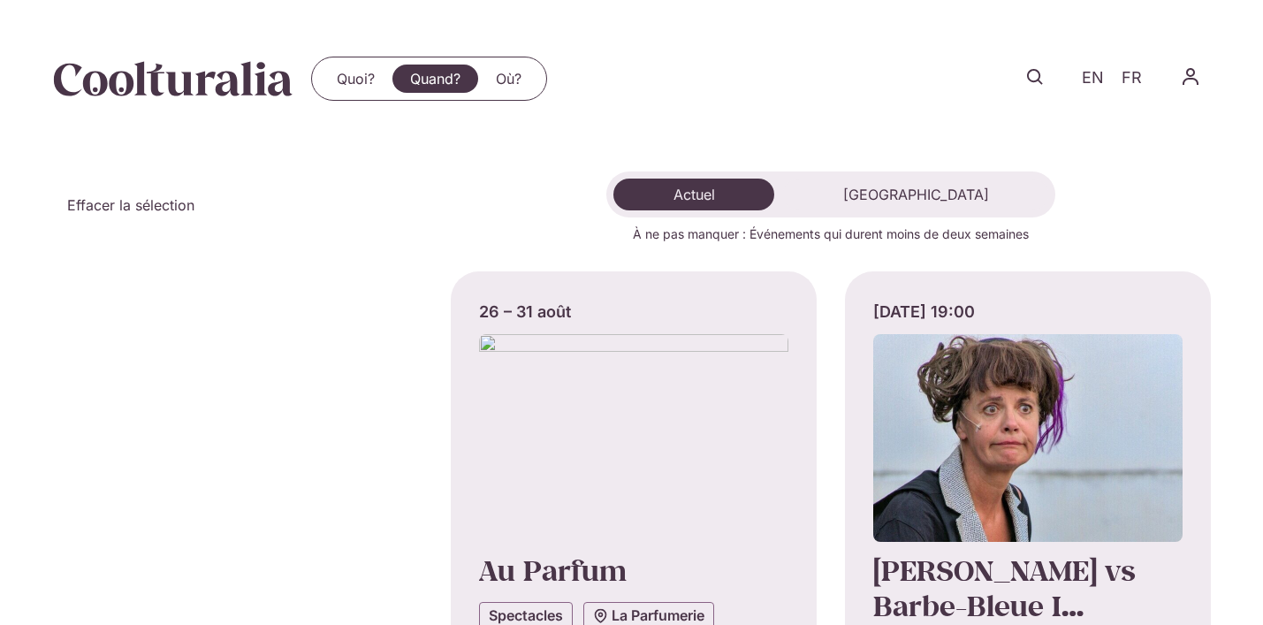
select select "*"
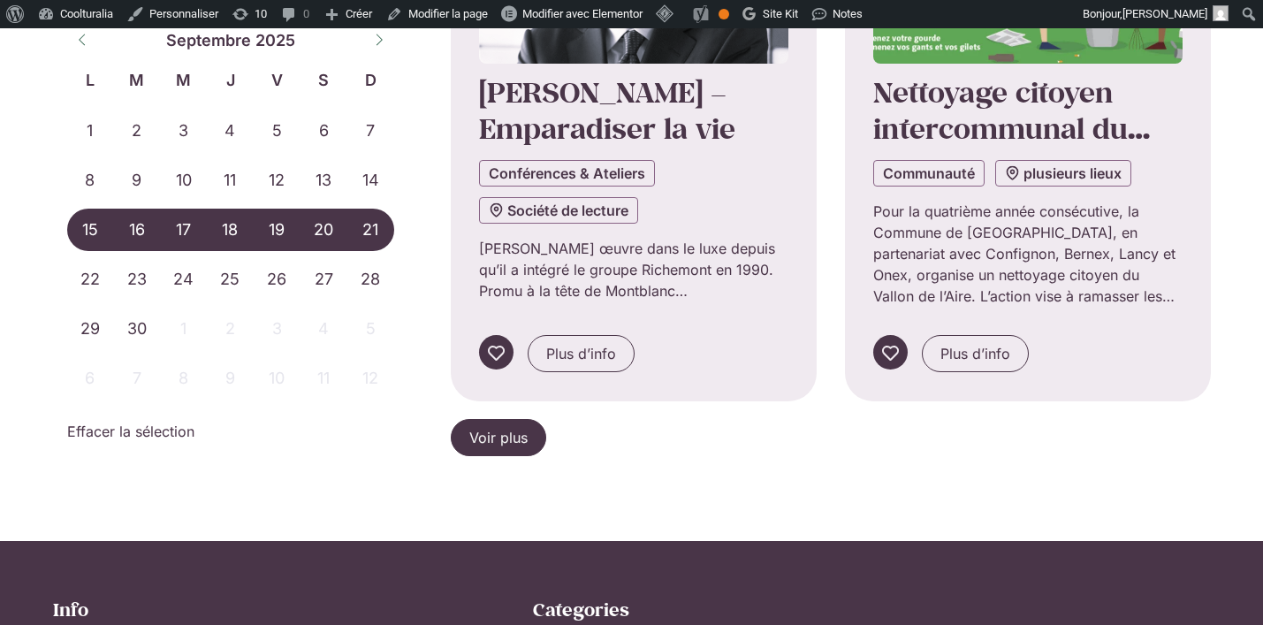
click at [489, 429] on span "Voir plus" at bounding box center [498, 437] width 58 height 21
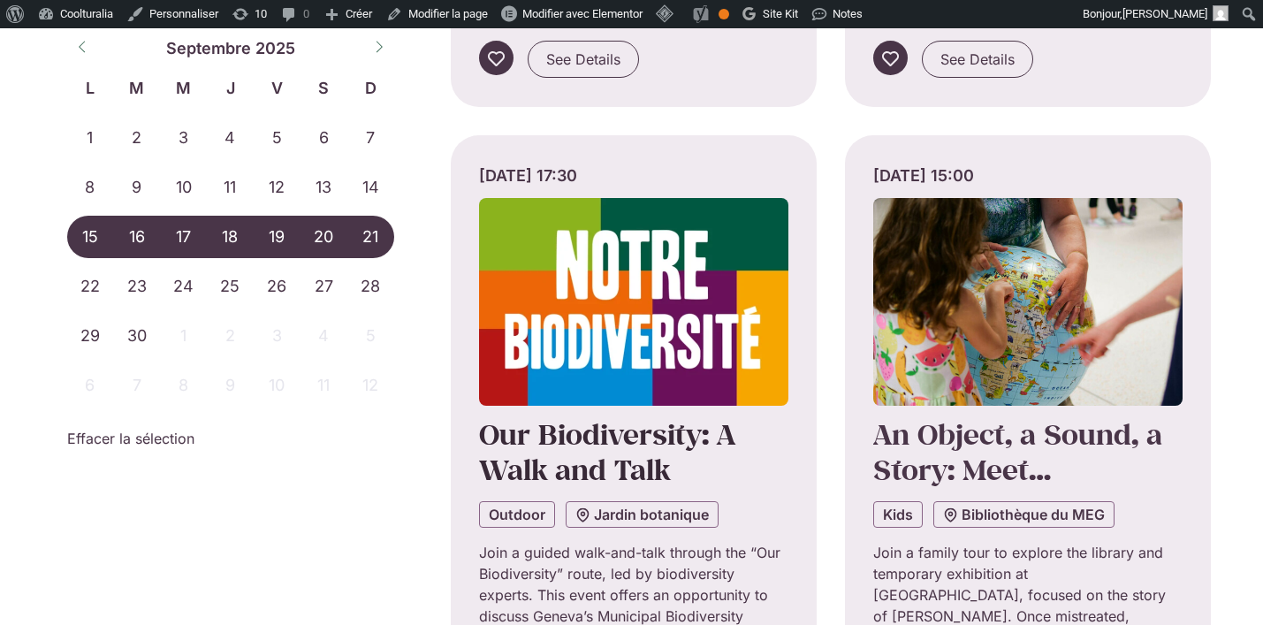
scroll to position [3512, 0]
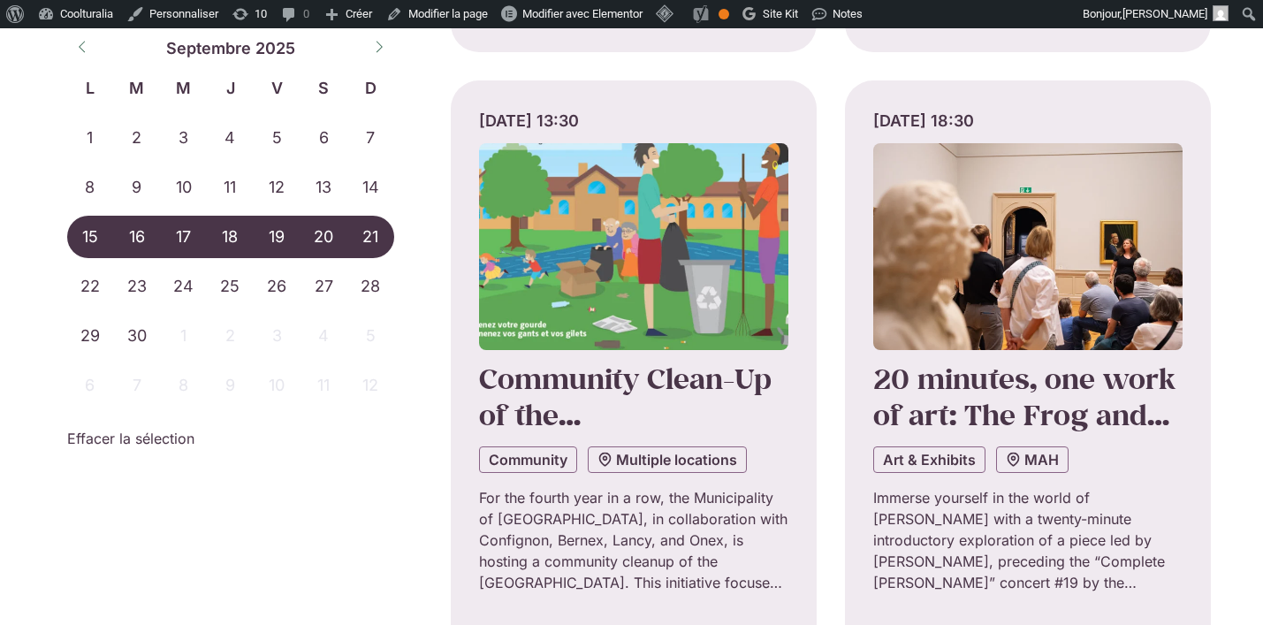
scroll to position [5614, 0]
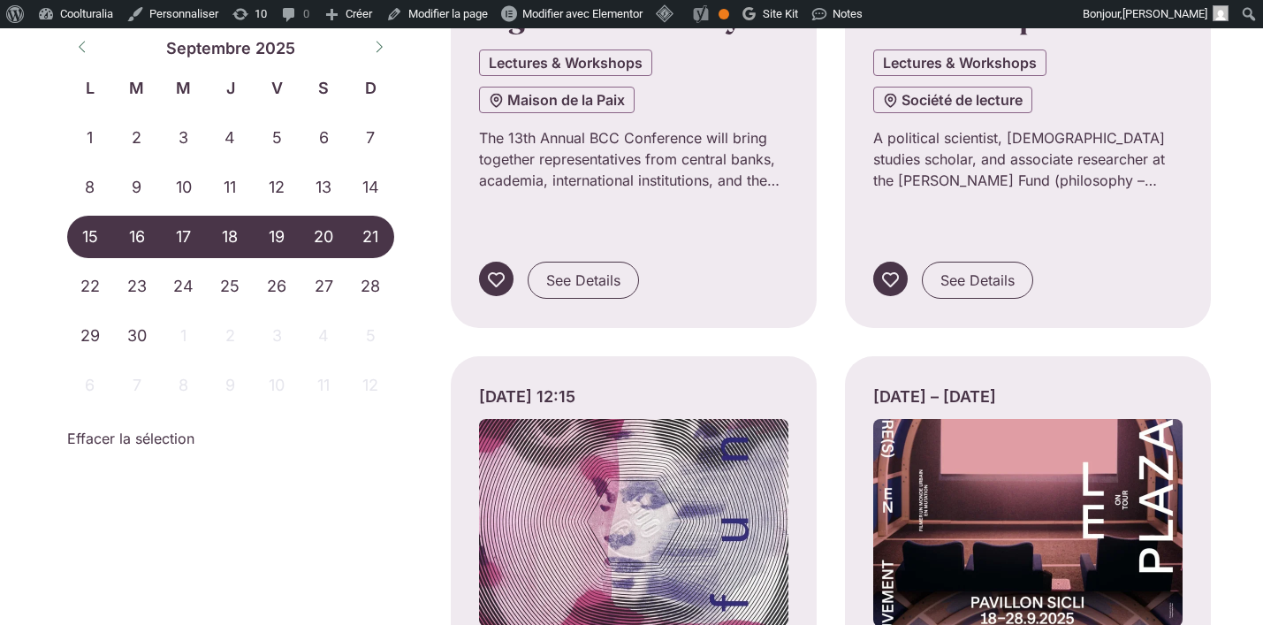
scroll to position [7311, 0]
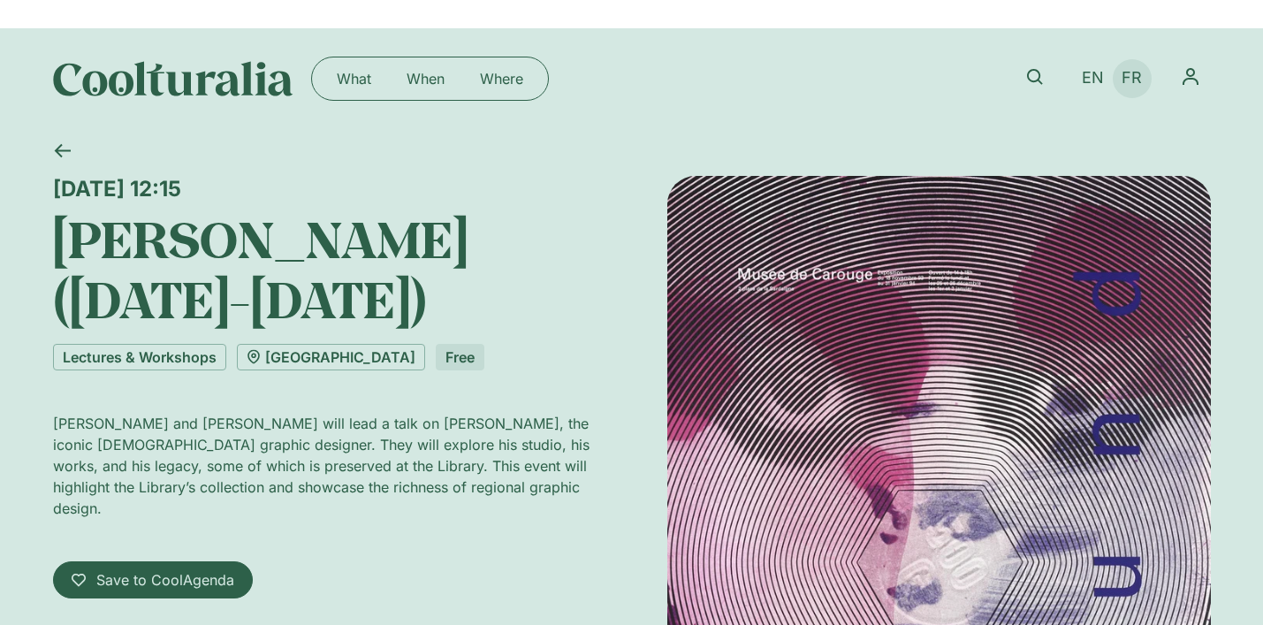
click at [1122, 80] on span "FR" at bounding box center [1132, 78] width 20 height 19
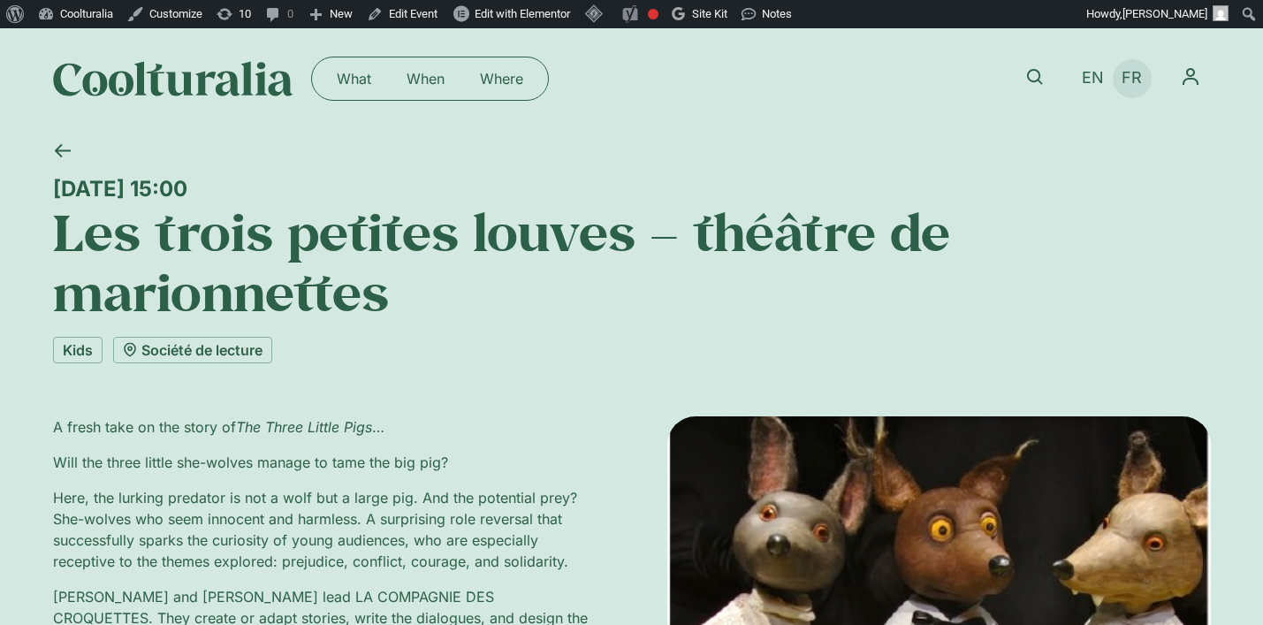
click at [1130, 79] on span "FR" at bounding box center [1132, 78] width 20 height 19
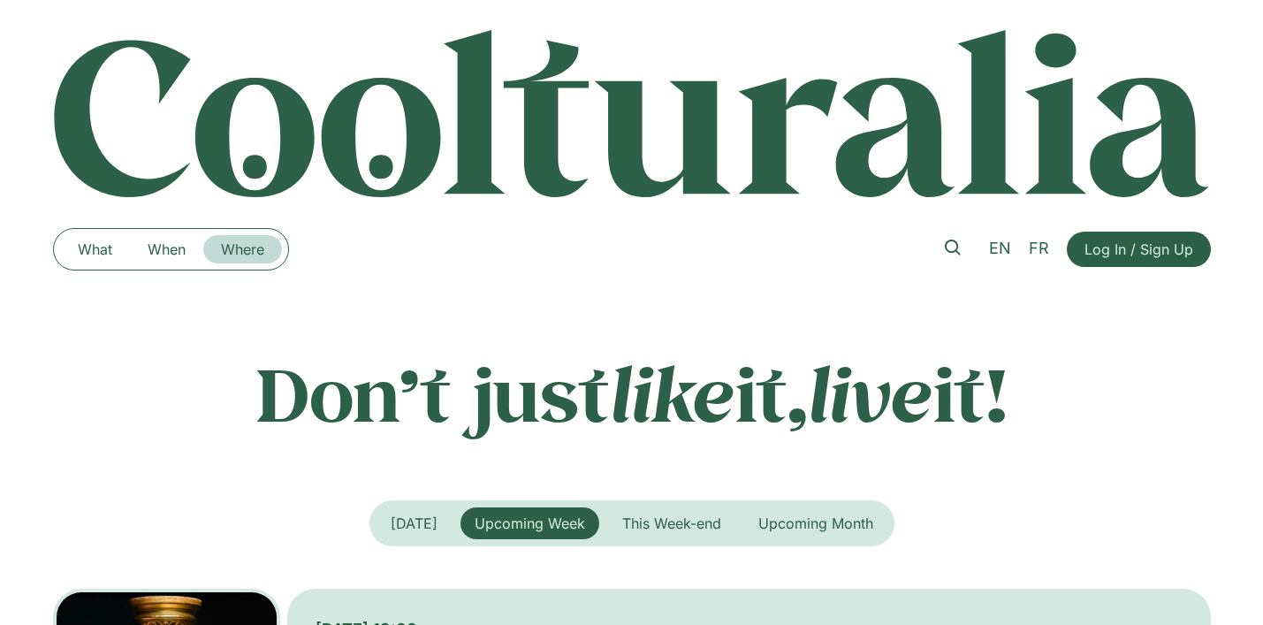
click at [247, 245] on link "Where" at bounding box center [242, 249] width 79 height 28
click at [159, 244] on link "When" at bounding box center [166, 249] width 73 height 28
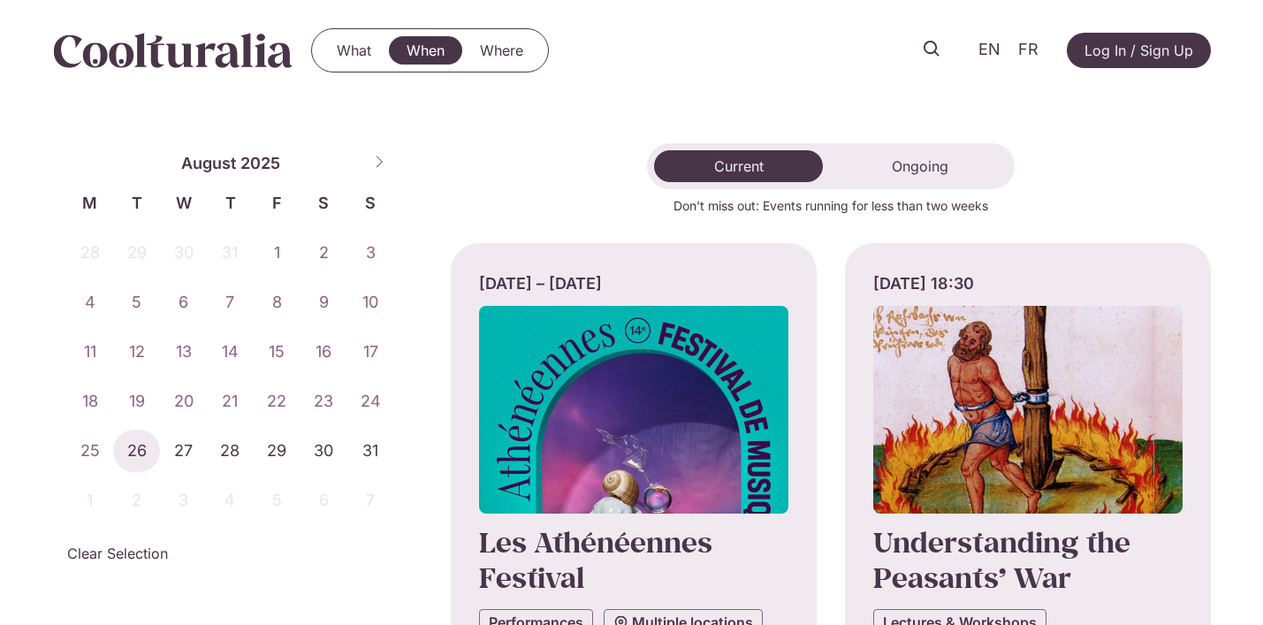
click at [379, 161] on icon at bounding box center [379, 162] width 12 height 12
select select "*"
click at [1024, 52] on span "FR" at bounding box center [1028, 50] width 20 height 19
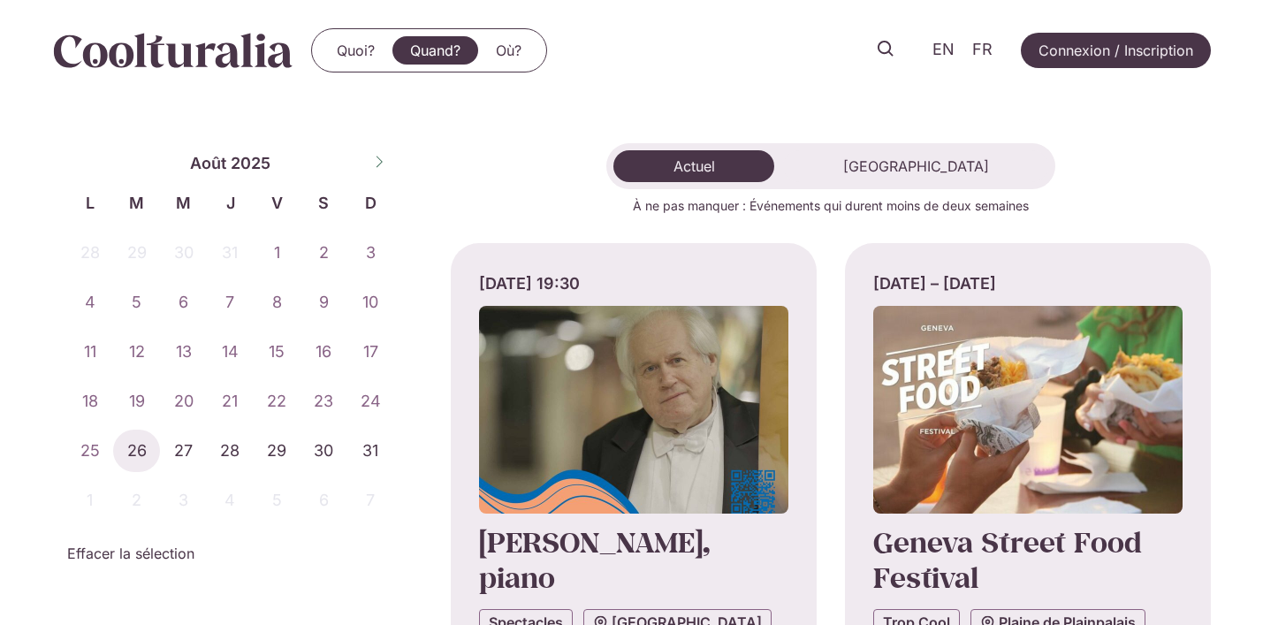
click at [377, 164] on icon at bounding box center [379, 162] width 12 height 12
select select "*"
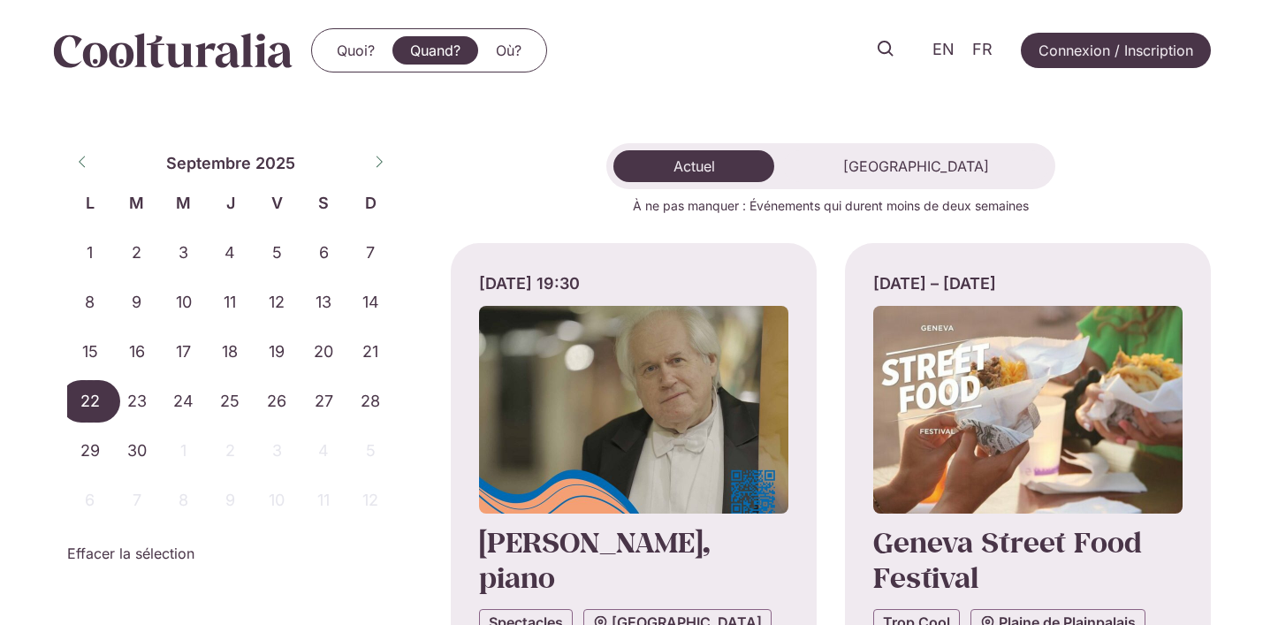
click at [105, 404] on span "22" at bounding box center [90, 401] width 47 height 42
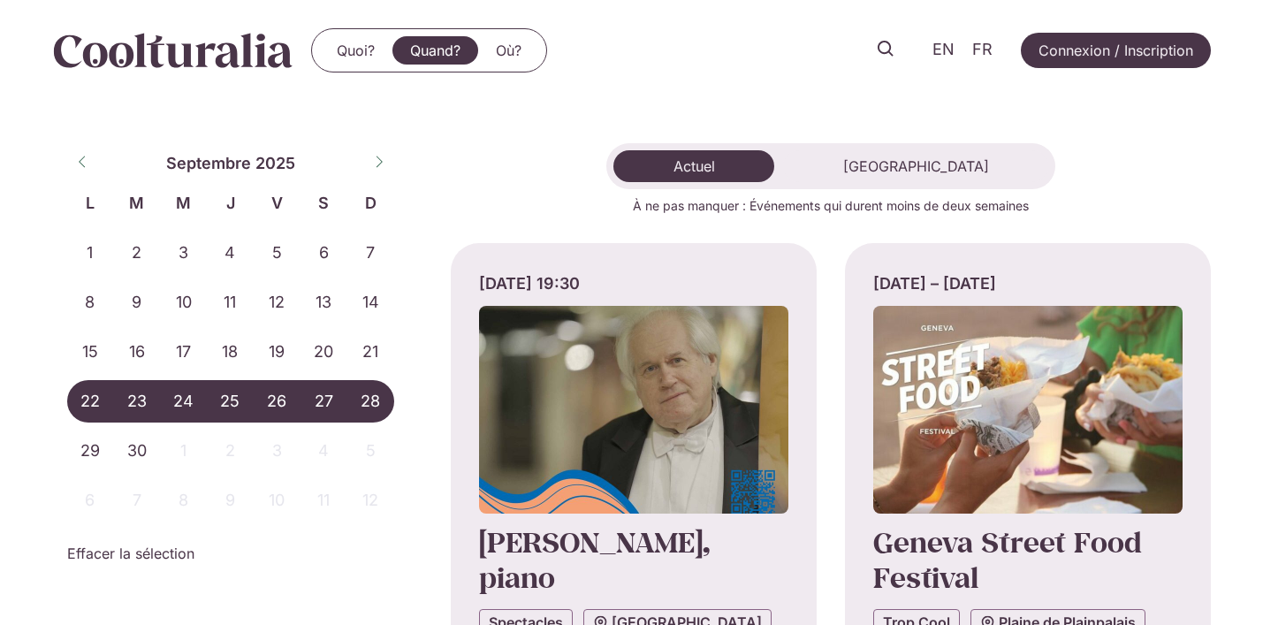
click at [371, 394] on span "28" at bounding box center [370, 401] width 47 height 42
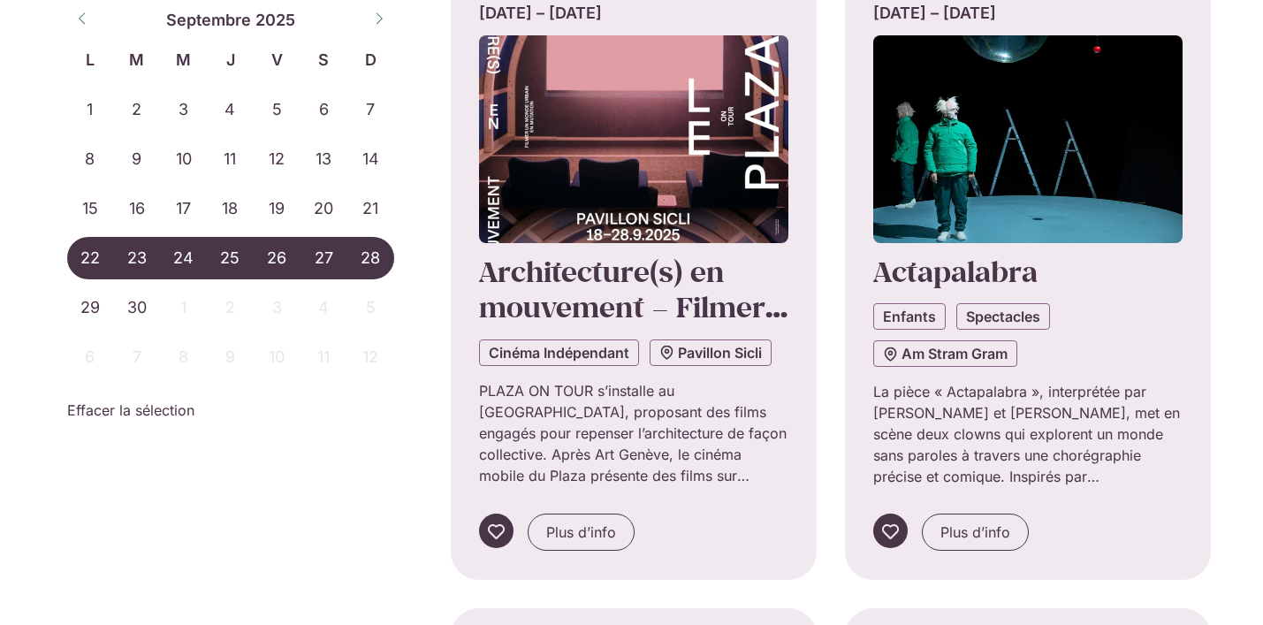
scroll to position [907, 0]
click at [553, 540] on span "Plus d’info" at bounding box center [581, 531] width 70 height 21
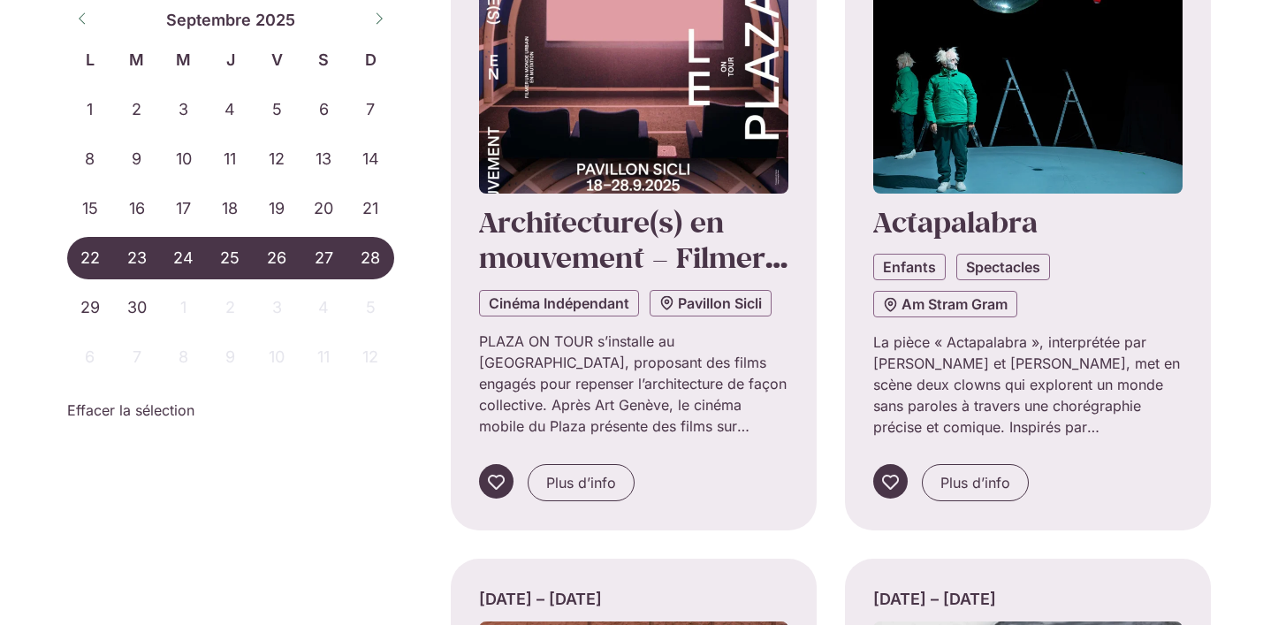
scroll to position [953, 0]
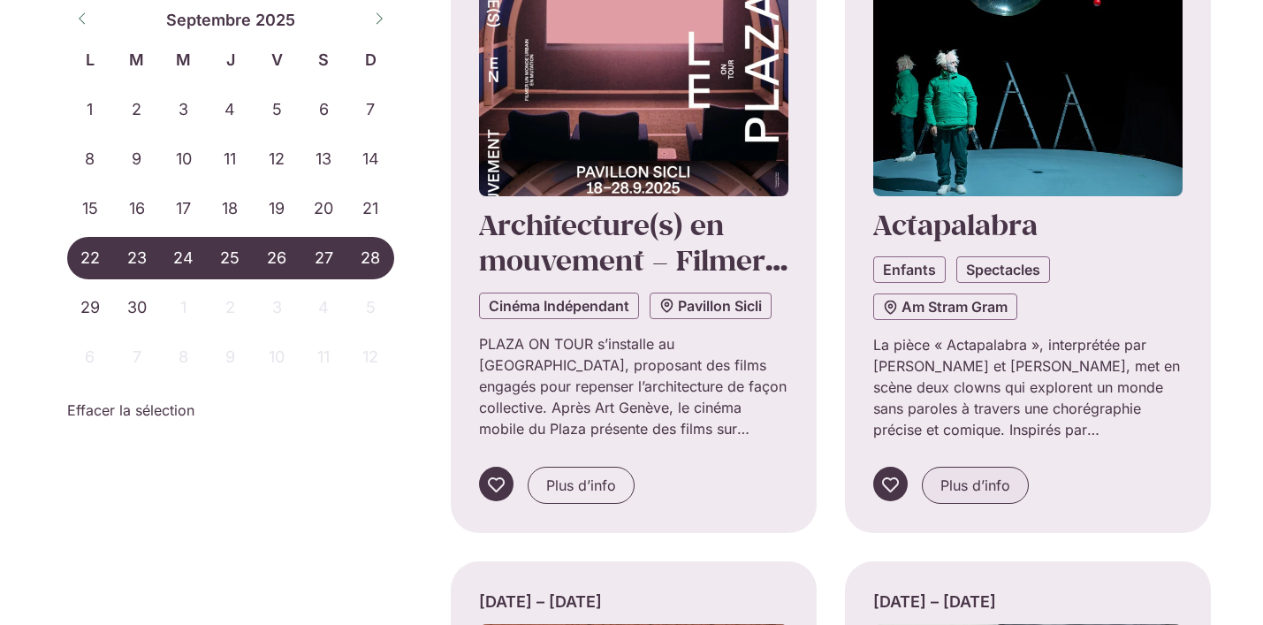
click at [965, 498] on link "Plus d’info" at bounding box center [975, 485] width 107 height 37
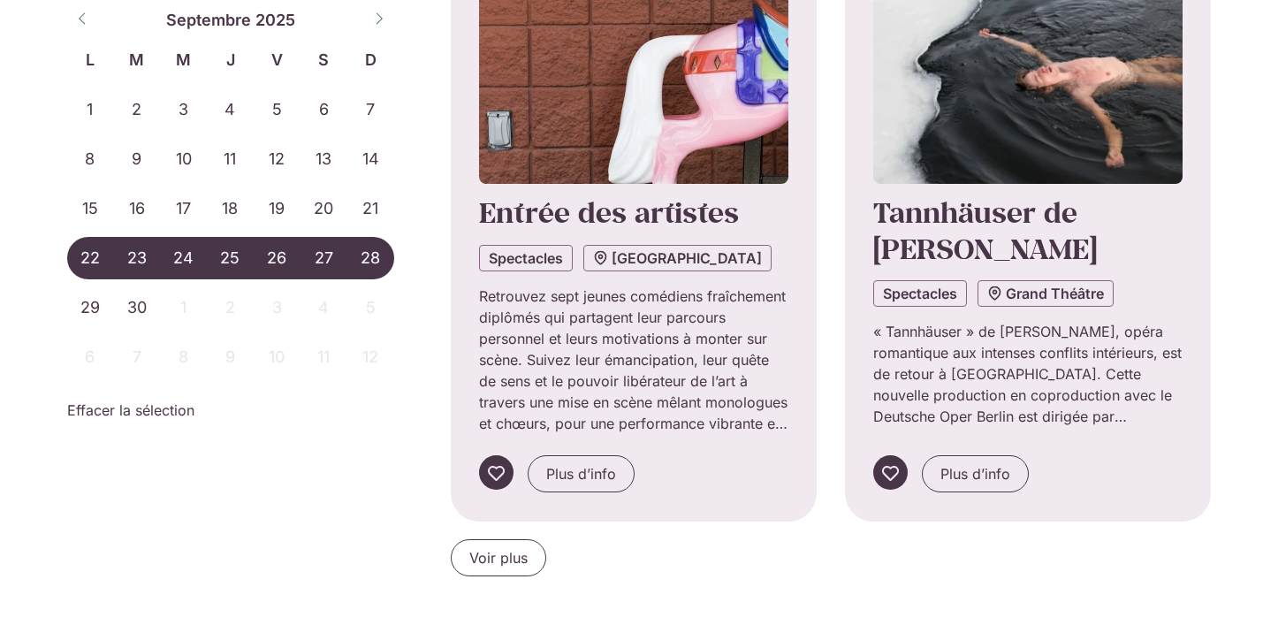
scroll to position [1619, 0]
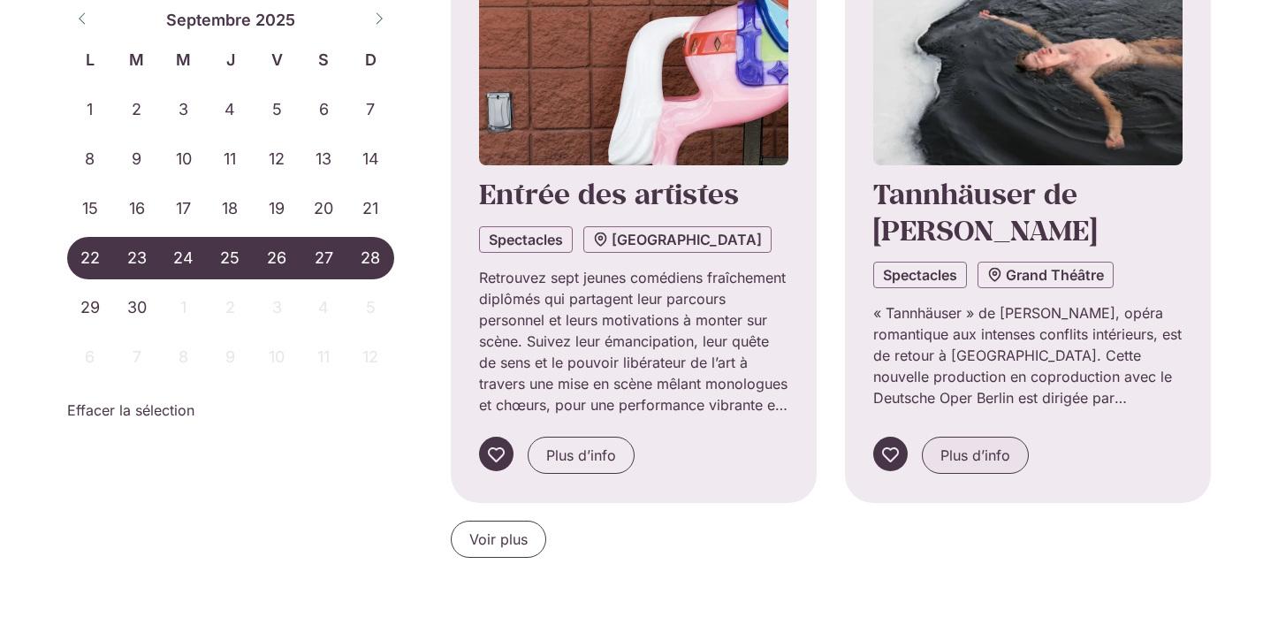
click at [989, 441] on link "Plus d’info" at bounding box center [975, 455] width 107 height 37
click at [528, 531] on link "Voir plus" at bounding box center [498, 539] width 95 height 37
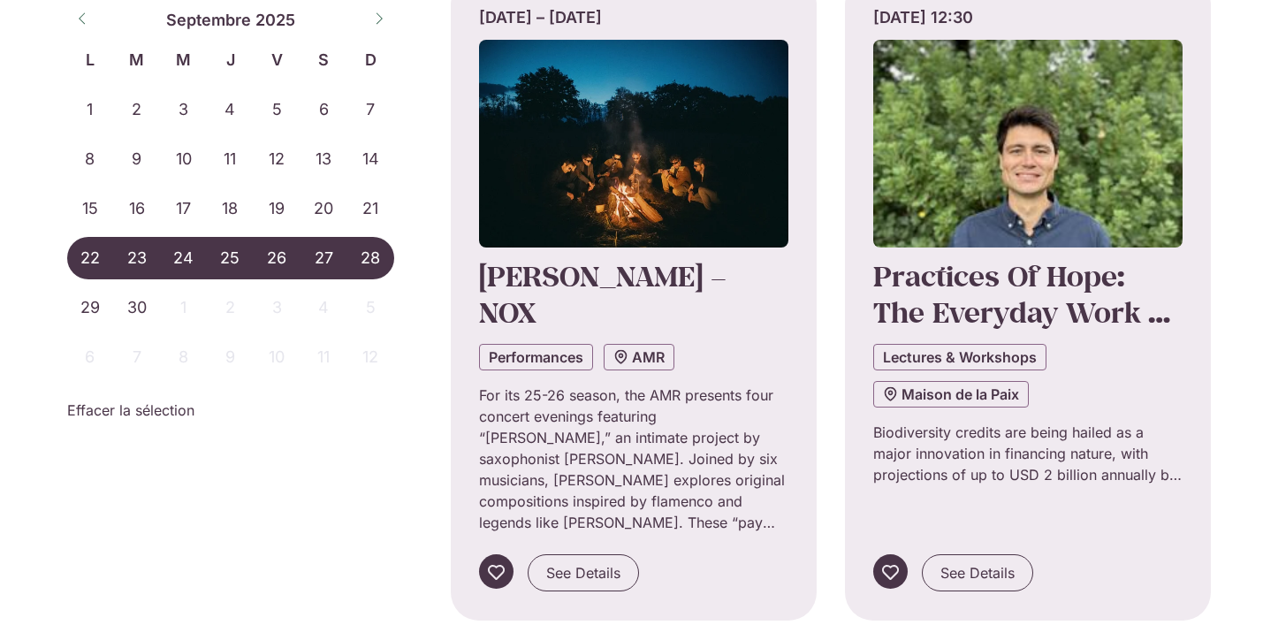
scroll to position [2281, 0]
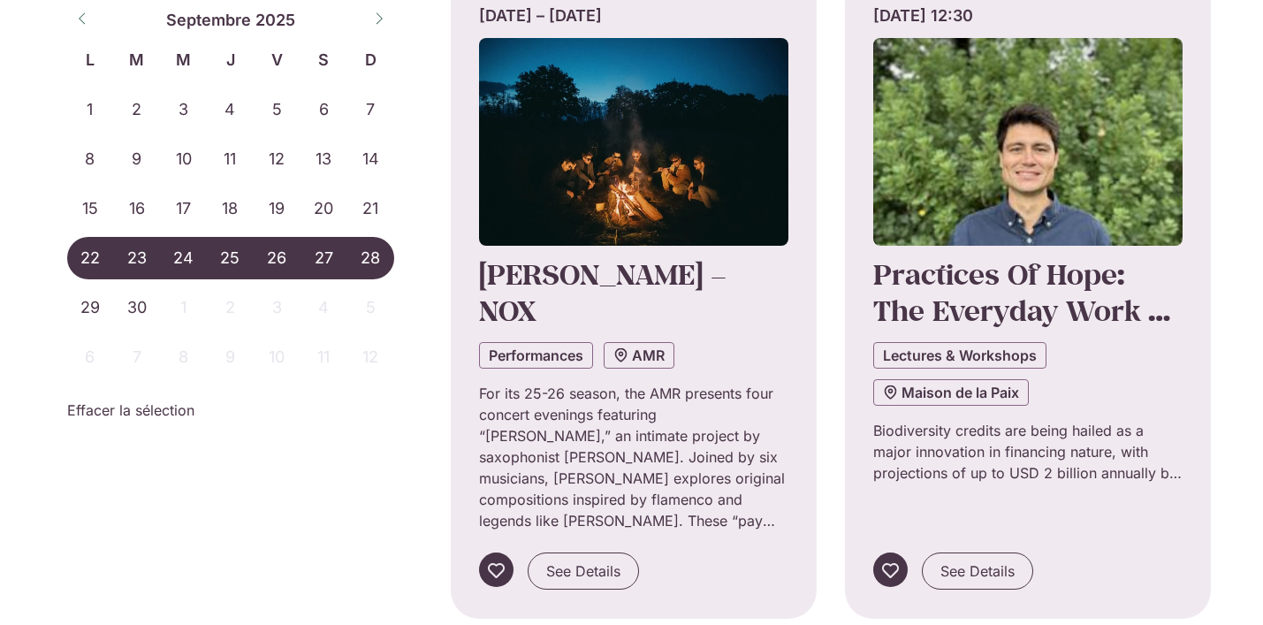
click at [979, 449] on div "Monday 22 September, 12:30 Practices Of Hope: The Everyday Work Of Market-Based…" at bounding box center [1027, 296] width 309 height 643
click at [973, 560] on span "See Details" at bounding box center [977, 570] width 74 height 21
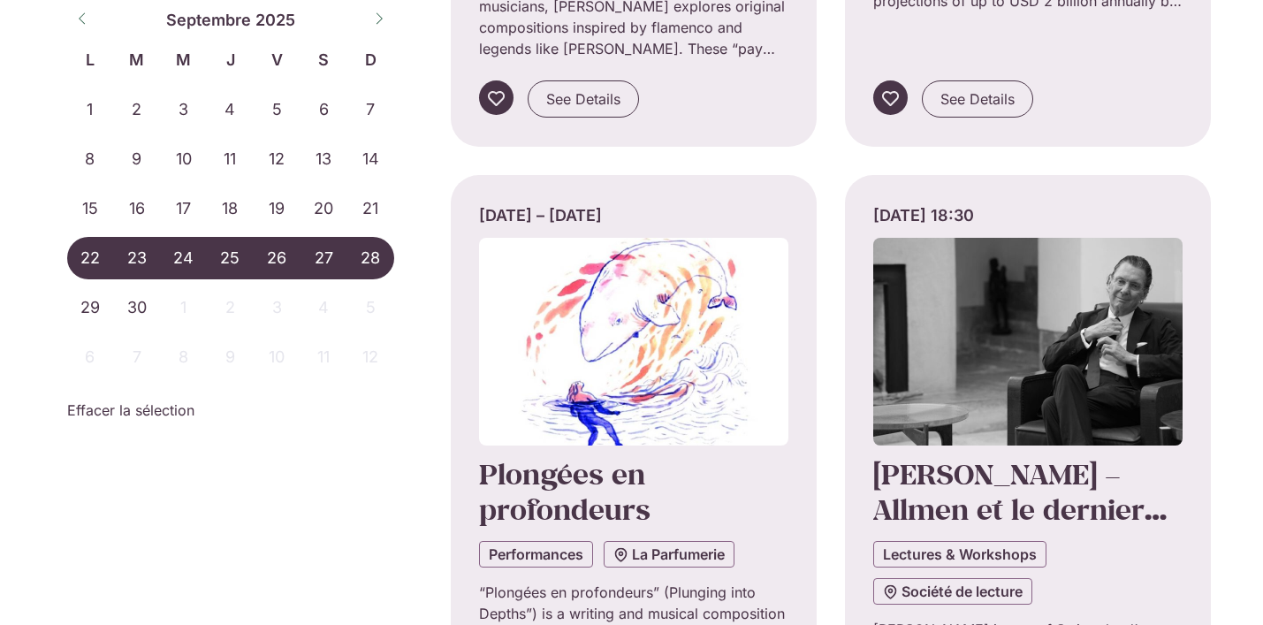
scroll to position [2773, 0]
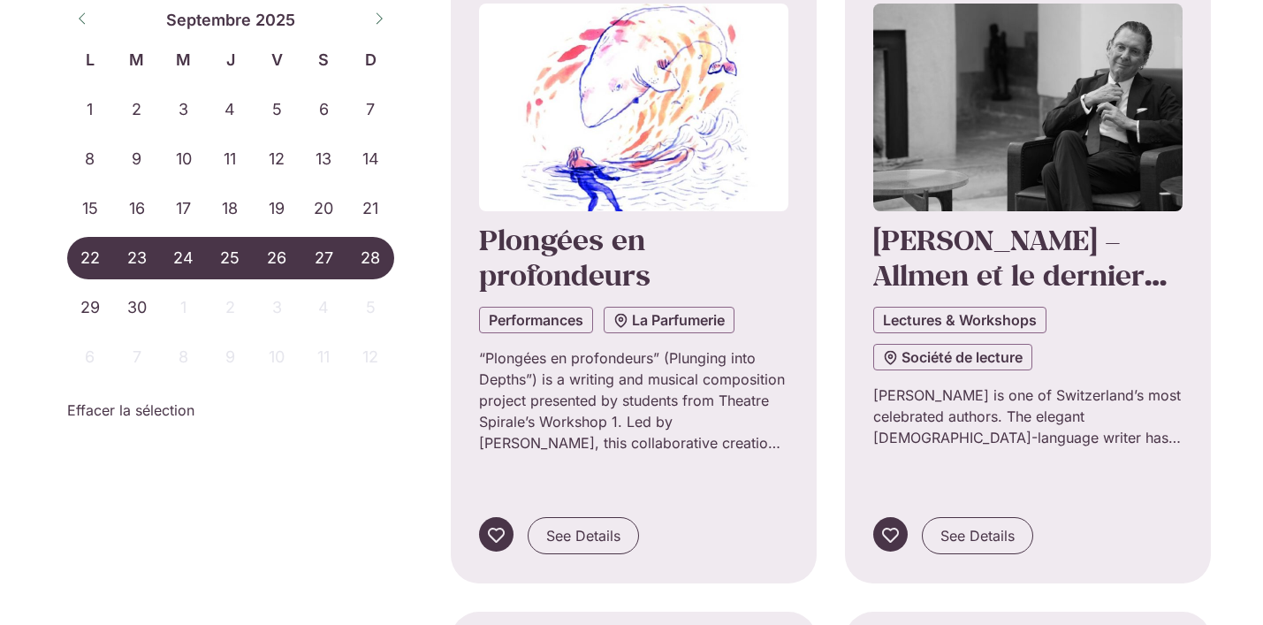
scroll to position [2964, 0]
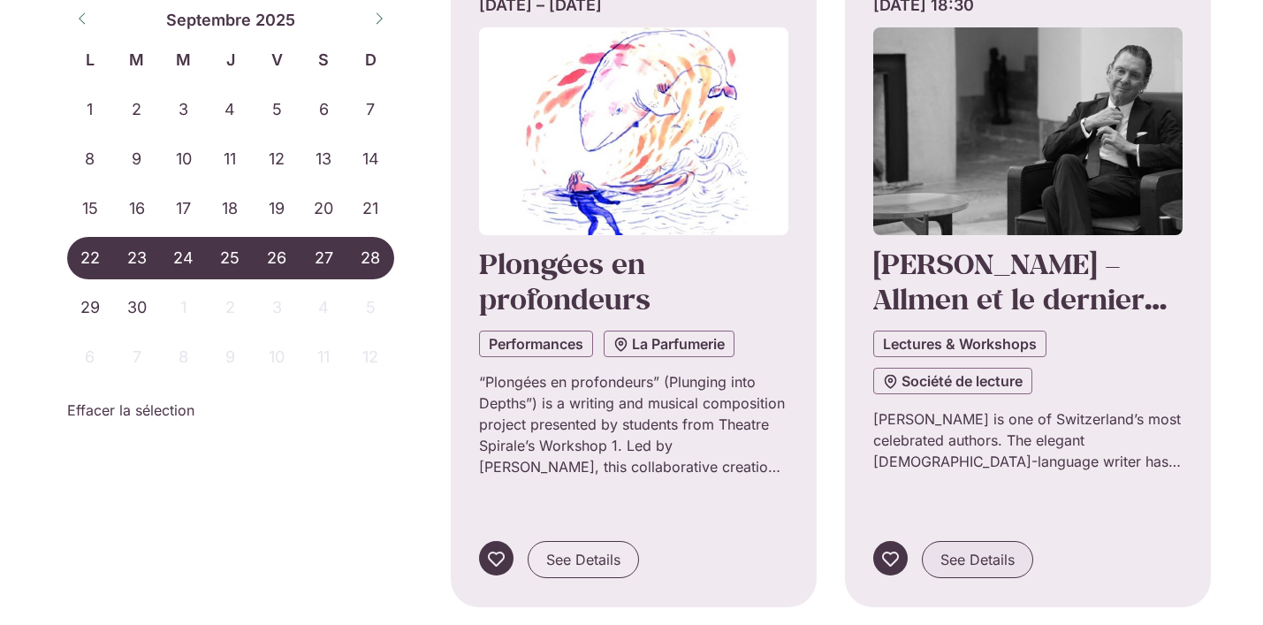
click at [992, 549] on span "See Details" at bounding box center [977, 559] width 74 height 21
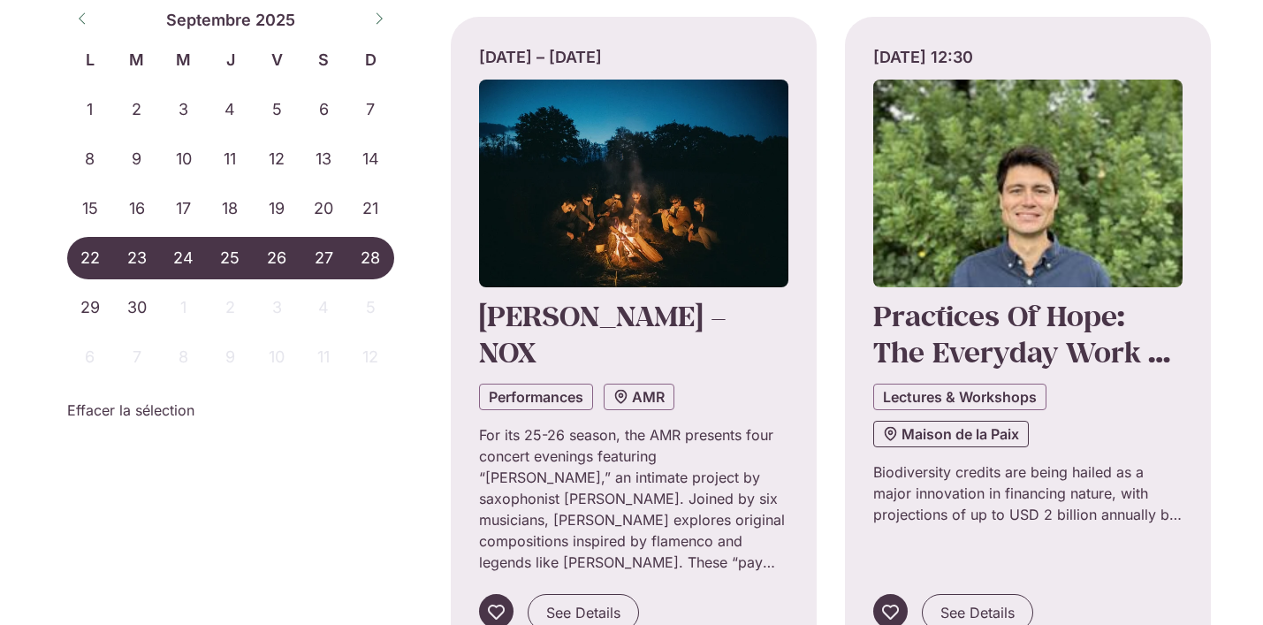
scroll to position [2242, 0]
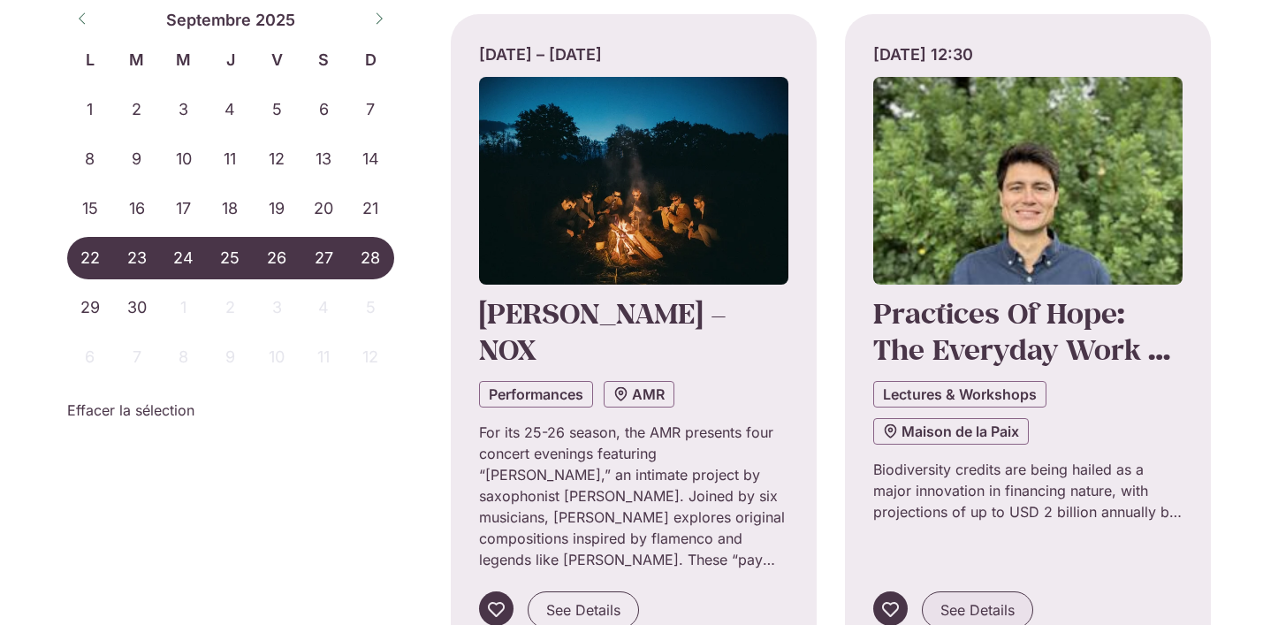
click at [986, 599] on span "See Details" at bounding box center [977, 609] width 74 height 21
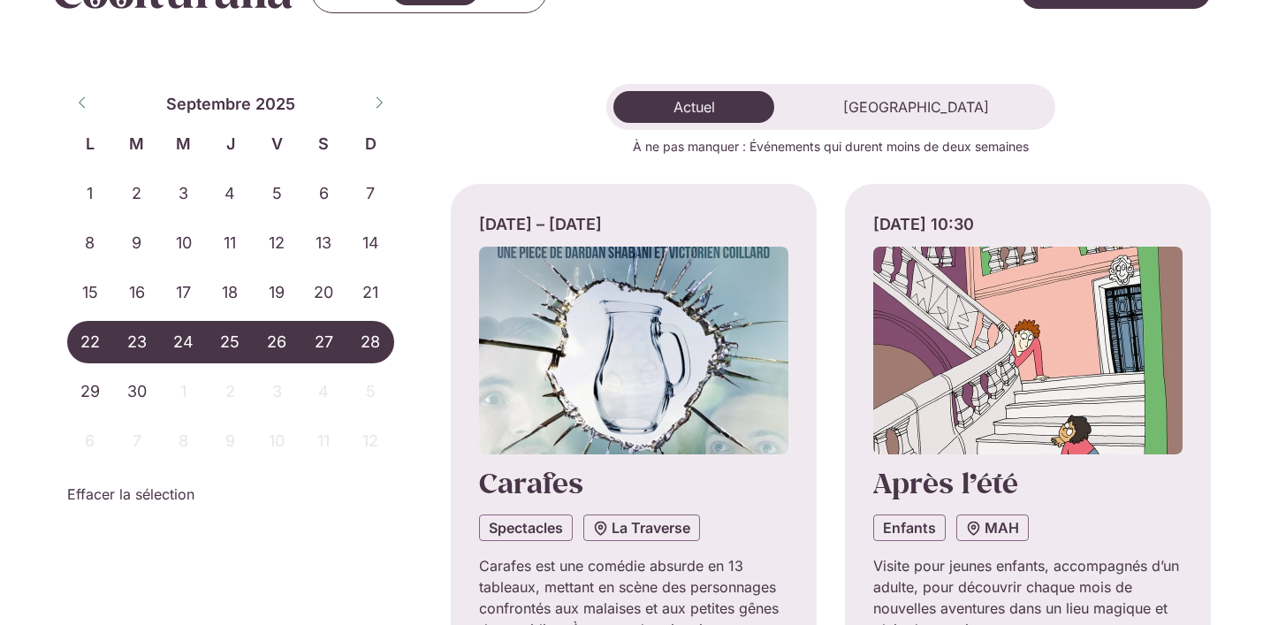
scroll to position [0, 0]
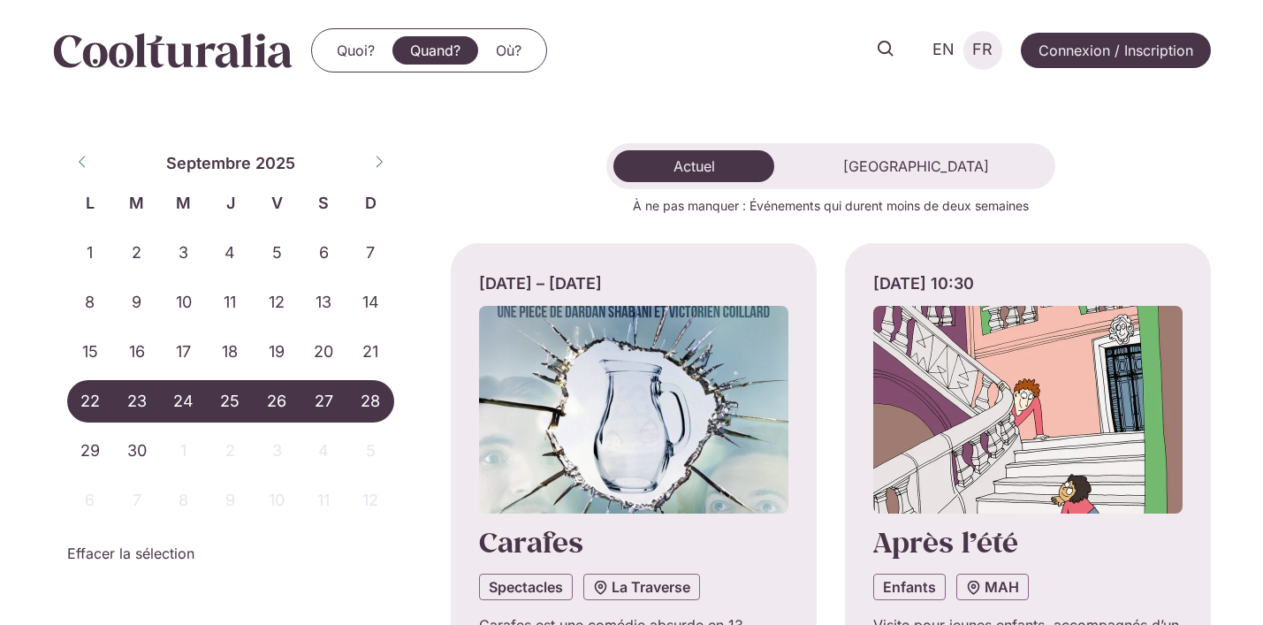
click at [987, 57] on span "FR" at bounding box center [982, 50] width 20 height 19
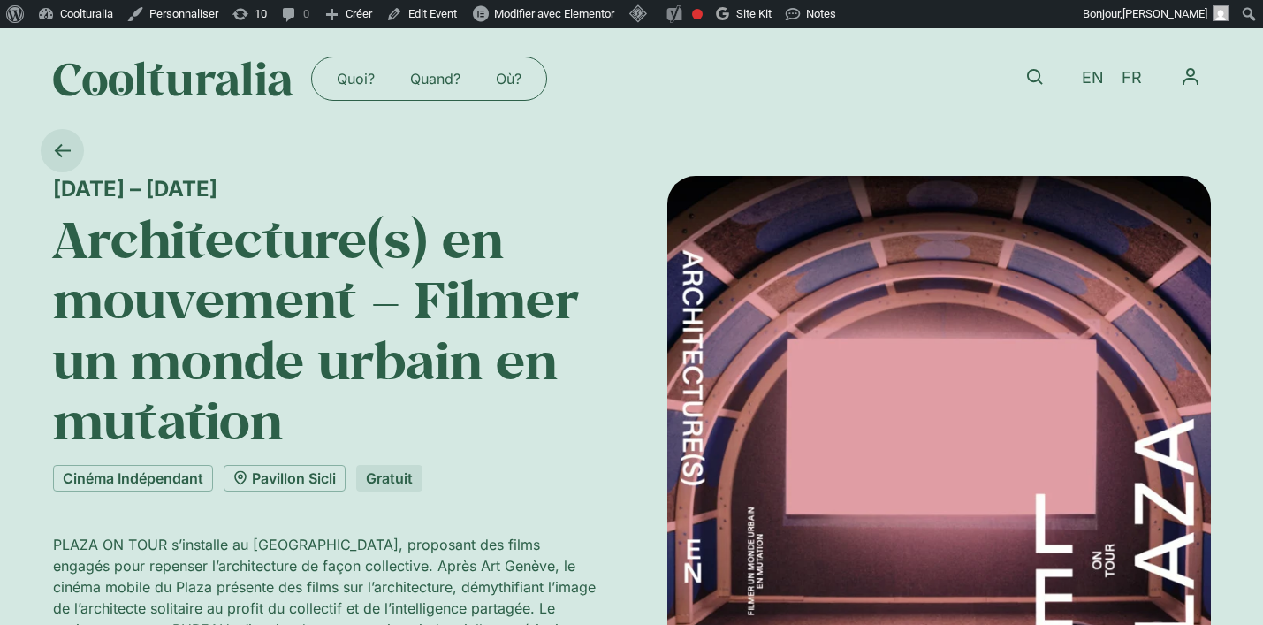
click at [72, 141] on link at bounding box center [62, 150] width 43 height 43
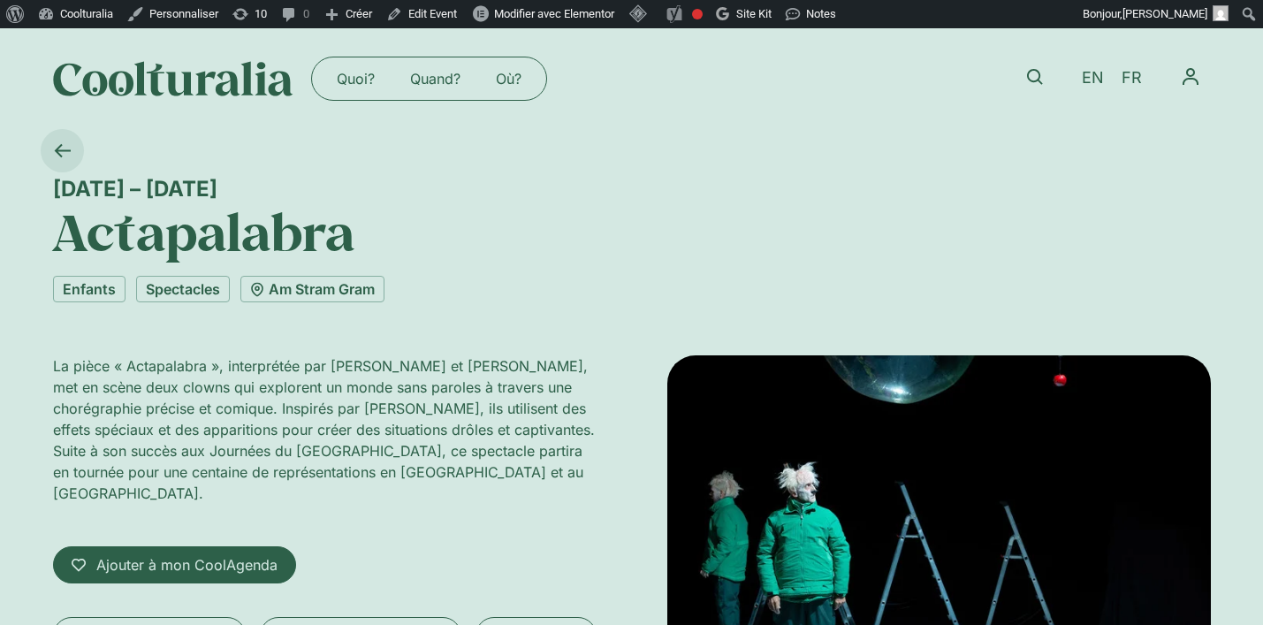
click at [58, 143] on icon at bounding box center [62, 150] width 17 height 17
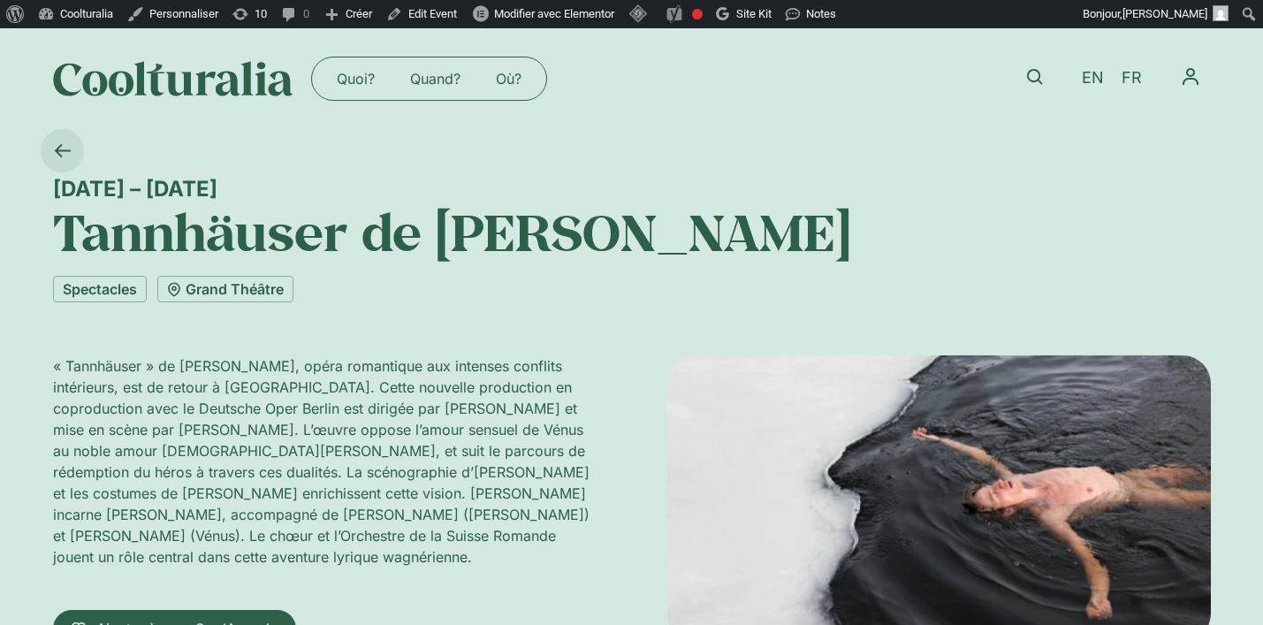
click at [66, 142] on icon at bounding box center [62, 150] width 17 height 17
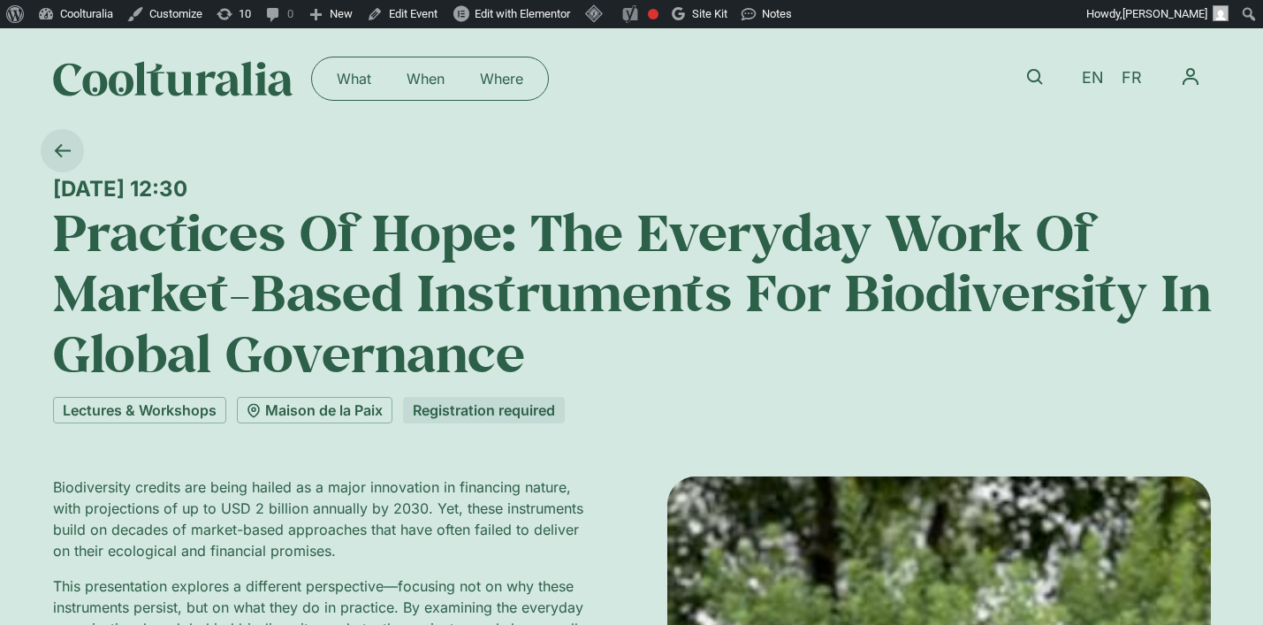
click at [67, 152] on icon at bounding box center [62, 150] width 17 height 17
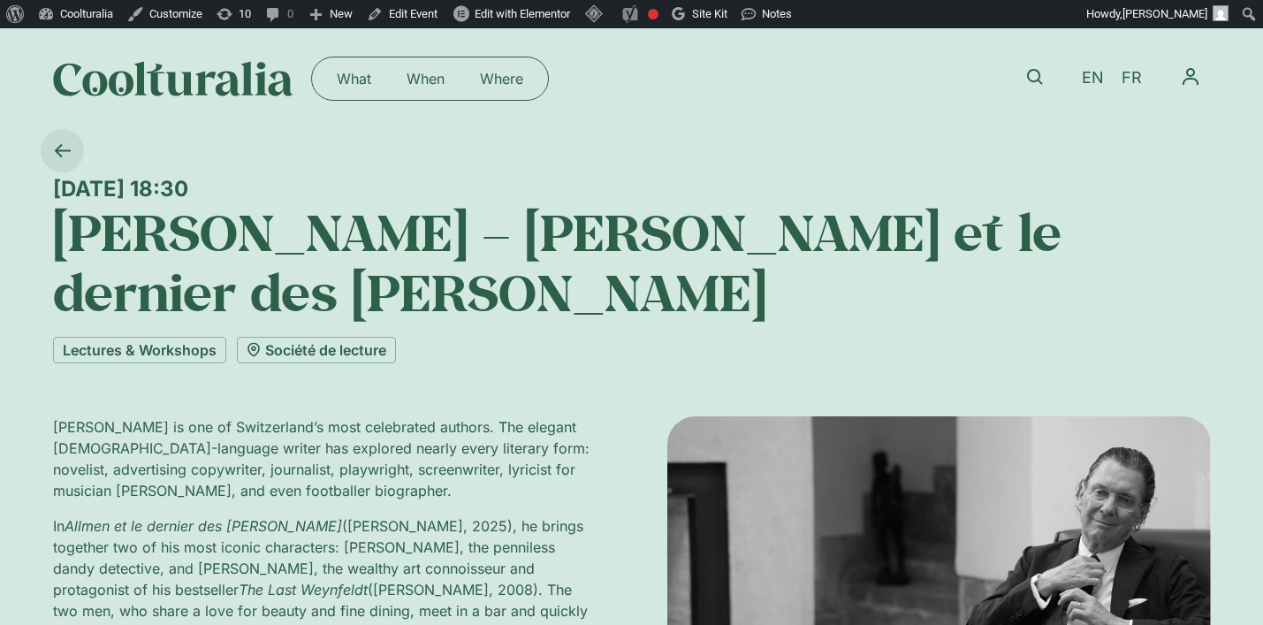
click at [64, 150] on icon at bounding box center [62, 150] width 16 height 13
click at [1127, 78] on span "FR" at bounding box center [1132, 78] width 20 height 19
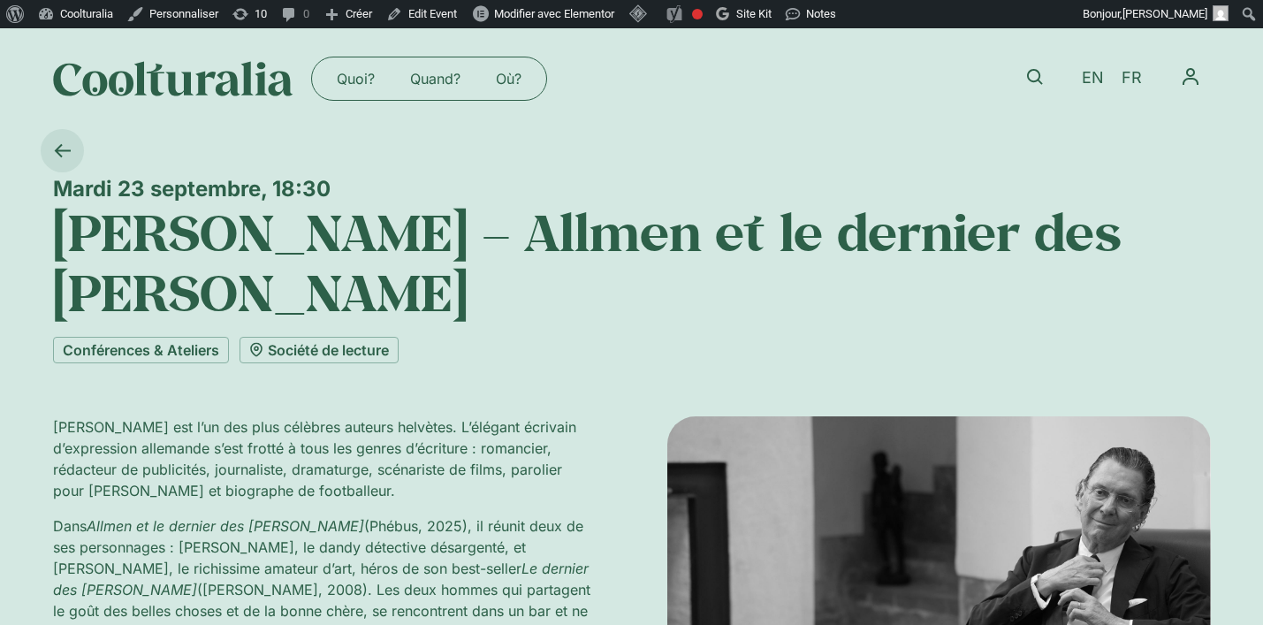
click at [57, 156] on icon at bounding box center [62, 150] width 17 height 17
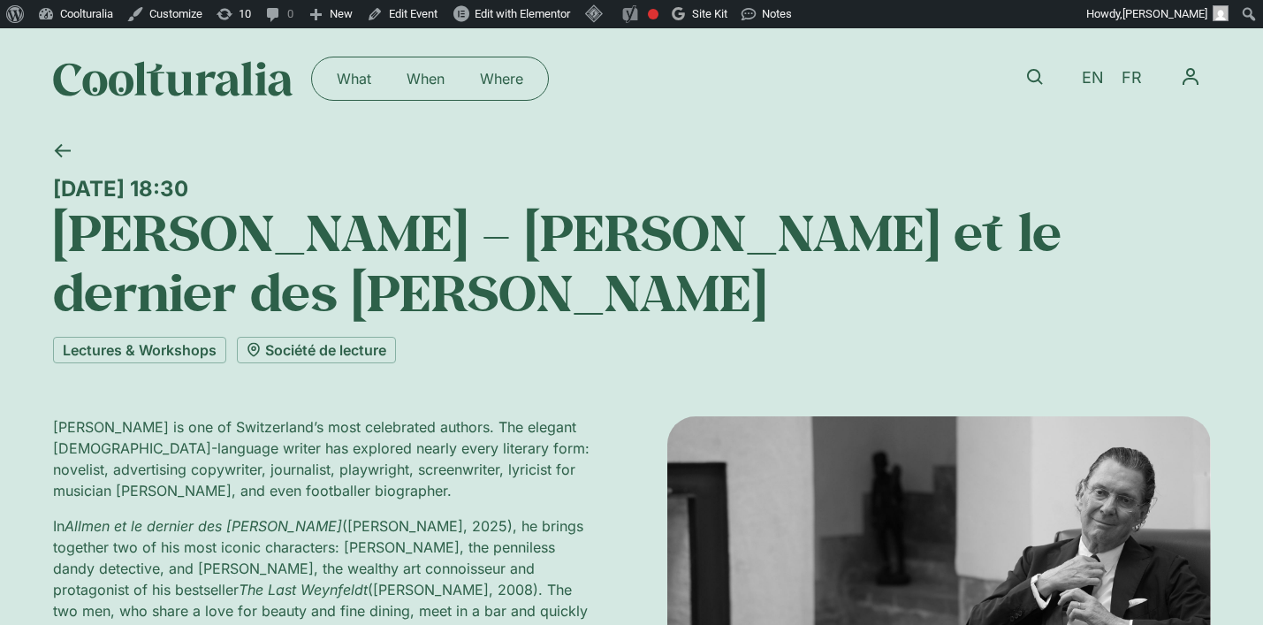
click at [57, 156] on icon at bounding box center [62, 150] width 17 height 17
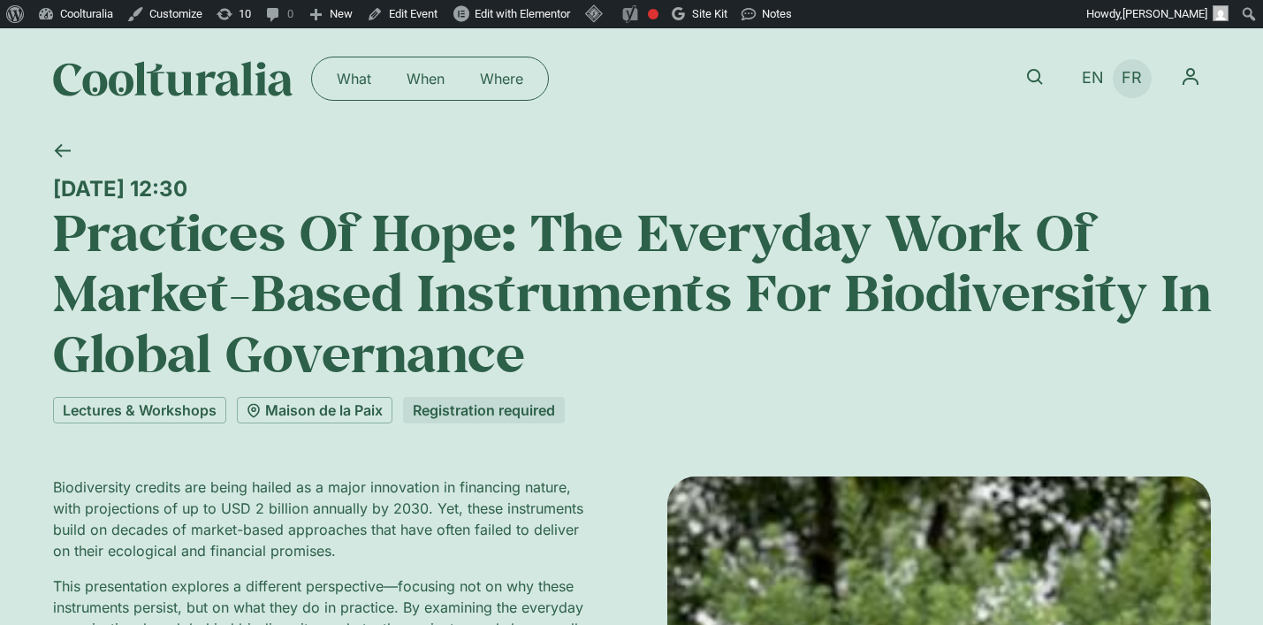
click at [1133, 86] on span "FR" at bounding box center [1132, 78] width 20 height 19
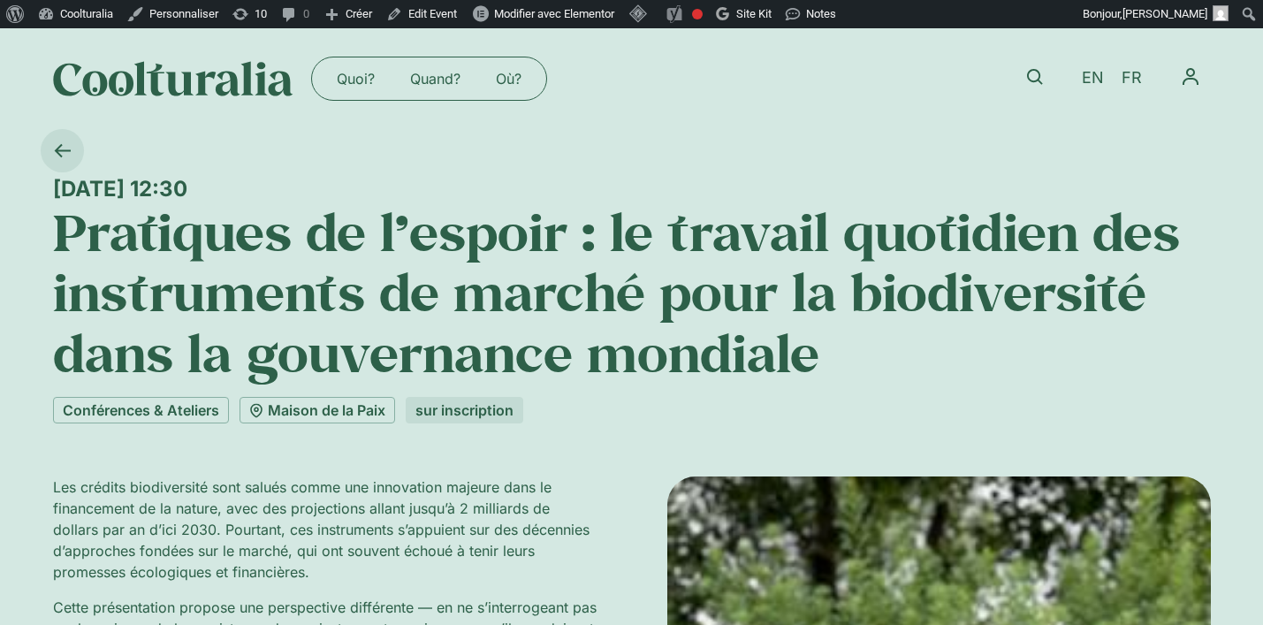
click at [65, 147] on icon at bounding box center [62, 150] width 17 height 17
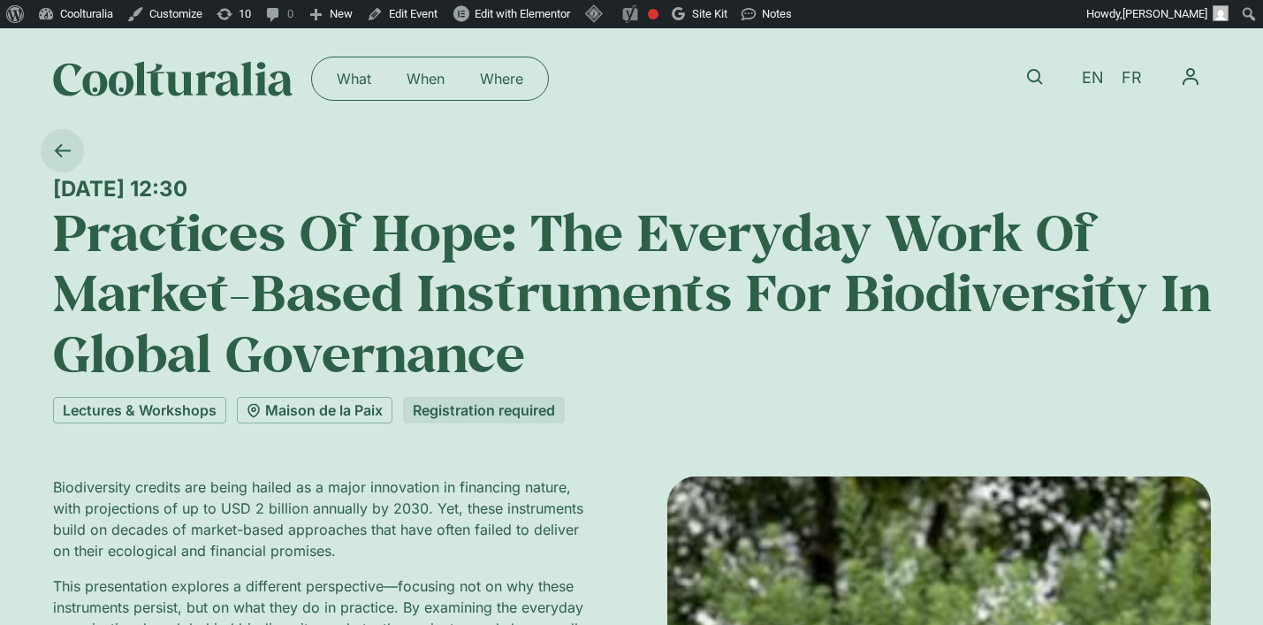
click at [57, 152] on icon at bounding box center [62, 150] width 16 height 13
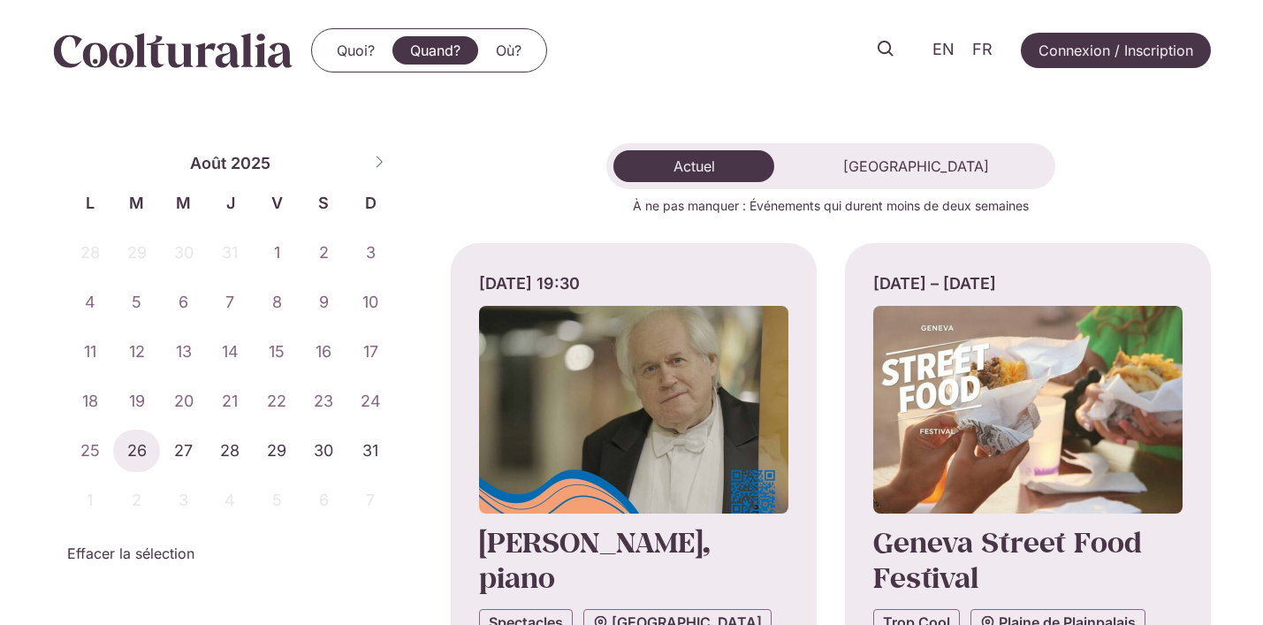
click at [377, 164] on icon at bounding box center [379, 162] width 12 height 12
select select "*"
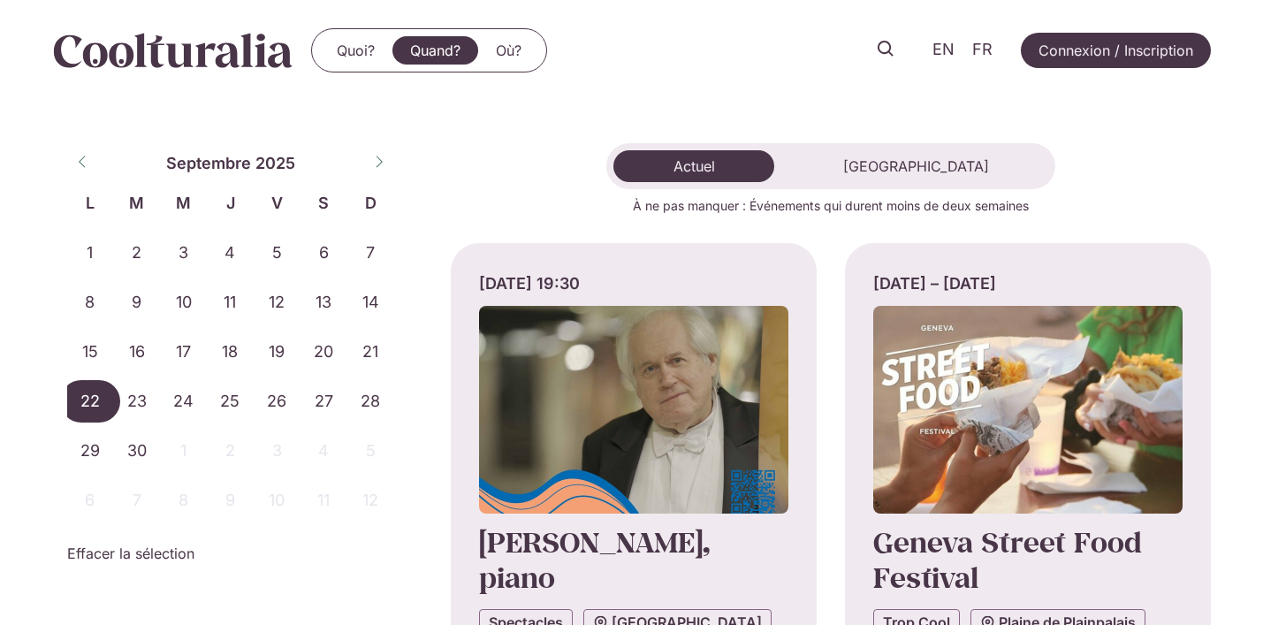
click at [93, 401] on span "22" at bounding box center [90, 401] width 47 height 42
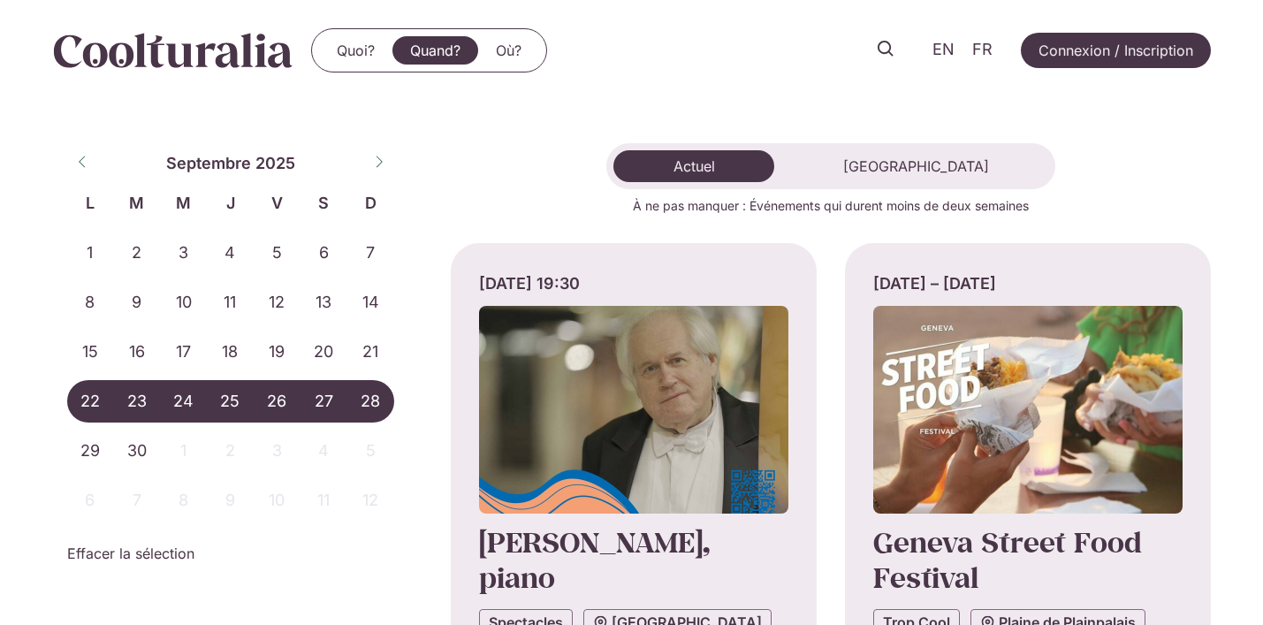
click at [377, 395] on span "28" at bounding box center [370, 401] width 47 height 42
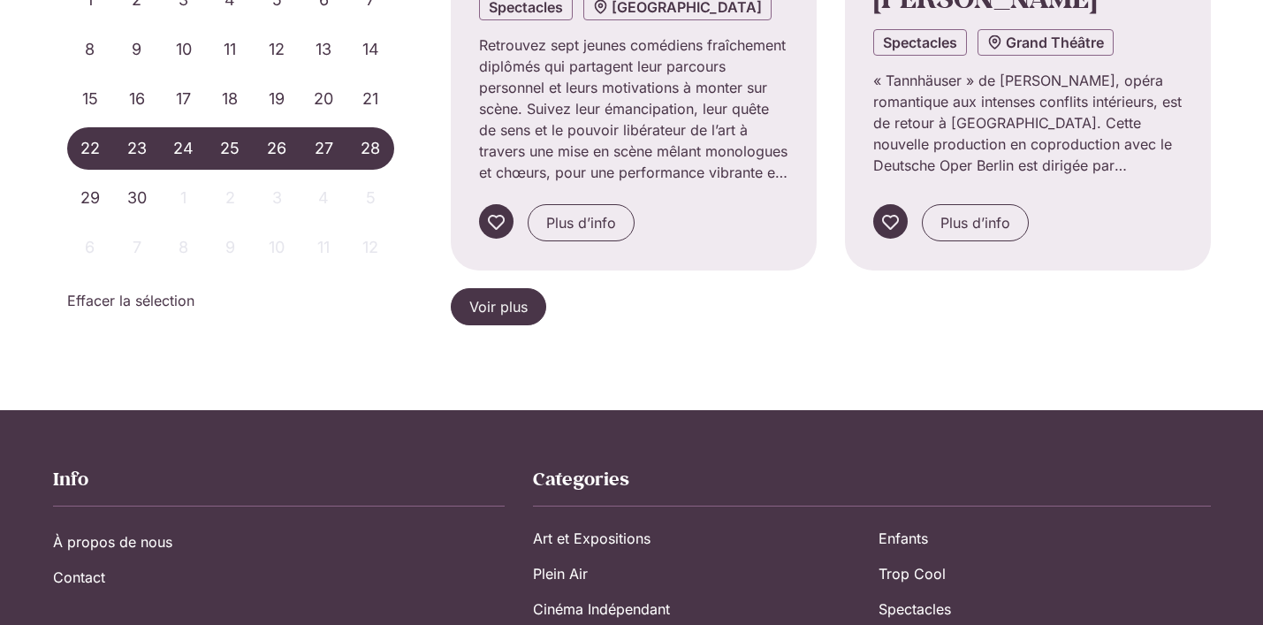
click at [515, 301] on span "Voir plus" at bounding box center [498, 306] width 58 height 21
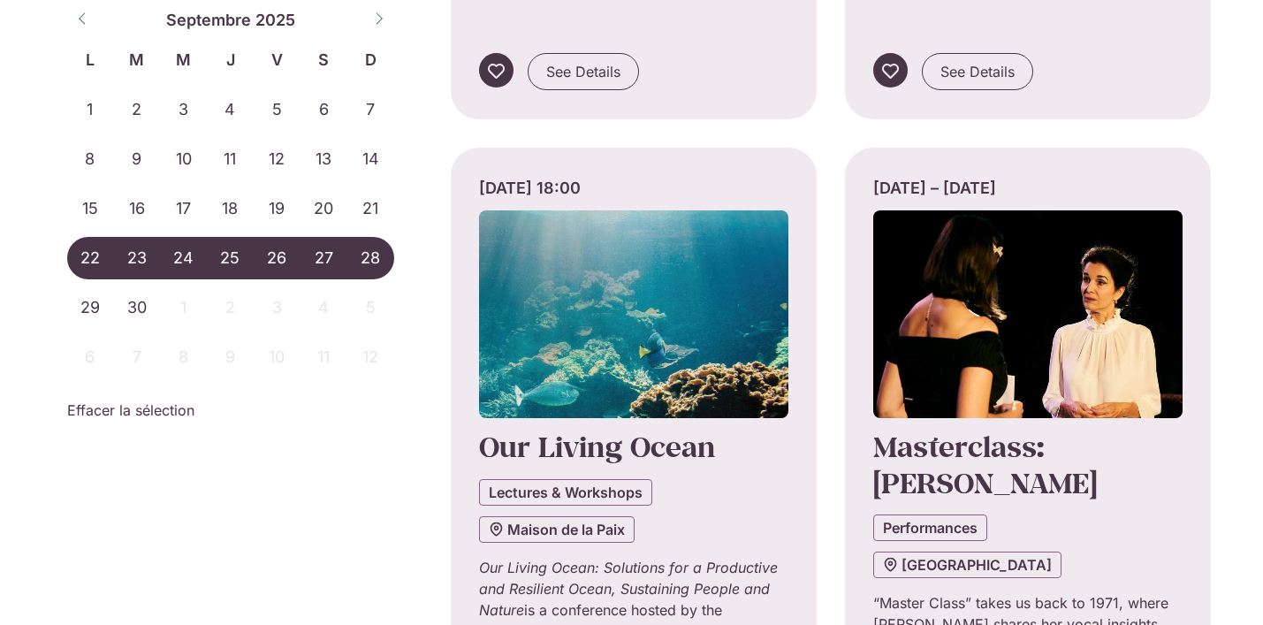
scroll to position [3450, 0]
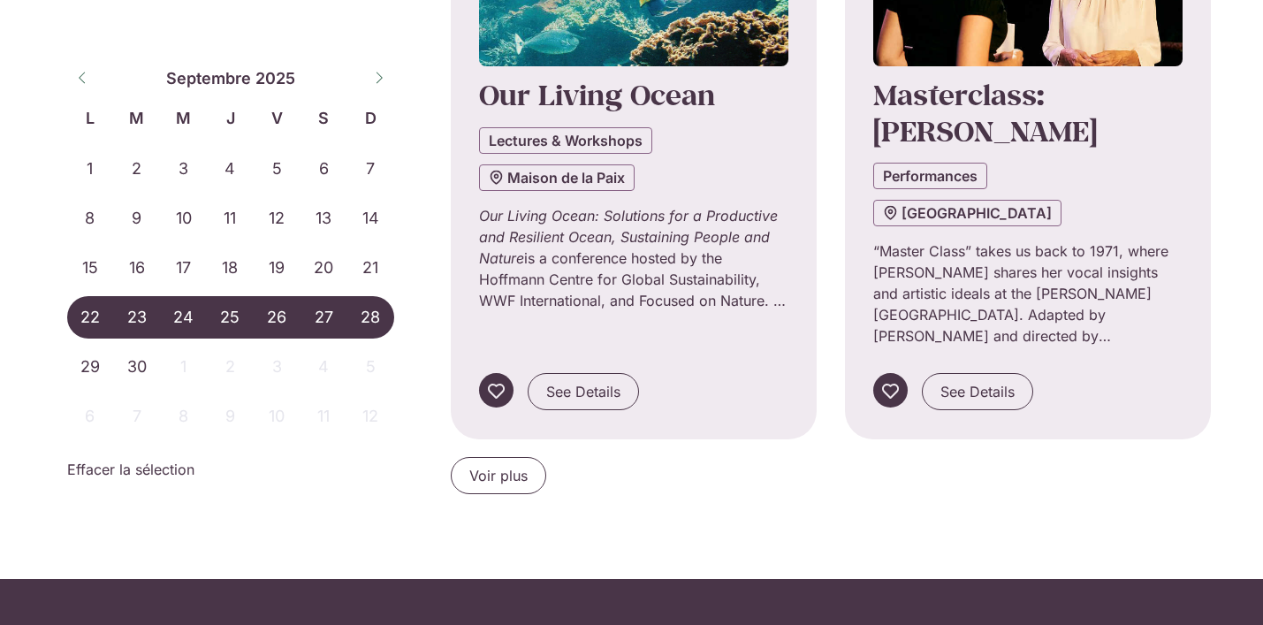
scroll to position [3801, 0]
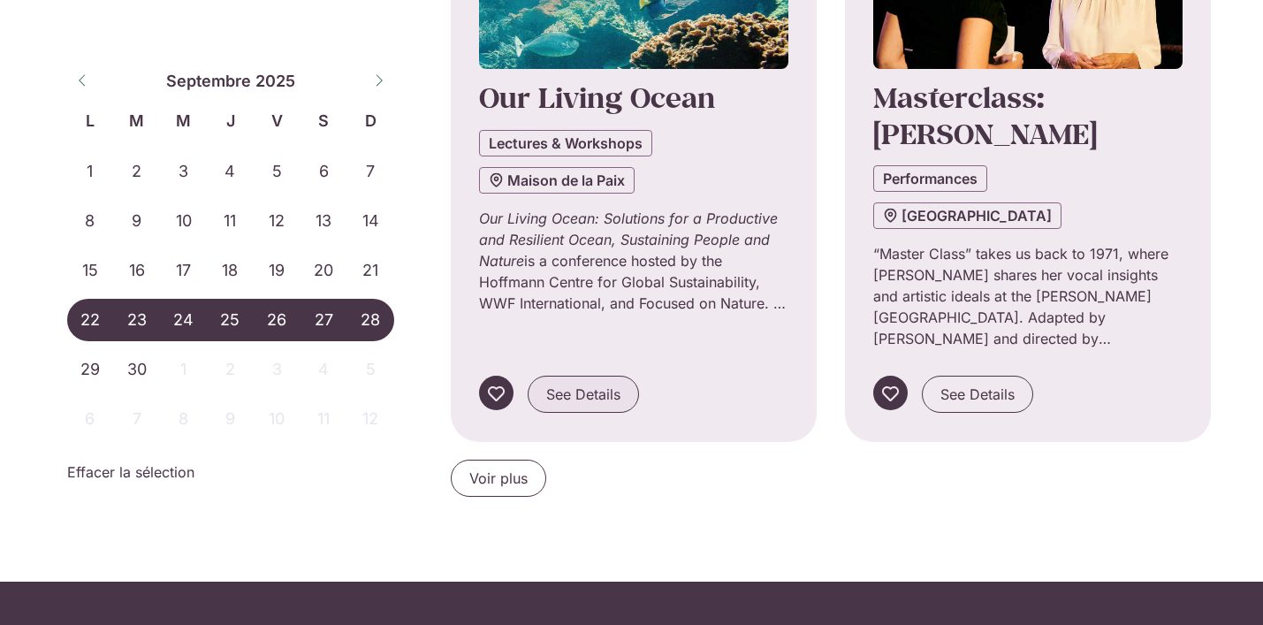
click at [604, 384] on span "See Details" at bounding box center [583, 394] width 74 height 21
click at [478, 468] on span "Voir plus" at bounding box center [498, 478] width 58 height 21
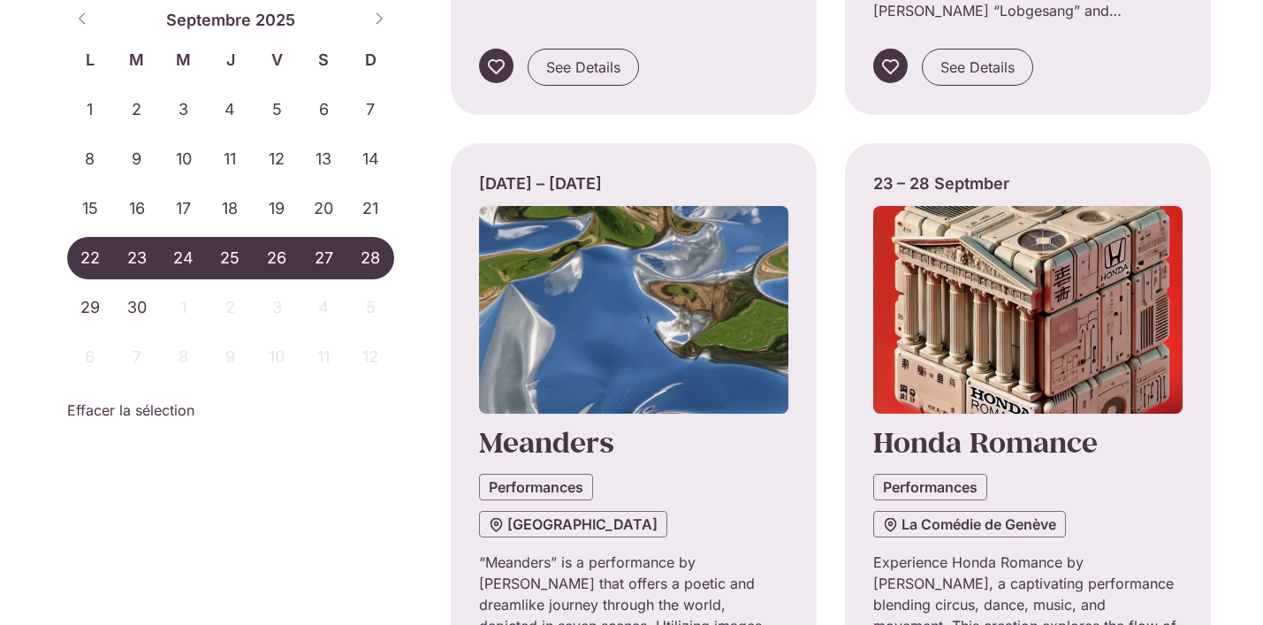
scroll to position [4808, 0]
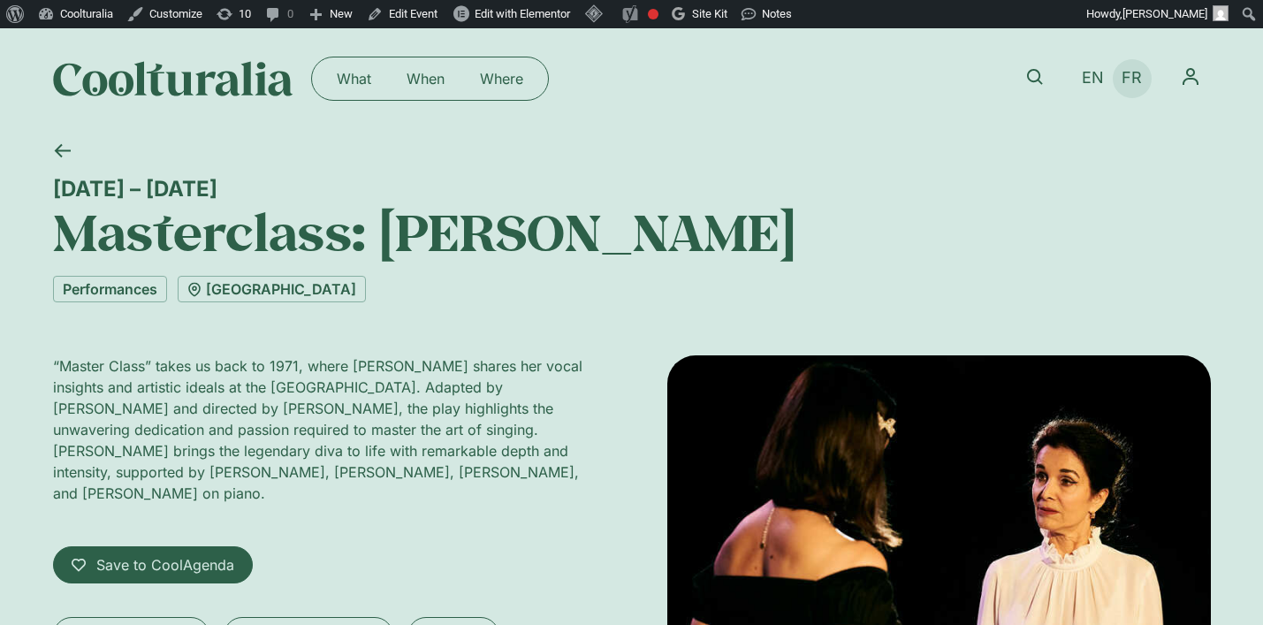
click at [1138, 79] on span "FR" at bounding box center [1132, 78] width 20 height 19
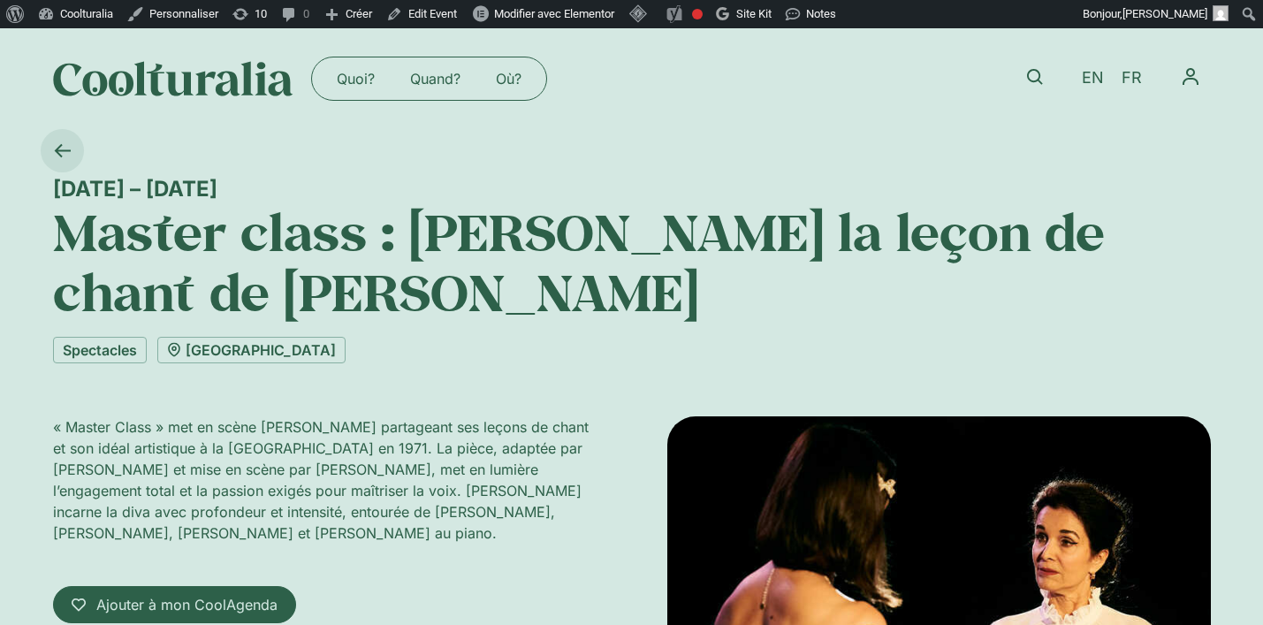
click at [57, 148] on icon at bounding box center [62, 150] width 17 height 17
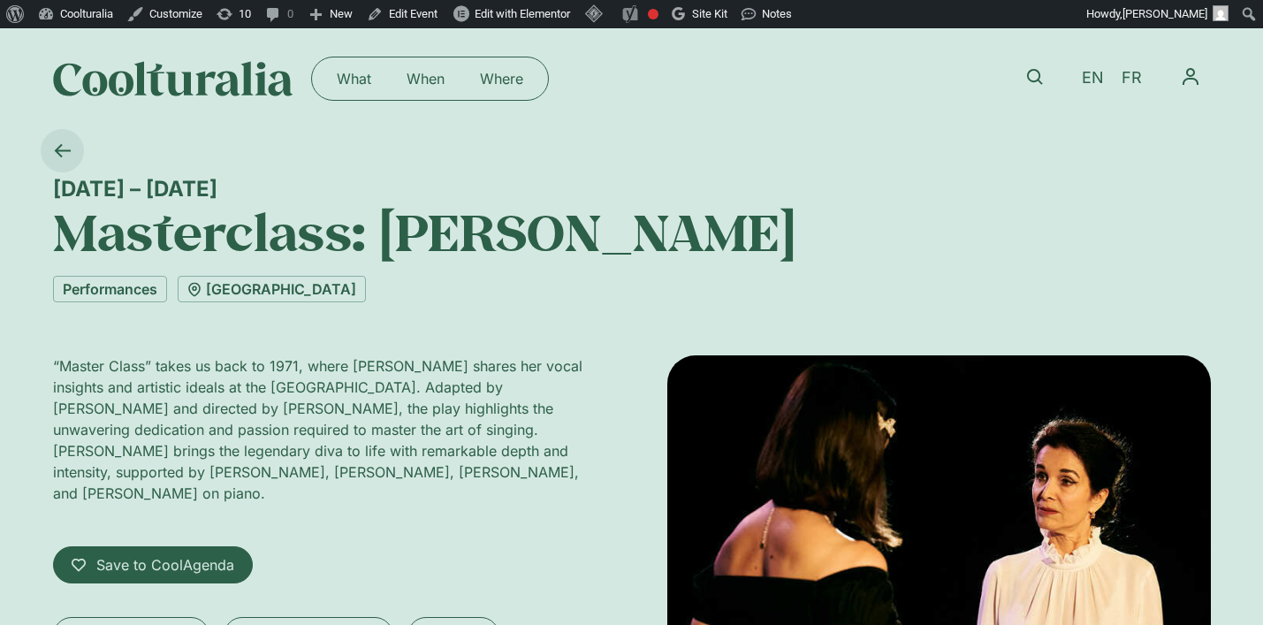
click at [55, 162] on link at bounding box center [62, 150] width 43 height 43
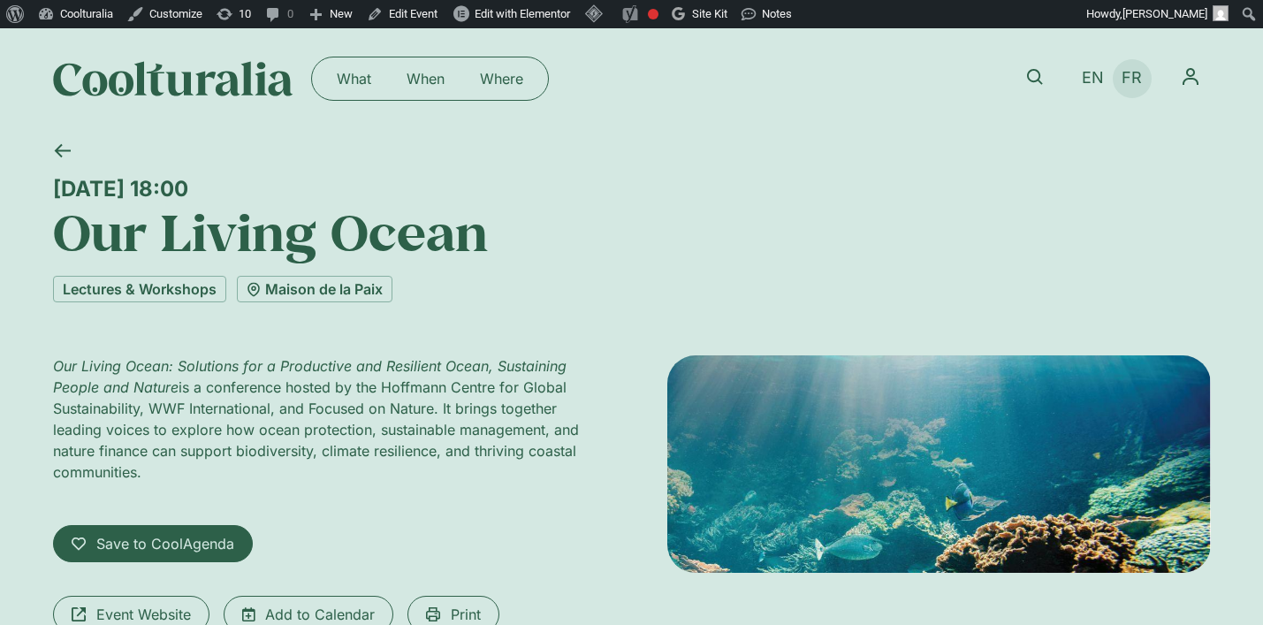
click at [1130, 81] on span "FR" at bounding box center [1132, 78] width 20 height 19
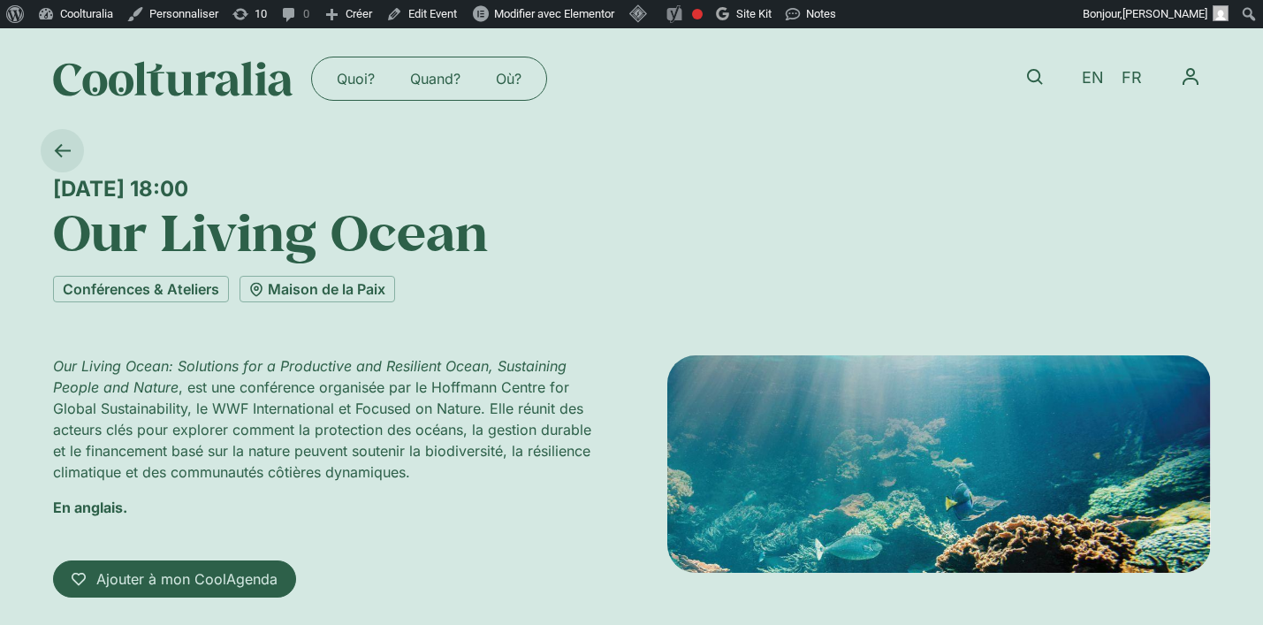
click at [62, 149] on icon at bounding box center [62, 150] width 17 height 17
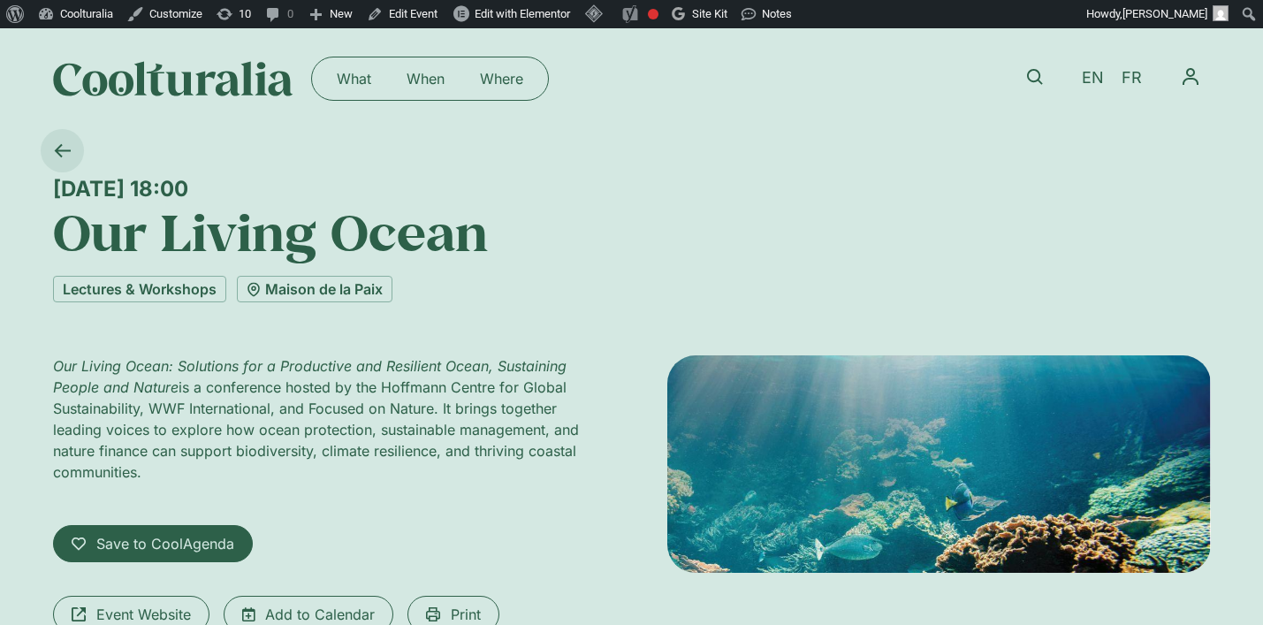
click at [63, 150] on icon at bounding box center [62, 150] width 16 height 13
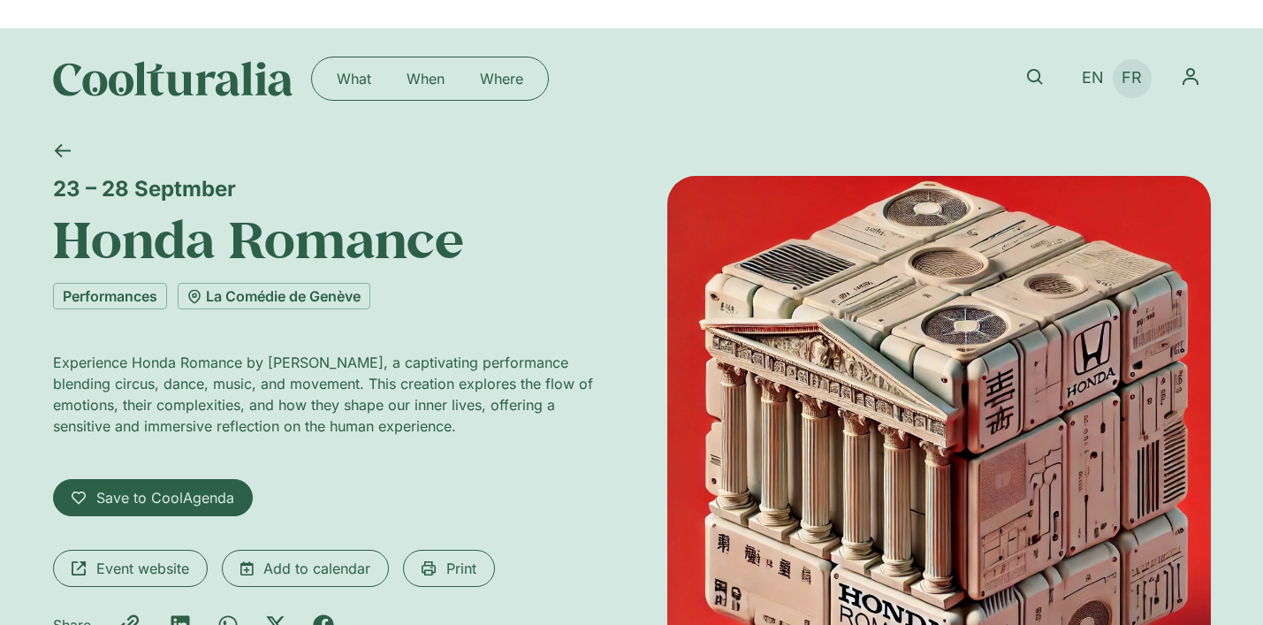
click at [1150, 77] on li "FR" at bounding box center [1132, 78] width 39 height 39
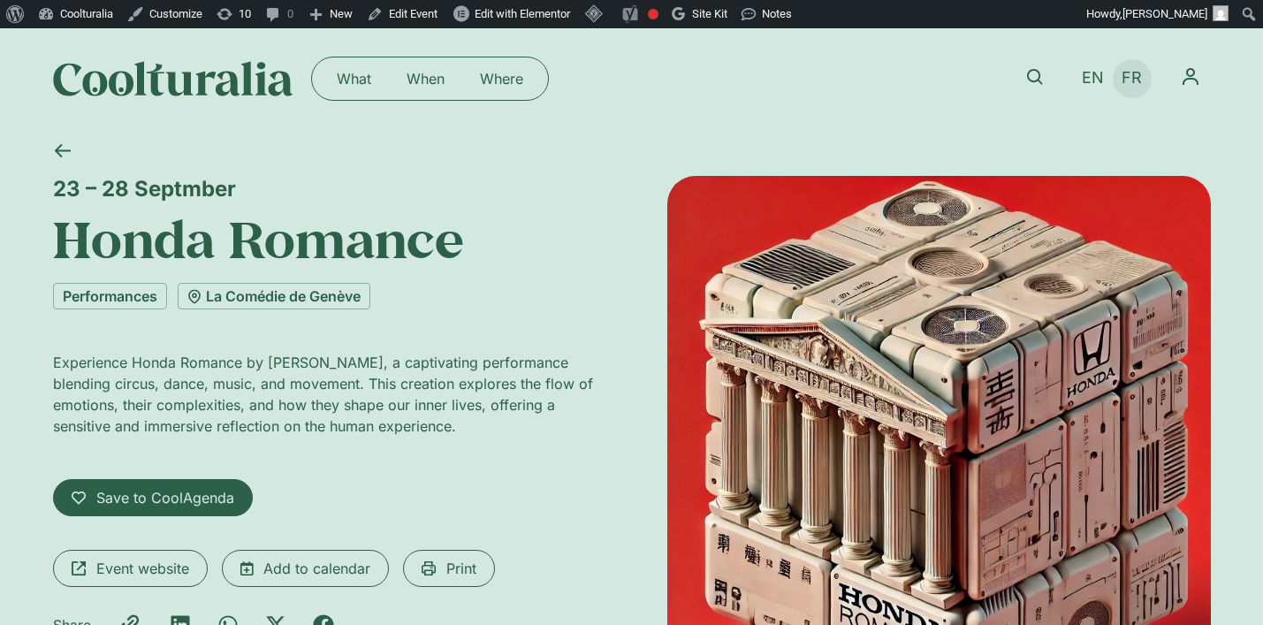
click at [1133, 76] on span "FR" at bounding box center [1132, 78] width 20 height 19
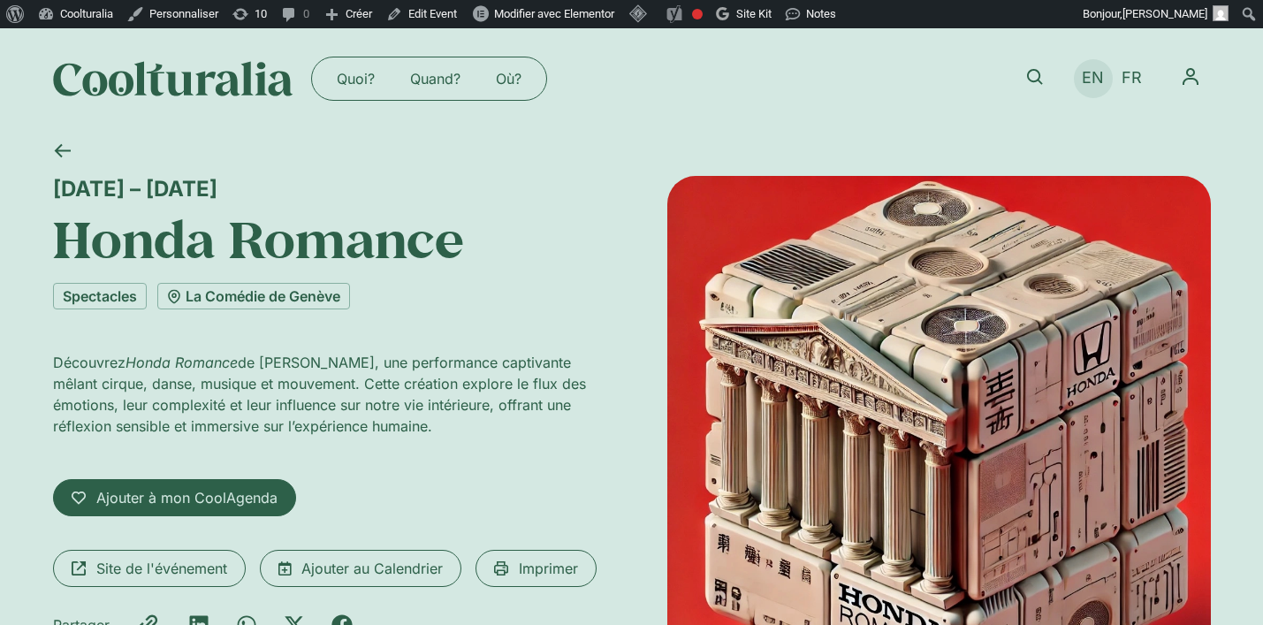
click at [1087, 76] on span "EN" at bounding box center [1093, 78] width 22 height 19
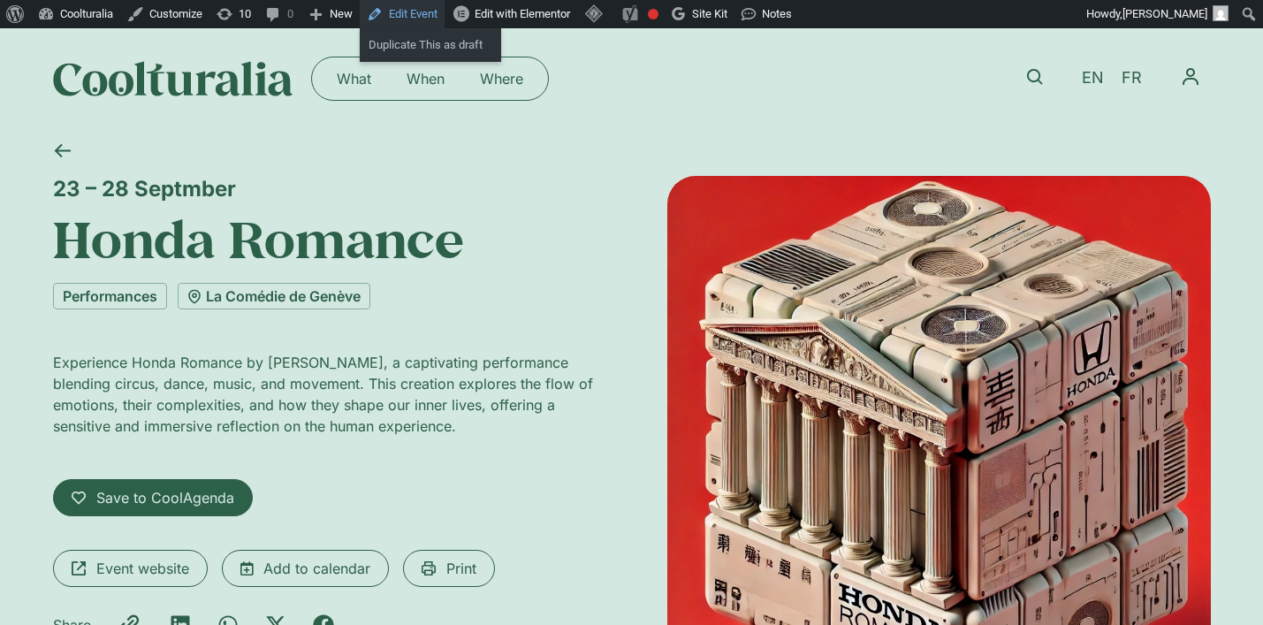
click at [420, 11] on link "Edit Event" at bounding box center [402, 14] width 85 height 28
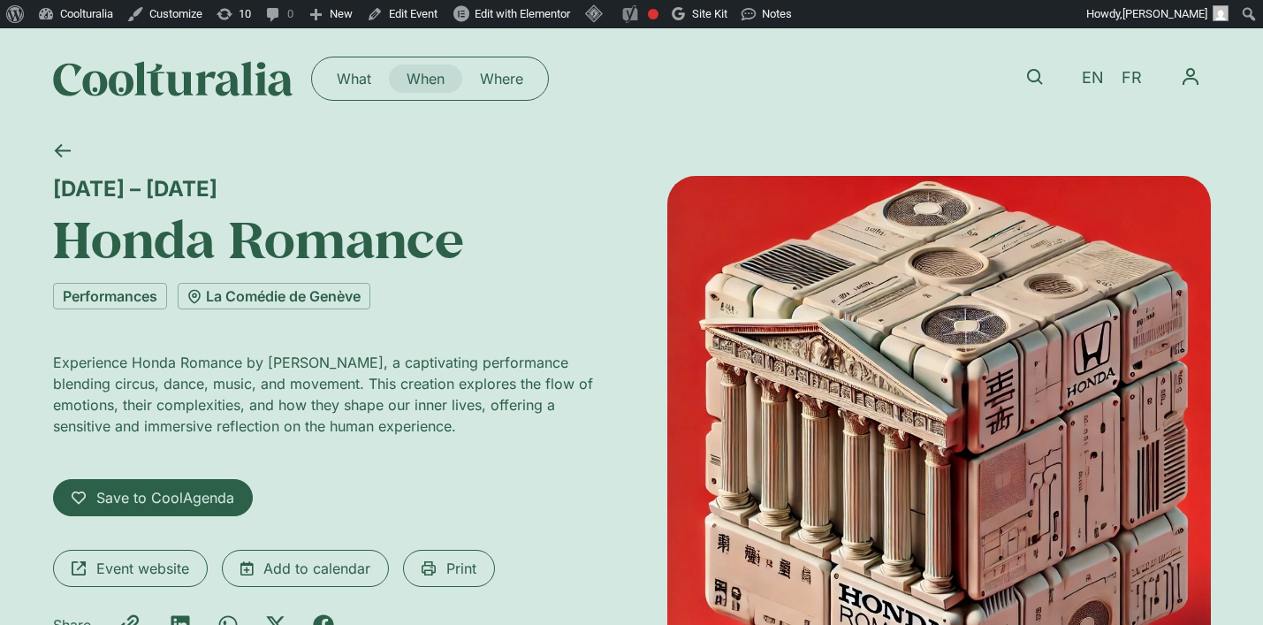
click at [418, 79] on link "When" at bounding box center [425, 79] width 73 height 28
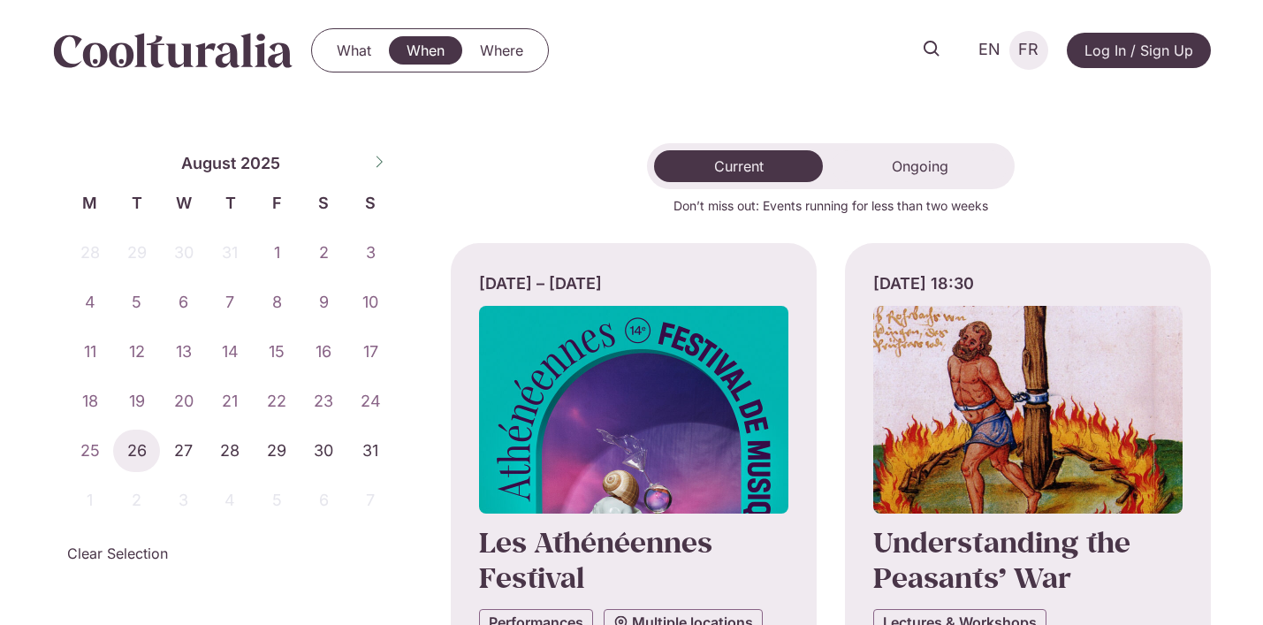
click at [1025, 51] on span "FR" at bounding box center [1028, 50] width 20 height 19
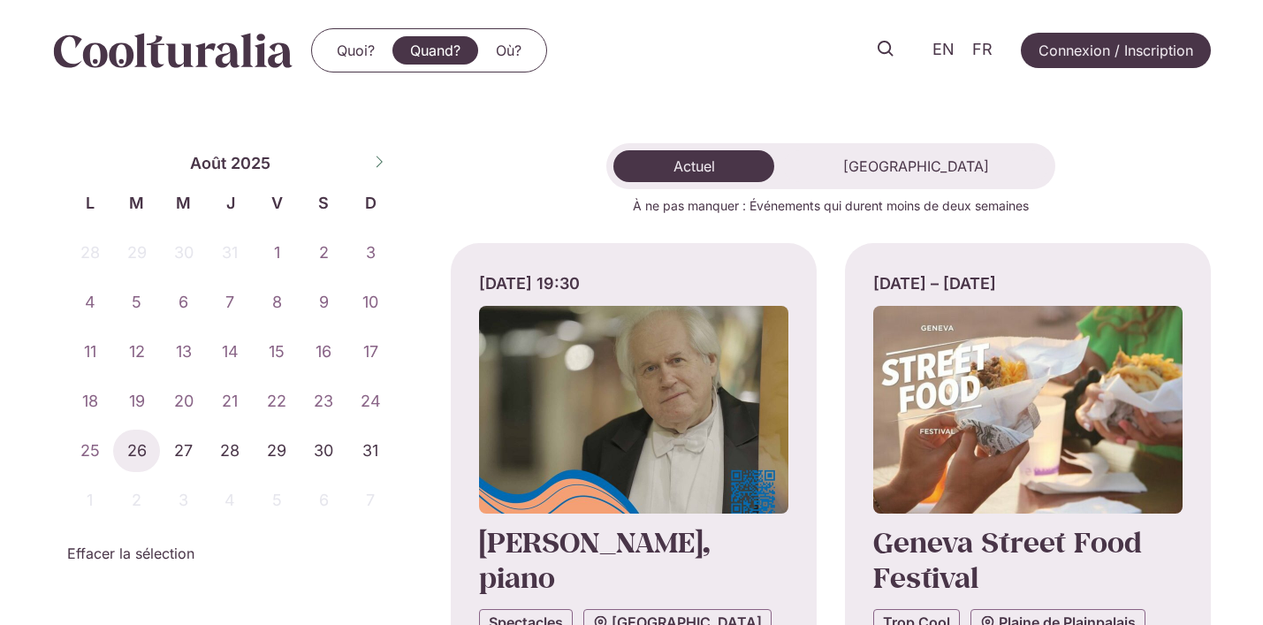
click at [380, 158] on icon at bounding box center [379, 162] width 12 height 12
select select "*"
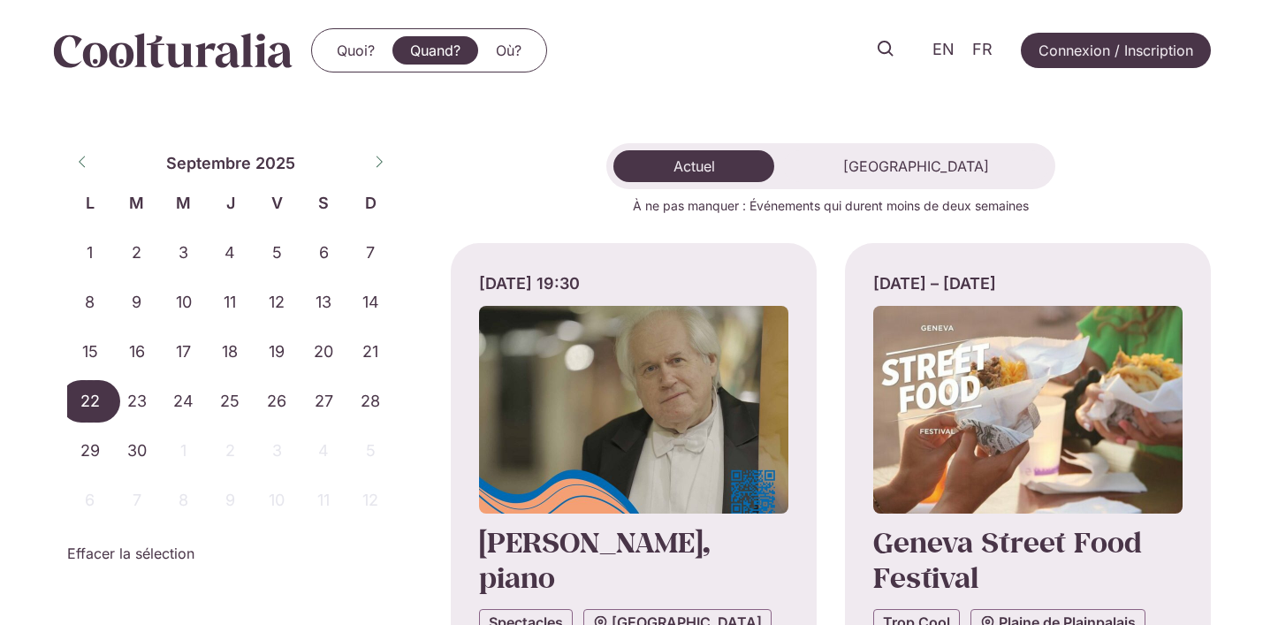
click at [93, 408] on span "22" at bounding box center [90, 401] width 47 height 42
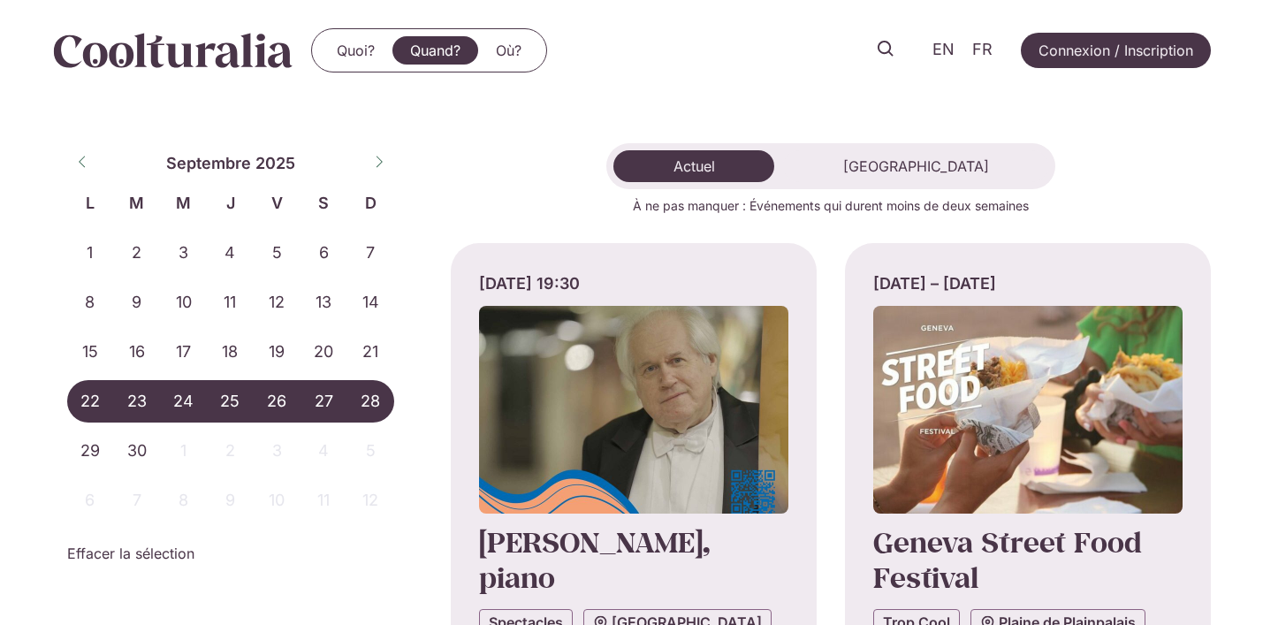
click at [372, 401] on span "28" at bounding box center [370, 401] width 47 height 42
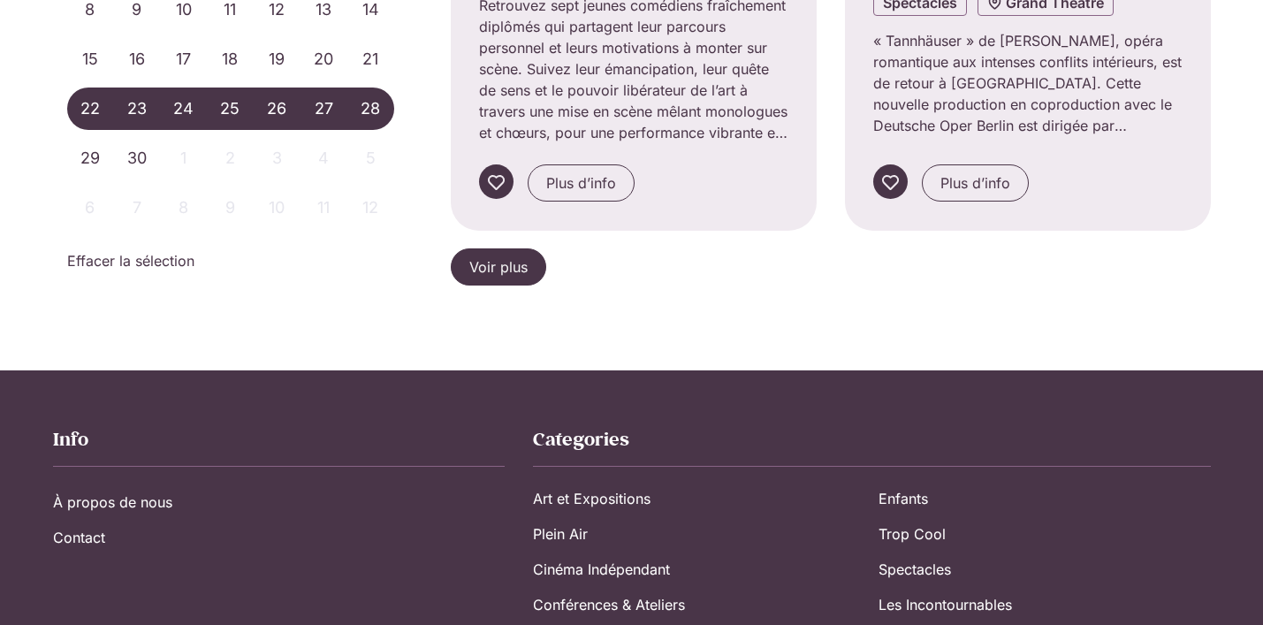
click at [530, 269] on link "Voir plus" at bounding box center [498, 266] width 95 height 37
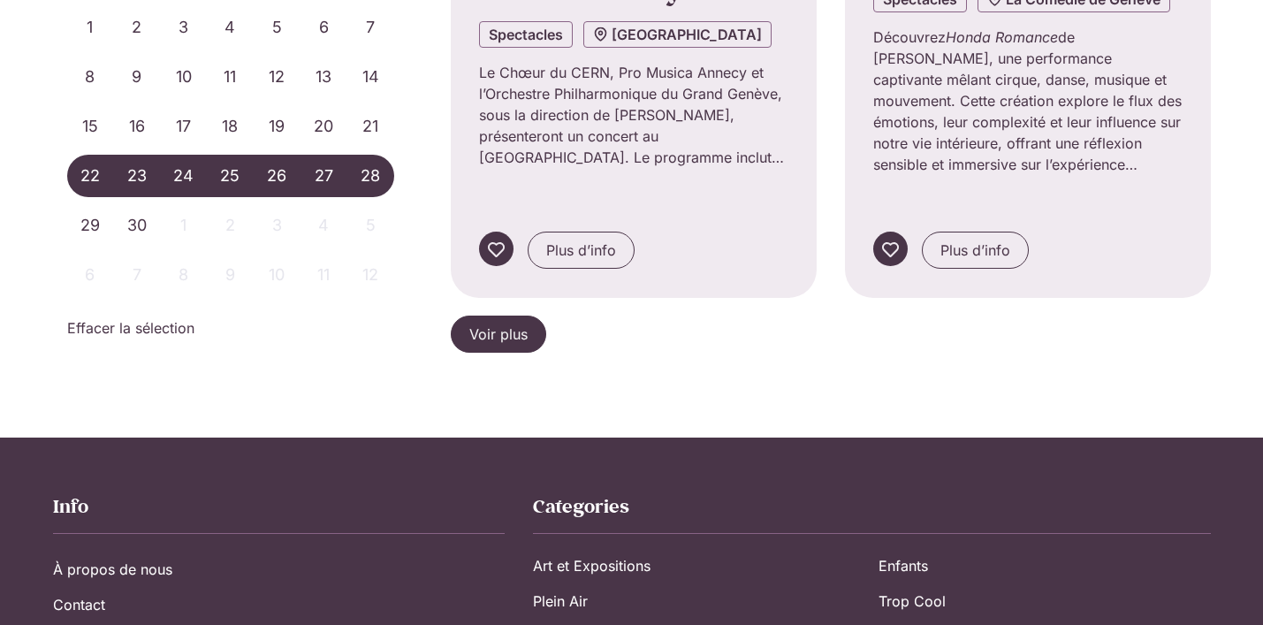
scroll to position [3946, 0]
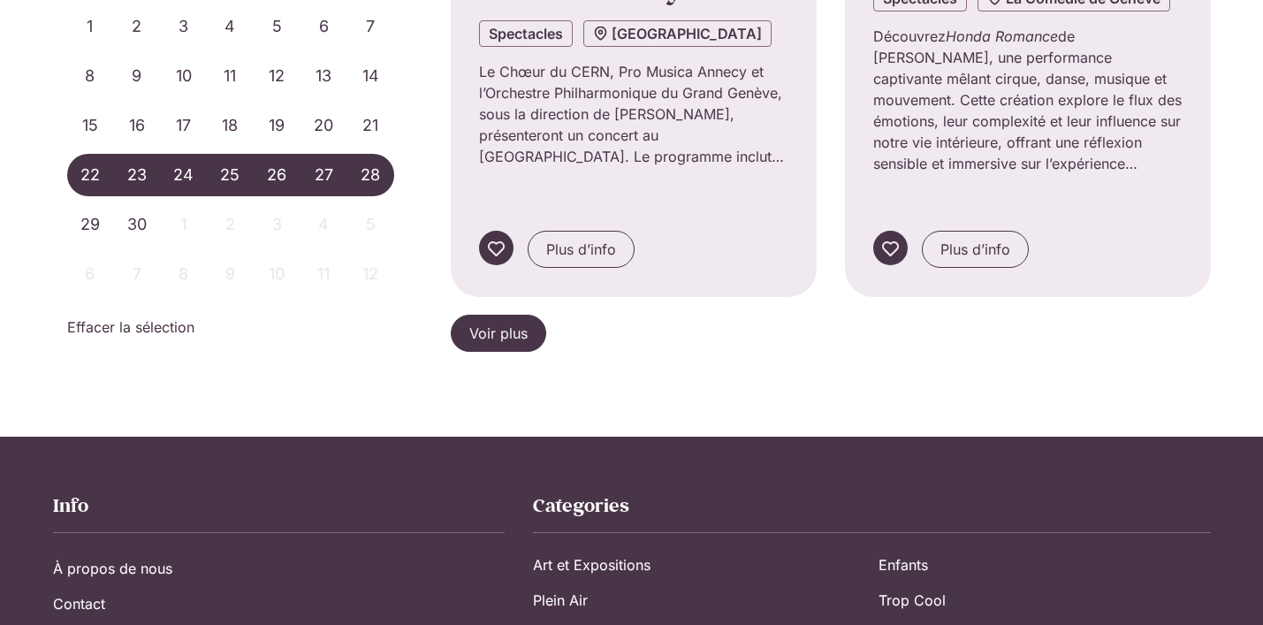
click at [499, 315] on link "Voir plus" at bounding box center [498, 333] width 95 height 37
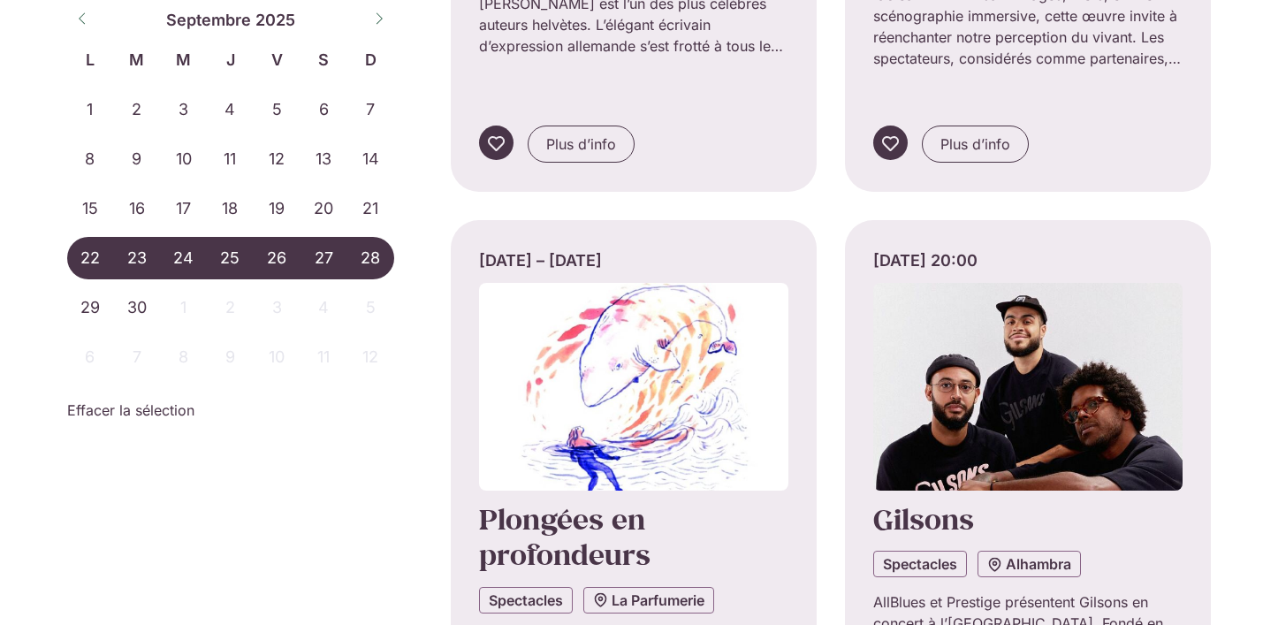
scroll to position [4724, 0]
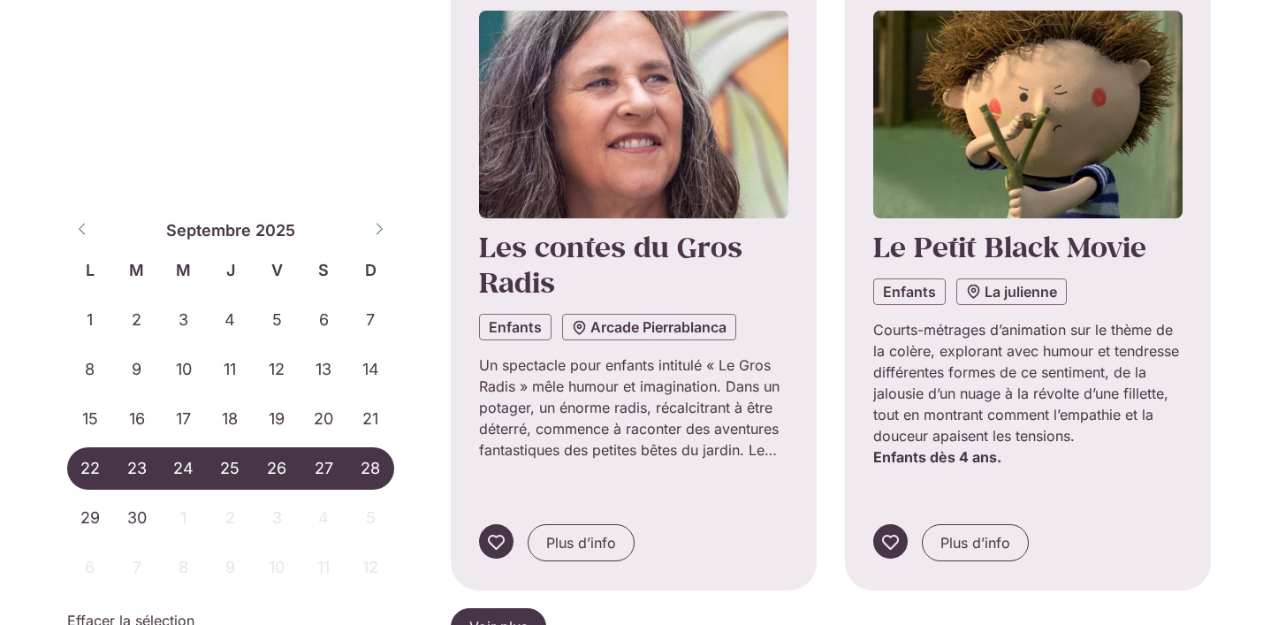
click at [535, 608] on link "Voir plus" at bounding box center [498, 626] width 95 height 37
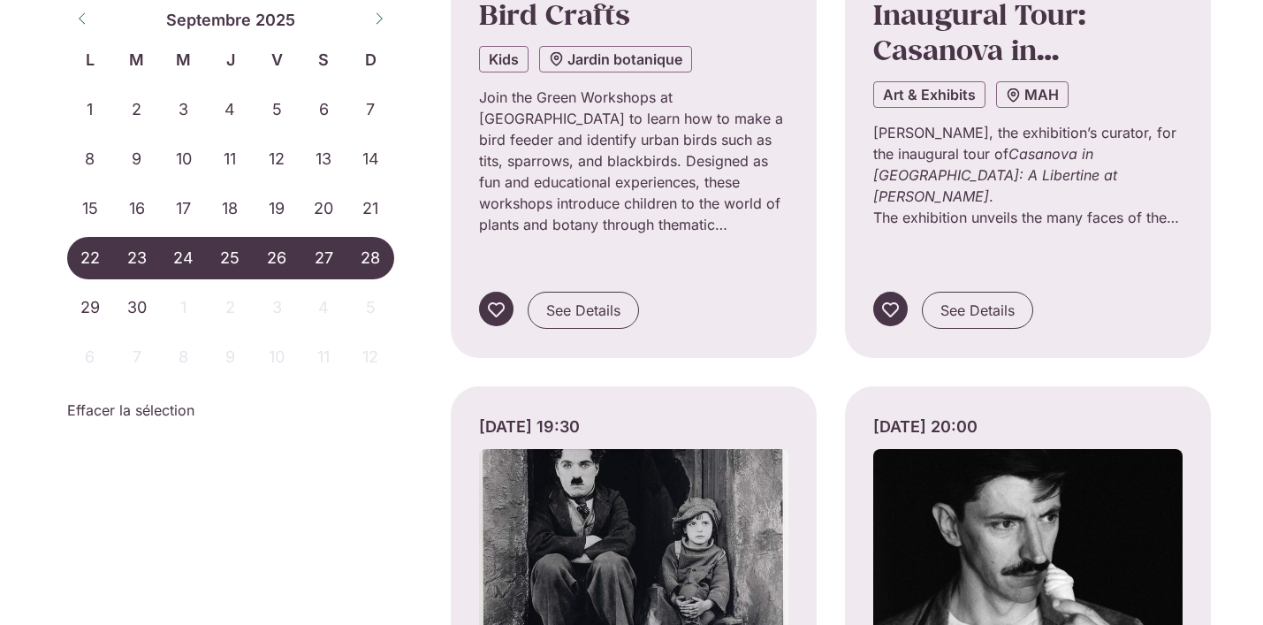
scroll to position [7237, 0]
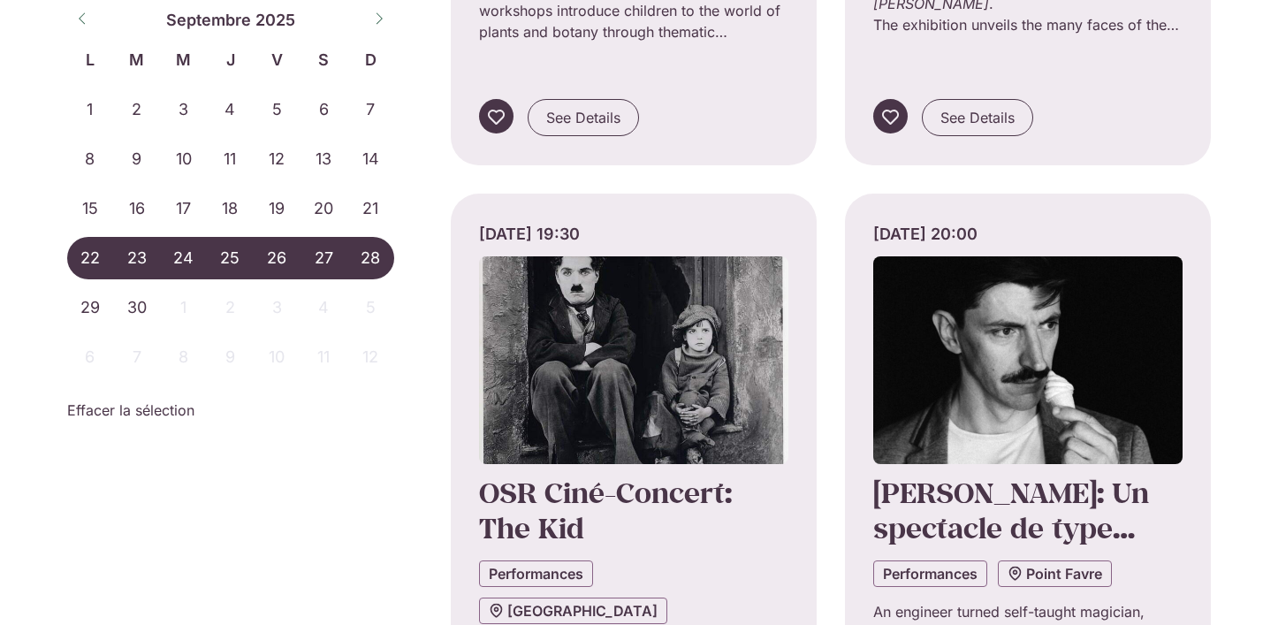
scroll to position [7441, 0]
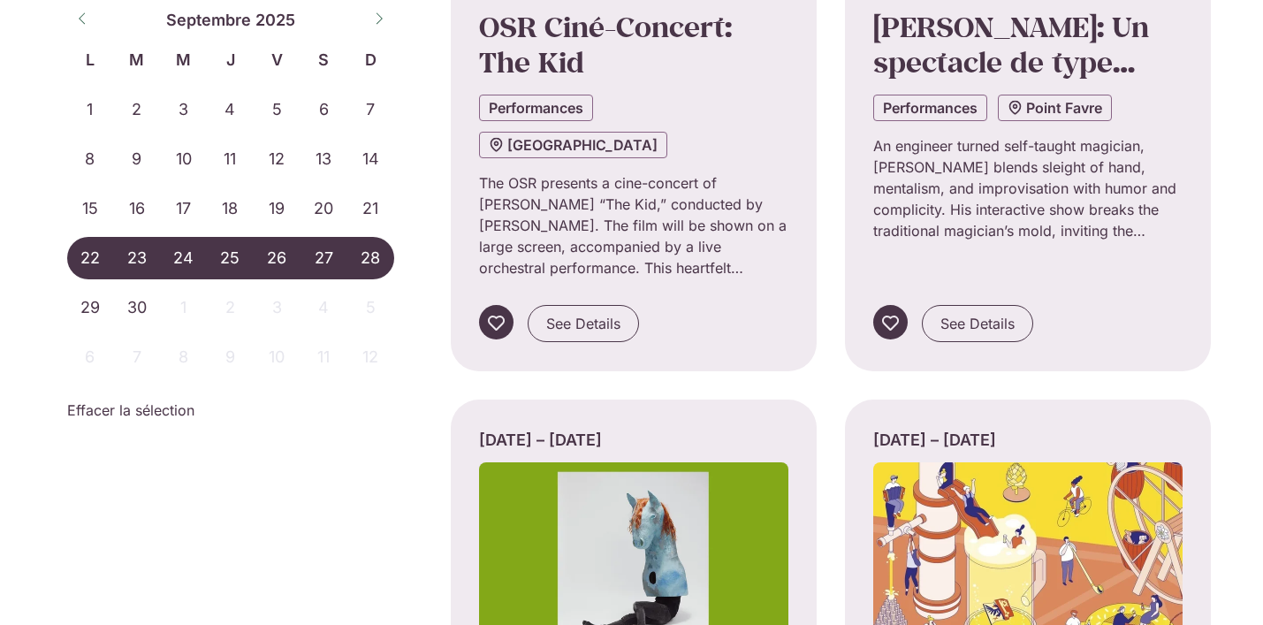
scroll to position [7914, 0]
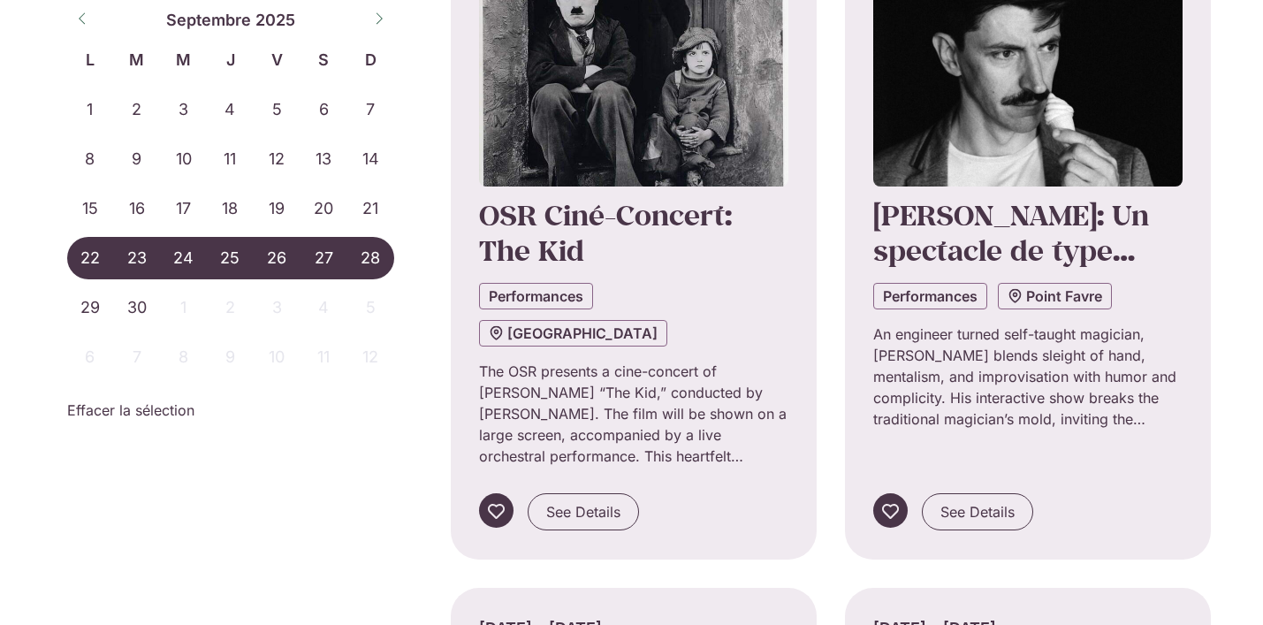
scroll to position [7704, 0]
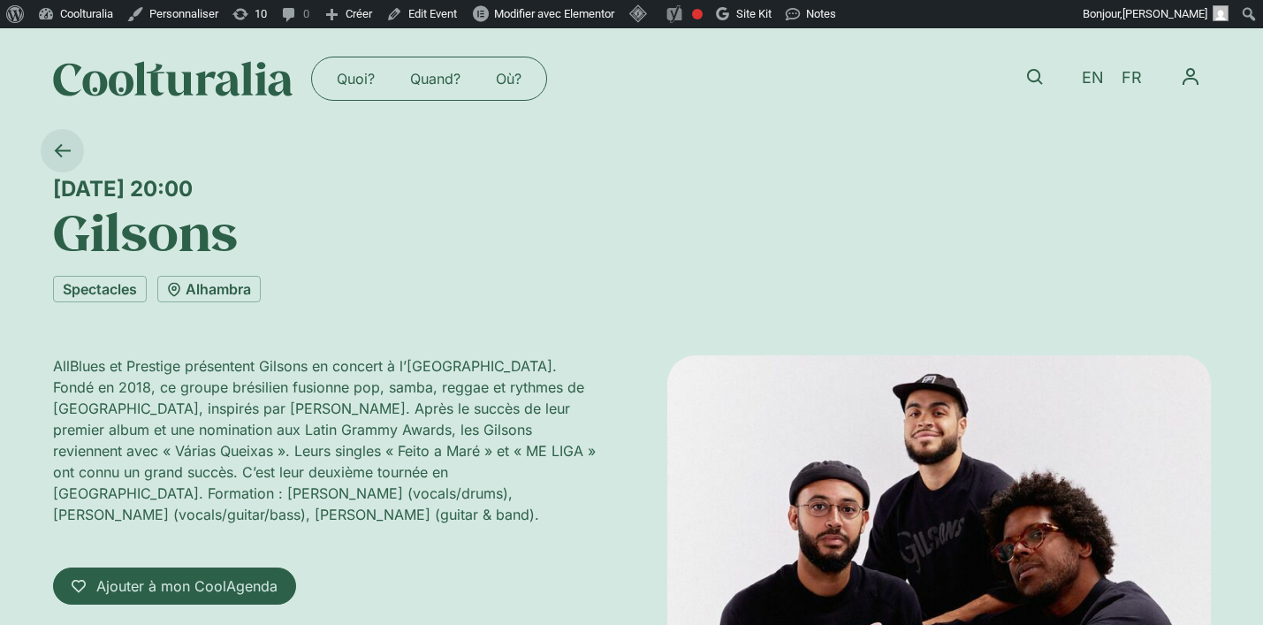
click at [57, 148] on icon at bounding box center [62, 150] width 16 height 13
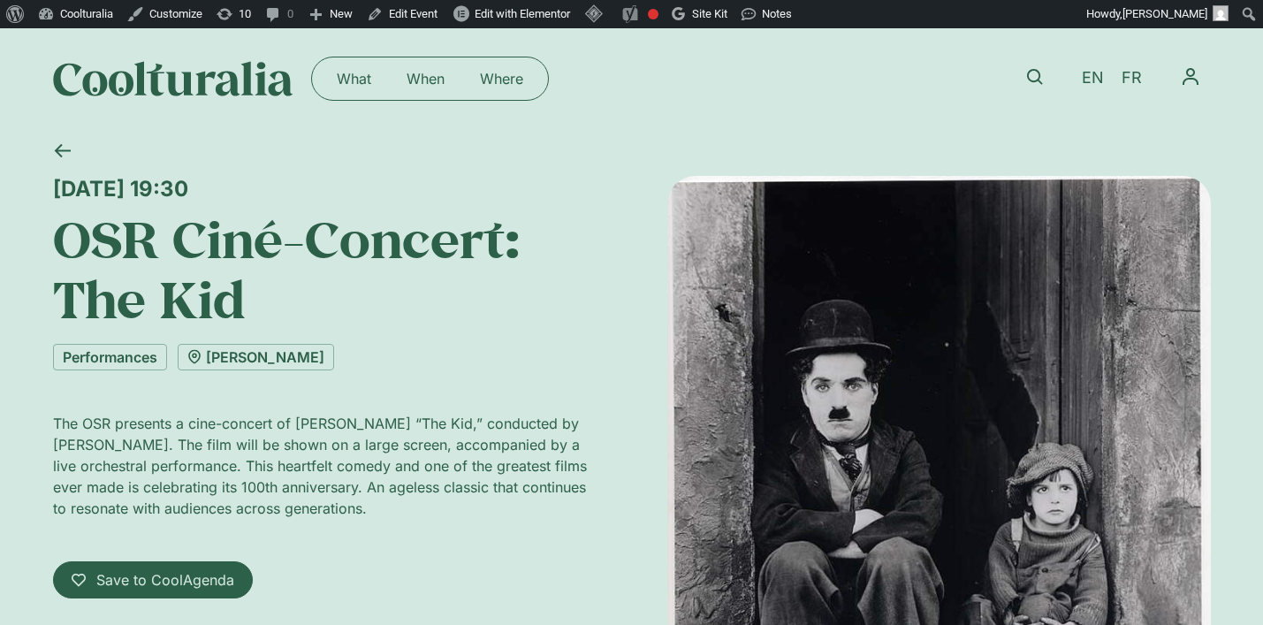
click at [509, 194] on div "Thursday 25 September, 19:30" at bounding box center [325, 189] width 544 height 26
click at [1128, 85] on span "FR" at bounding box center [1132, 78] width 20 height 19
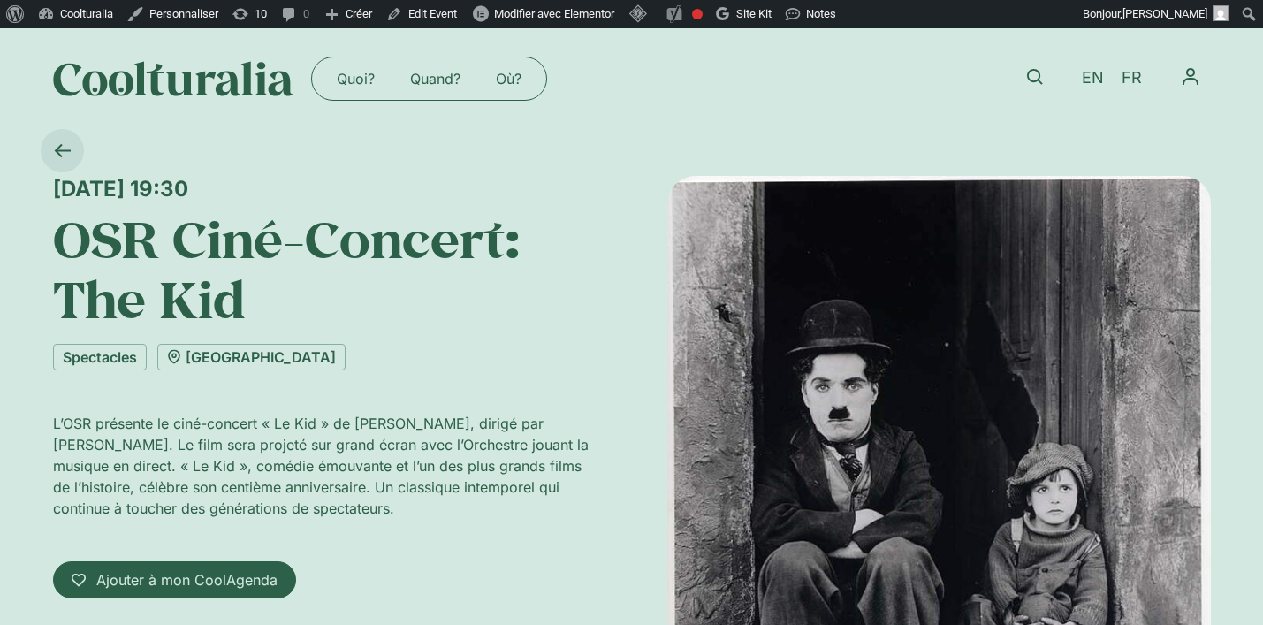
click at [63, 154] on icon at bounding box center [62, 150] width 17 height 17
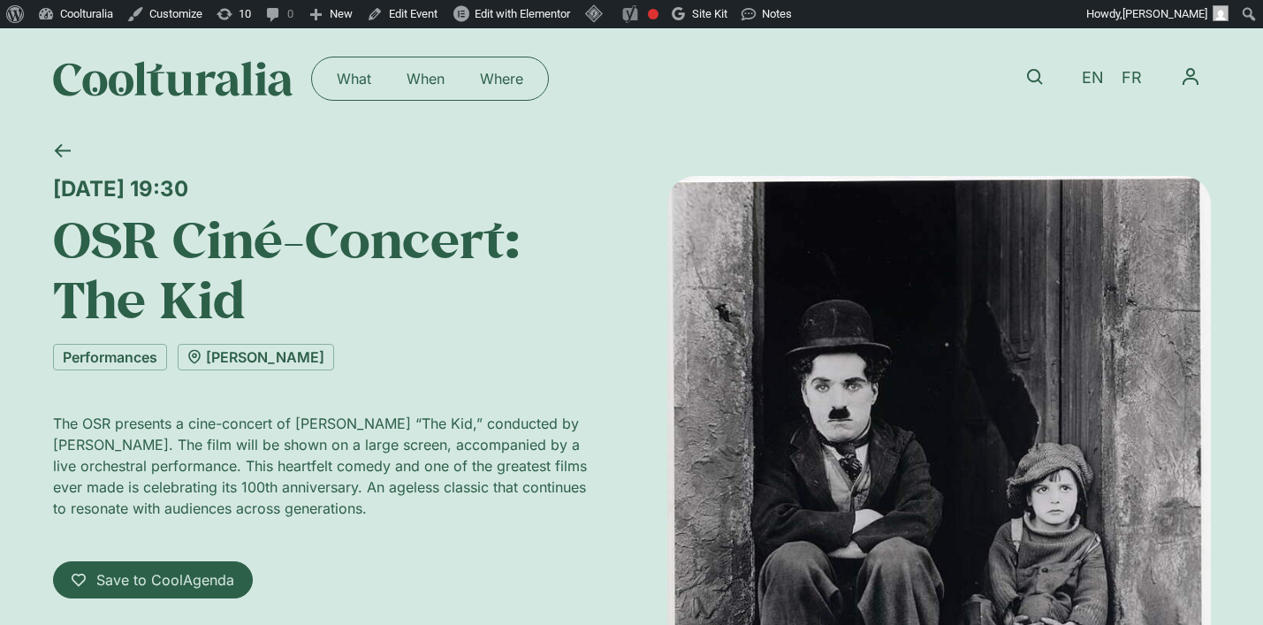
click at [63, 154] on icon at bounding box center [62, 150] width 17 height 17
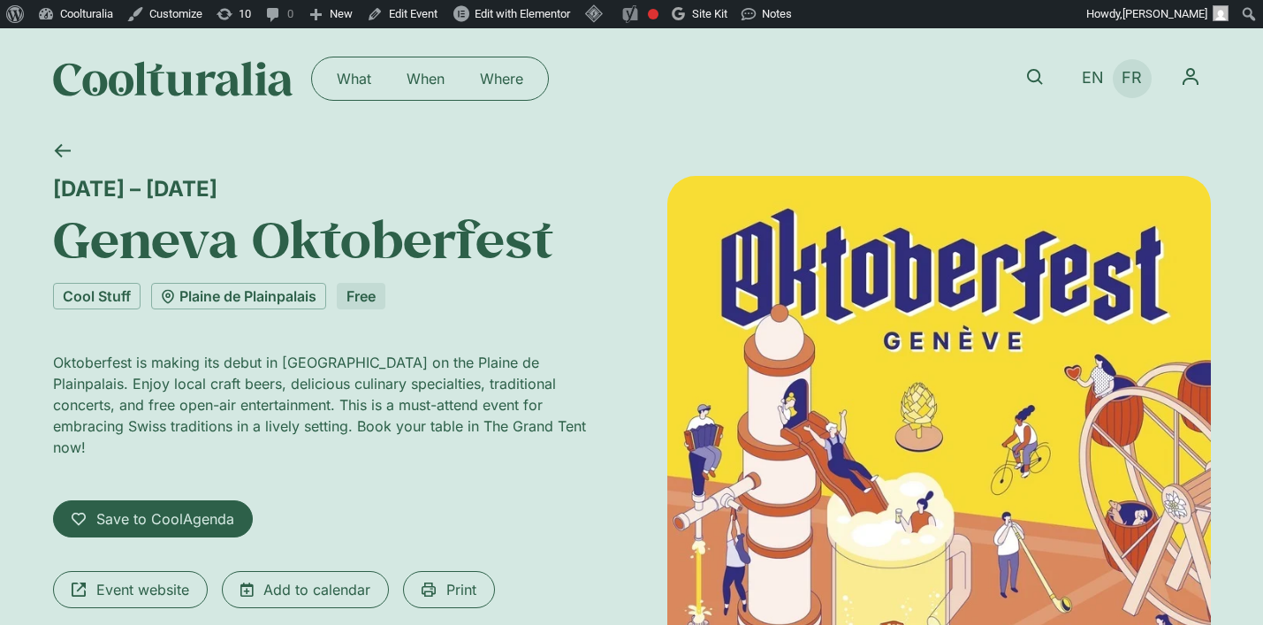
click at [1124, 86] on span "FR" at bounding box center [1132, 78] width 20 height 19
